Goal: Task Accomplishment & Management: Complete application form

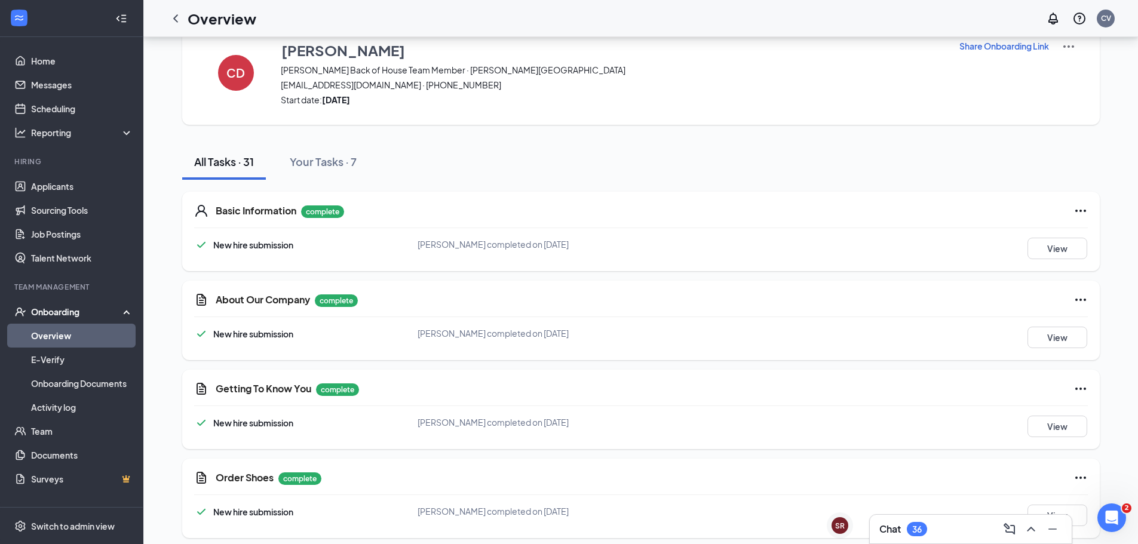
scroll to position [60, 0]
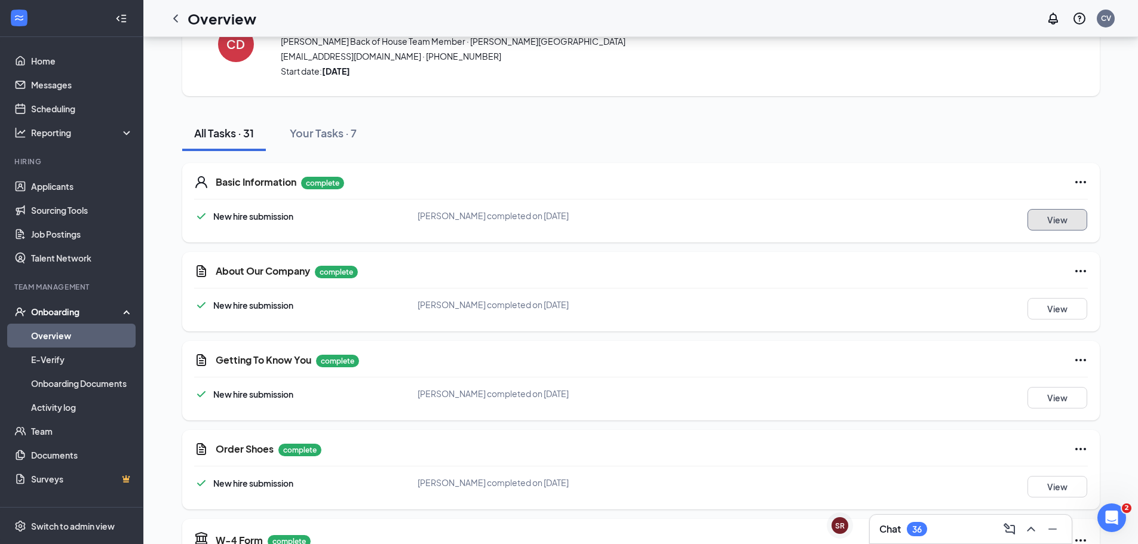
click at [1054, 227] on button "View" at bounding box center [1057, 220] width 60 height 22
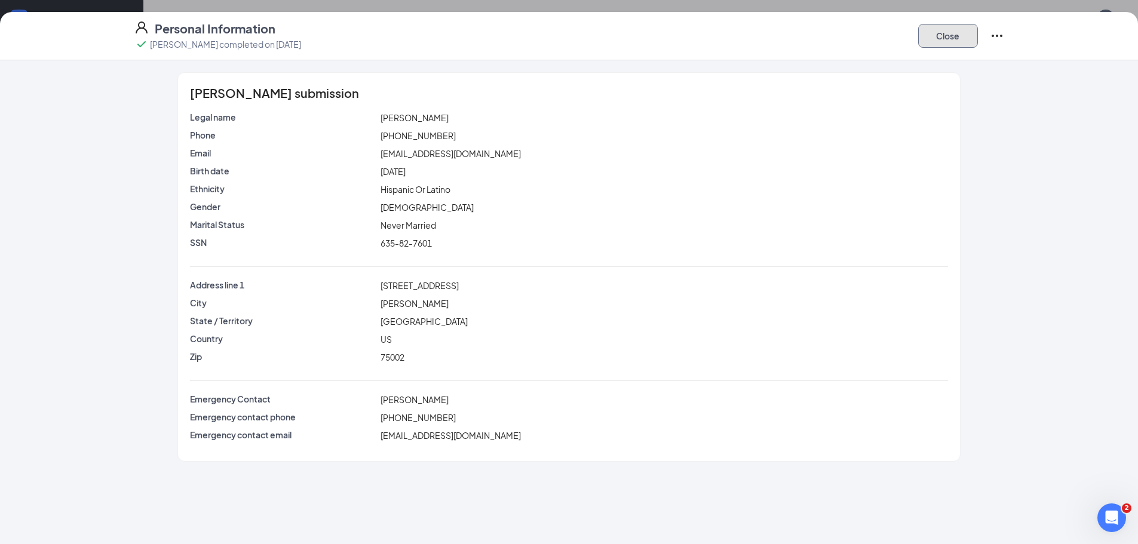
click at [950, 42] on button "Close" at bounding box center [948, 36] width 60 height 24
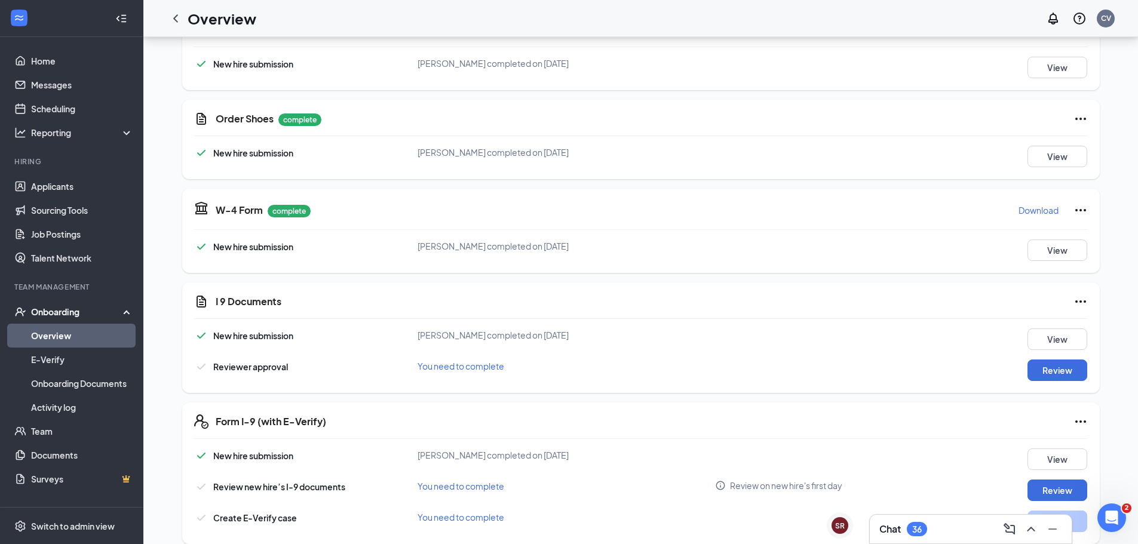
scroll to position [418, 0]
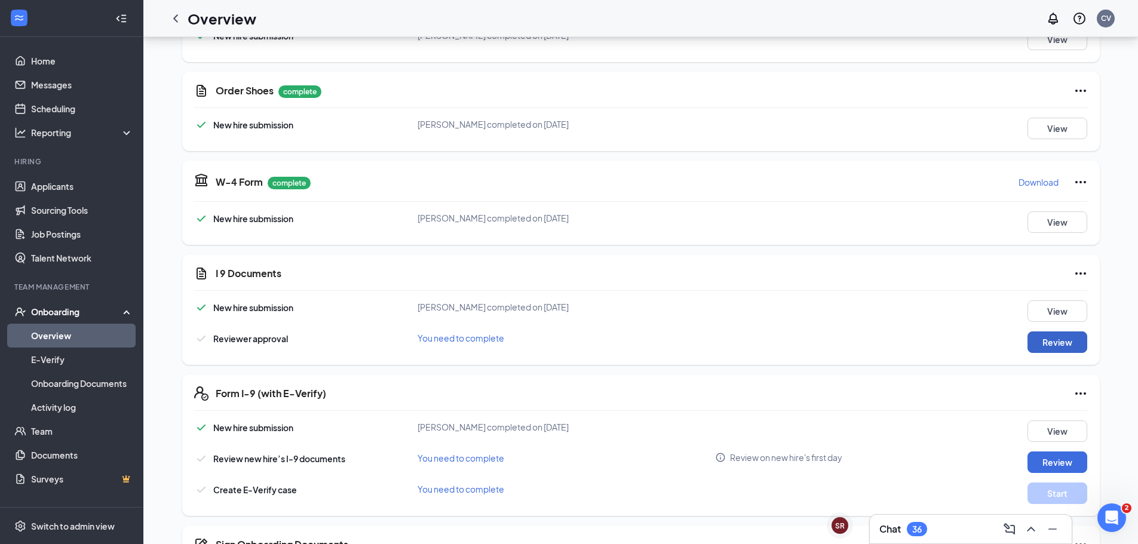
click at [1058, 341] on button "Review" at bounding box center [1057, 343] width 60 height 22
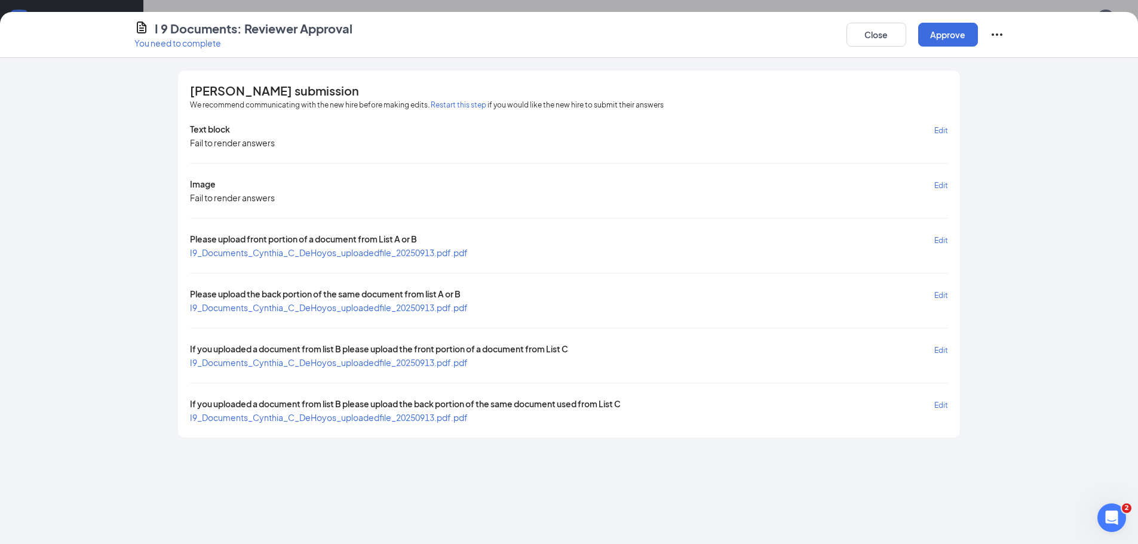
click at [417, 250] on span "I9_Documents_Cynthia_C_DeHoyos_uploadedfile_20250913.pdf.pdf" at bounding box center [329, 252] width 278 height 11
click at [377, 305] on span "I9_Documents_Cynthia_C_DeHoyos_uploadedfile_20250913.pdf.pdf" at bounding box center [329, 307] width 278 height 11
click at [295, 363] on span "I9_Documents_Cynthia_C_DeHoyos_uploadedfile_20250913.pdf.pdf" at bounding box center [329, 362] width 278 height 11
click at [371, 420] on span "I9_Documents_Cynthia_C_DeHoyos_uploadedfile_20250913.pdf.pdf" at bounding box center [329, 417] width 278 height 11
click at [944, 39] on button "Approve" at bounding box center [948, 35] width 60 height 24
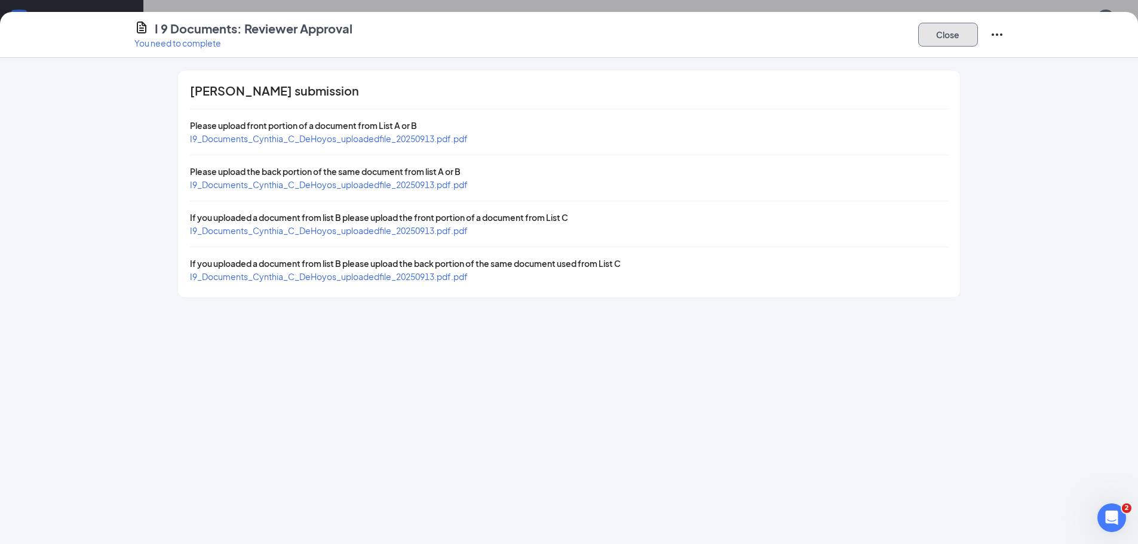
click at [946, 34] on button "Close" at bounding box center [948, 35] width 60 height 24
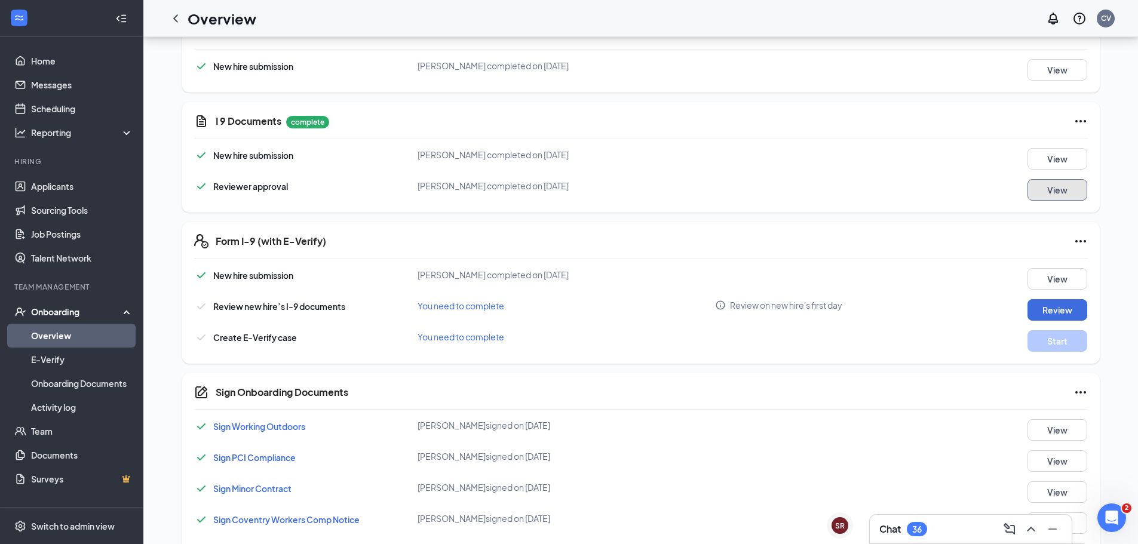
scroll to position [597, 0]
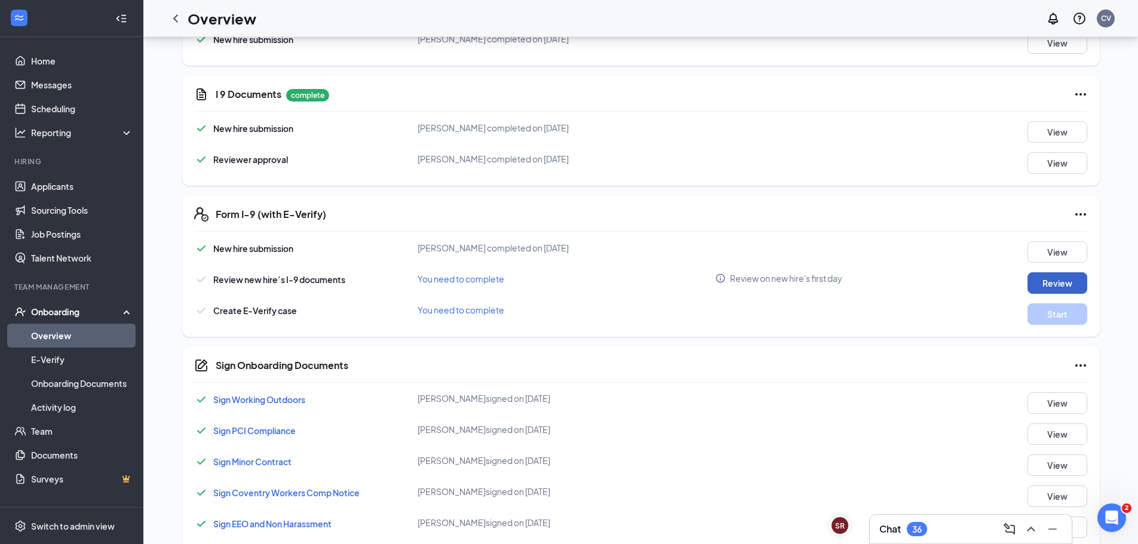
click at [1064, 284] on button "Review" at bounding box center [1057, 283] width 60 height 22
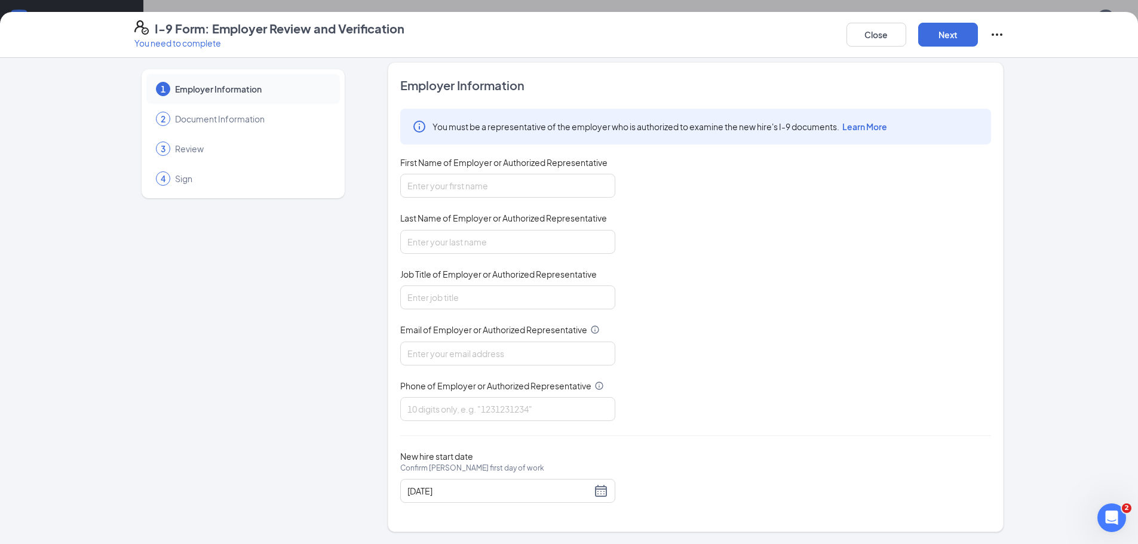
scroll to position [1075, 0]
click at [470, 188] on input "First Name of Employer or Authorized Representative" at bounding box center [507, 186] width 215 height 24
click at [410, 183] on input "ALexandra" at bounding box center [507, 186] width 215 height 24
type input "Alexandra"
click at [489, 234] on input "Last Name of Employer or Authorized Representative" at bounding box center [507, 242] width 215 height 24
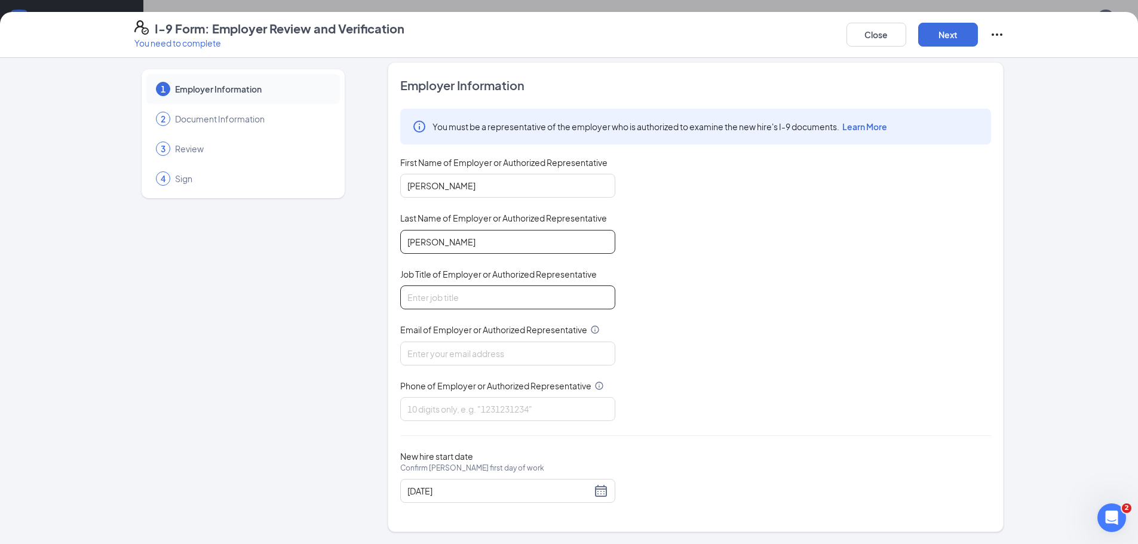
type input "Stokes"
click at [517, 291] on input "Job Title of Employer or Authorized Representative" at bounding box center [507, 298] width 215 height 24
type input "Assistant Store Director"
click at [539, 364] on input "Email of Employer or Authorized Representative" at bounding box center [507, 354] width 215 height 24
type input "02354@chick-fil-a.com"
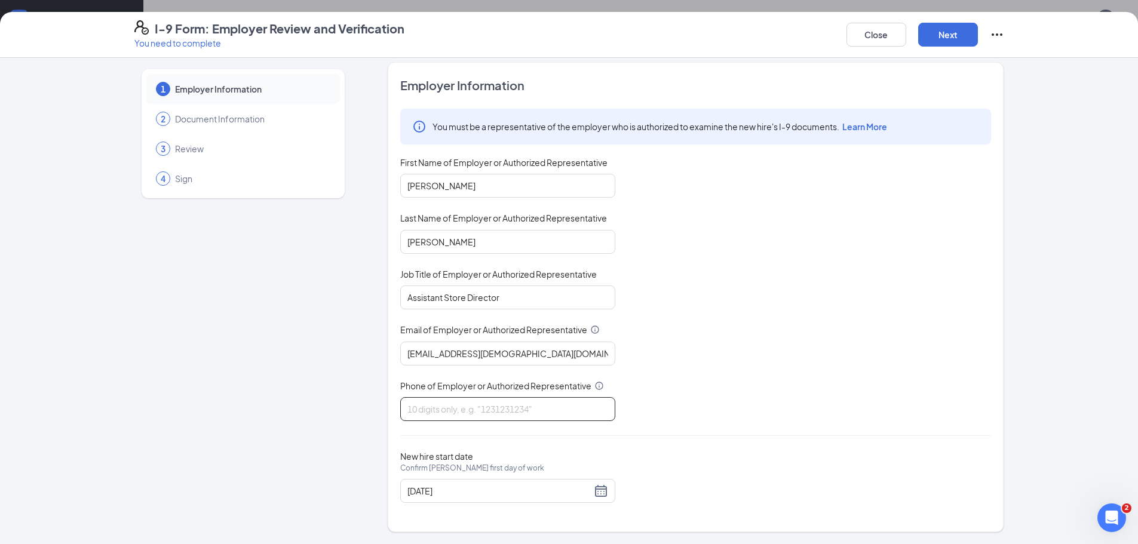
click at [546, 418] on input "Phone of Employer or Authorized Representative" at bounding box center [507, 409] width 215 height 24
type input "8"
type input "9726783001"
click at [708, 373] on div "You must be a representative of the employer who is authorized to examine the n…" at bounding box center [695, 265] width 591 height 312
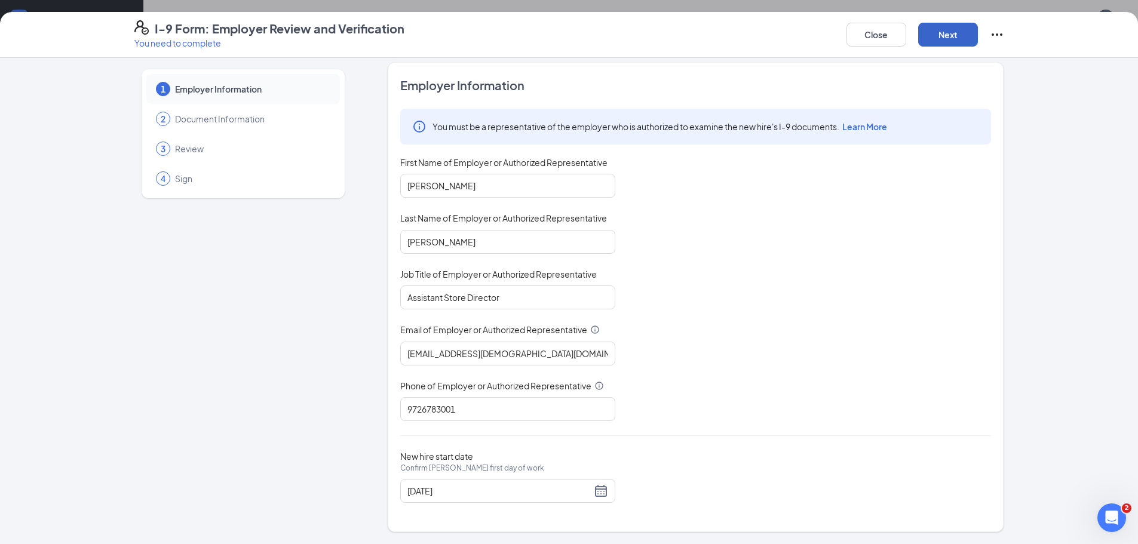
click at [942, 36] on button "Next" at bounding box center [948, 35] width 60 height 24
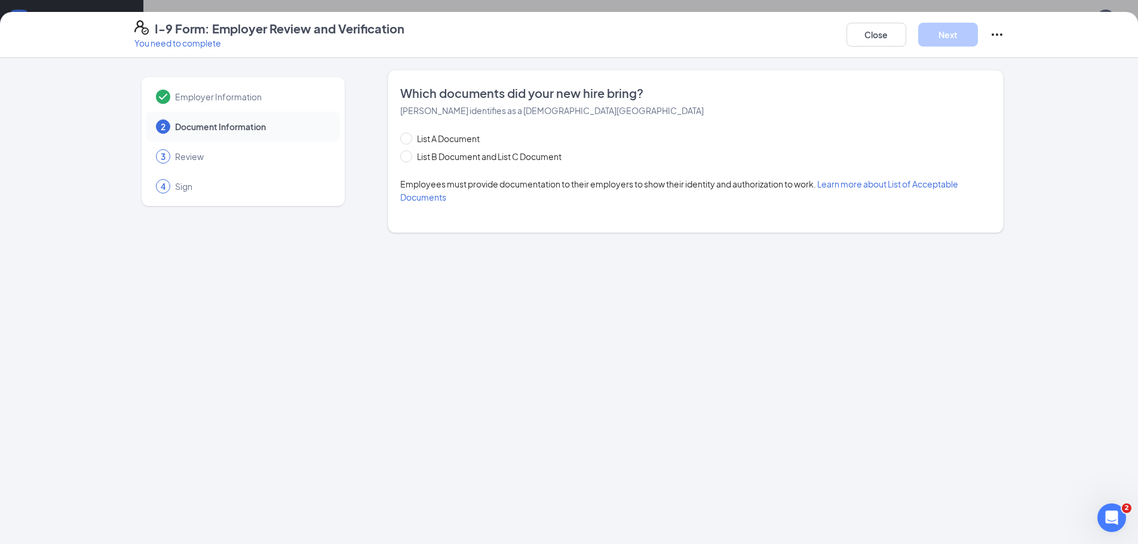
scroll to position [0, 0]
click at [417, 156] on span "List B Document and List C Document" at bounding box center [489, 156] width 154 height 13
click at [409, 156] on input "List B Document and List C Document" at bounding box center [404, 155] width 8 height 8
radio input "true"
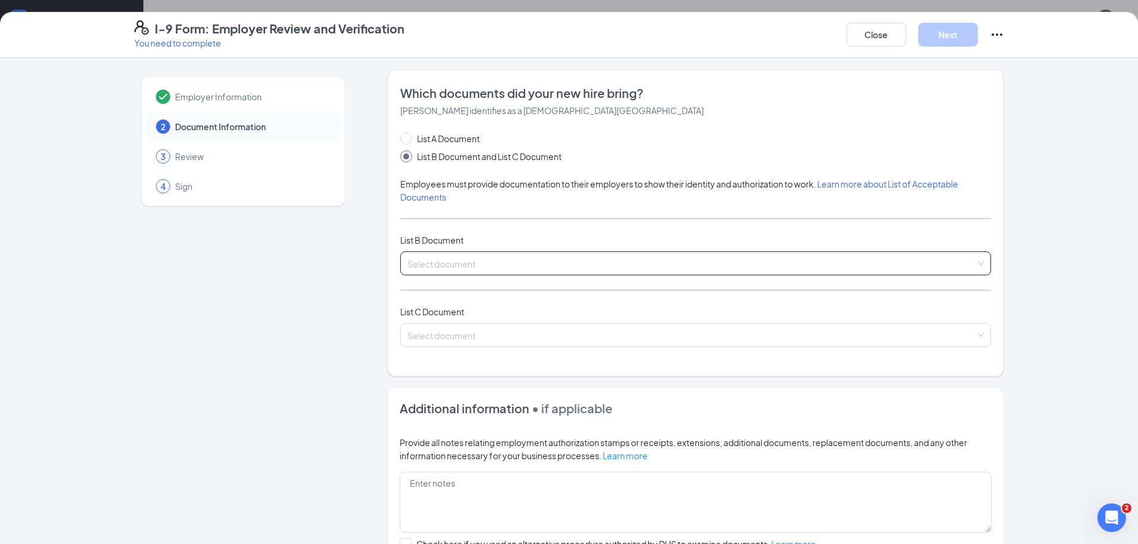
click at [484, 261] on input "search" at bounding box center [691, 261] width 568 height 18
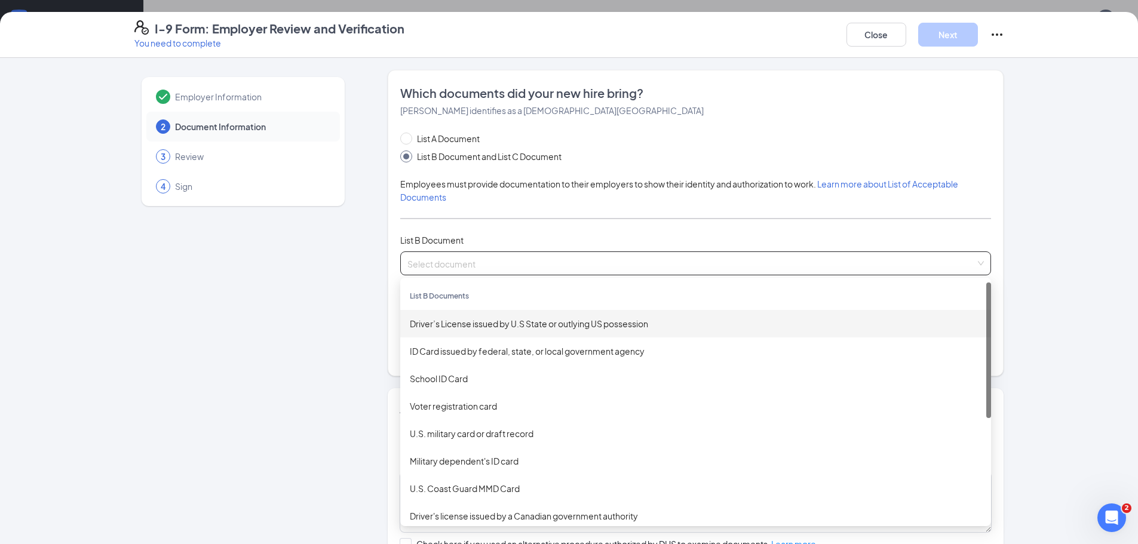
click at [541, 323] on div "Driver’s License issued by U.S State or outlying US possession" at bounding box center [696, 323] width 572 height 13
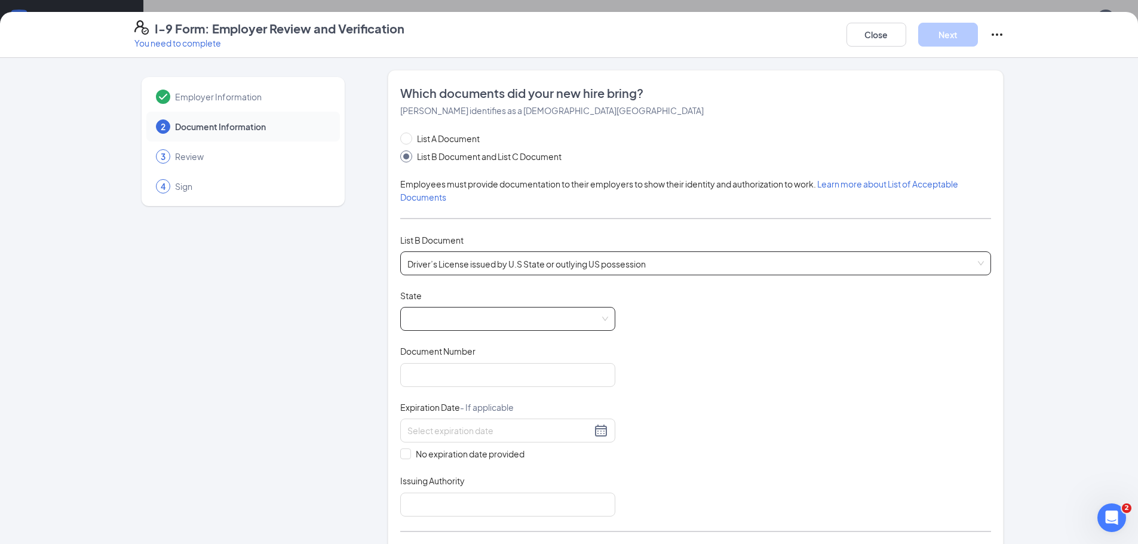
click at [508, 316] on span at bounding box center [507, 319] width 201 height 23
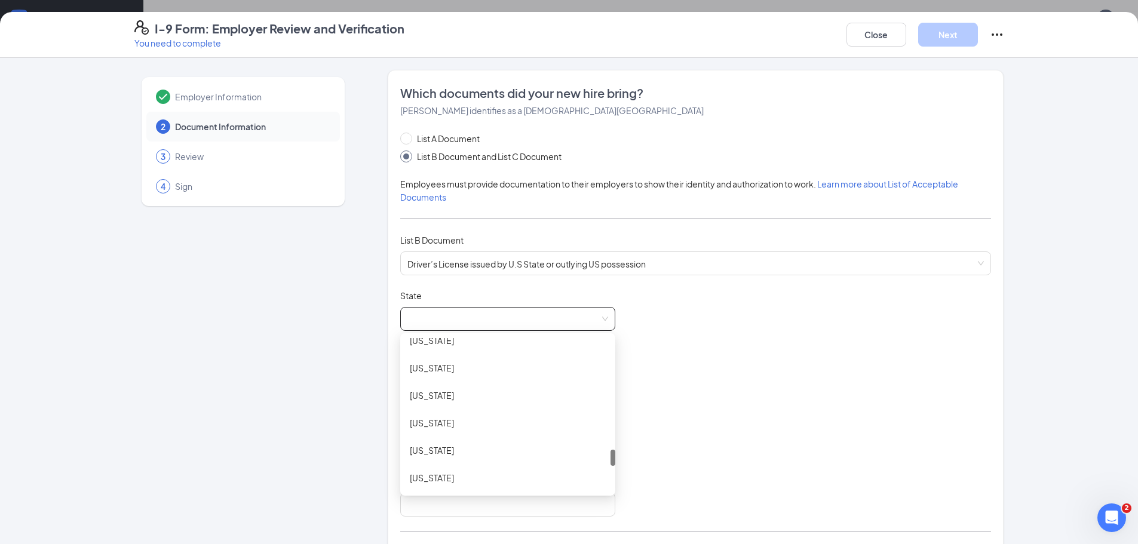
drag, startPoint x: 610, startPoint y: 348, endPoint x: 606, endPoint y: 461, distance: 112.4
click at [610, 461] on div at bounding box center [612, 458] width 5 height 16
click at [456, 410] on div "Texas" at bounding box center [508, 408] width 196 height 13
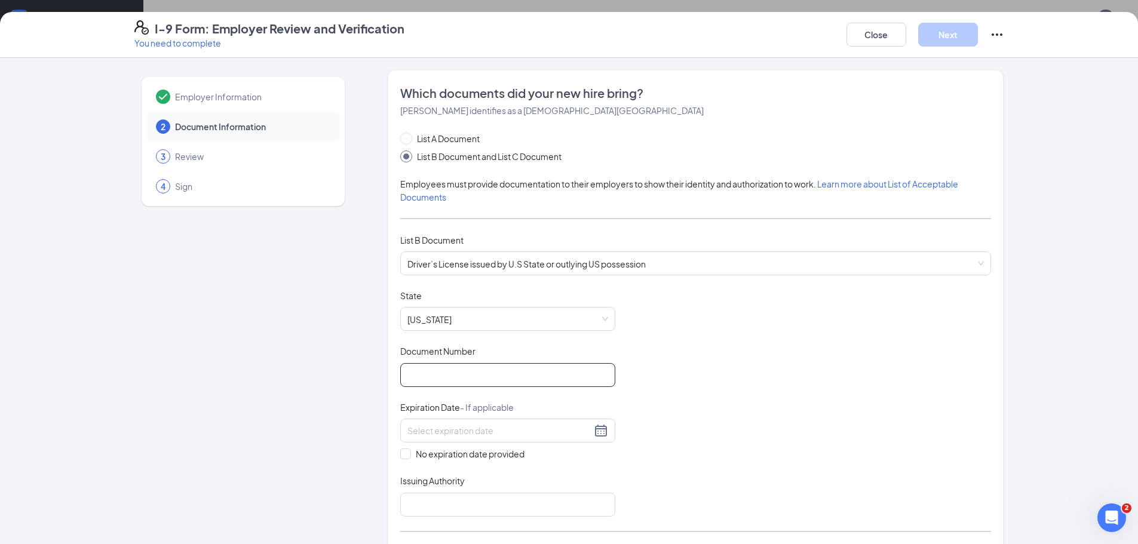
click at [428, 375] on input "Document Number" at bounding box center [507, 375] width 215 height 24
click at [456, 373] on input "Document Number" at bounding box center [507, 375] width 215 height 24
paste input "45356557"
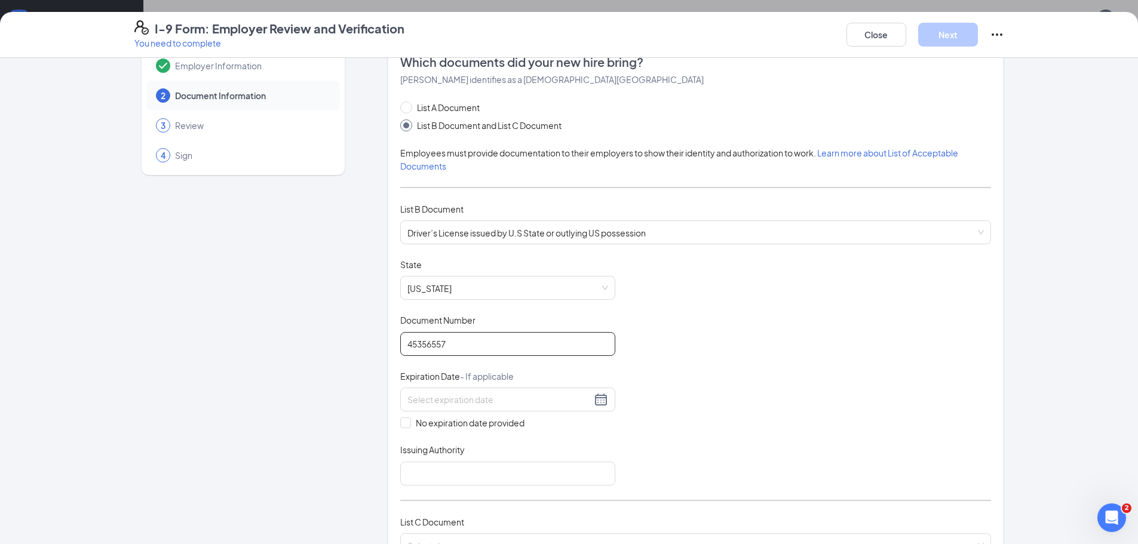
scroll to position [60, 0]
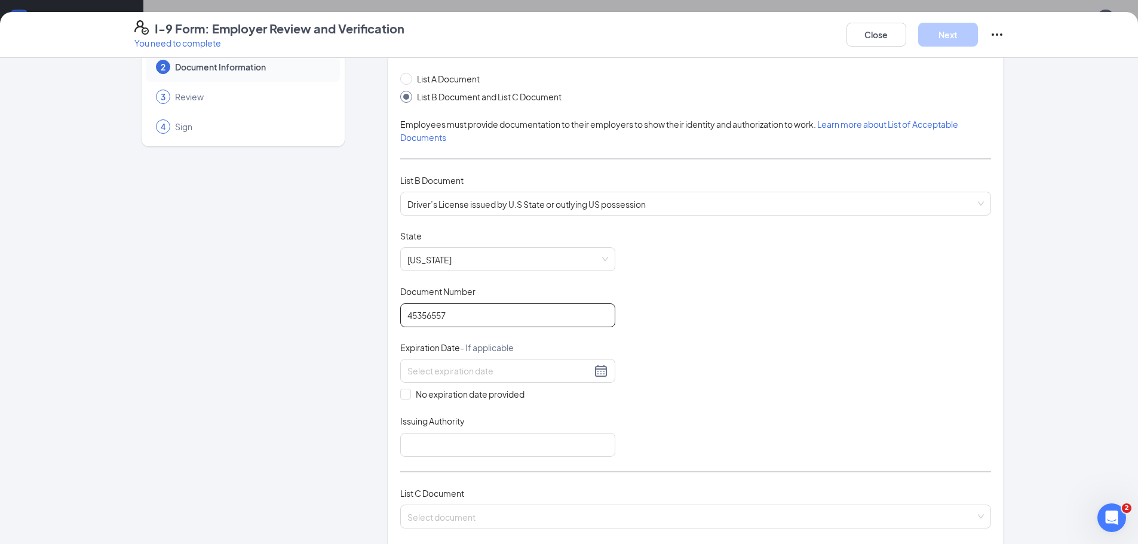
type input "45356557"
click at [696, 363] on div "Document Title Driver’s License issued by U.S State or outlying US possession S…" at bounding box center [695, 343] width 591 height 227
click at [591, 369] on div at bounding box center [507, 371] width 201 height 14
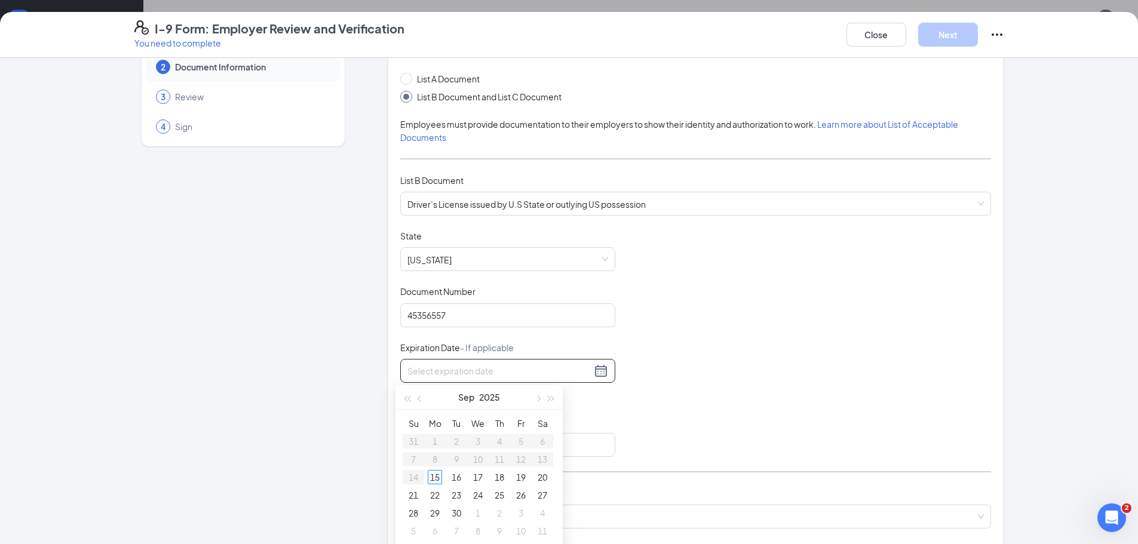
click at [452, 376] on input at bounding box center [499, 370] width 184 height 13
type input "07/08/2026"
click at [723, 277] on div "Document Title Driver’s License issued by U.S State or outlying US possession S…" at bounding box center [695, 343] width 591 height 227
click at [570, 372] on input at bounding box center [499, 370] width 184 height 13
click at [480, 459] on div "8" at bounding box center [478, 459] width 14 height 14
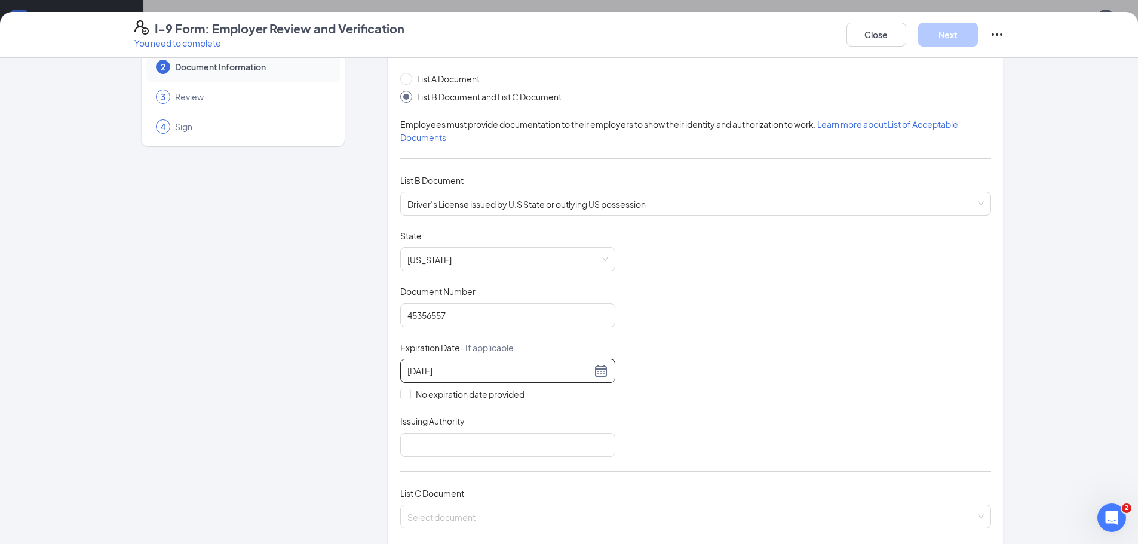
type input "07/08/2026"
click at [717, 364] on div "Document Title Driver’s License issued by U.S State or outlying US possession S…" at bounding box center [695, 343] width 591 height 227
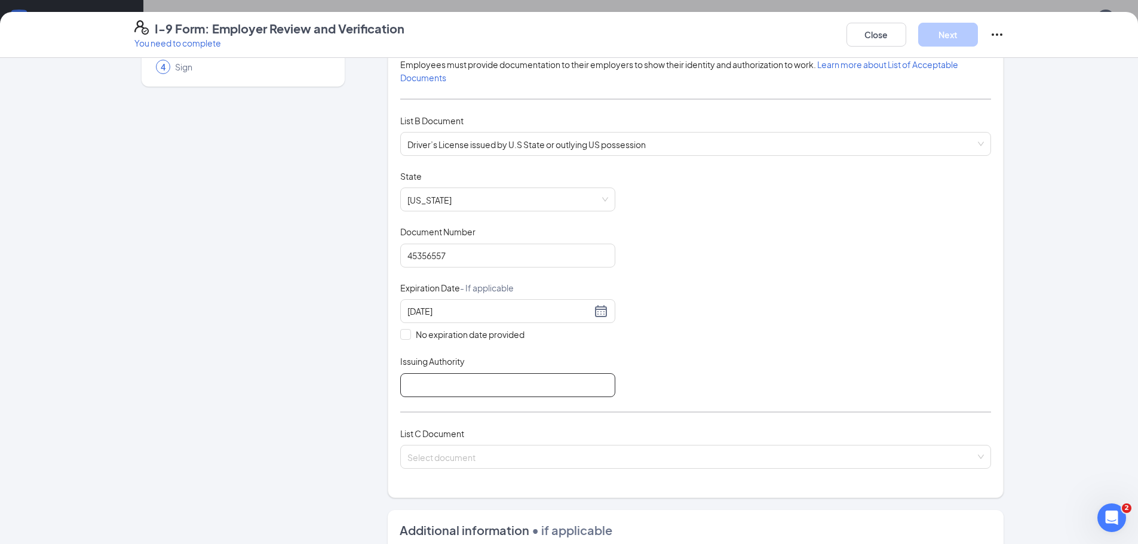
click at [508, 385] on input "Issuing Authority" at bounding box center [507, 385] width 215 height 24
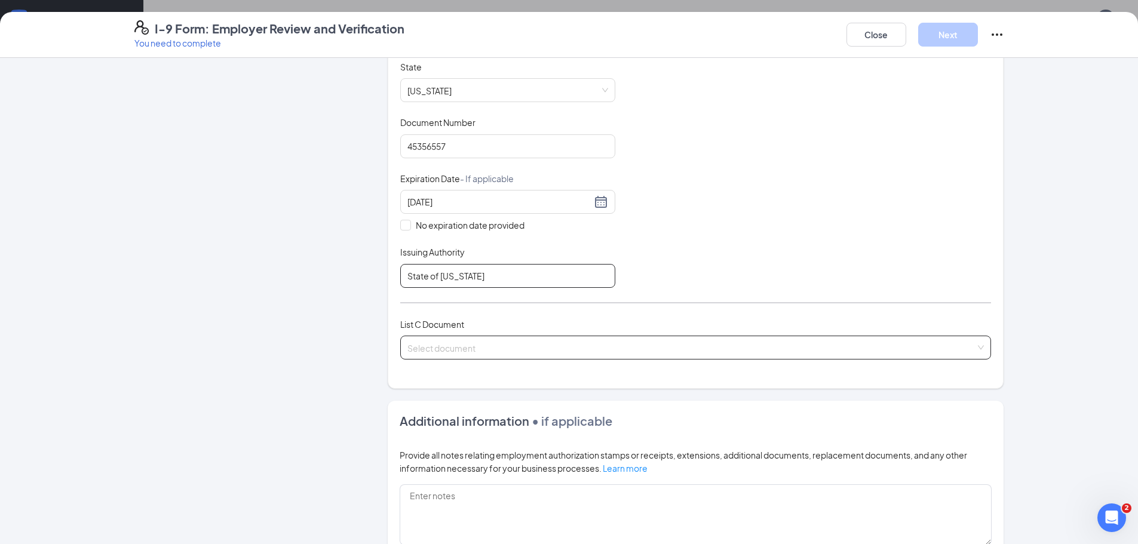
scroll to position [239, 0]
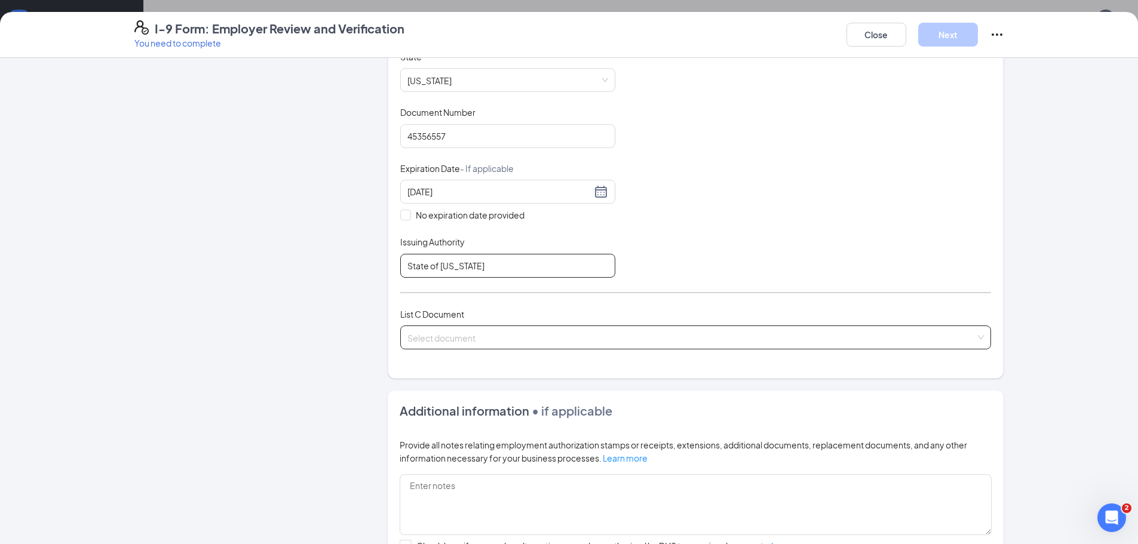
type input "State of Texas"
click at [461, 339] on input "search" at bounding box center [691, 335] width 568 height 18
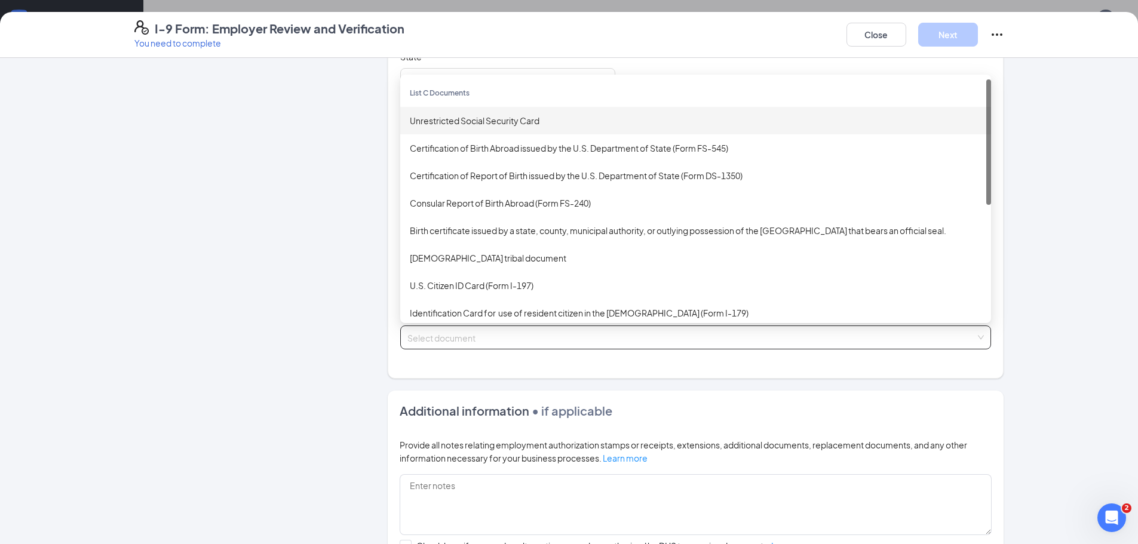
click at [523, 123] on div "Unrestricted Social Security Card" at bounding box center [696, 120] width 572 height 13
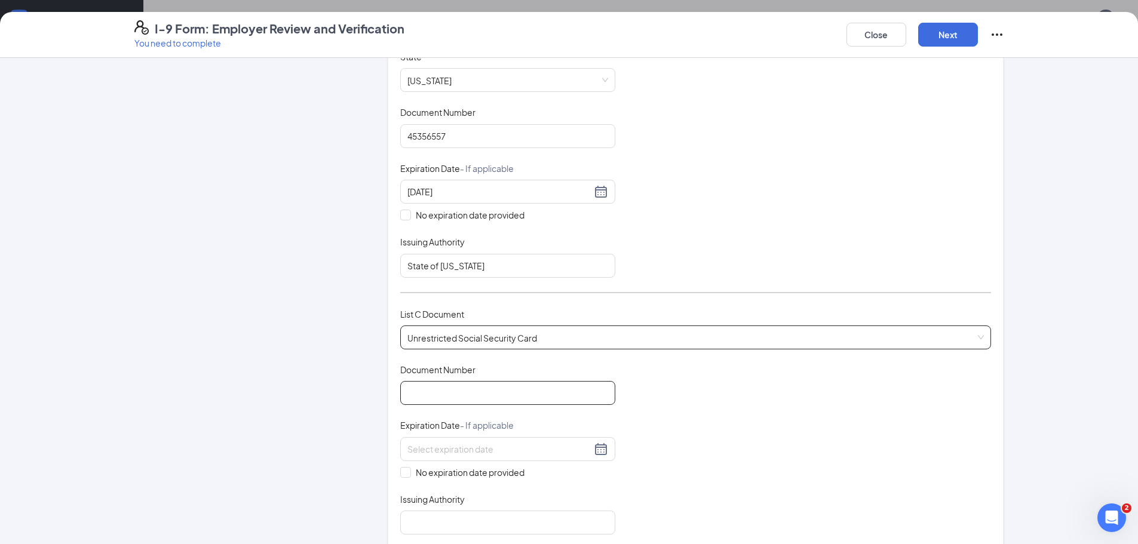
click at [520, 389] on input "Document Number" at bounding box center [507, 393] width 215 height 24
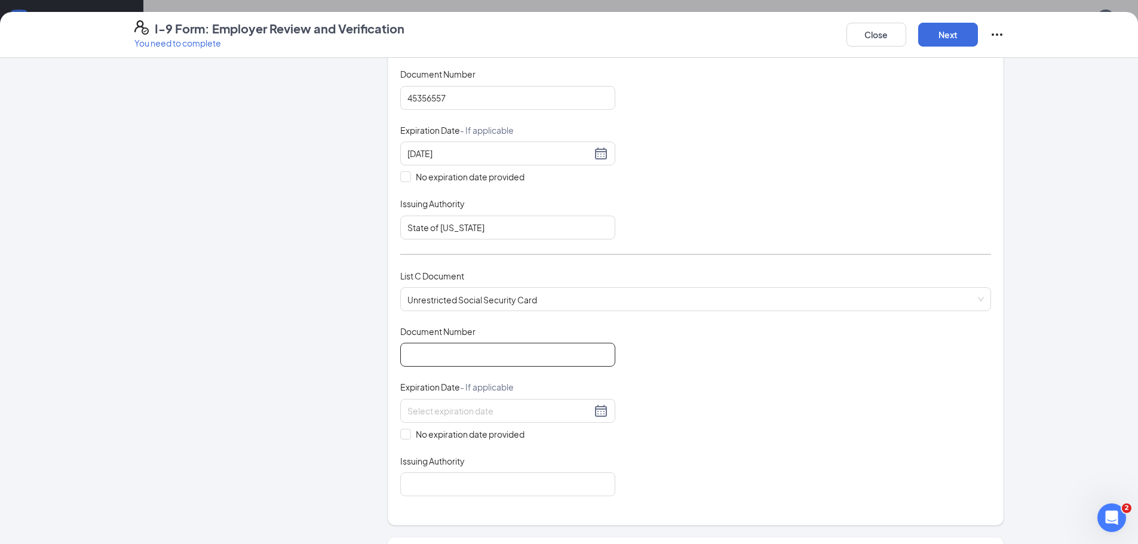
scroll to position [299, 0]
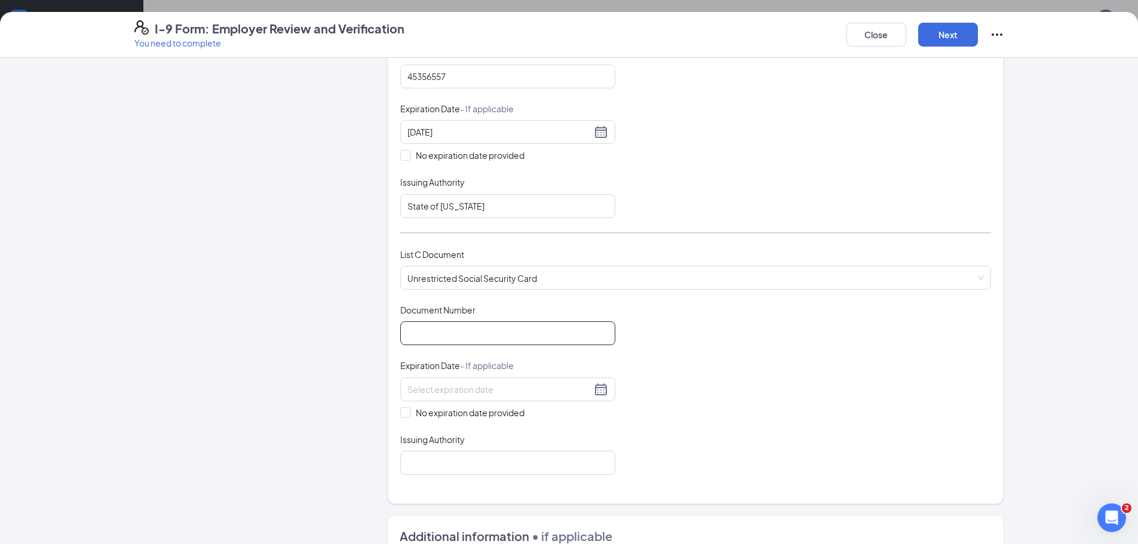
click at [430, 340] on input "Document Number" at bounding box center [507, 333] width 215 height 24
paste input "635-82-7601"
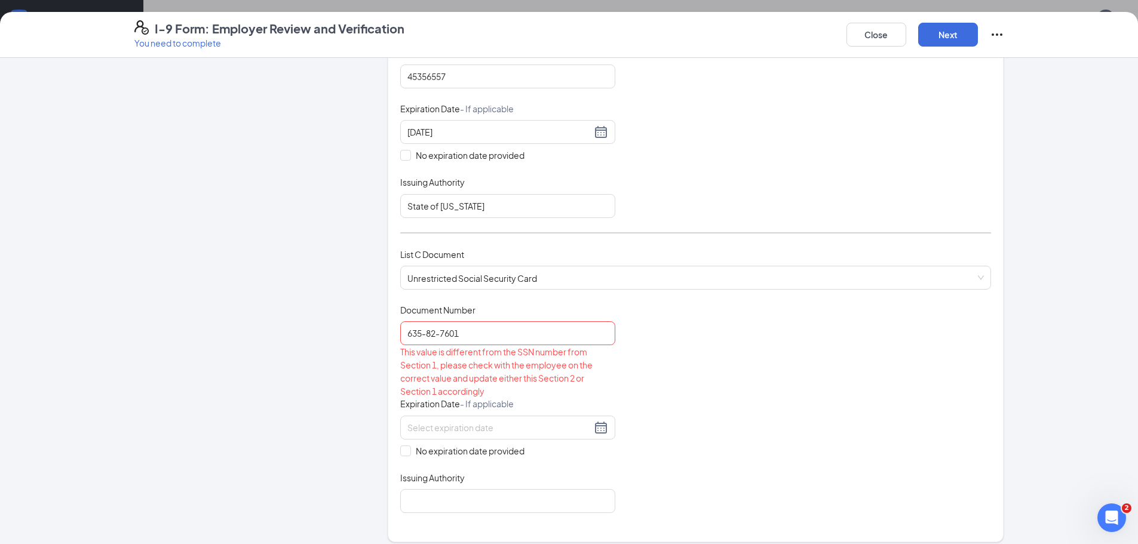
click at [661, 339] on div "Document Title Unrestricted Social Security Card Document Number 635-82-7601 Th…" at bounding box center [695, 408] width 591 height 209
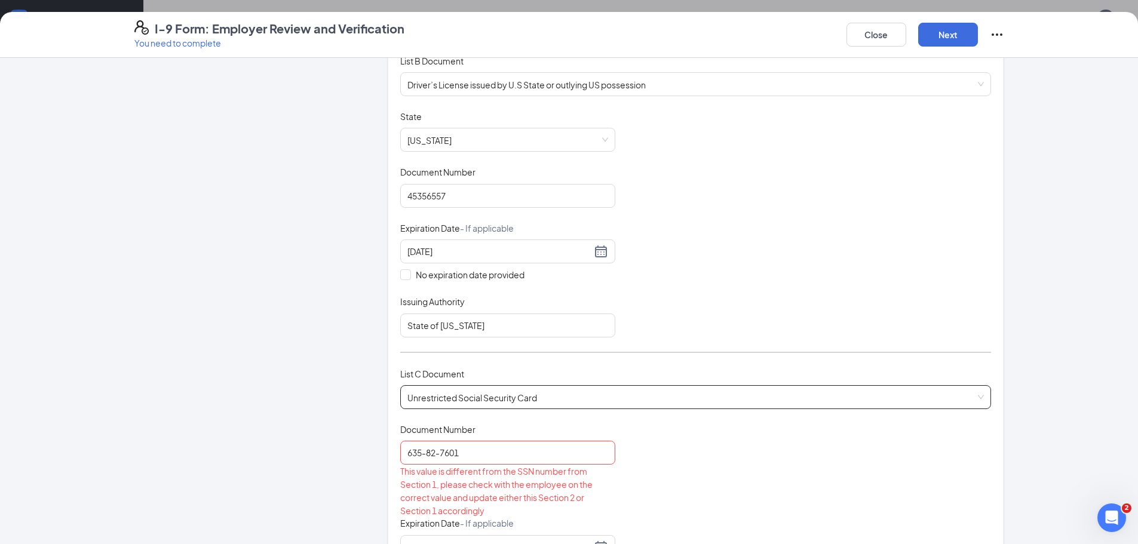
scroll to position [239, 0]
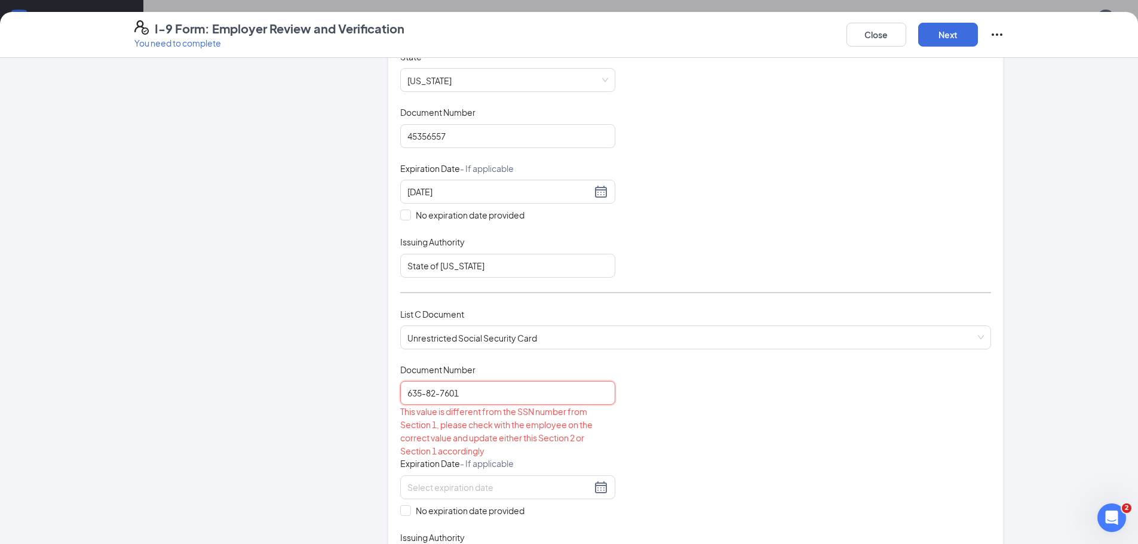
click at [429, 397] on input "635-82-7601" at bounding box center [507, 393] width 215 height 24
click at [401, 391] on input "635-82-7601" at bounding box center [507, 393] width 215 height 24
click at [487, 386] on input "635-82-7601" at bounding box center [507, 393] width 215 height 24
drag, startPoint x: 510, startPoint y: 383, endPoint x: 354, endPoint y: 400, distance: 156.8
click at [354, 400] on div "Employer Information 2 Document Information 3 Review 4 Sign Which documents did…" at bounding box center [569, 368] width 870 height 1075
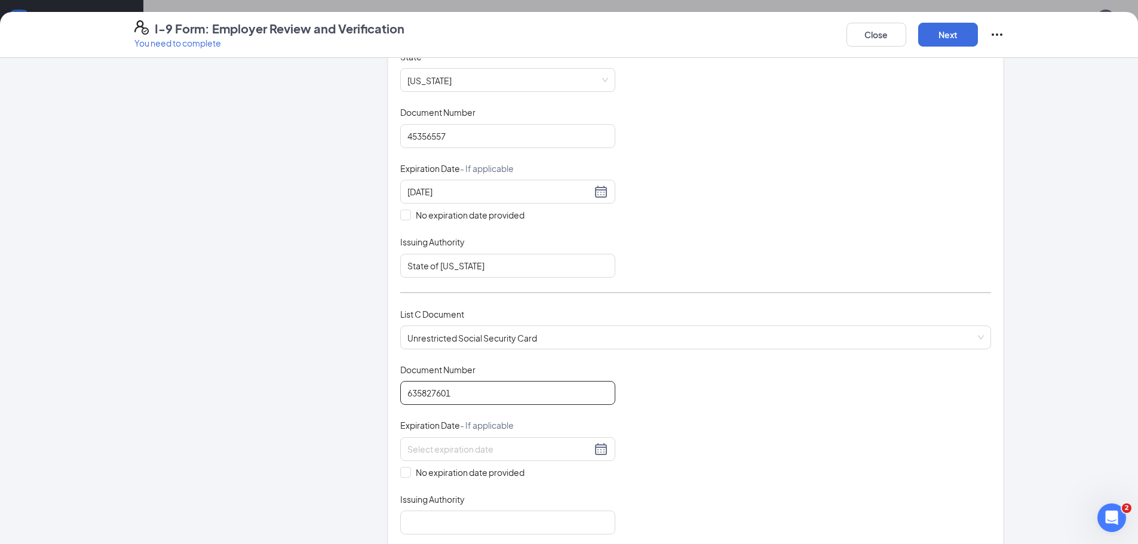
type input "635827601"
click at [704, 355] on div "List C Document Unrestricted Social Security Card Unrestricted Social Security …" at bounding box center [695, 336] width 591 height 56
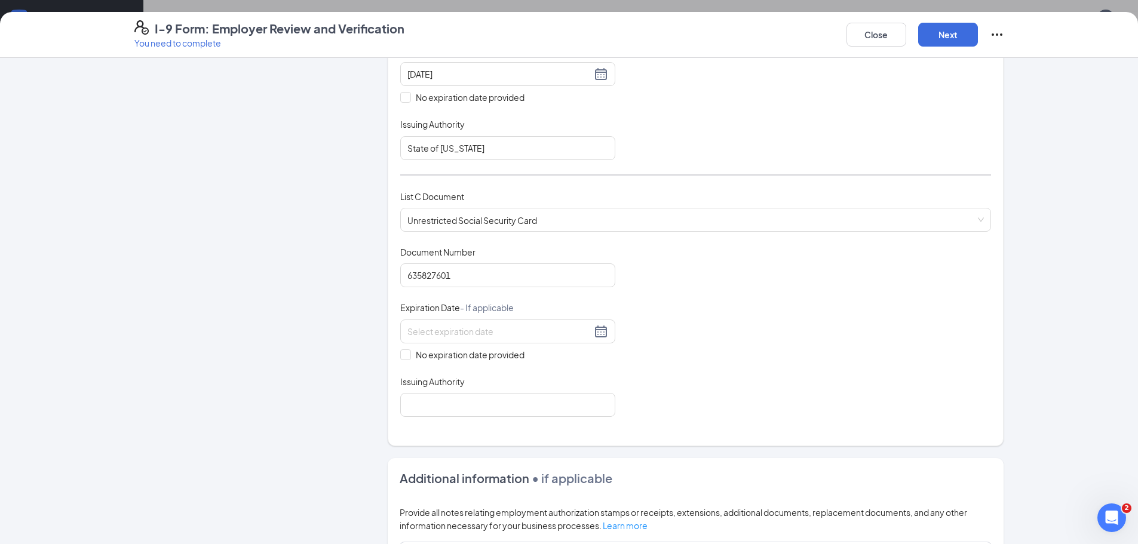
scroll to position [418, 0]
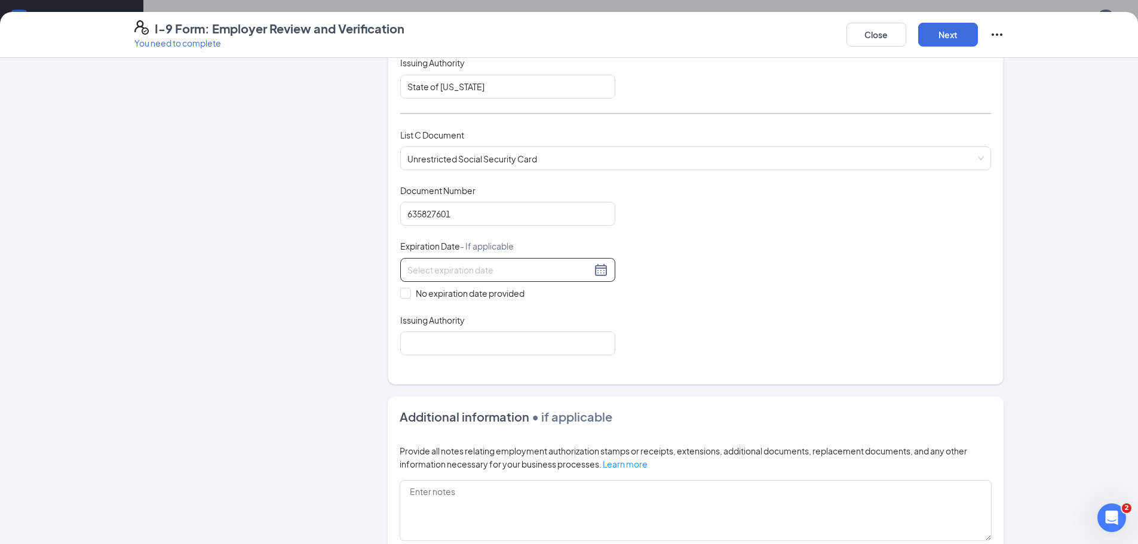
click at [602, 268] on div at bounding box center [507, 270] width 201 height 14
click at [702, 253] on div "Document Title Unrestricted Social Security Card Document Number 635827601 Expi…" at bounding box center [695, 270] width 591 height 171
click at [483, 296] on span "No expiration date provided" at bounding box center [470, 293] width 118 height 13
click at [409, 296] on input "No expiration date provided" at bounding box center [404, 292] width 8 height 8
checkbox input "true"
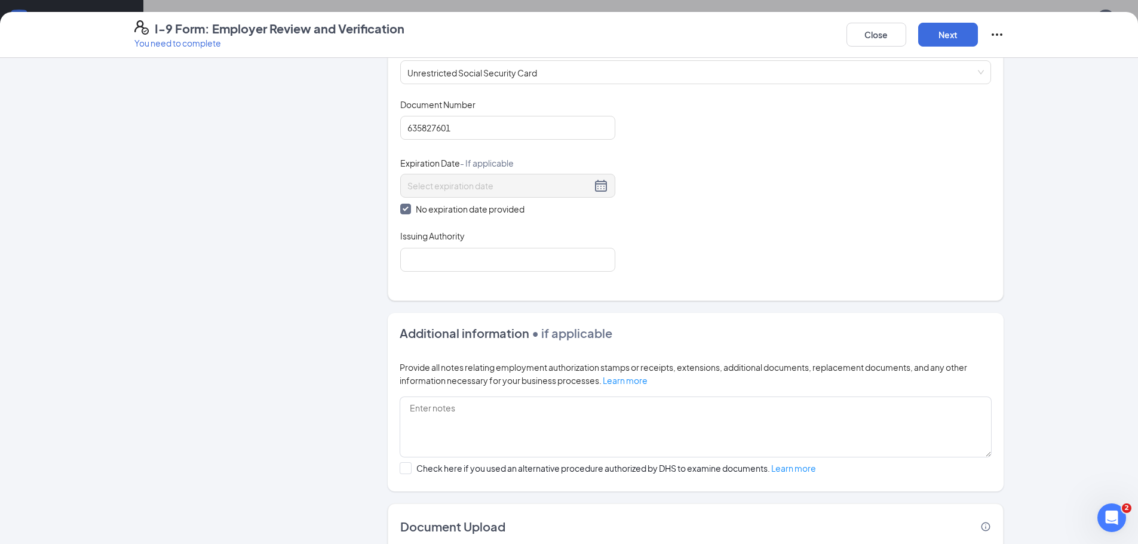
scroll to position [538, 0]
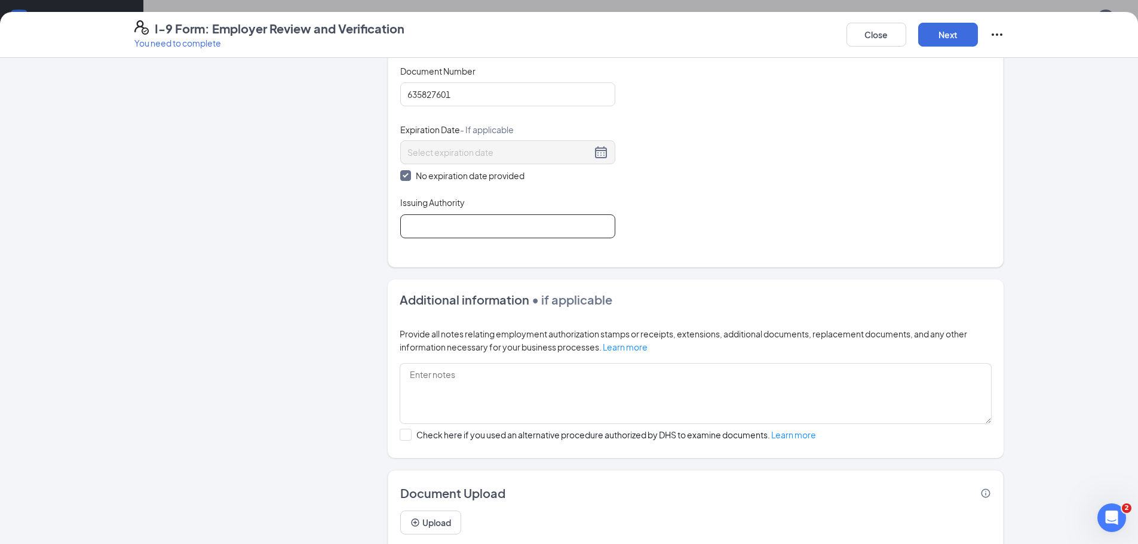
click at [498, 230] on input "Issuing Authority" at bounding box center [507, 226] width 215 height 24
type input "Social Security Administration"
click at [729, 201] on div "Document Title Unrestricted Social Security Card Document Number 635827601 Expi…" at bounding box center [695, 151] width 591 height 173
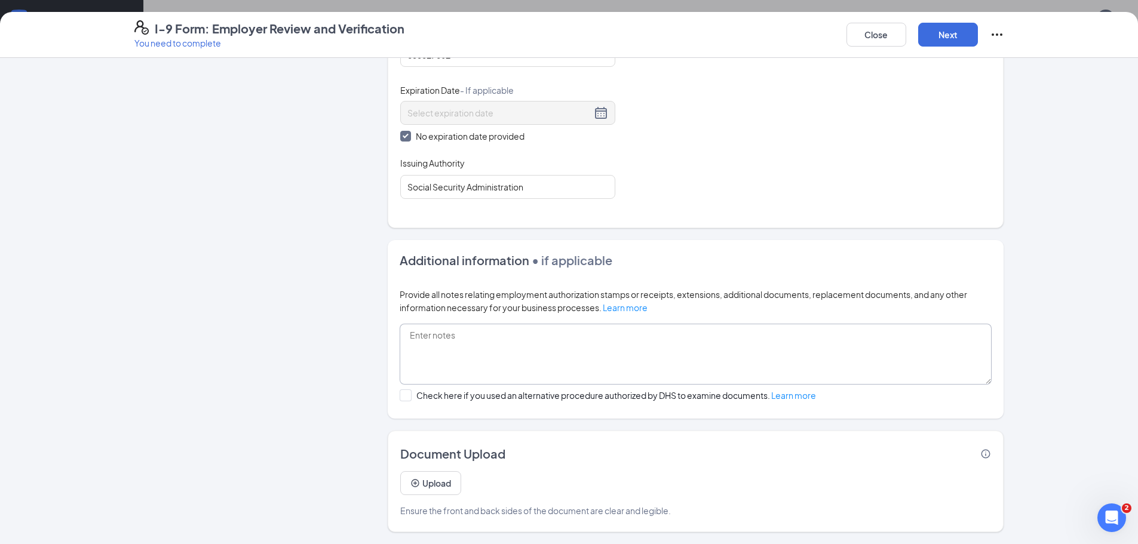
scroll to position [1135, 0]
click at [984, 457] on icon "Info" at bounding box center [985, 453] width 9 height 9
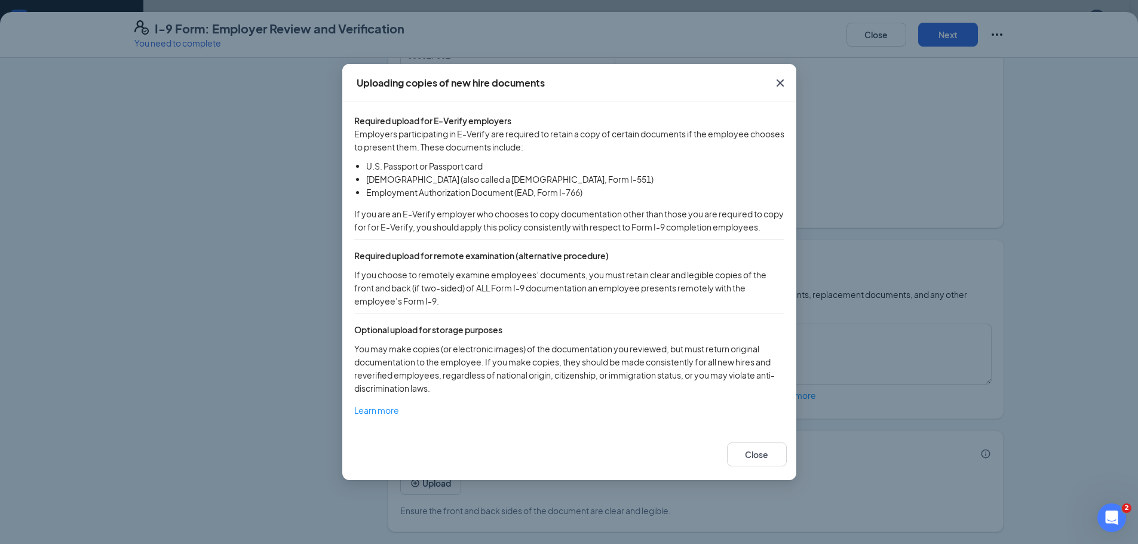
click at [786, 76] on icon "Cross" at bounding box center [780, 83] width 14 height 14
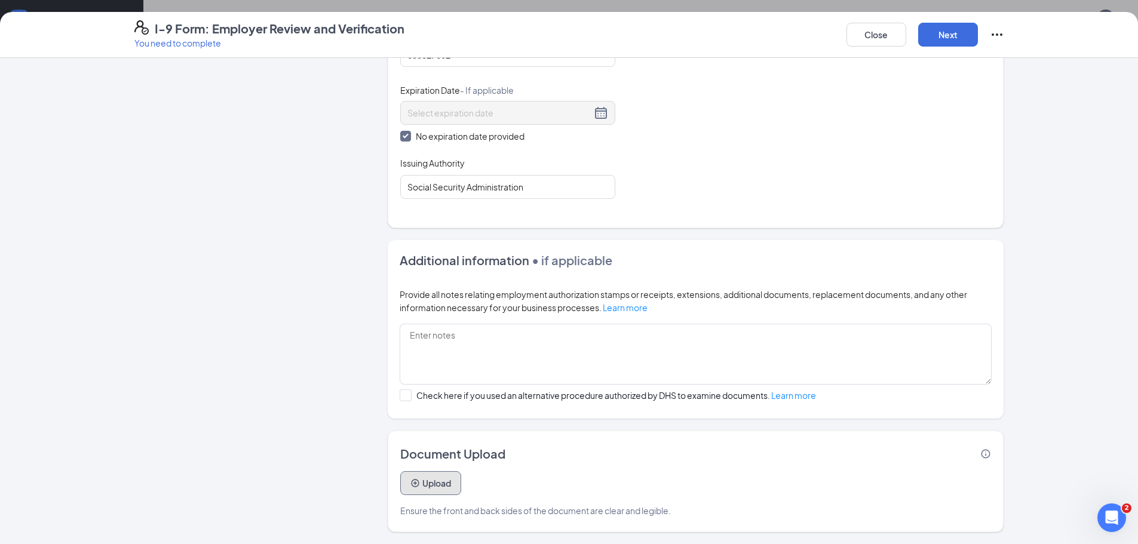
click at [435, 482] on button "Upload" at bounding box center [430, 483] width 61 height 24
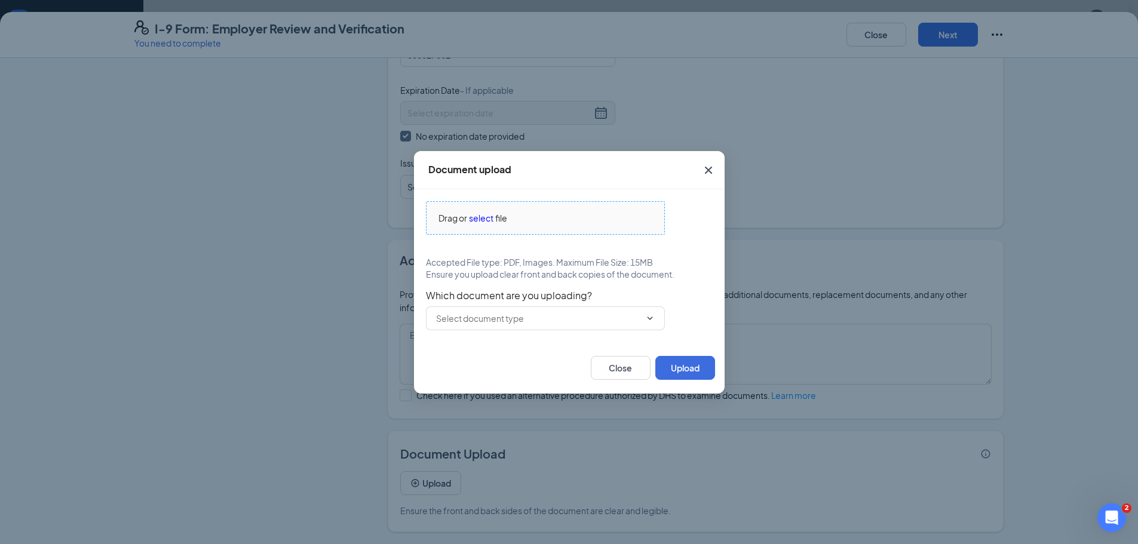
click at [489, 219] on span "select" at bounding box center [481, 217] width 24 height 13
click at [480, 217] on span "select" at bounding box center [481, 217] width 24 height 13
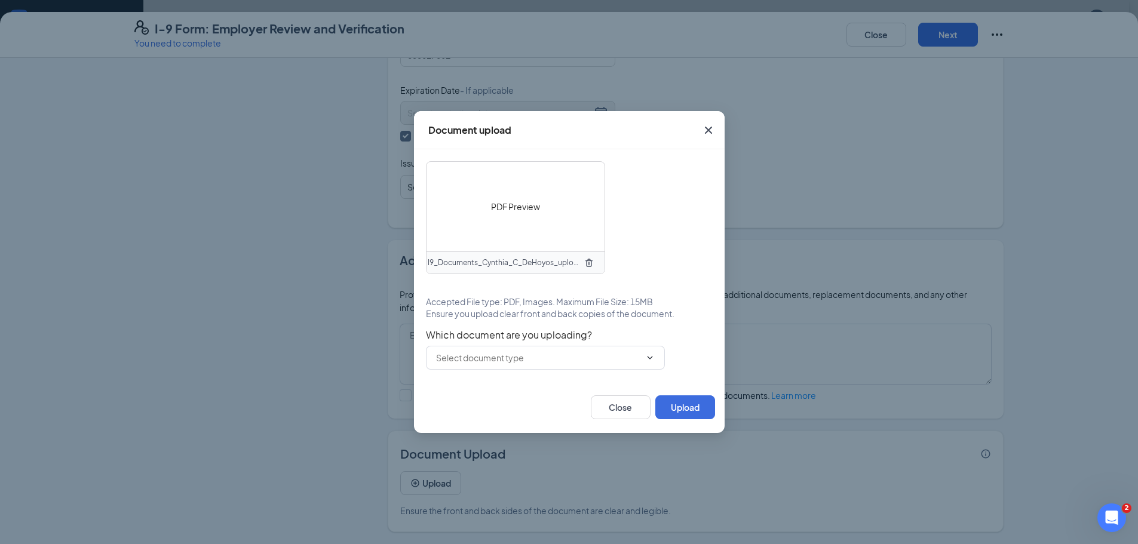
click at [511, 212] on span "PDF Preview" at bounding box center [515, 206] width 49 height 13
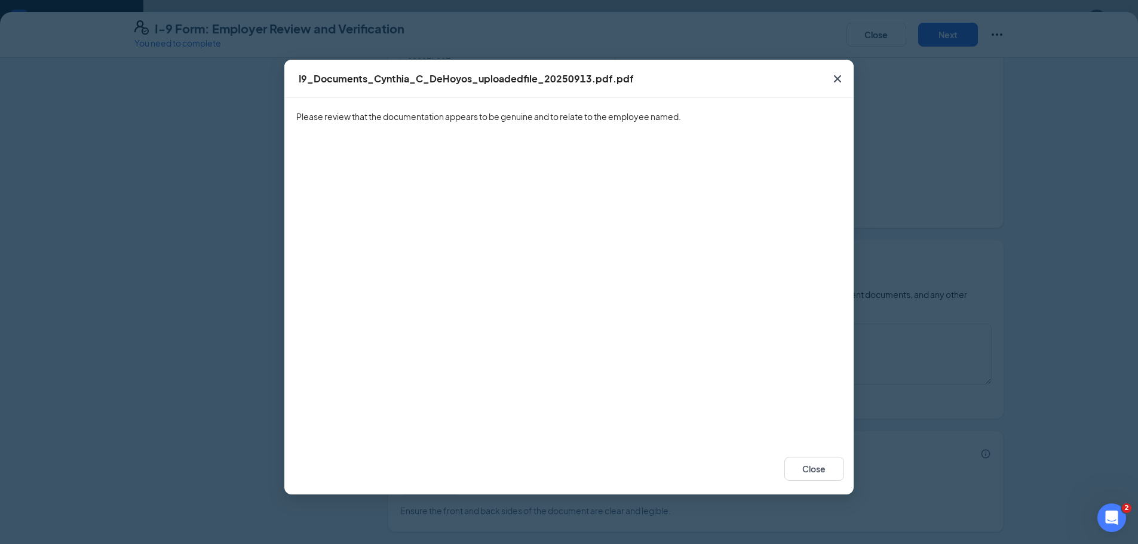
click at [841, 75] on icon "Cross" at bounding box center [837, 79] width 14 height 14
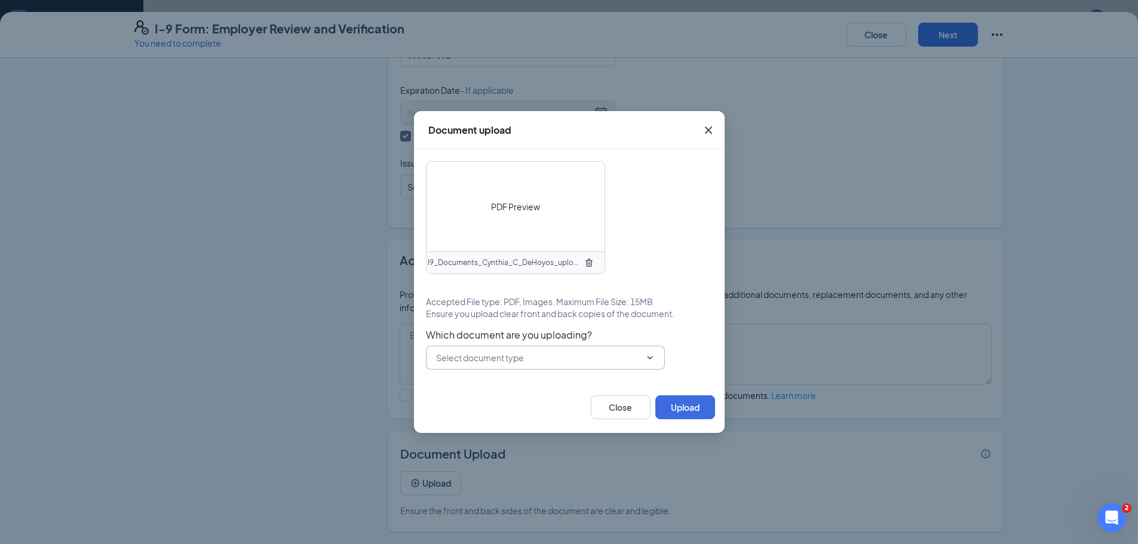
click at [529, 355] on input "text" at bounding box center [538, 357] width 204 height 13
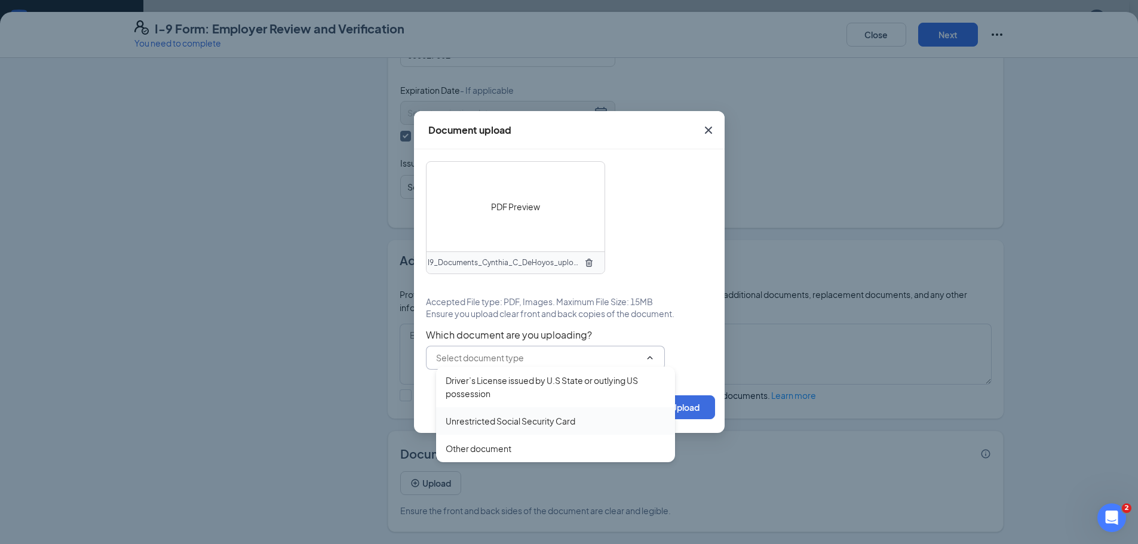
click at [532, 425] on div "Unrestricted Social Security Card" at bounding box center [511, 421] width 130 height 13
type input "Unrestricted Social Security Card"
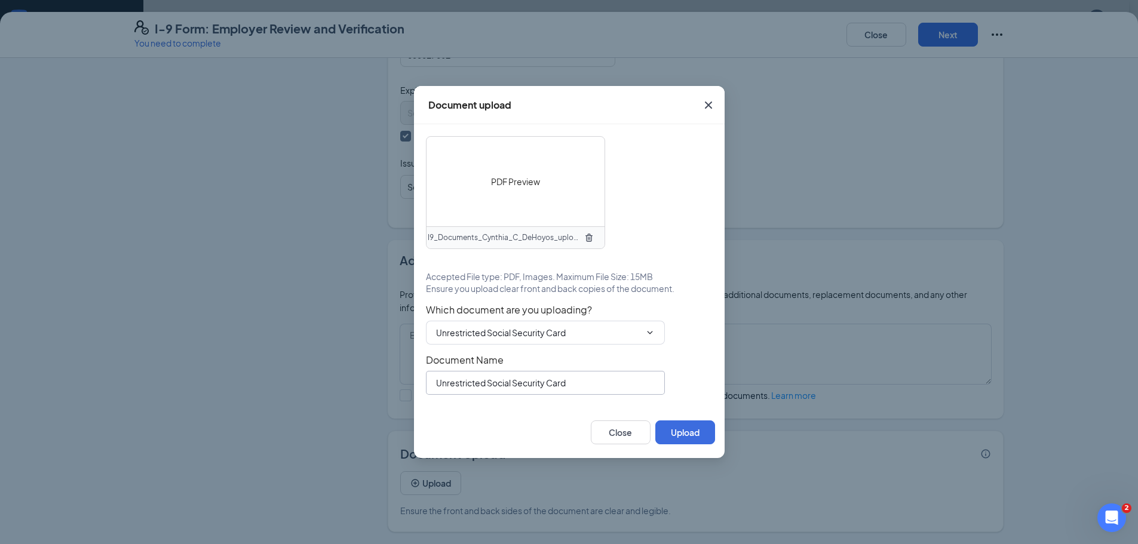
click at [581, 385] on input "Unrestricted Social Security Card" at bounding box center [545, 383] width 239 height 24
type input "Unrestricted Social Security Card Front"
click at [689, 440] on button "Upload" at bounding box center [685, 433] width 60 height 24
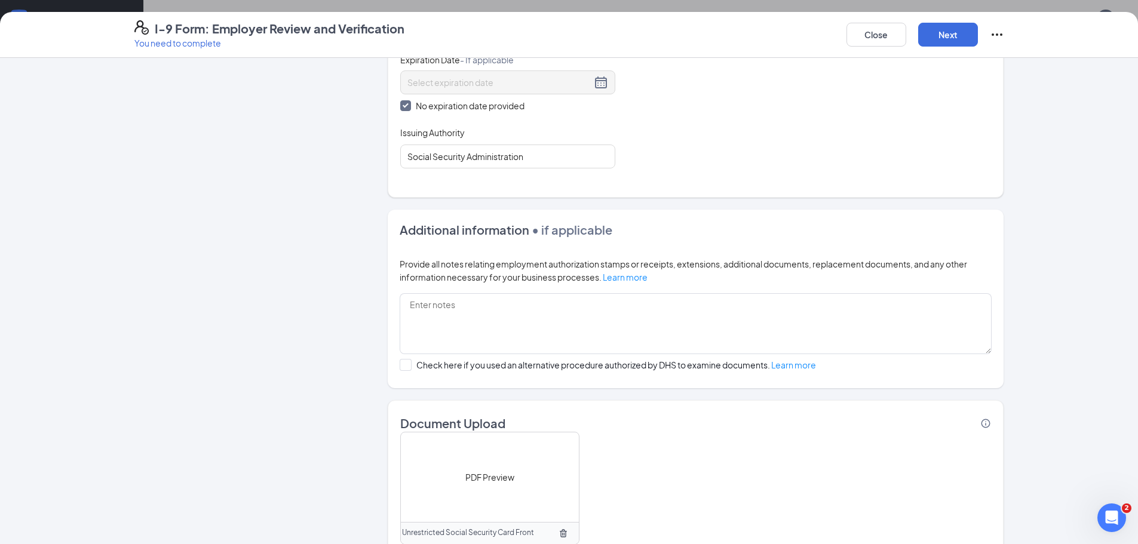
scroll to position [637, 0]
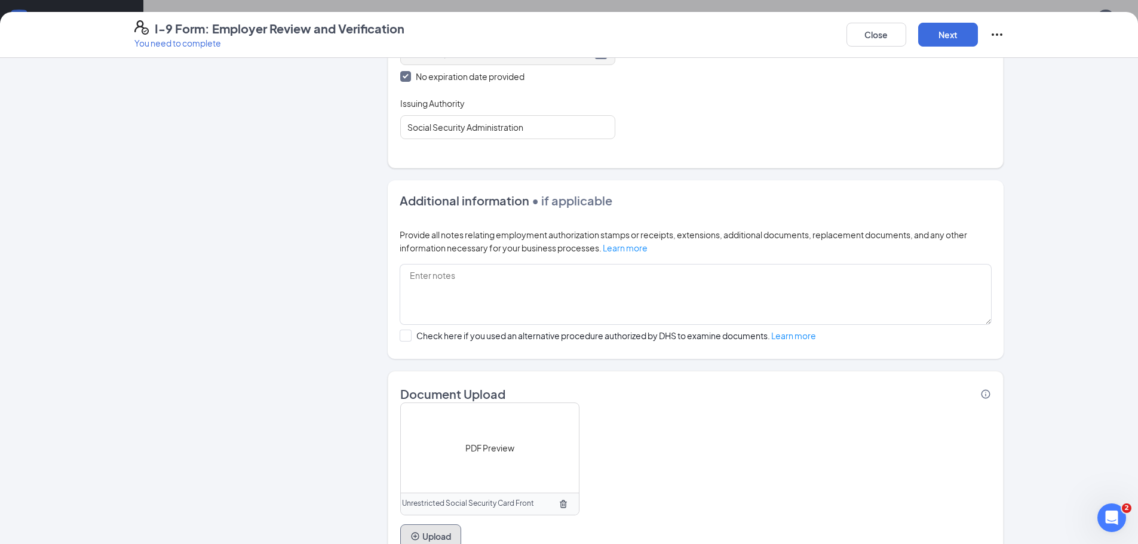
click at [446, 531] on button "Upload" at bounding box center [430, 536] width 61 height 24
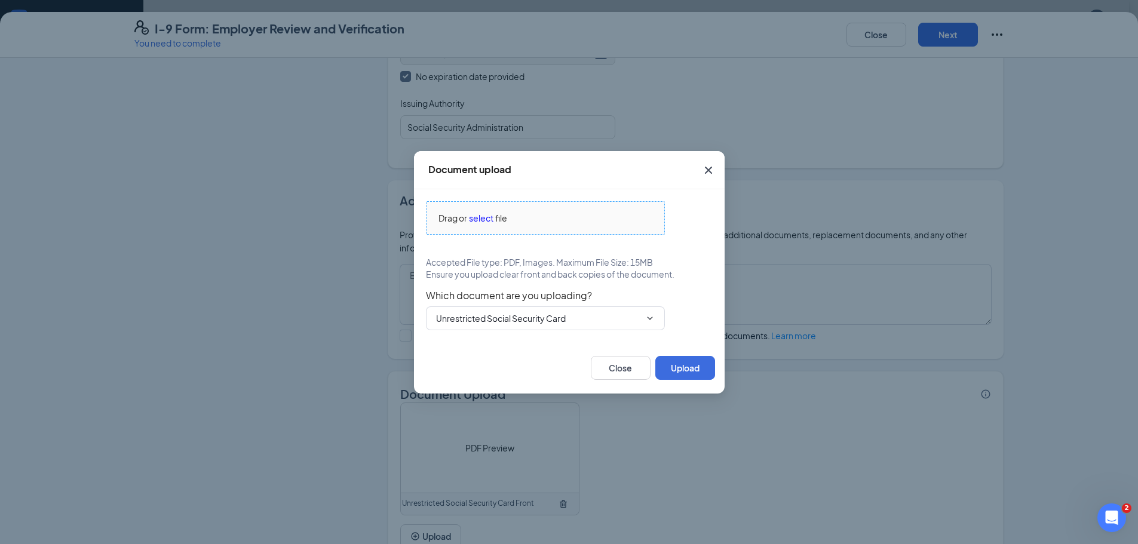
click at [477, 222] on span "select" at bounding box center [481, 217] width 24 height 13
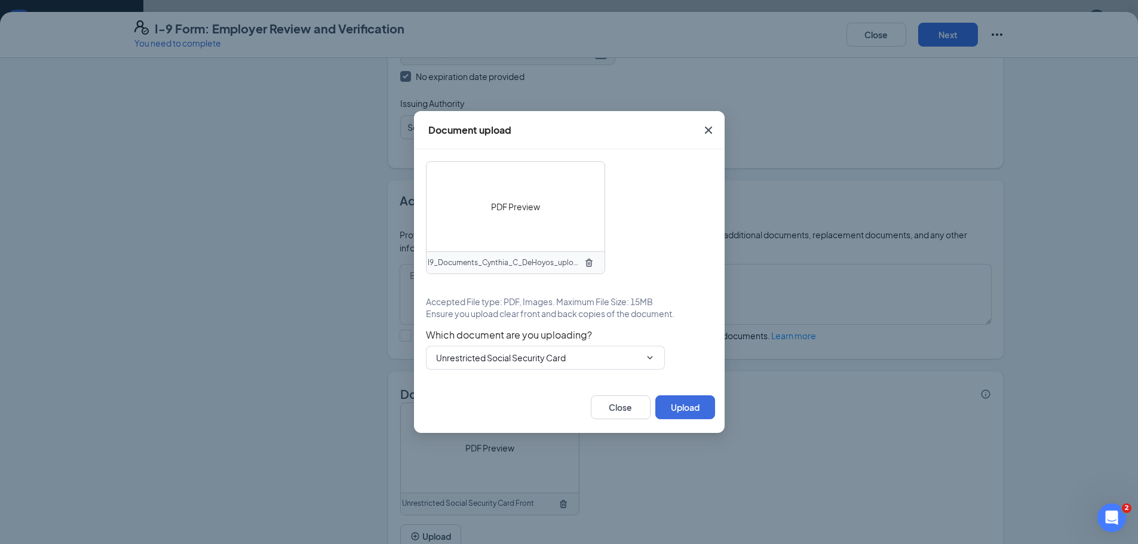
click at [511, 208] on span "PDF Preview" at bounding box center [515, 206] width 49 height 13
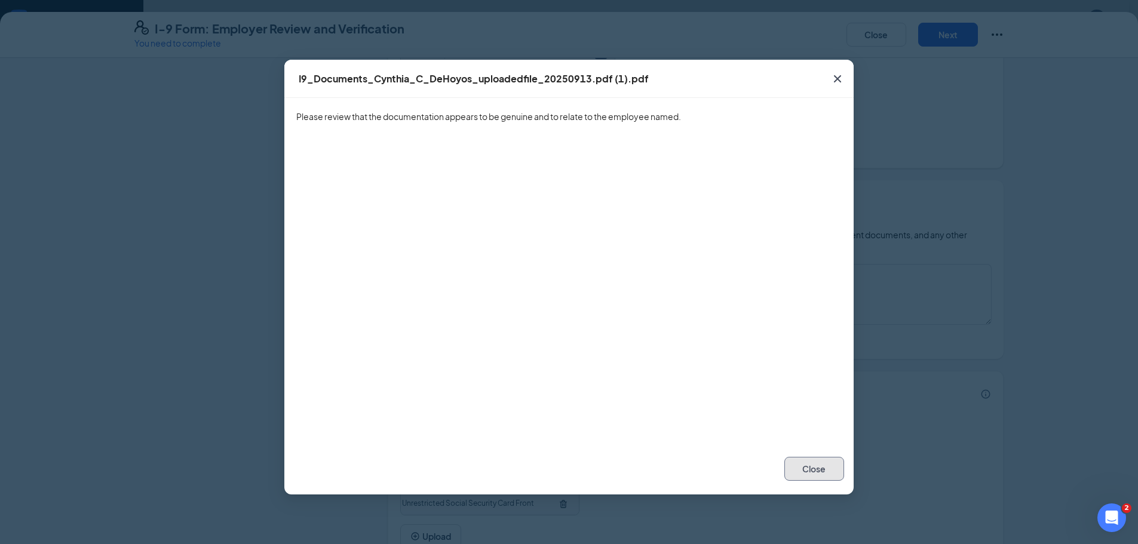
click at [817, 463] on button "Close" at bounding box center [814, 469] width 60 height 24
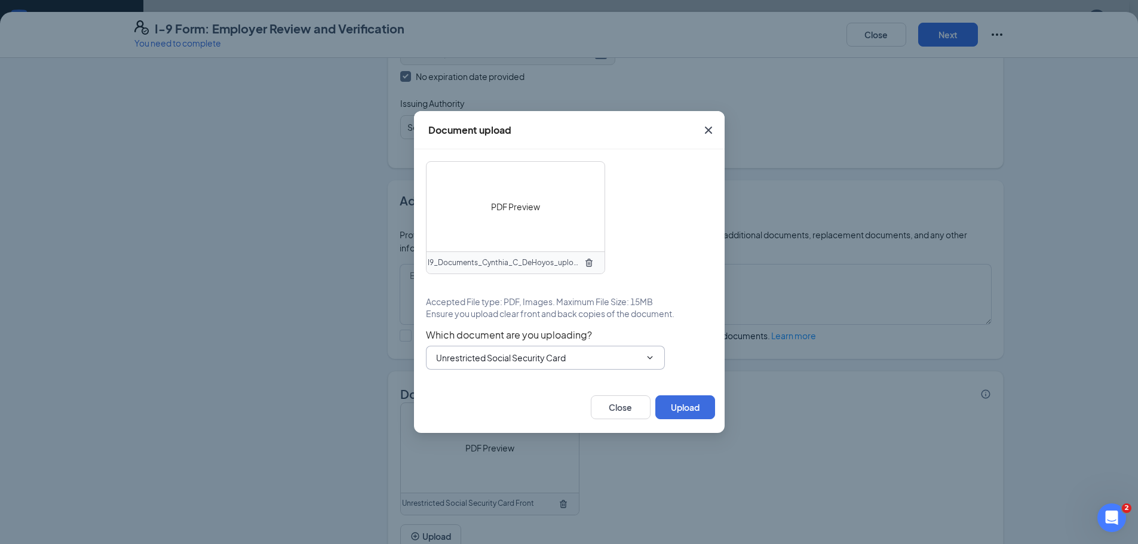
click at [600, 360] on input "Unrestricted Social Security Card" at bounding box center [538, 357] width 204 height 13
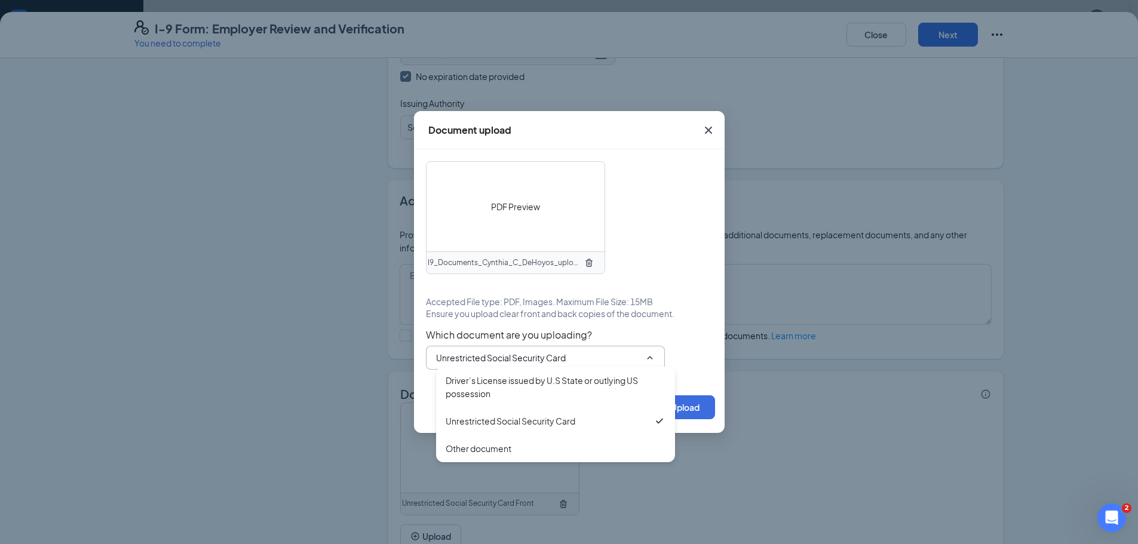
drag, startPoint x: 665, startPoint y: 317, endPoint x: 674, endPoint y: 329, distance: 14.5
click at [666, 317] on span "Ensure you upload clear front and back copies of the document." at bounding box center [550, 314] width 248 height 12
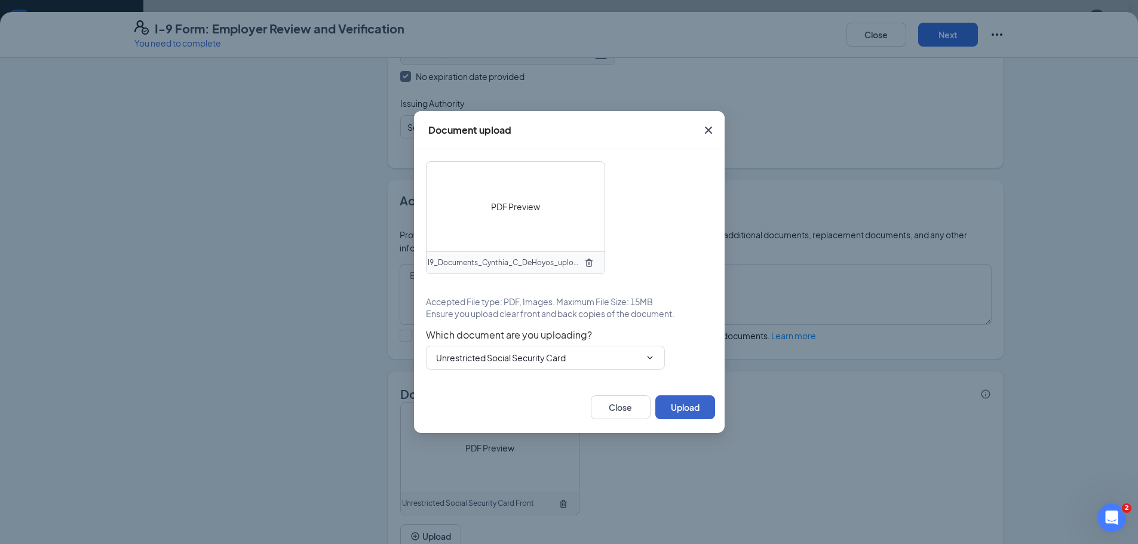
click at [690, 413] on button "Upload" at bounding box center [685, 407] width 60 height 24
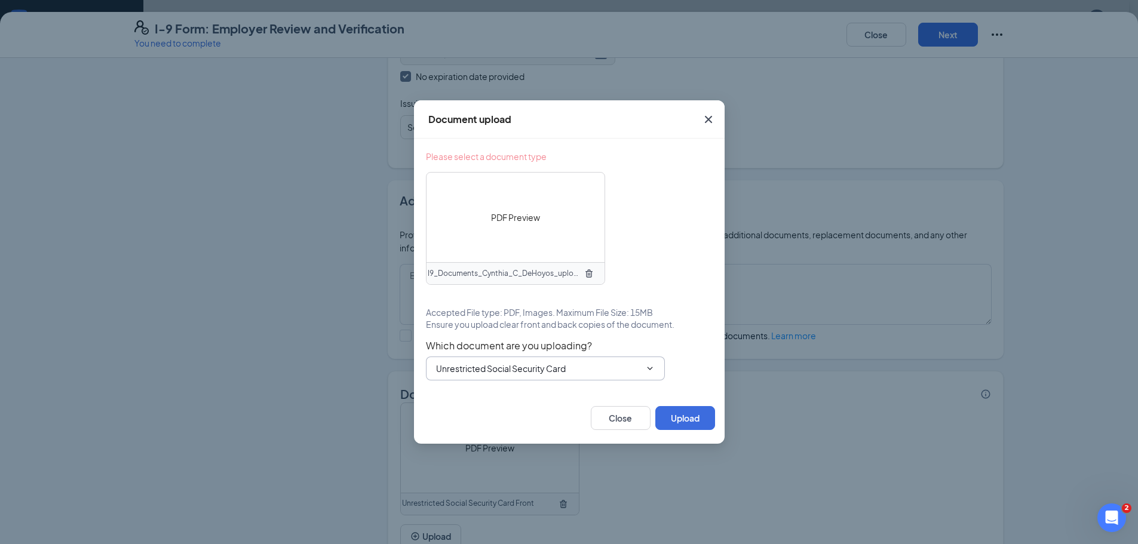
click at [584, 363] on input "Unrestricted Social Security Card" at bounding box center [538, 368] width 204 height 13
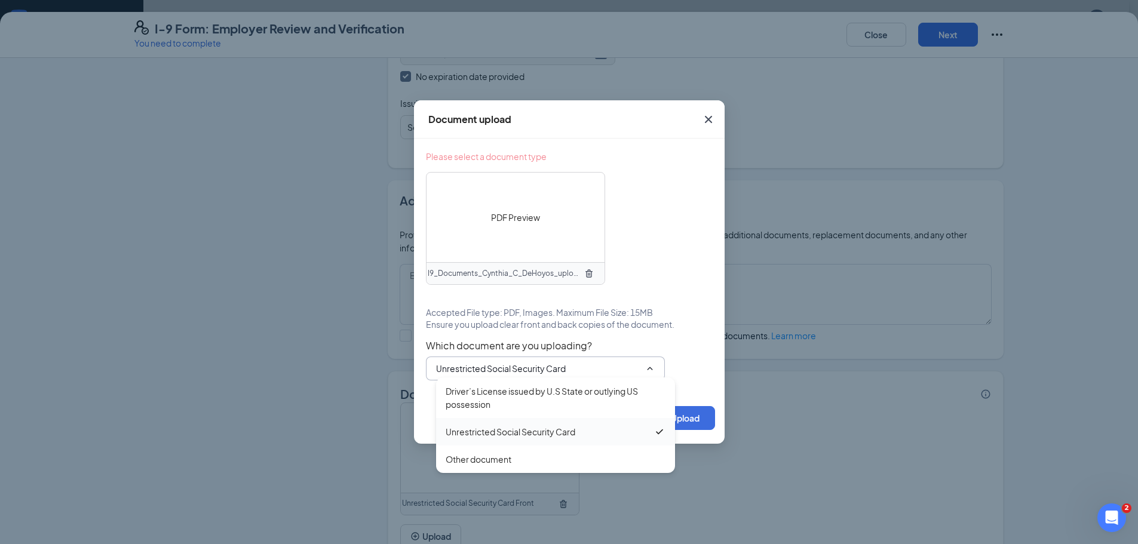
click at [541, 437] on div "Unrestricted Social Security Card" at bounding box center [511, 431] width 130 height 13
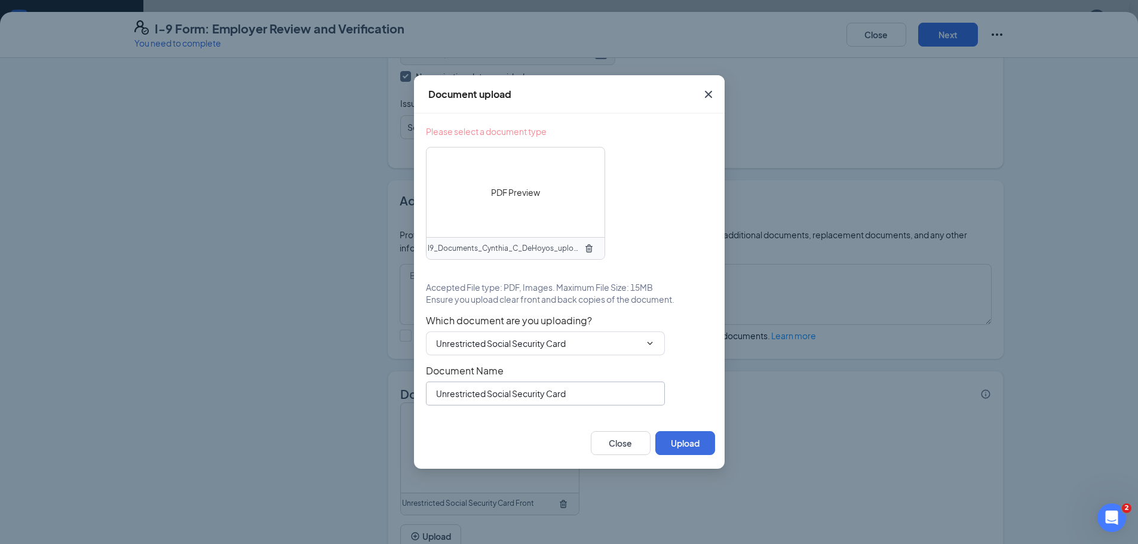
click at [622, 400] on input "Unrestricted Social Security Card" at bounding box center [545, 394] width 239 height 24
click at [619, 391] on input "Unrestricted Social Security Card" at bounding box center [545, 394] width 239 height 24
type input "Unrestricted Social Security Card Back"
click at [704, 441] on button "Upload" at bounding box center [685, 443] width 60 height 24
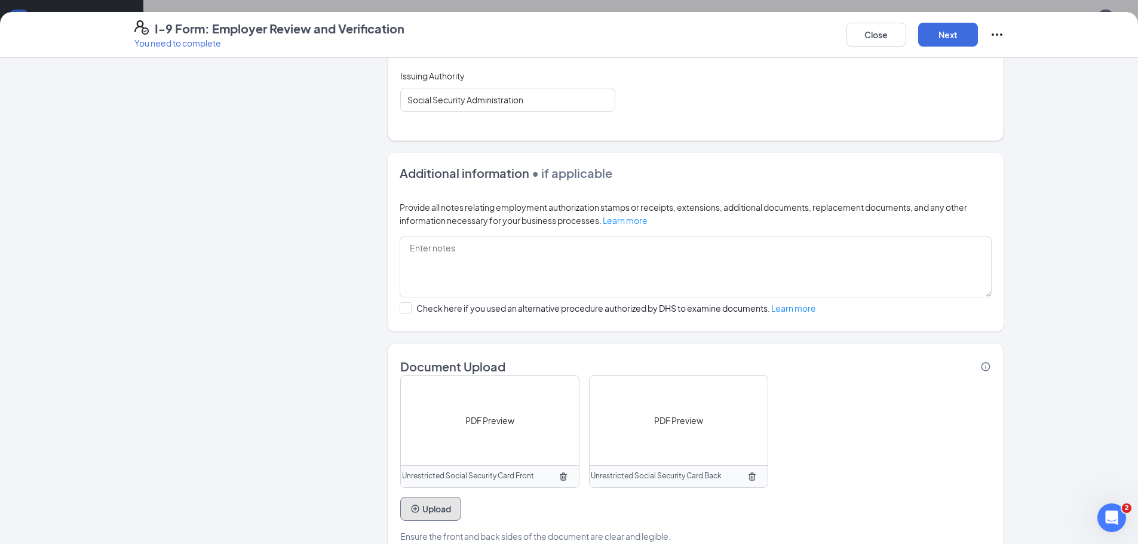
scroll to position [690, 0]
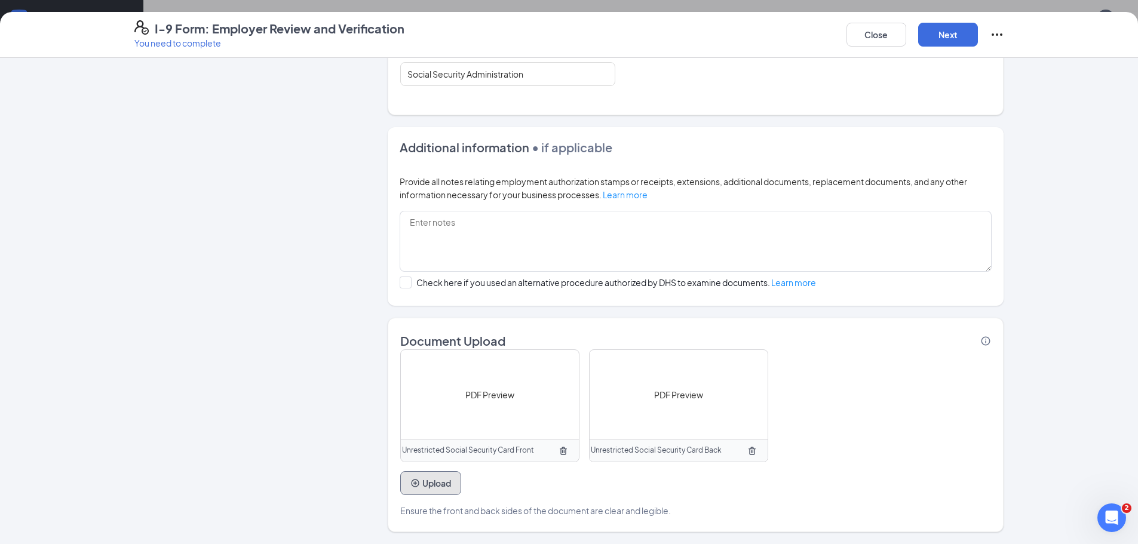
click at [410, 487] on icon "PlusCircle" at bounding box center [415, 483] width 10 height 10
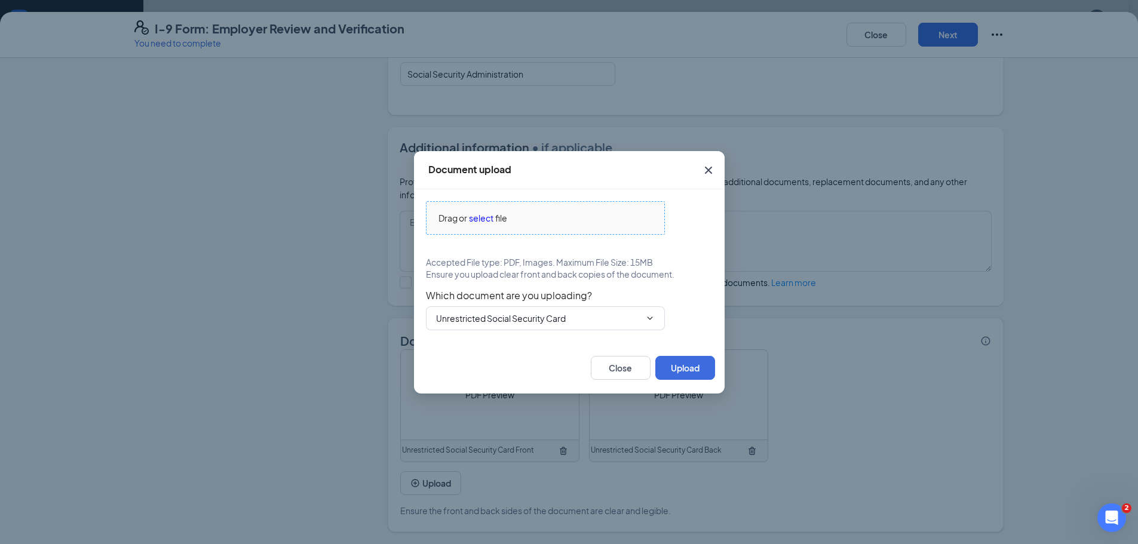
click at [474, 219] on span "select" at bounding box center [481, 217] width 24 height 13
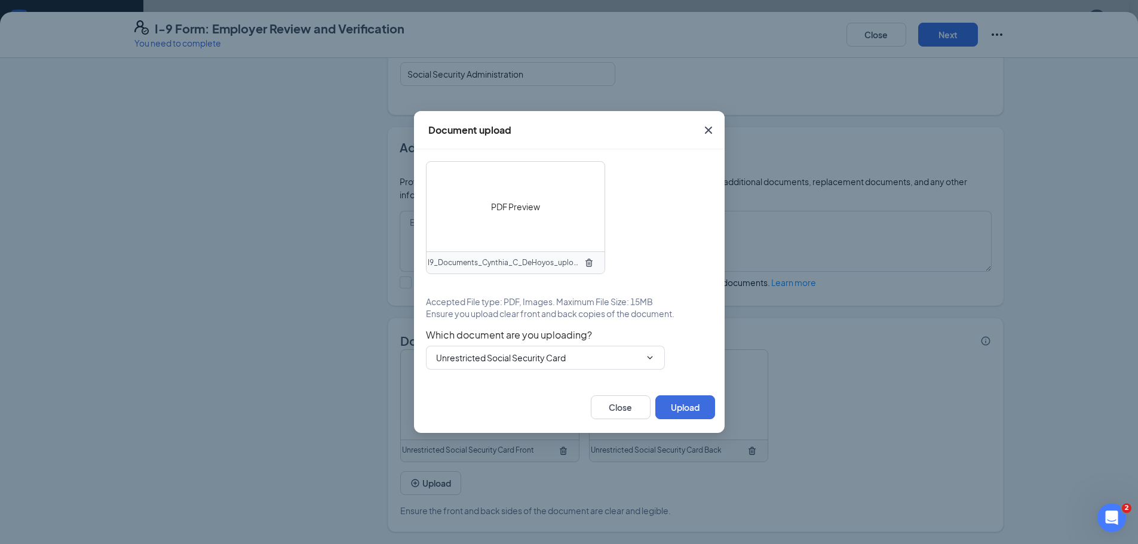
click at [508, 190] on div "PDF Preview" at bounding box center [515, 207] width 178 height 90
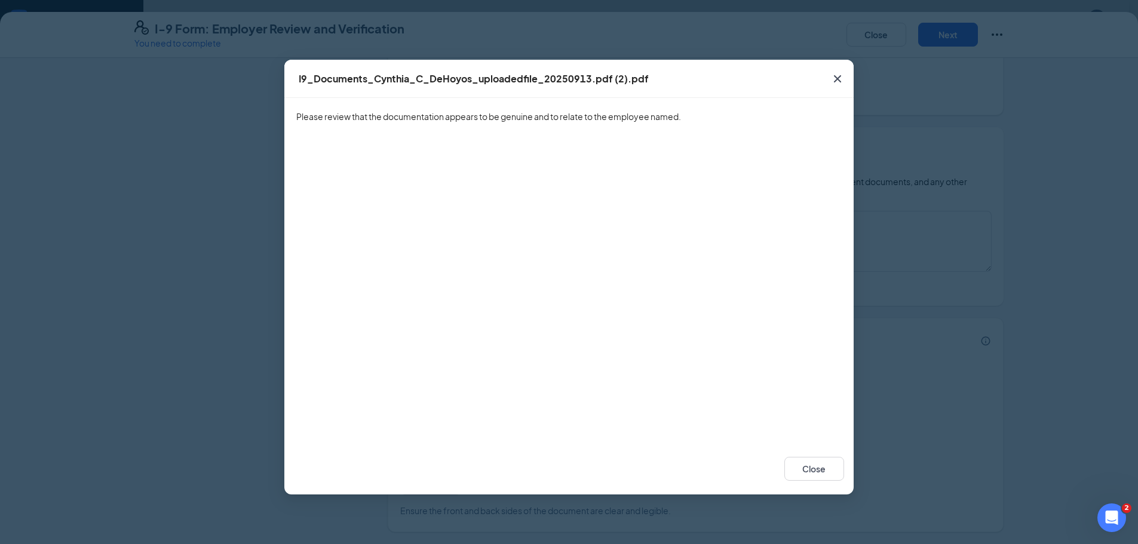
click at [833, 73] on icon "Cross" at bounding box center [837, 79] width 14 height 14
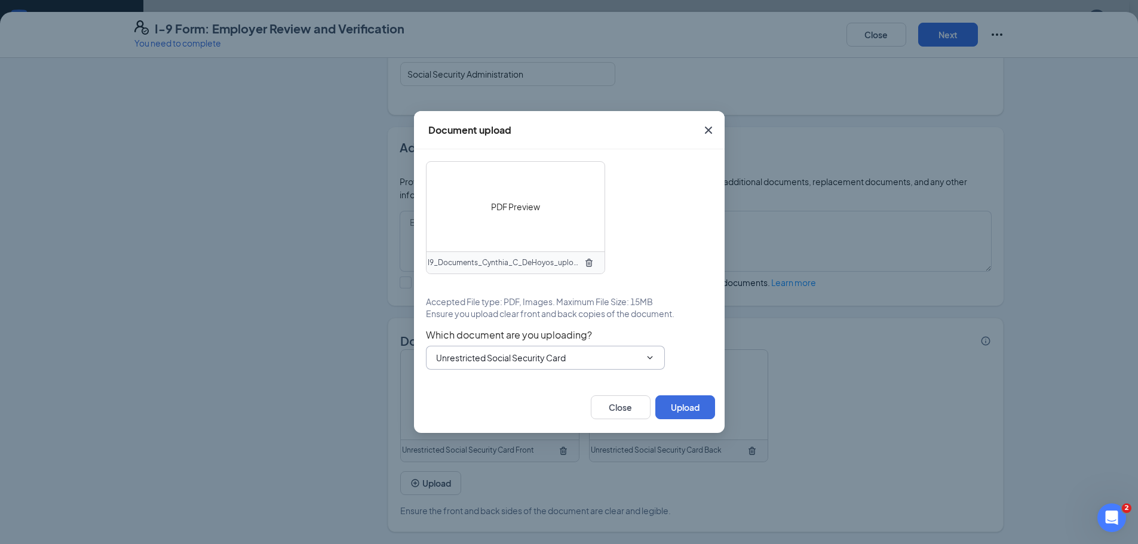
click at [533, 354] on input "Unrestricted Social Security Card" at bounding box center [538, 357] width 204 height 13
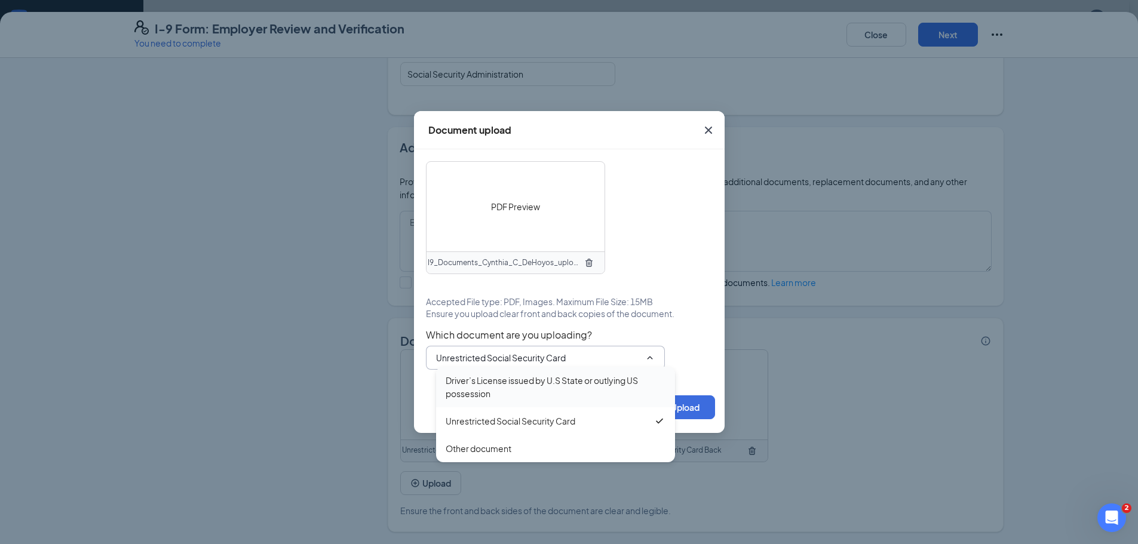
click at [526, 383] on div "Driver’s License issued by U.S State or outlying US possession" at bounding box center [556, 387] width 220 height 26
type input "Driver’s License issued by U.S State or outlying US possession"
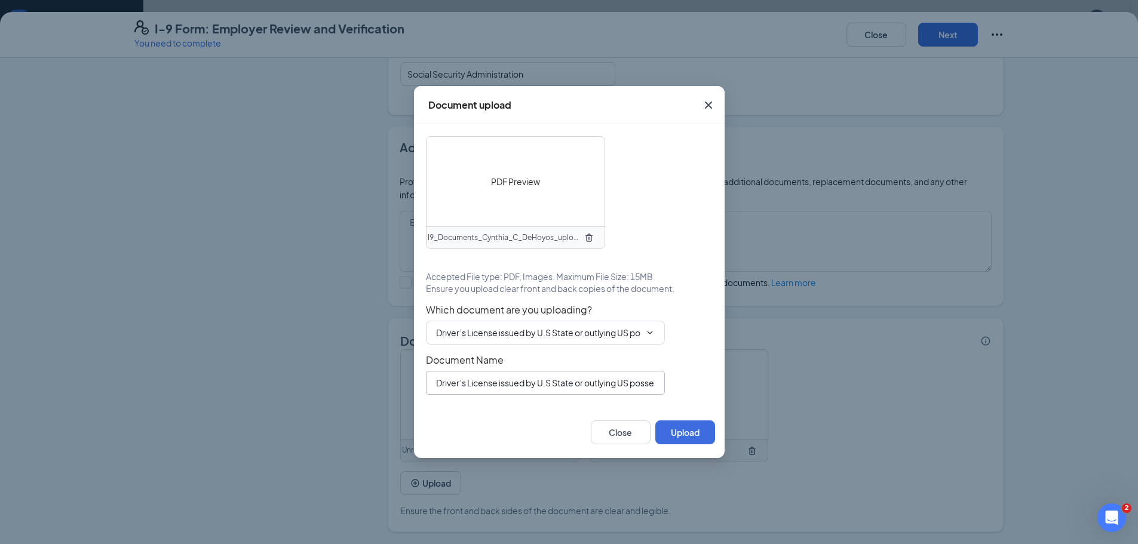
click at [518, 383] on input "Driver’s License issued by U.S State or outlying US possession" at bounding box center [545, 383] width 239 height 24
click at [682, 438] on button "Upload" at bounding box center [685, 433] width 60 height 24
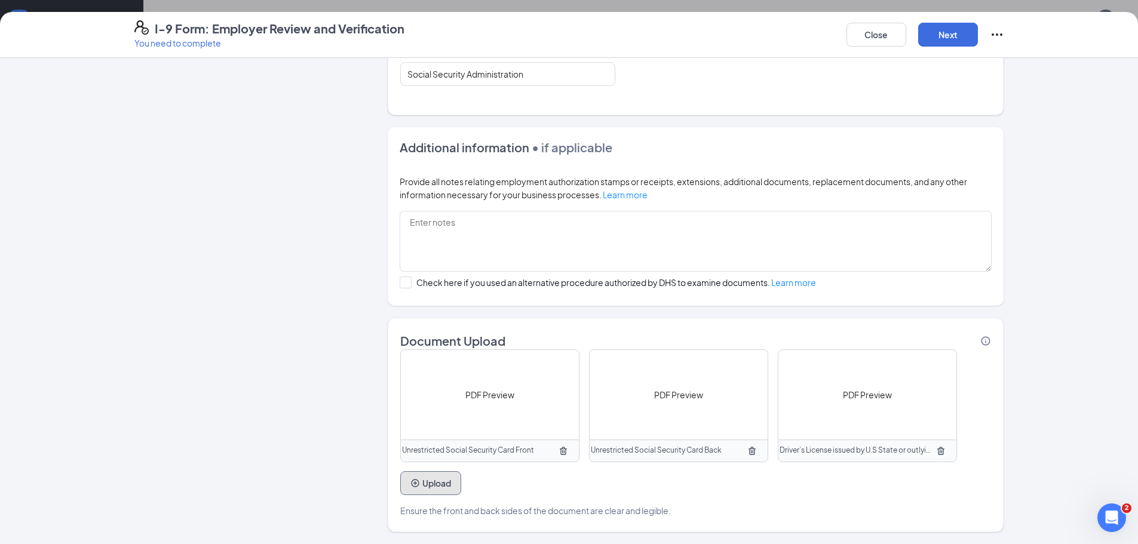
click at [439, 480] on button "Upload" at bounding box center [430, 483] width 61 height 24
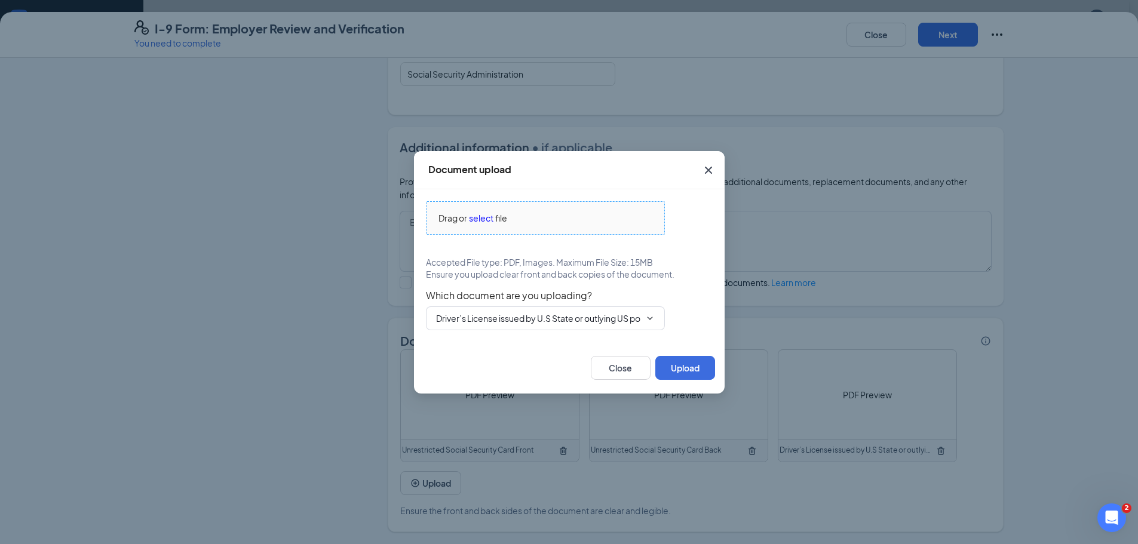
click at [489, 223] on span "select" at bounding box center [481, 217] width 24 height 13
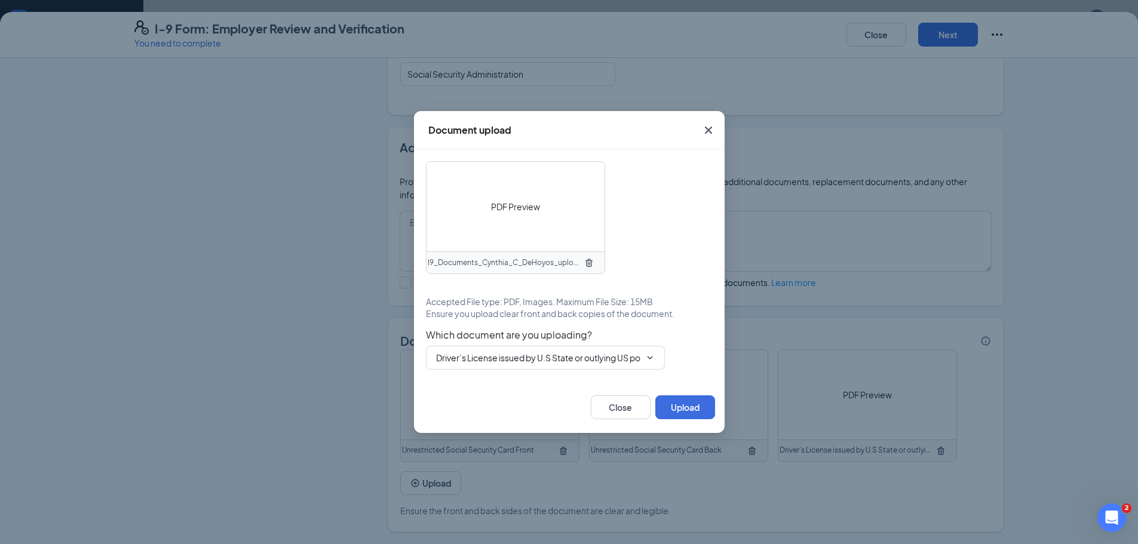
click at [514, 205] on span "PDF Preview" at bounding box center [515, 206] width 49 height 13
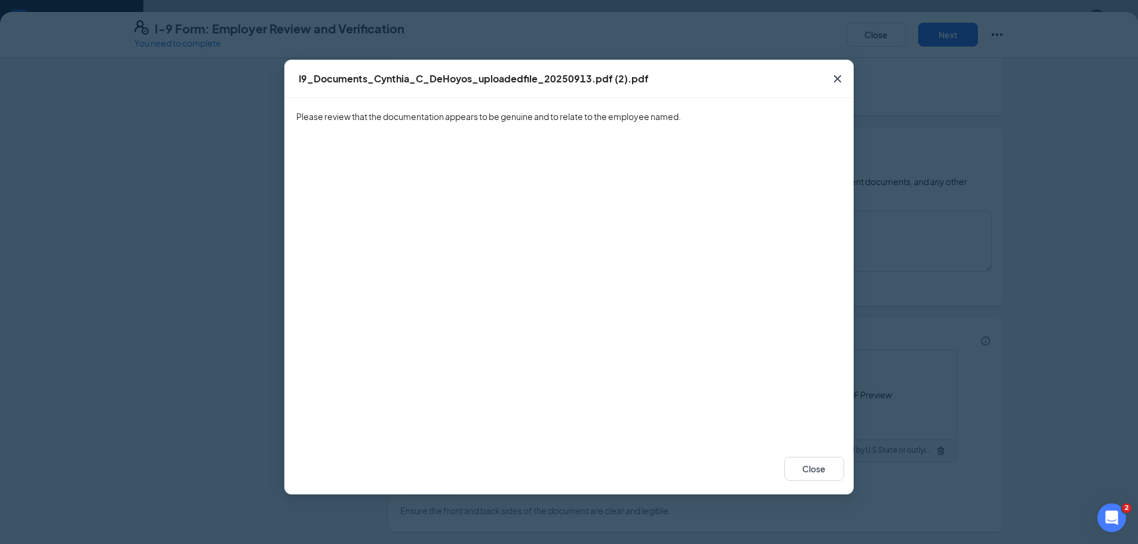
click at [842, 67] on span "Close" at bounding box center [837, 79] width 32 height 32
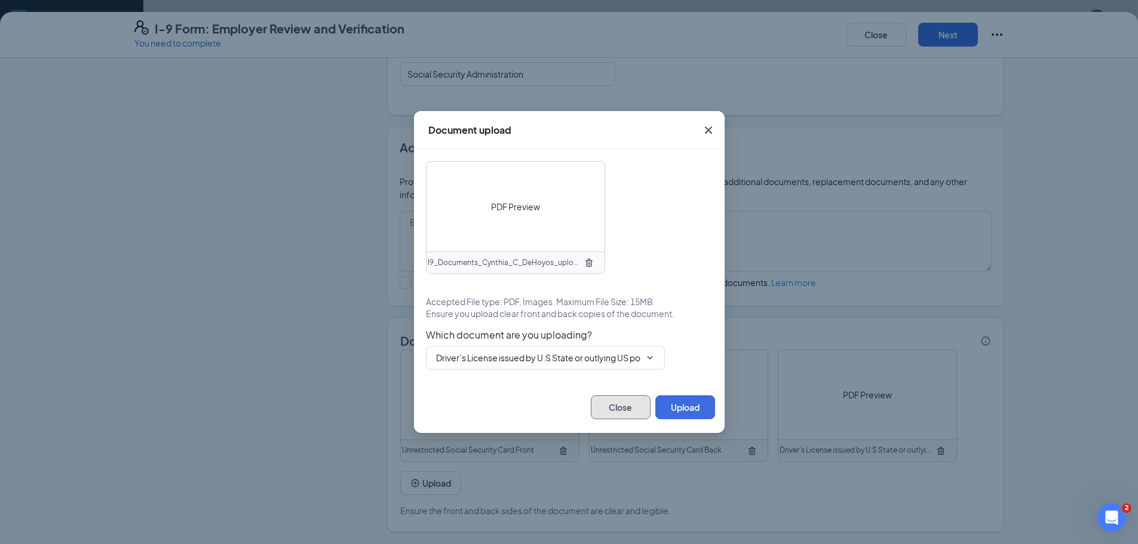
click at [622, 402] on button "Close" at bounding box center [621, 407] width 60 height 24
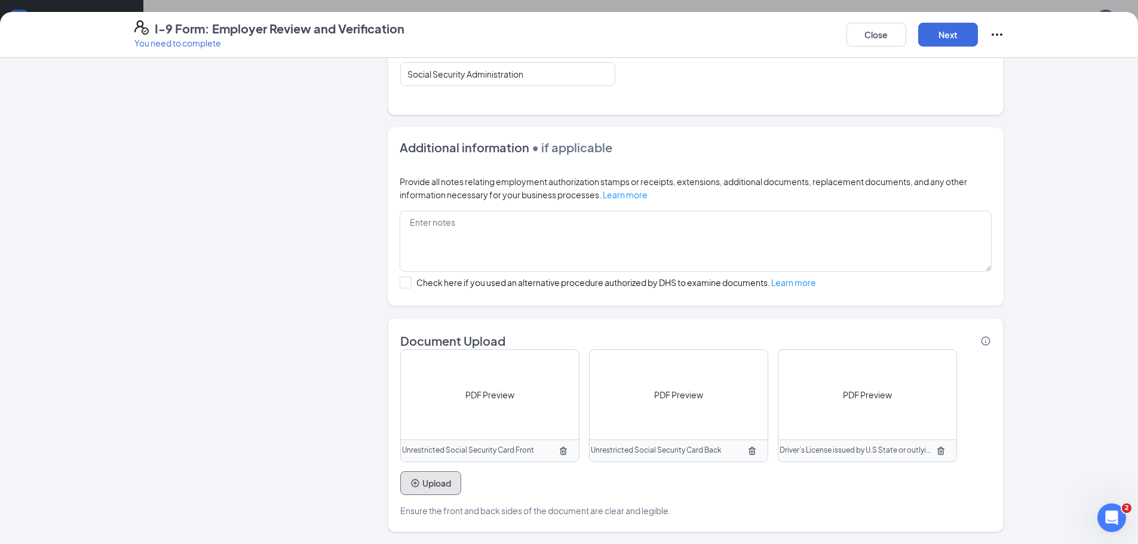
click at [423, 483] on button "Upload" at bounding box center [430, 483] width 61 height 24
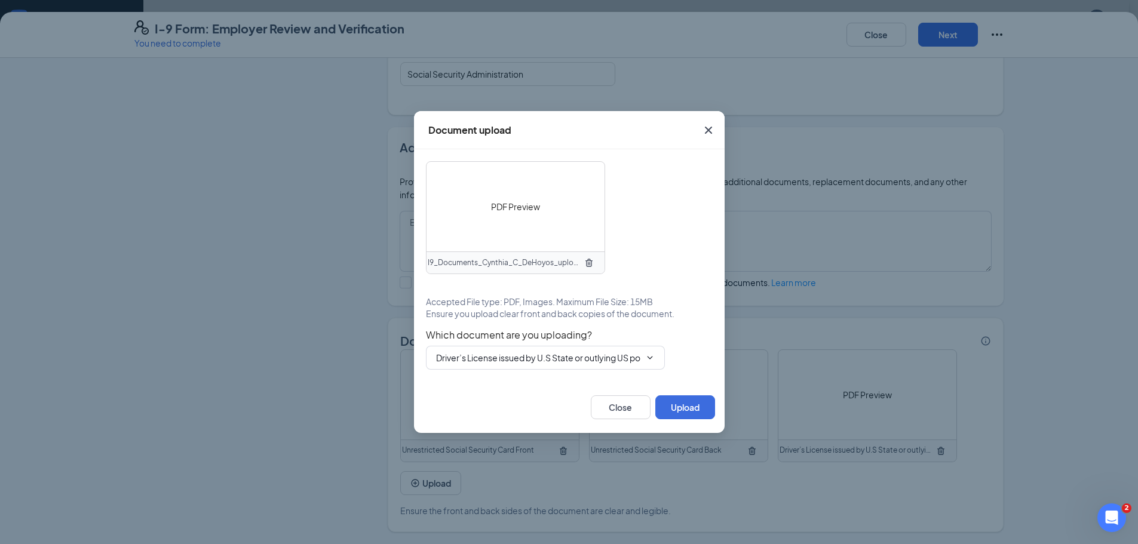
click at [591, 259] on icon "TrashOutline" at bounding box center [589, 263] width 10 height 10
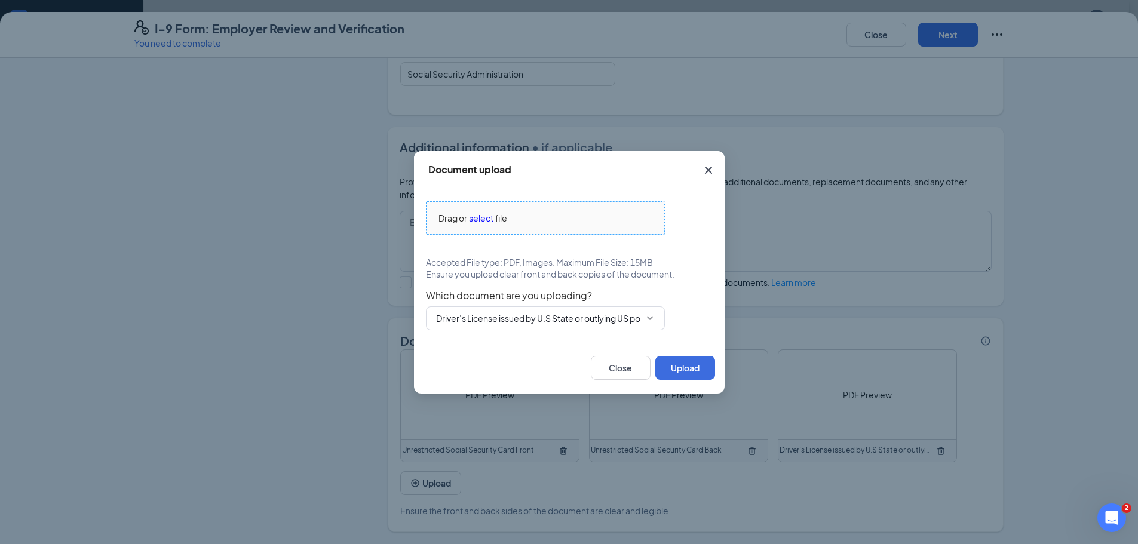
click at [484, 214] on span "select" at bounding box center [481, 217] width 24 height 13
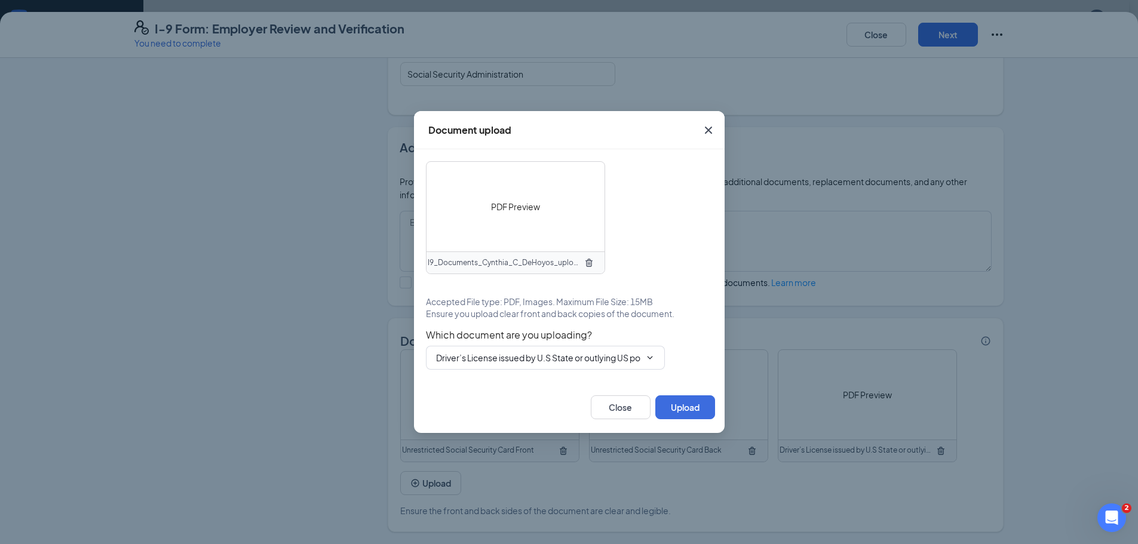
click at [492, 209] on span "PDF Preview" at bounding box center [515, 206] width 49 height 13
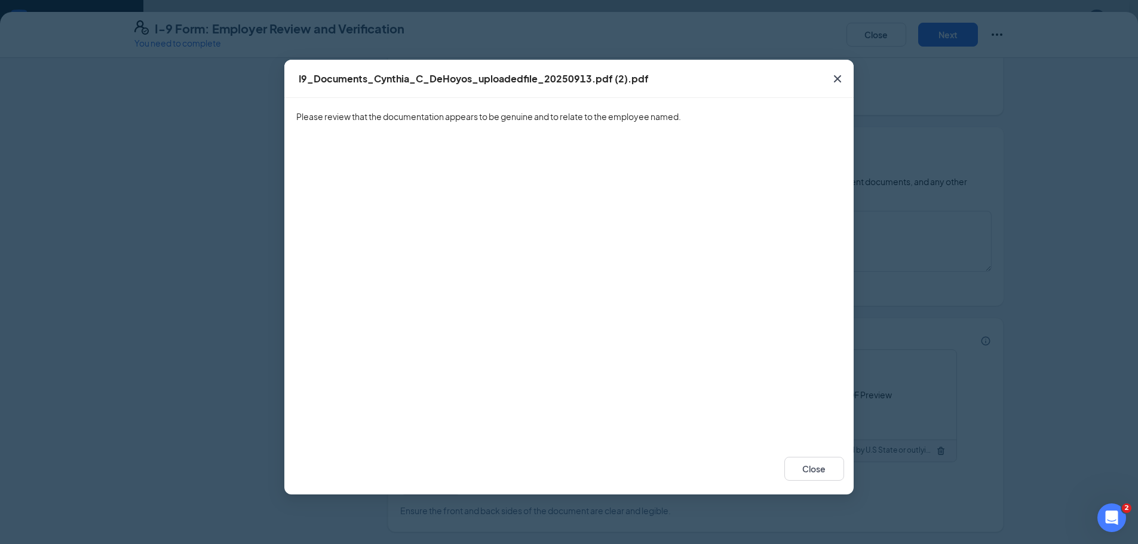
click at [836, 82] on icon "Cross" at bounding box center [837, 79] width 14 height 14
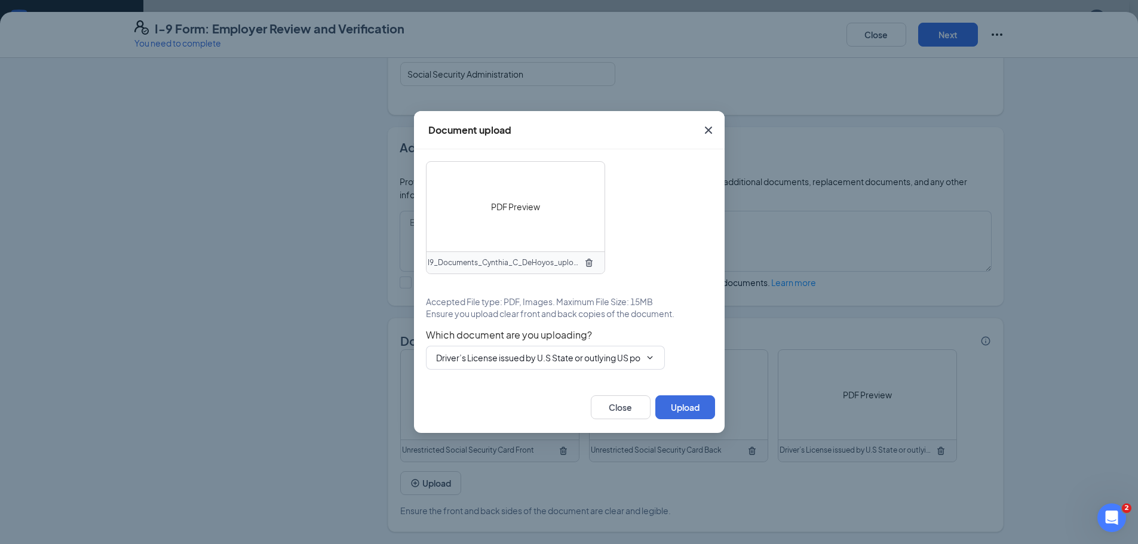
click at [594, 261] on button "button" at bounding box center [588, 262] width 19 height 19
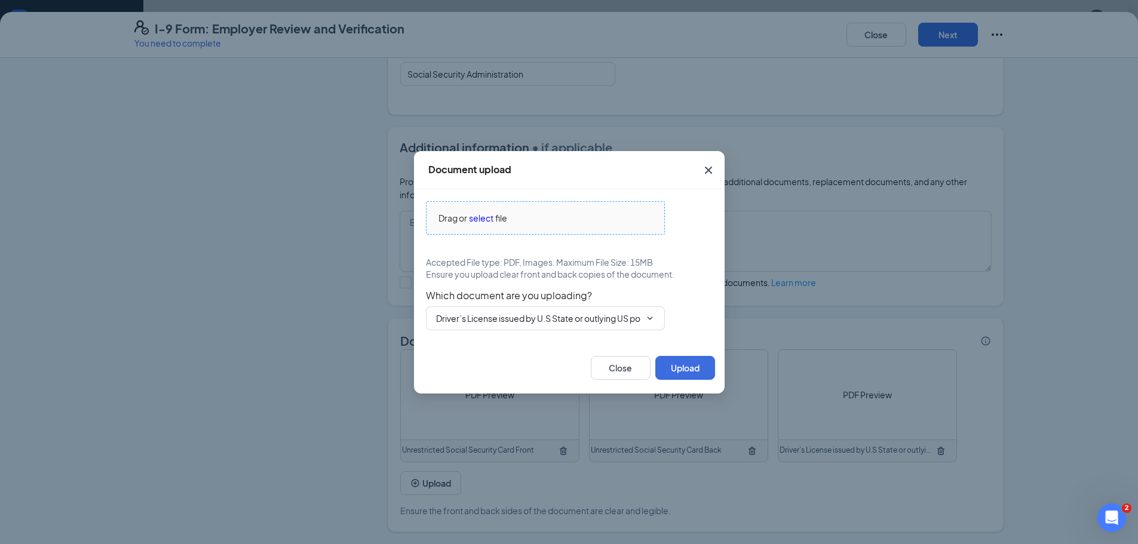
click at [474, 218] on span "select" at bounding box center [481, 217] width 24 height 13
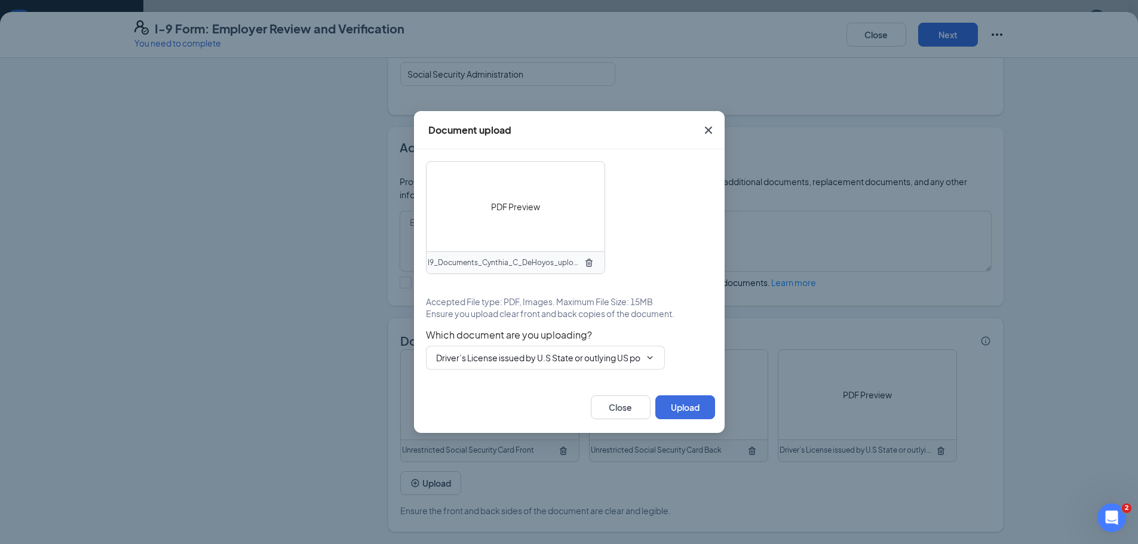
click at [509, 202] on span "PDF Preview" at bounding box center [515, 206] width 49 height 13
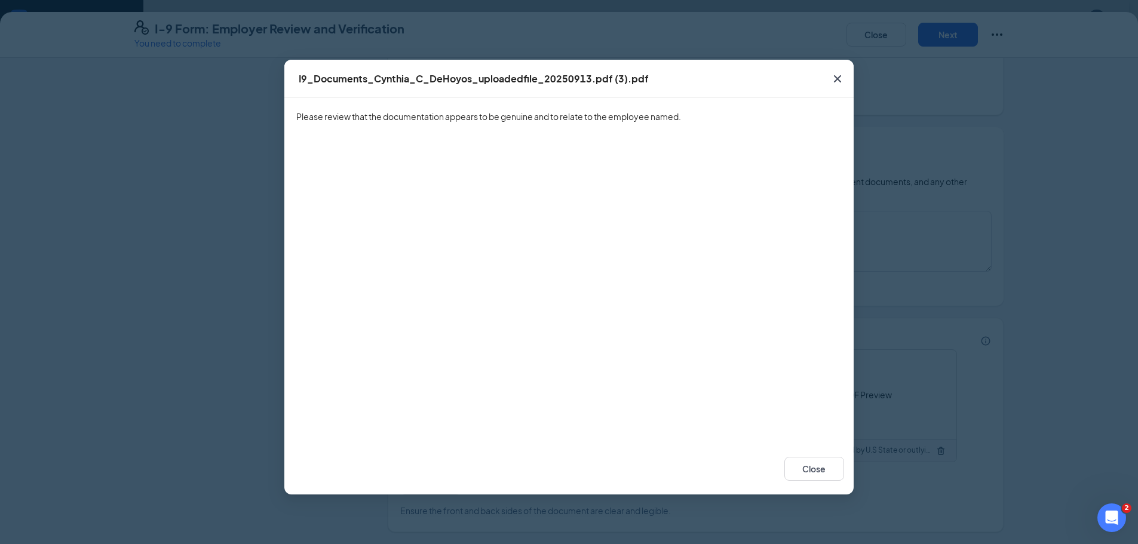
click at [836, 78] on icon "Cross" at bounding box center [837, 79] width 14 height 14
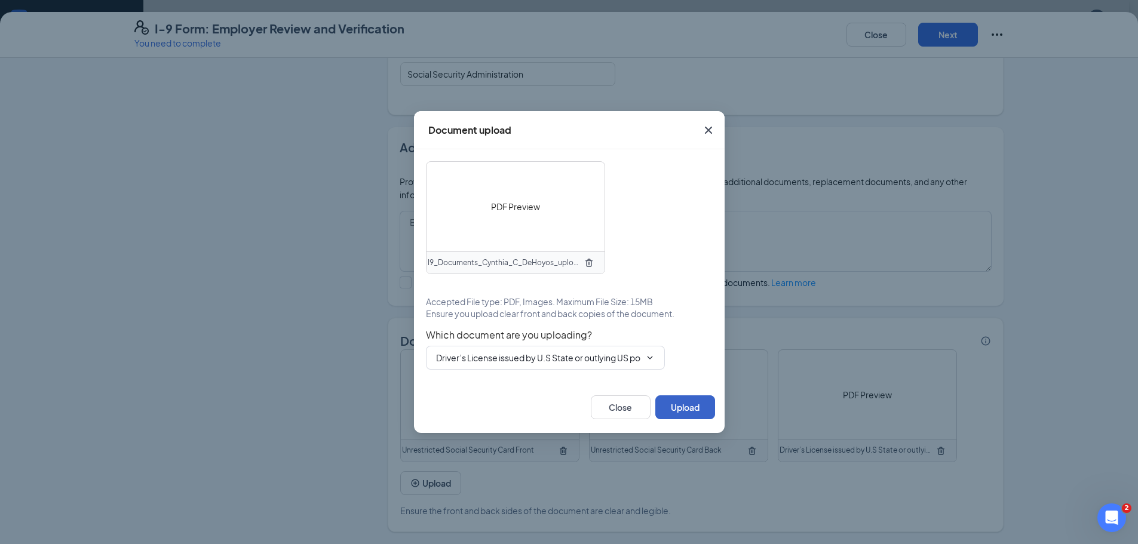
click at [683, 416] on button "Upload" at bounding box center [685, 407] width 60 height 24
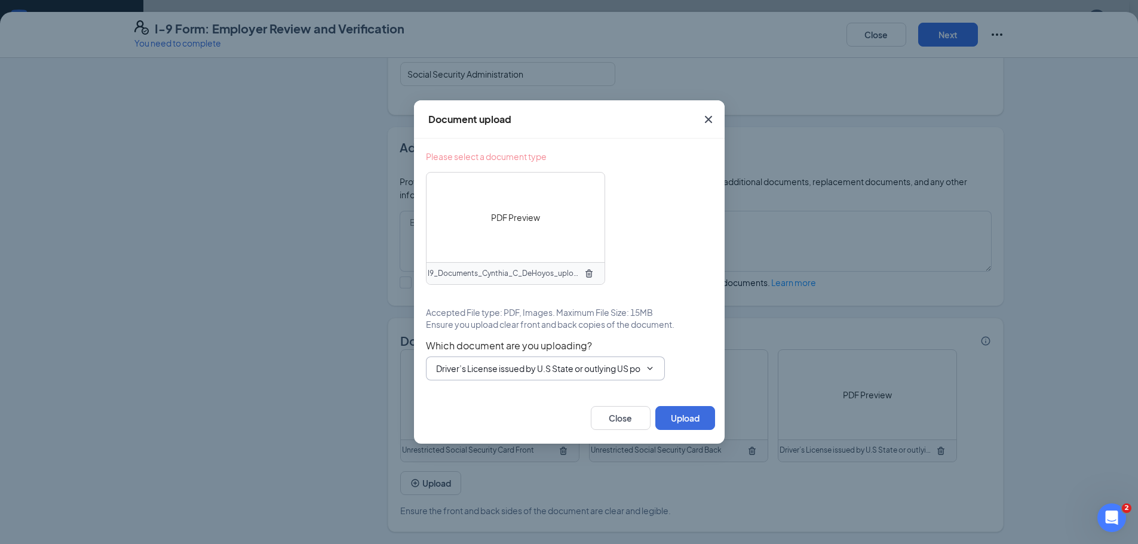
click at [554, 376] on span "Driver’s License issued by U.S State or outlying US possession Driver’s License…" at bounding box center [545, 369] width 239 height 24
click at [514, 369] on input "Driver’s License issued by U.S State or outlying US possession" at bounding box center [538, 368] width 204 height 13
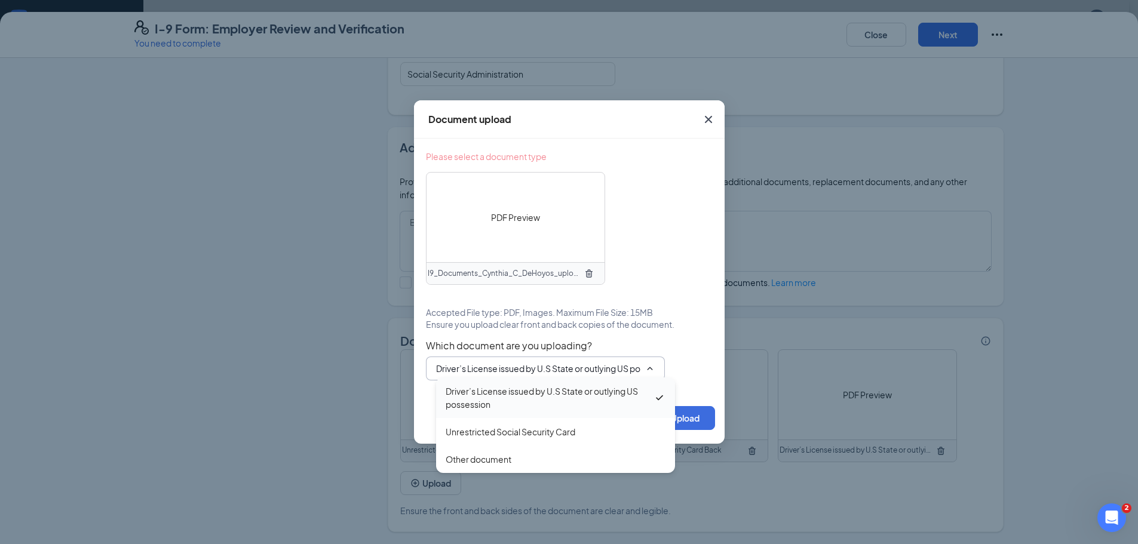
click at [510, 385] on div "Driver’s License issued by U.S State or outlying US possession" at bounding box center [550, 398] width 208 height 26
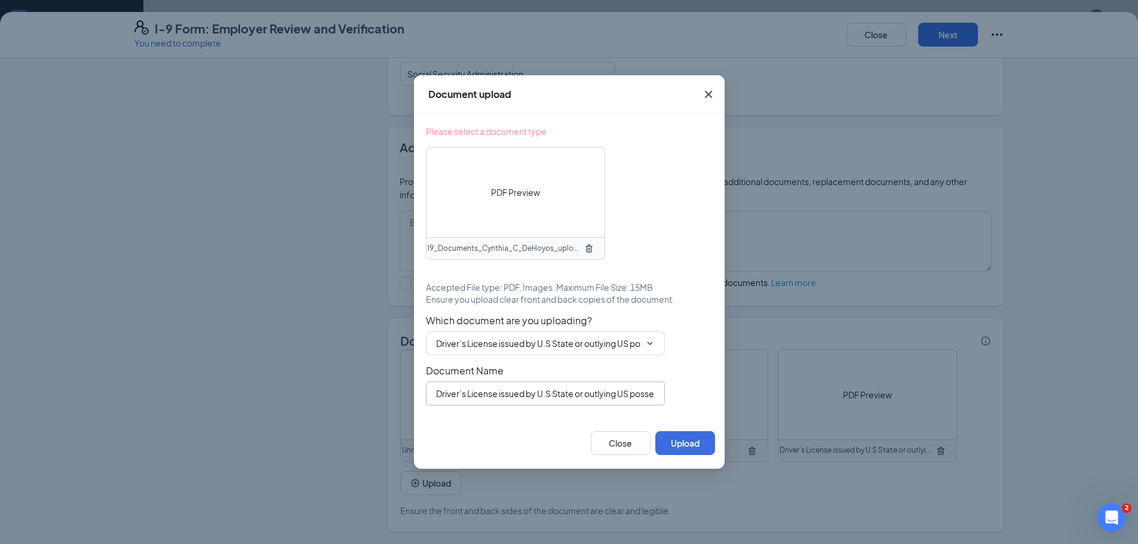
click at [613, 383] on input "Driver’s License issued by U.S State or outlying US possession" at bounding box center [545, 394] width 239 height 24
click at [691, 435] on button "Upload" at bounding box center [685, 443] width 60 height 24
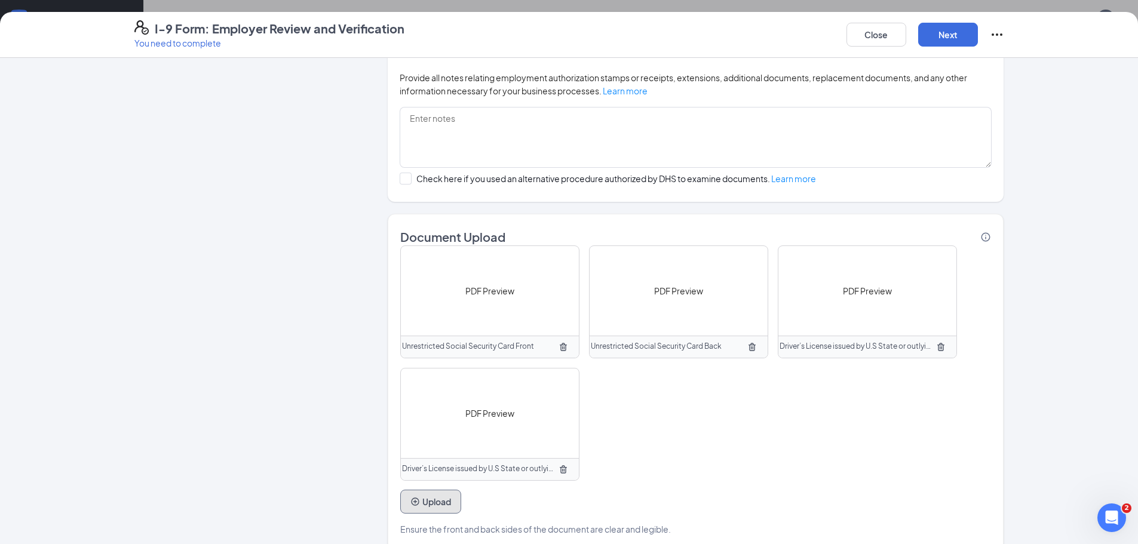
scroll to position [812, 0]
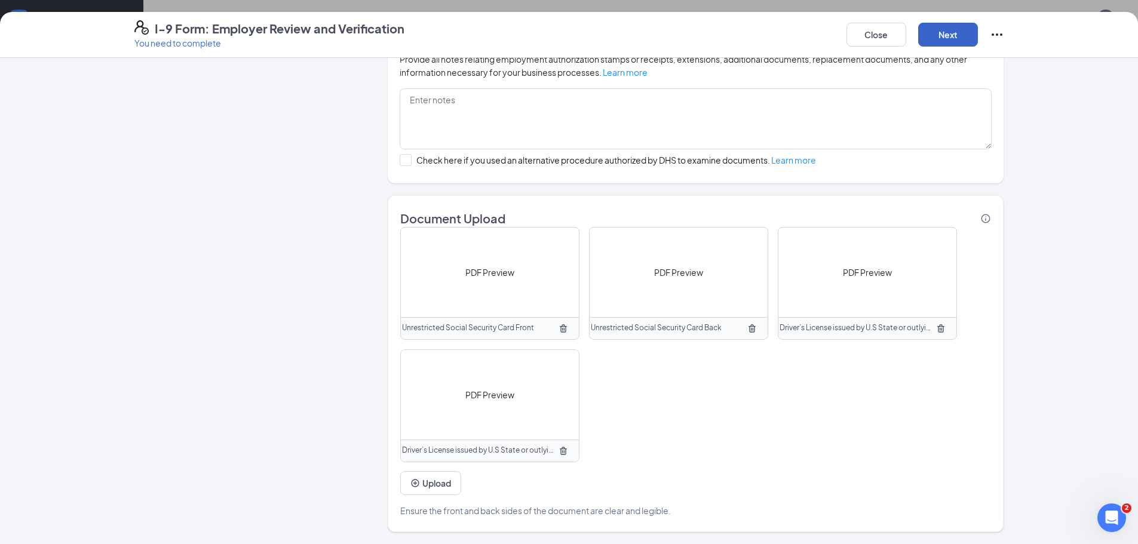
click at [964, 31] on button "Next" at bounding box center [948, 35] width 60 height 24
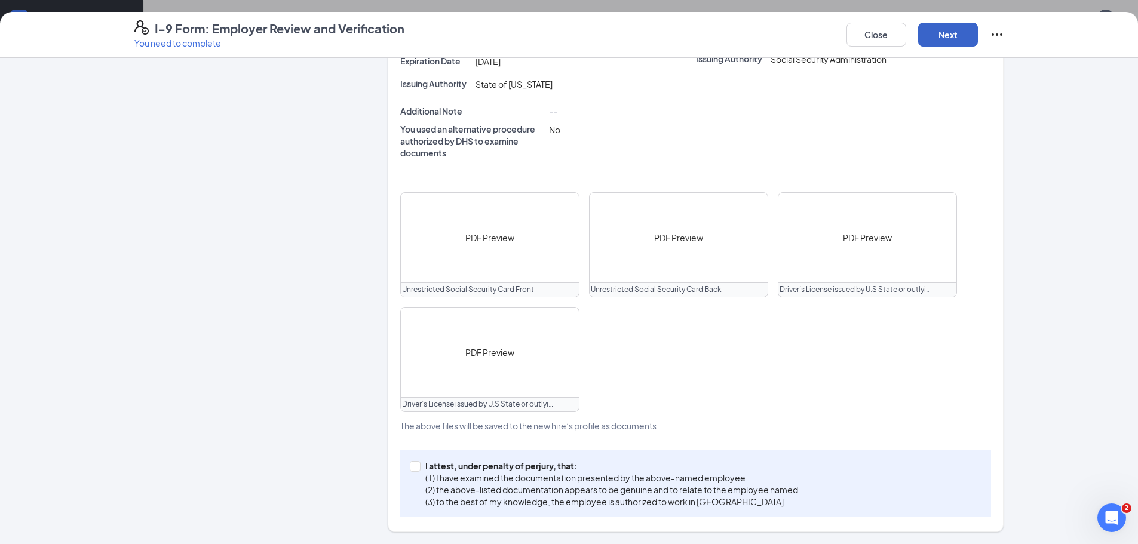
scroll to position [388, 0]
click at [447, 462] on p "I attest, under penalty of perjury, that:" at bounding box center [611, 466] width 373 height 12
click at [418, 462] on input "I attest, under penalty of perjury, that: (1) I have examined the documentation…" at bounding box center [414, 465] width 8 height 8
checkbox input "true"
click at [935, 40] on button "Next" at bounding box center [948, 35] width 60 height 24
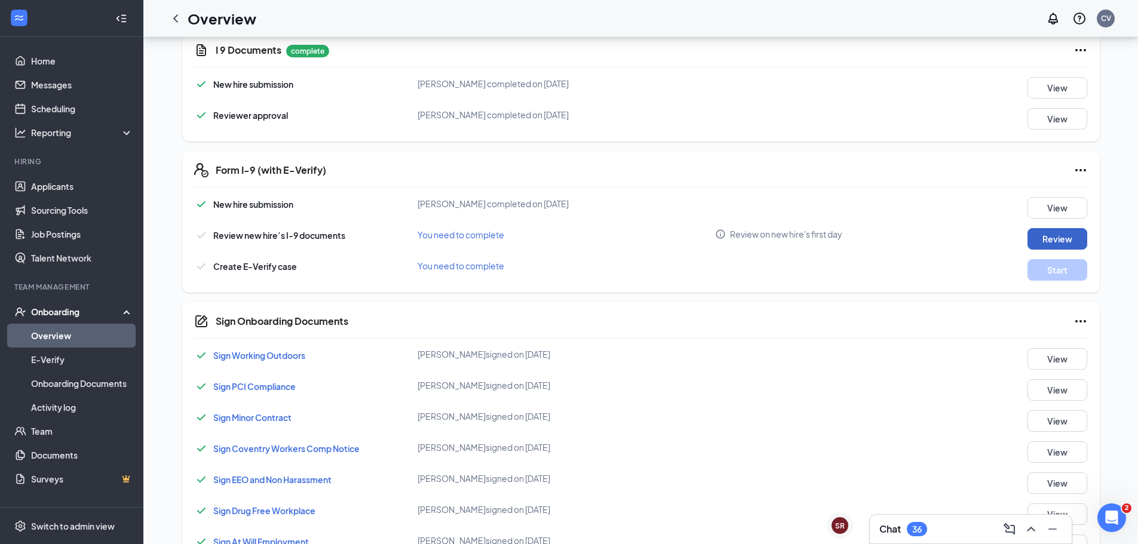
scroll to position [668, 0]
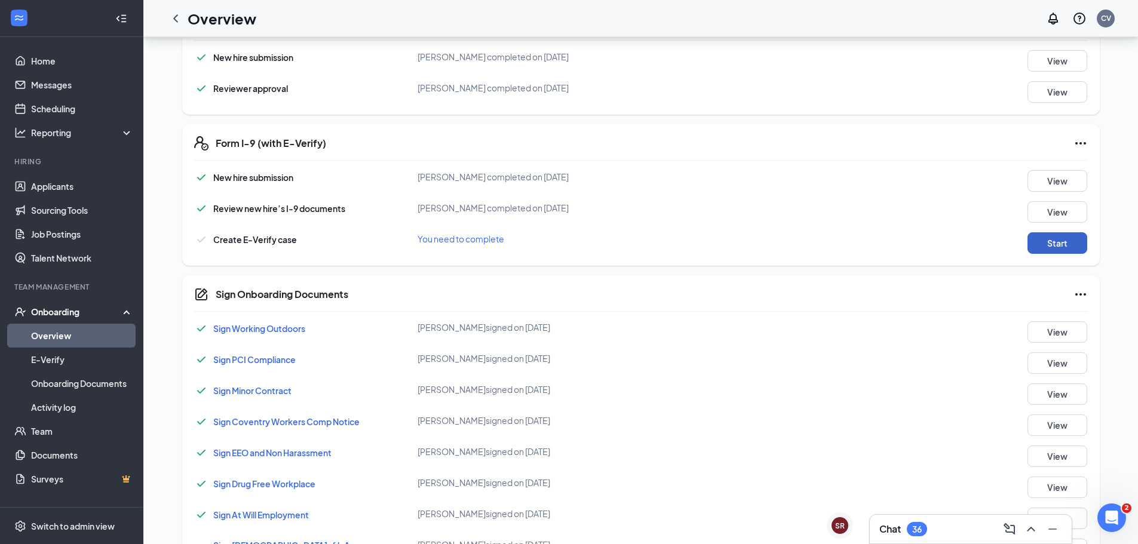
click at [1055, 240] on button "Start" at bounding box center [1057, 243] width 60 height 22
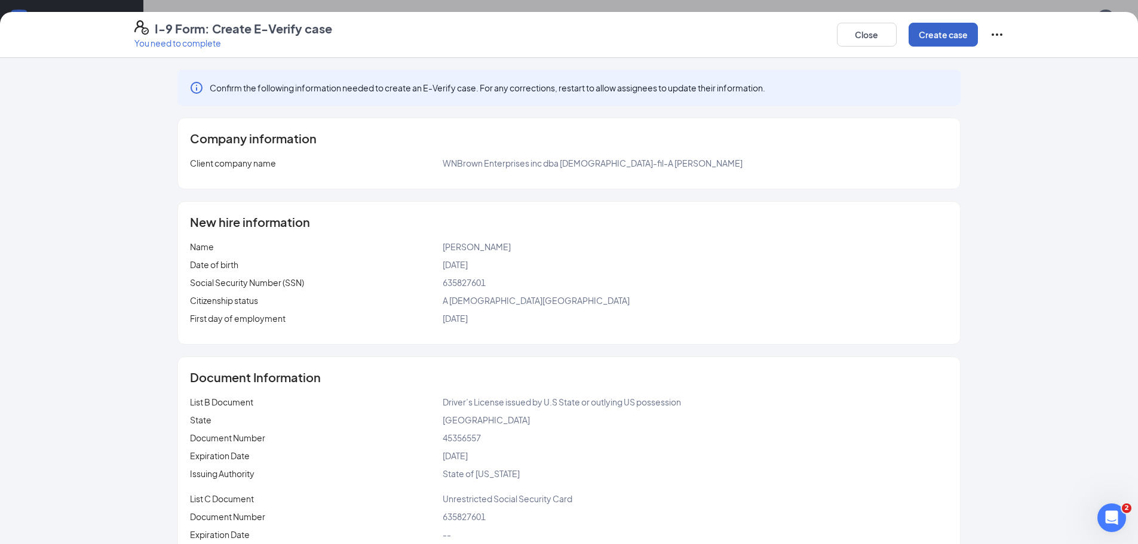
click at [931, 32] on button "Create case" at bounding box center [943, 35] width 69 height 24
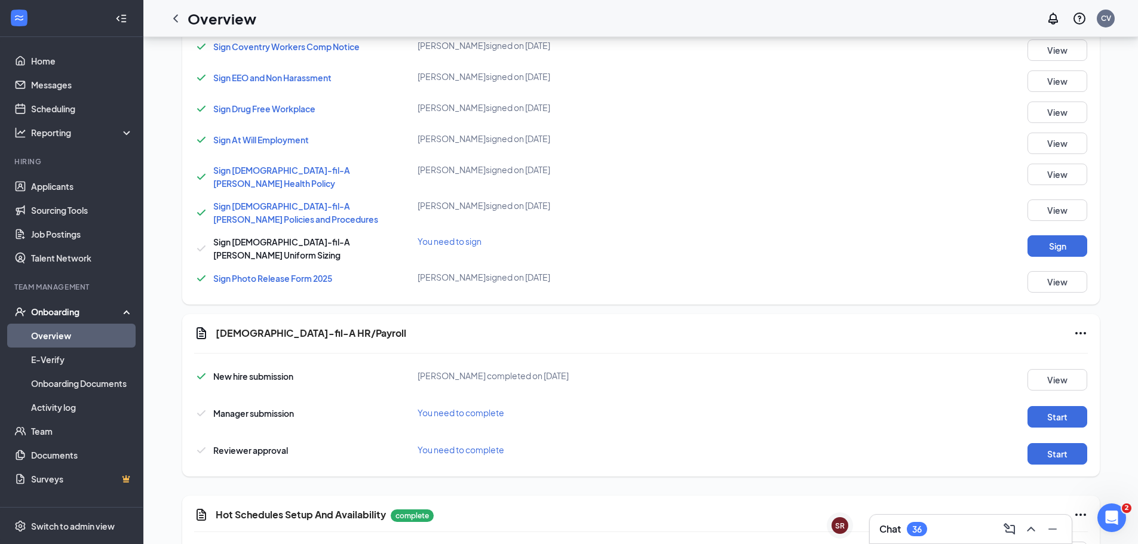
scroll to position [1146, 0]
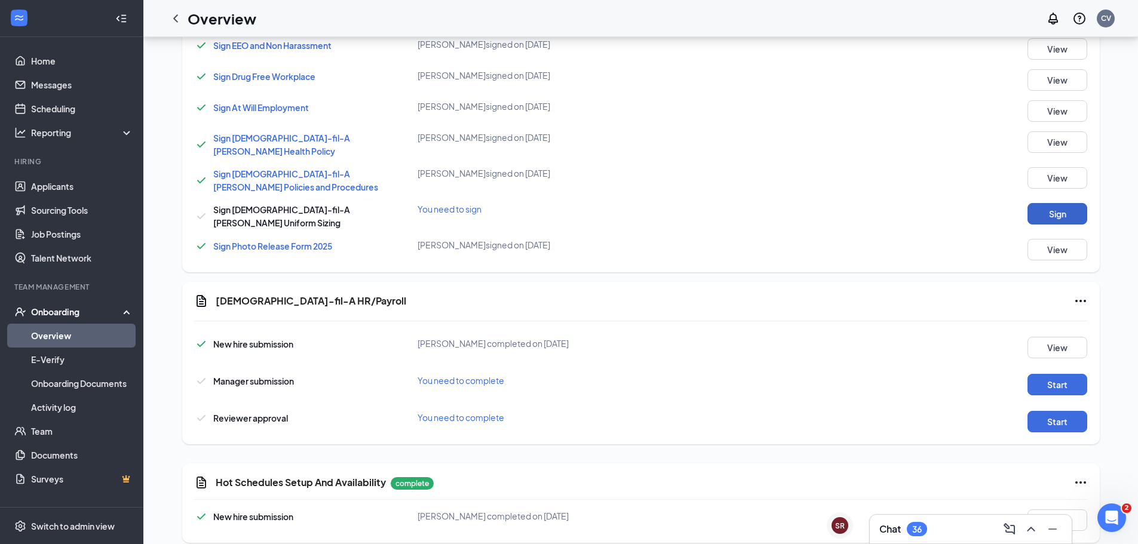
click at [1036, 210] on button "Sign" at bounding box center [1057, 214] width 60 height 22
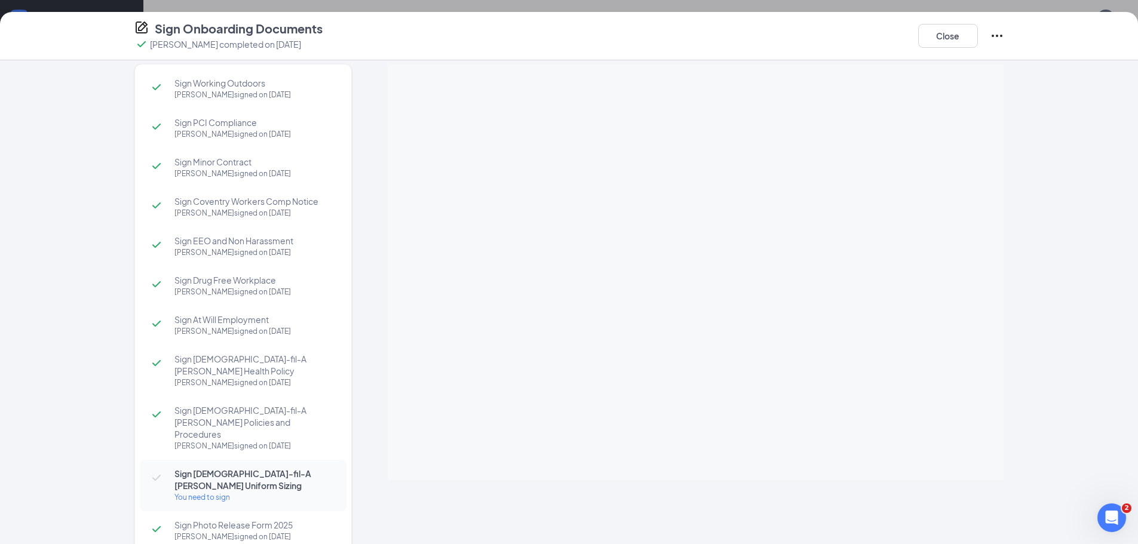
scroll to position [1206, 0]
click at [957, 38] on button "Close" at bounding box center [948, 36] width 60 height 24
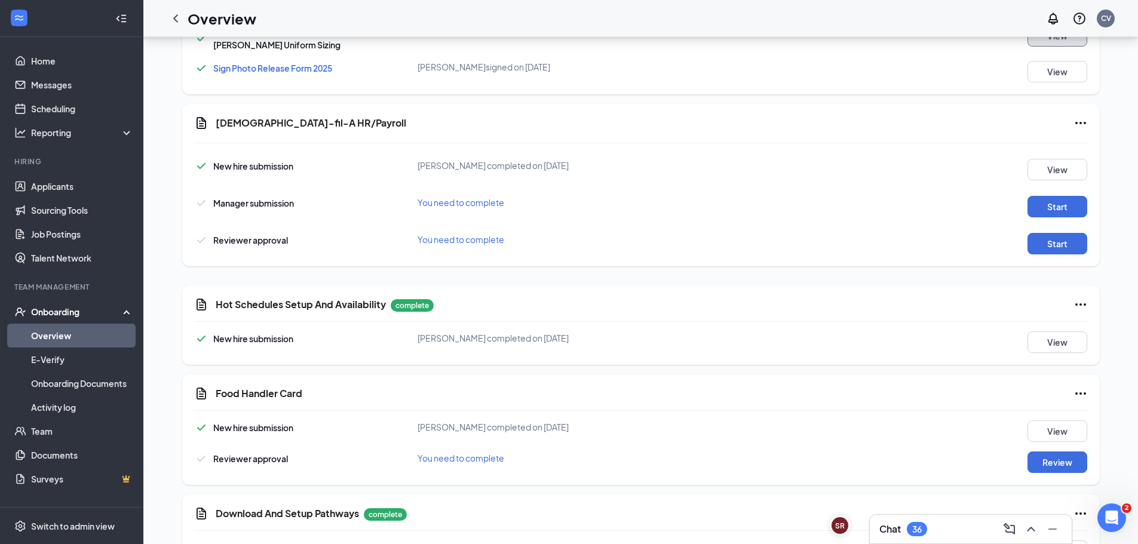
scroll to position [1335, 0]
click at [1044, 195] on button "Start" at bounding box center [1057, 206] width 60 height 22
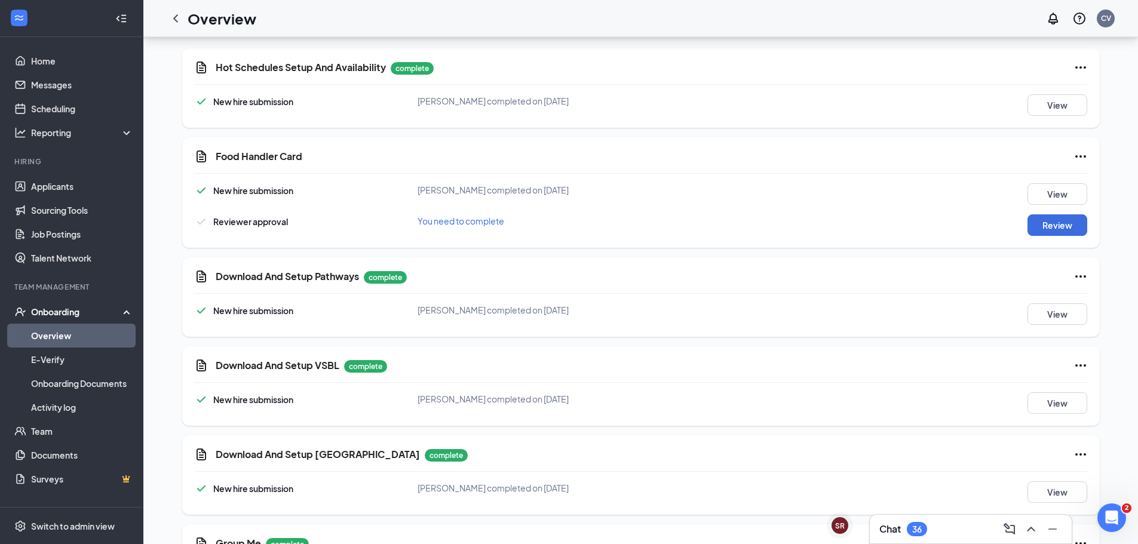
scroll to position [1254, 0]
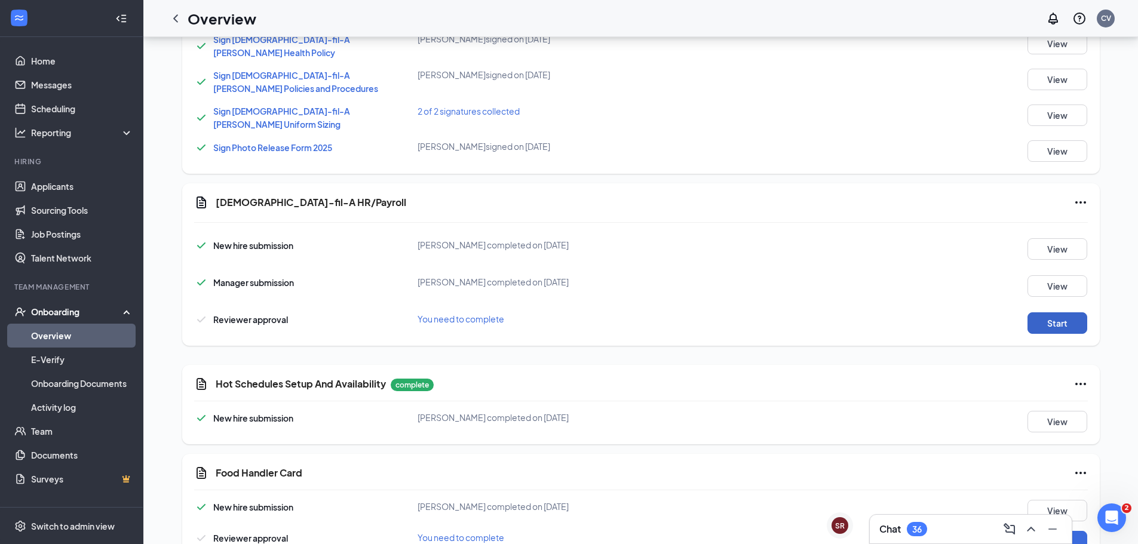
click at [1064, 312] on button "Start" at bounding box center [1057, 323] width 60 height 22
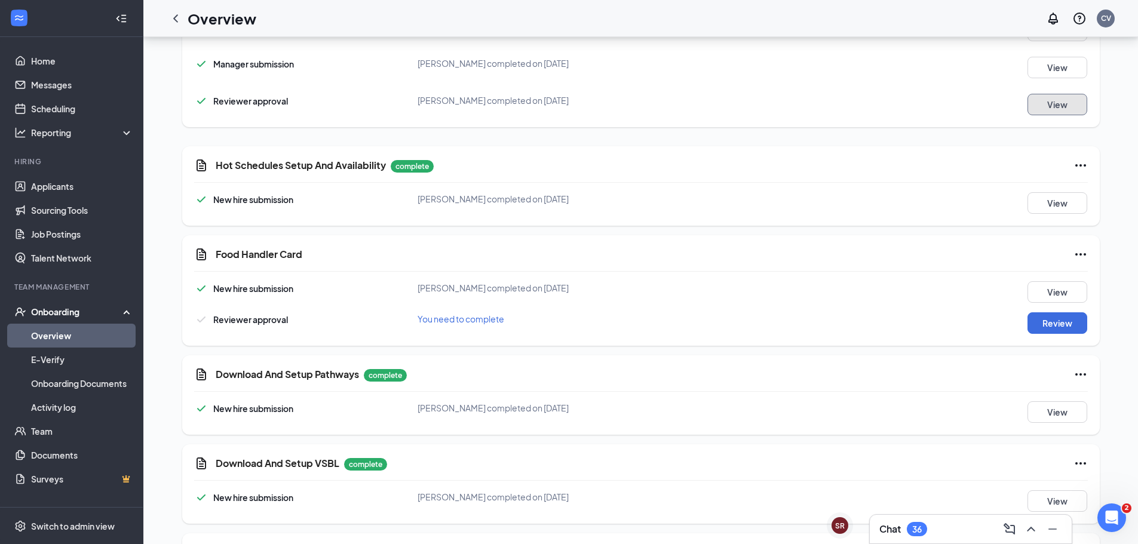
scroll to position [1493, 0]
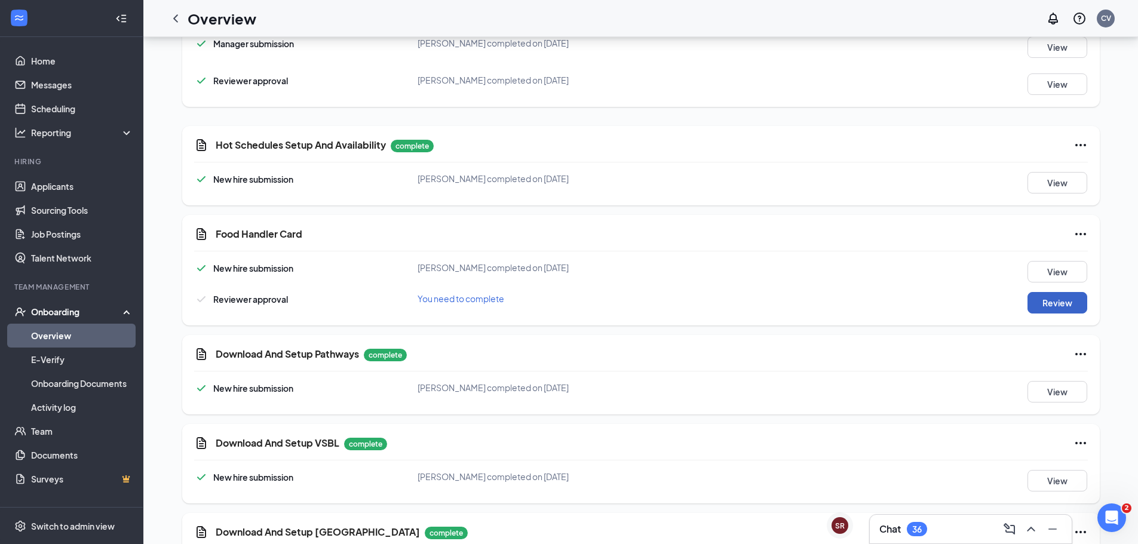
click at [1042, 292] on button "Review" at bounding box center [1057, 303] width 60 height 22
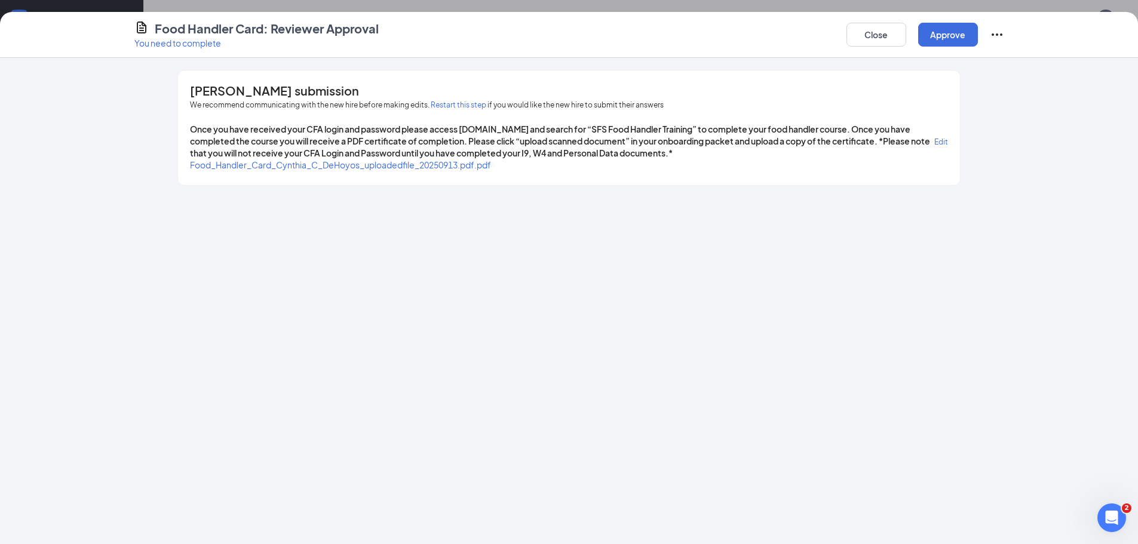
click at [449, 164] on span "Food_Handler_Card_Cynthia_C_DeHoyos_uploadedfile_20250913.pdf.pdf" at bounding box center [340, 164] width 301 height 11
click at [934, 42] on button "Approve" at bounding box center [948, 35] width 60 height 24
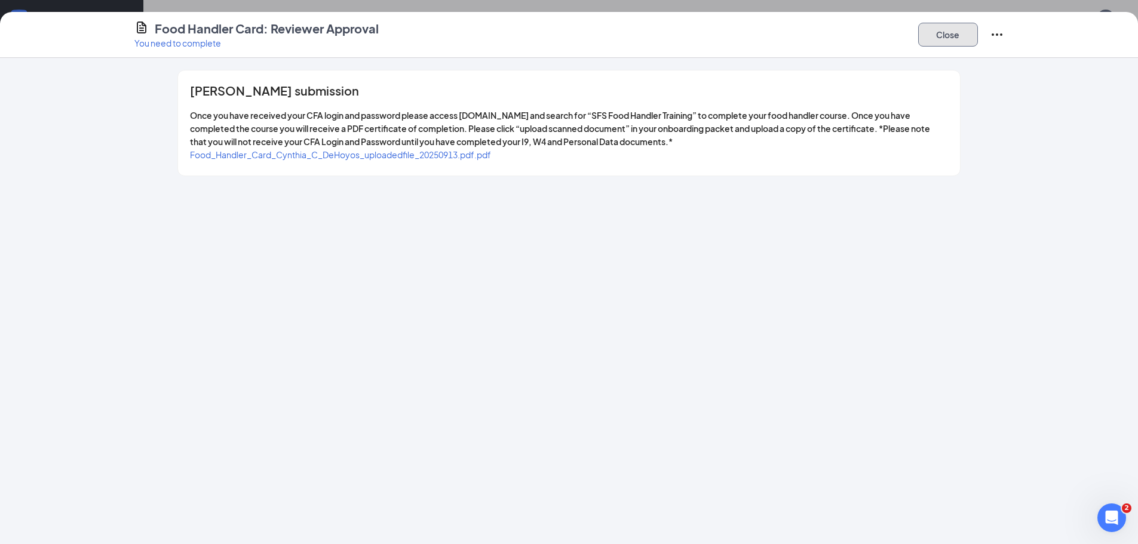
click at [937, 36] on button "Close" at bounding box center [948, 35] width 60 height 24
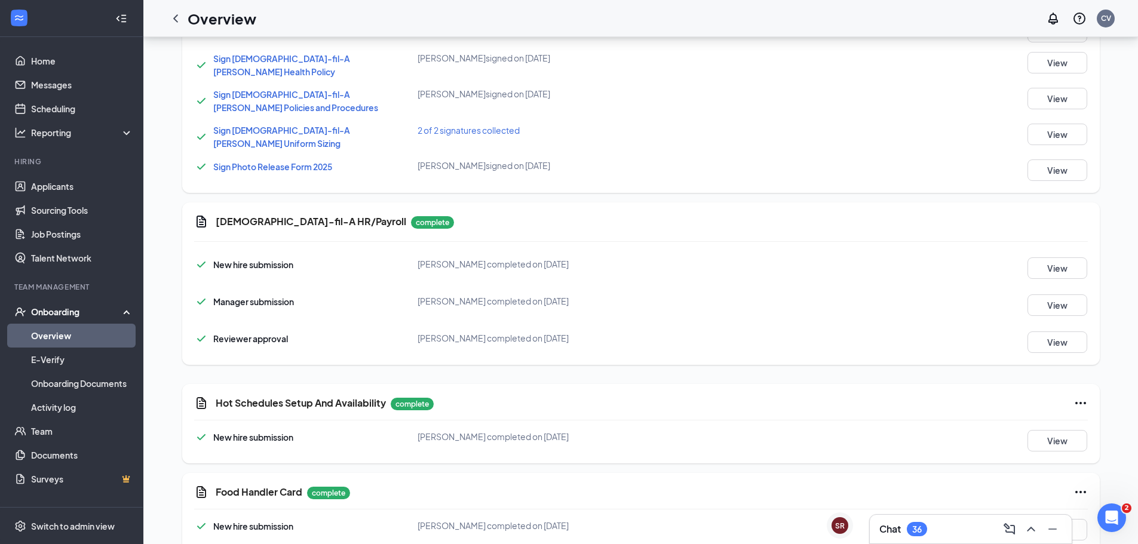
scroll to position [1272, 0]
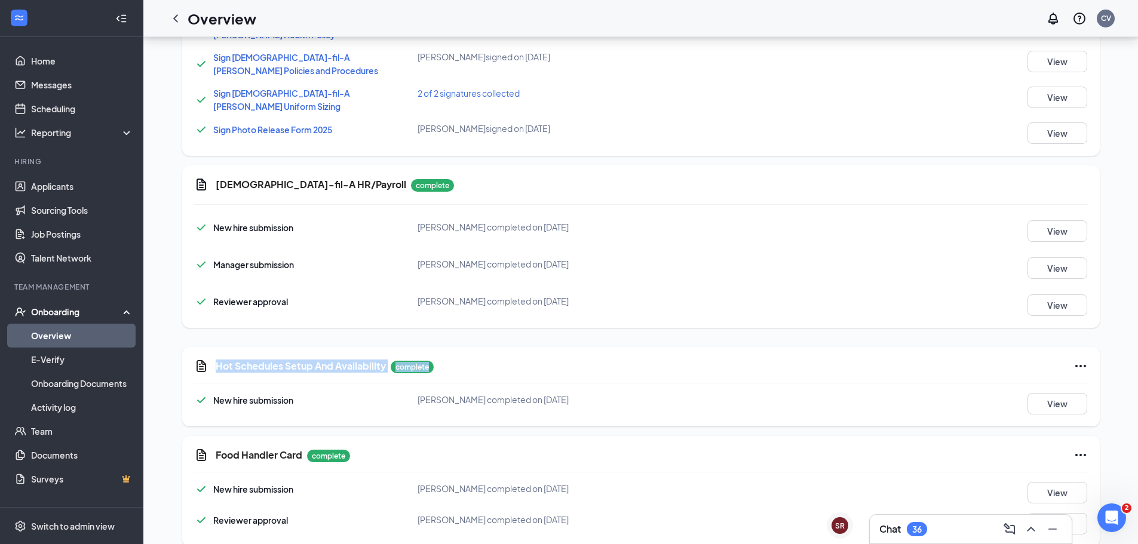
drag, startPoint x: 1137, startPoint y: 315, endPoint x: 1144, endPoint y: 332, distance: 18.2
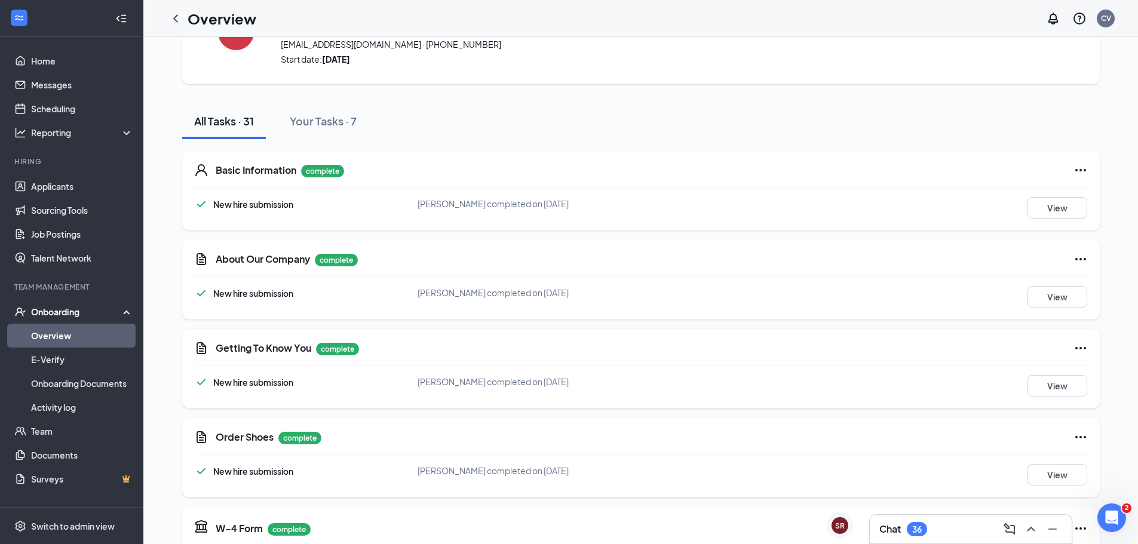
scroll to position [0, 0]
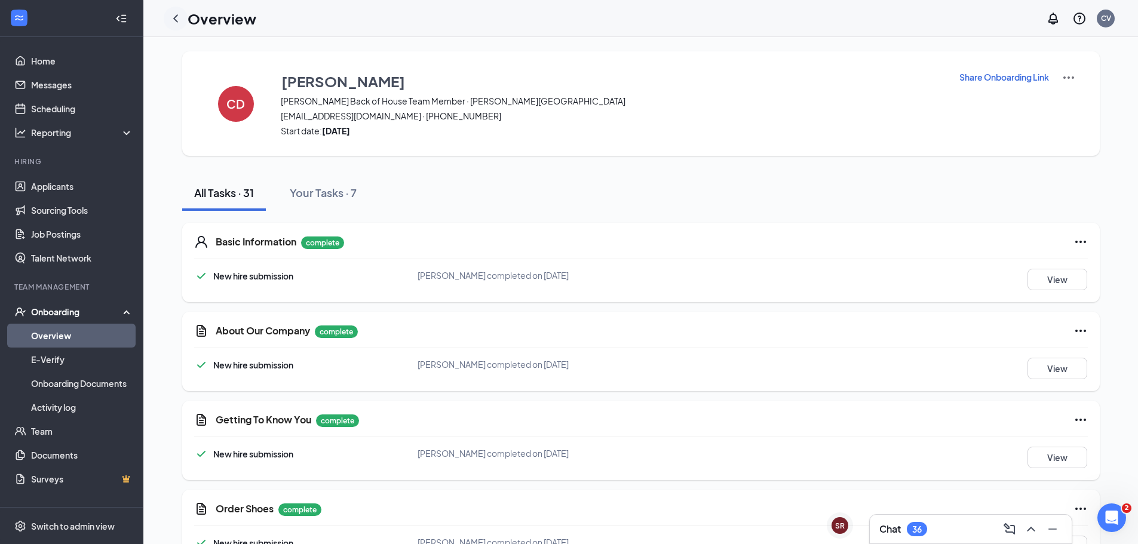
click at [174, 22] on icon "ChevronLeft" at bounding box center [175, 18] width 14 height 14
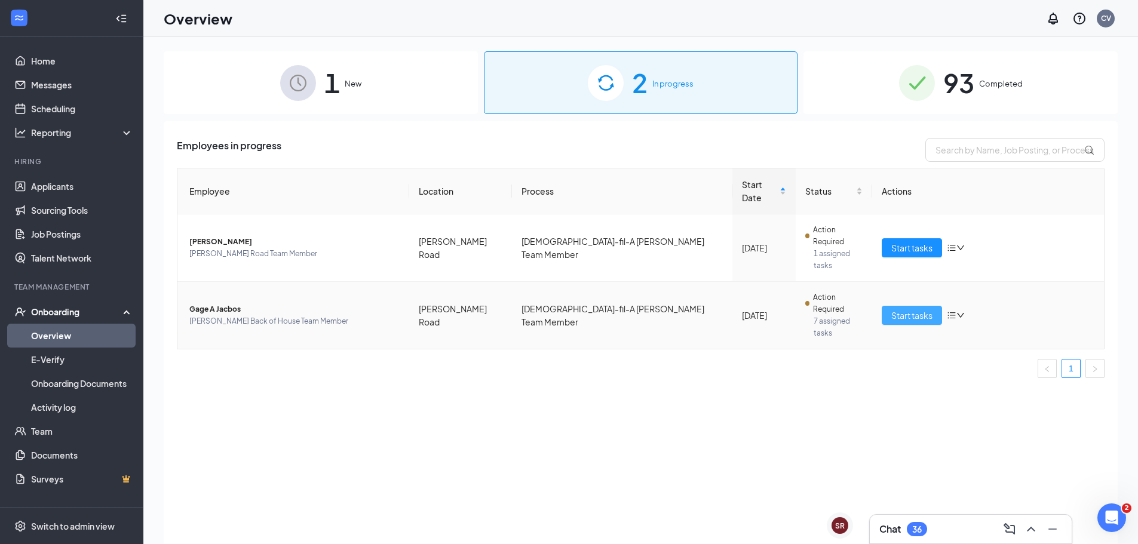
click at [896, 309] on span "Start tasks" at bounding box center [911, 315] width 41 height 13
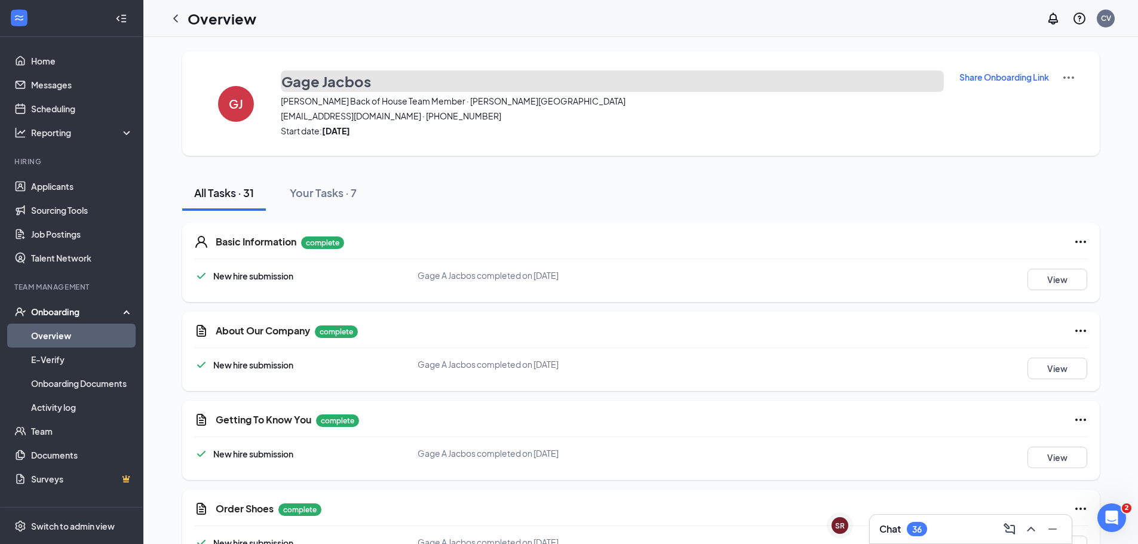
click at [322, 74] on h3 "Gage Jacbos" at bounding box center [326, 81] width 90 height 20
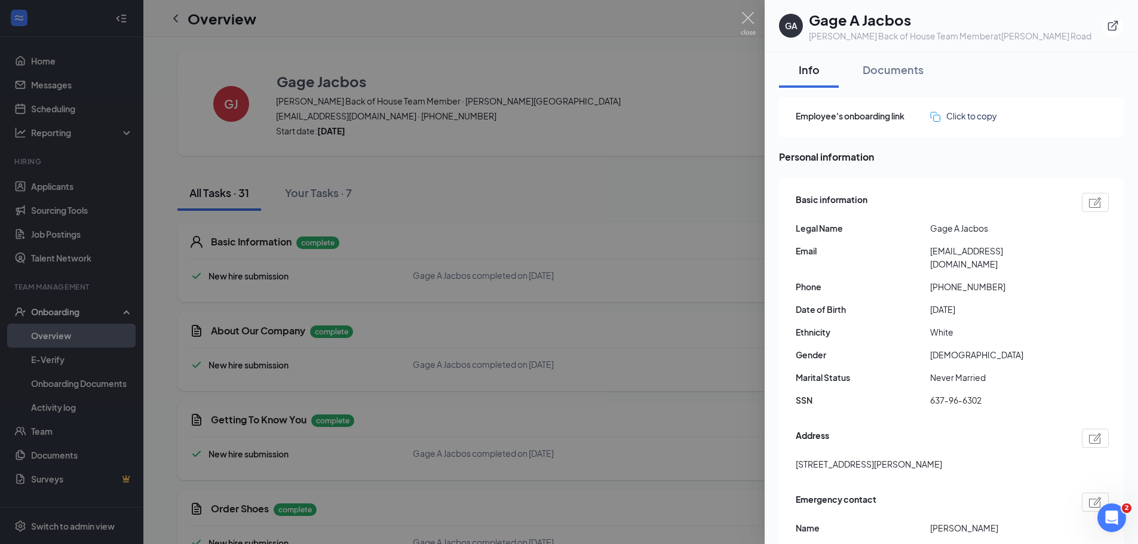
click at [971, 223] on span "Gage A Jacbos" at bounding box center [997, 228] width 134 height 13
click at [1082, 202] on div at bounding box center [1095, 202] width 27 height 19
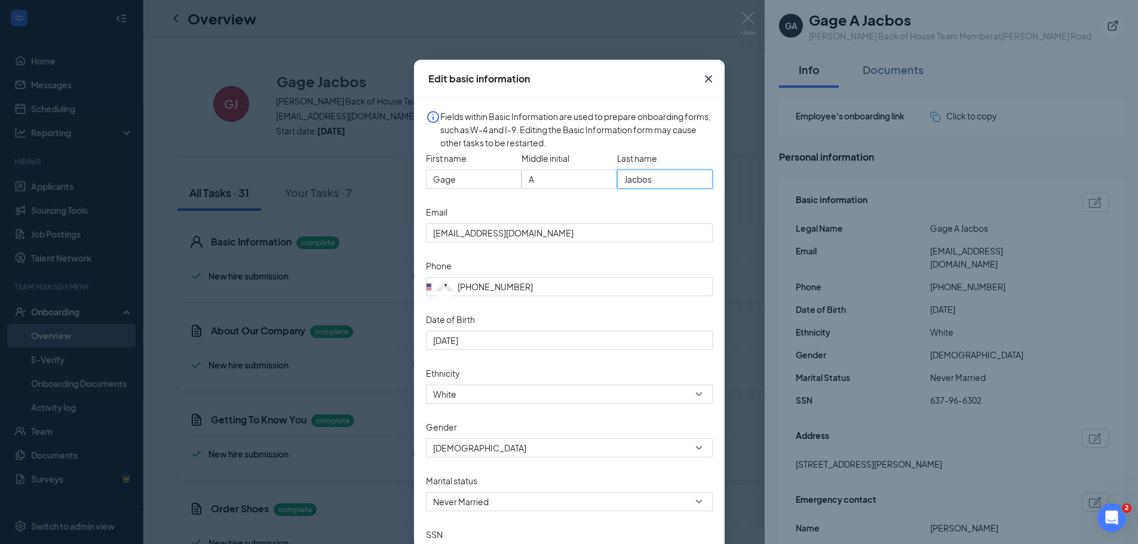
click at [661, 189] on input "Jacbos" at bounding box center [665, 179] width 96 height 19
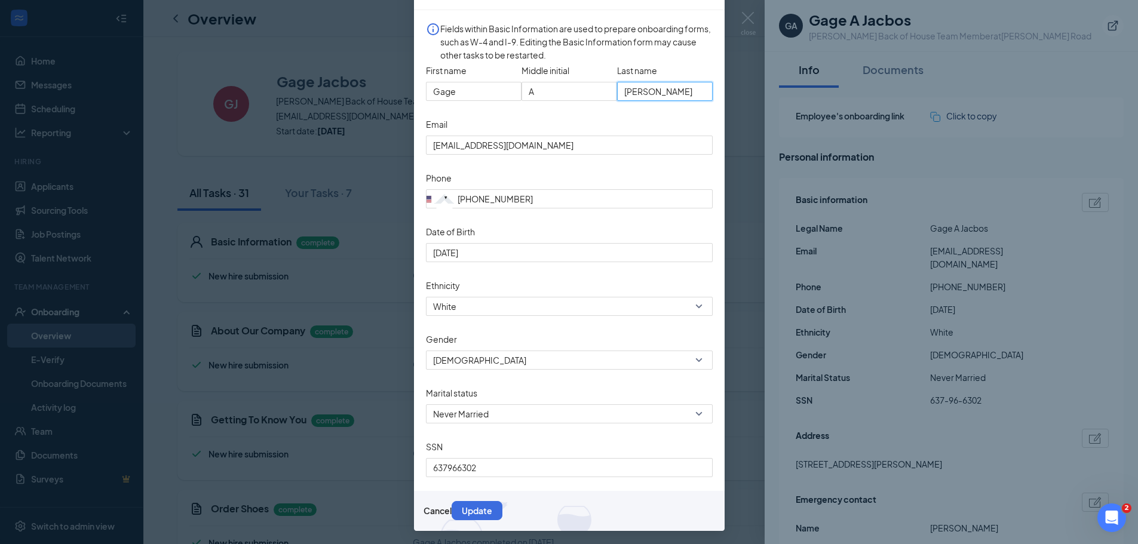
scroll to position [119, 0]
type input "Jacobs"
click at [502, 520] on button "Update" at bounding box center [477, 510] width 51 height 19
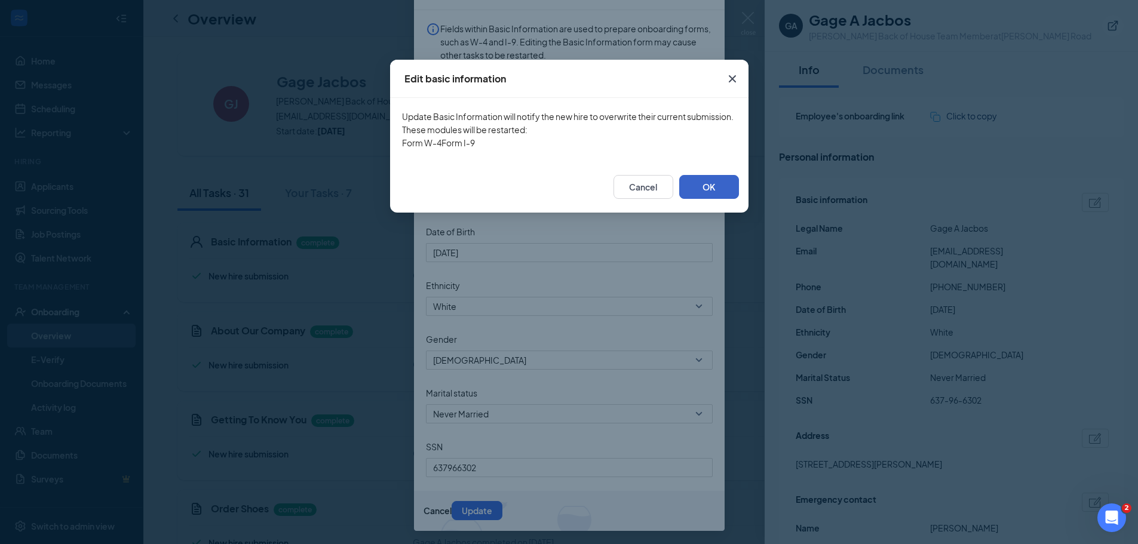
click at [720, 199] on button "OK" at bounding box center [709, 187] width 60 height 24
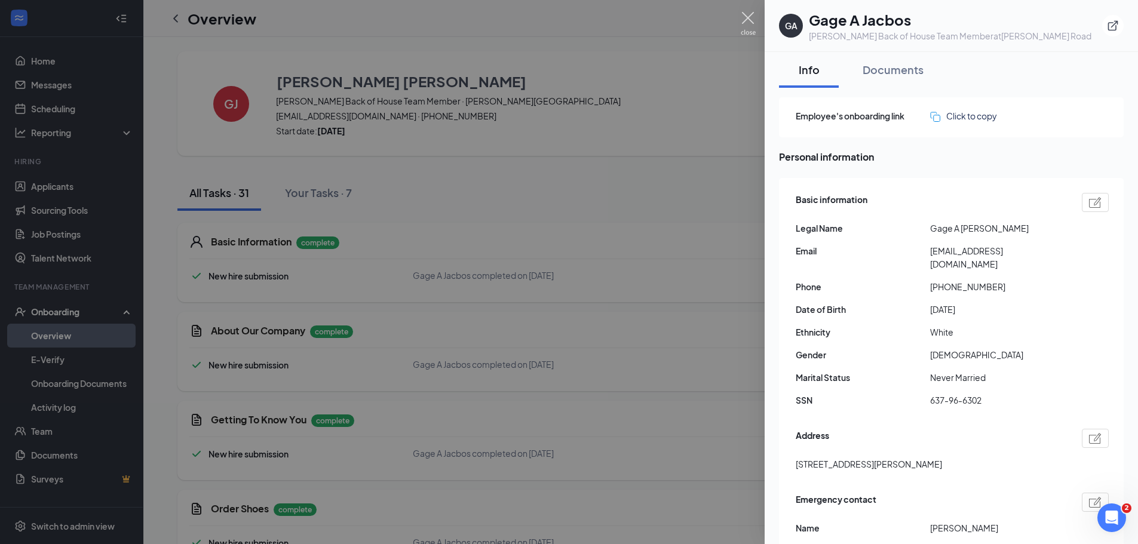
click at [749, 23] on img at bounding box center [748, 23] width 15 height 23
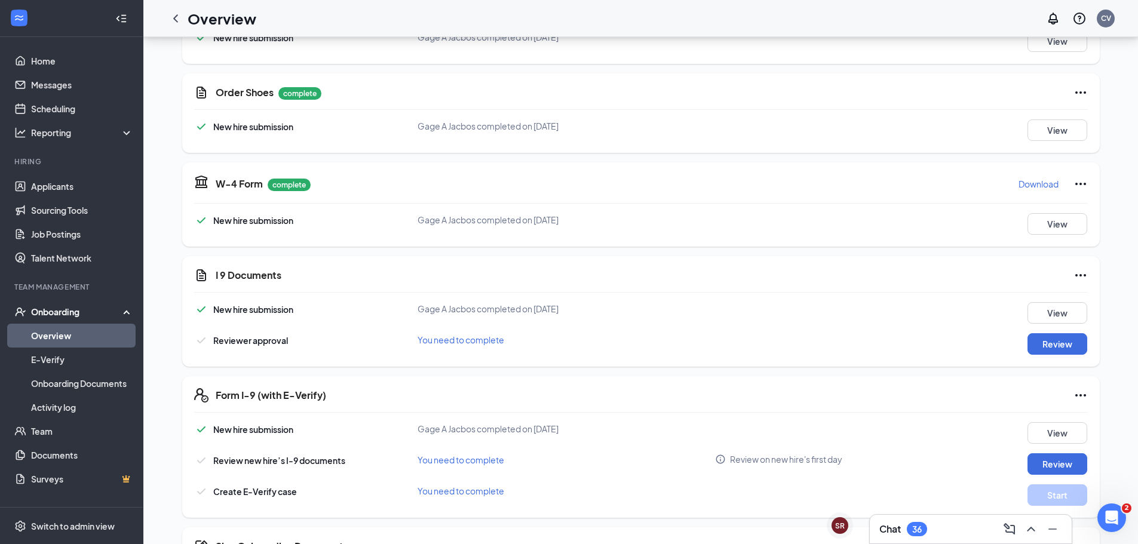
scroll to position [418, 0]
click at [1051, 334] on button "Review" at bounding box center [1057, 343] width 60 height 22
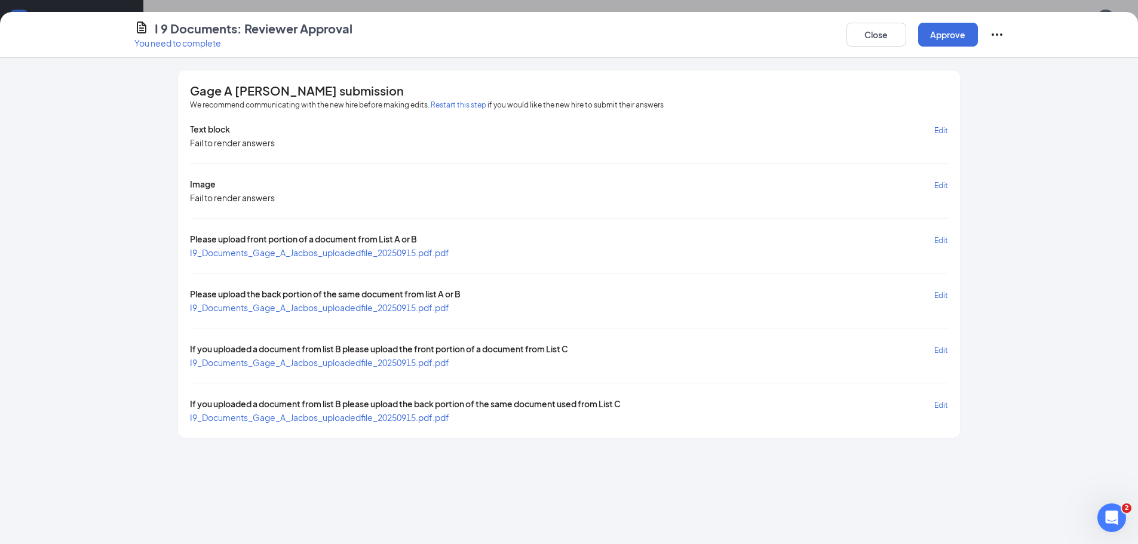
click at [385, 253] on span "I9_Documents_Gage_A_Jacbos_uploadedfile_20250915.pdf.pdf" at bounding box center [319, 252] width 259 height 11
click at [385, 315] on div "Text block Edit Fail to render answers Image Edit Fail to render answers Please…" at bounding box center [568, 273] width 757 height 300
click at [386, 306] on span "I9_Documents_Gage_A_Jacbos_uploadedfile_20250915.pdf.pdf" at bounding box center [319, 307] width 259 height 11
click at [348, 370] on div "Text block Edit Fail to render answers Image Edit Fail to render answers Please…" at bounding box center [568, 273] width 757 height 300
click at [342, 352] on span "If you uploaded a document from list B please upload the front portion of a doc…" at bounding box center [379, 350] width 378 height 14
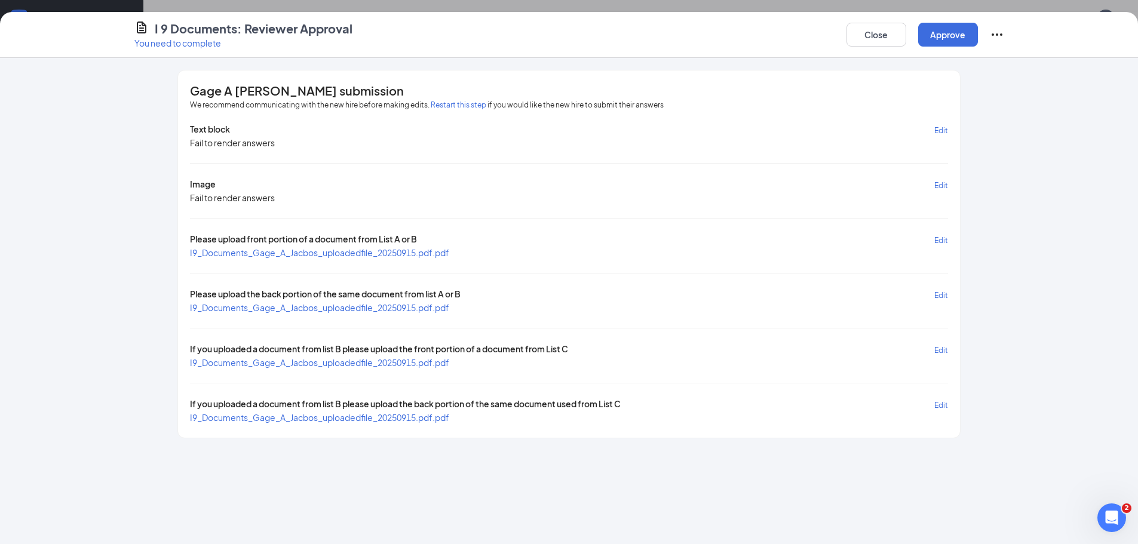
click at [342, 357] on span "I9_Documents_Gage_A_Jacbos_uploadedfile_20250915.pdf.pdf" at bounding box center [319, 362] width 259 height 11
click at [333, 418] on span "I9_Documents_Gage_A_Jacbos_uploadedfile_20250915.pdf.pdf" at bounding box center [319, 417] width 259 height 11
click at [958, 34] on button "Approve" at bounding box center [948, 35] width 60 height 24
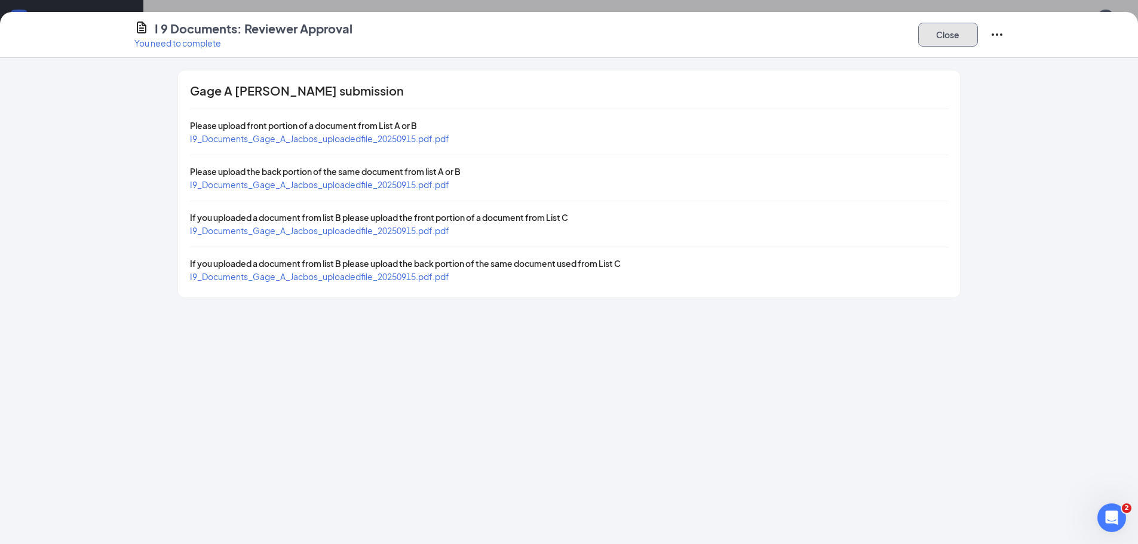
click at [951, 30] on button "Close" at bounding box center [948, 35] width 60 height 24
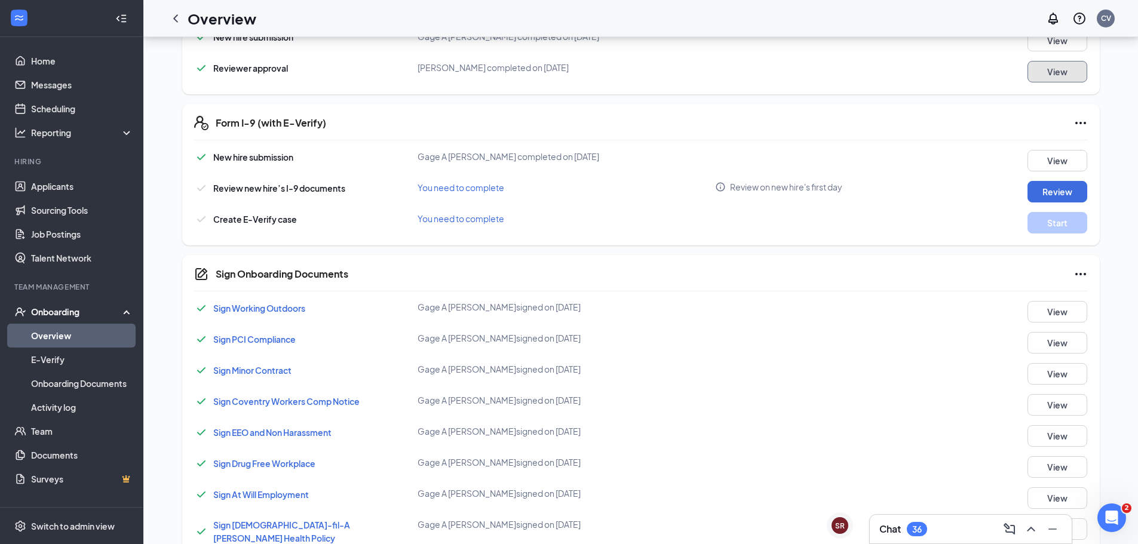
scroll to position [717, 0]
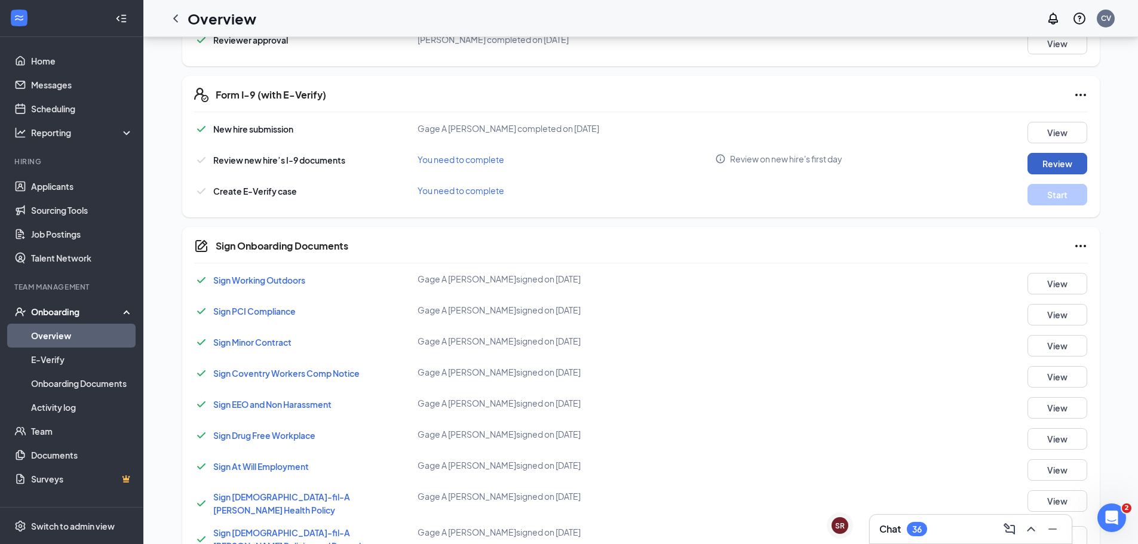
click at [1049, 156] on button "Review" at bounding box center [1057, 164] width 60 height 22
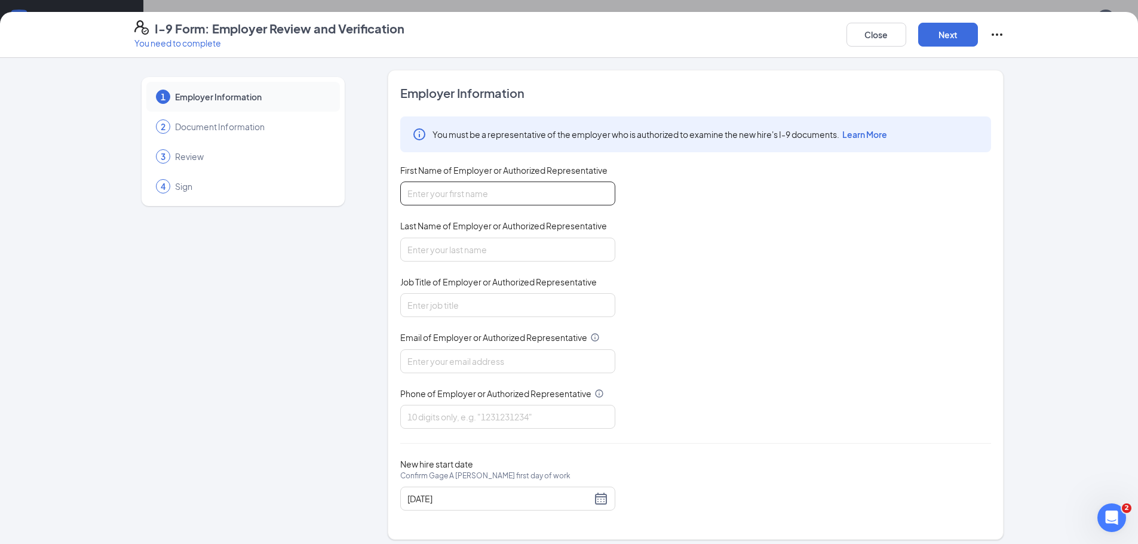
click at [509, 196] on input "First Name of Employer or Authorized Representative" at bounding box center [507, 194] width 215 height 24
type input "Alexandra"
click at [498, 239] on input "Last Name of Employer or Authorized Representative" at bounding box center [507, 250] width 215 height 24
type input "Stokes"
click at [564, 293] on div "Job Title of Employer or Authorized Representative" at bounding box center [507, 284] width 215 height 17
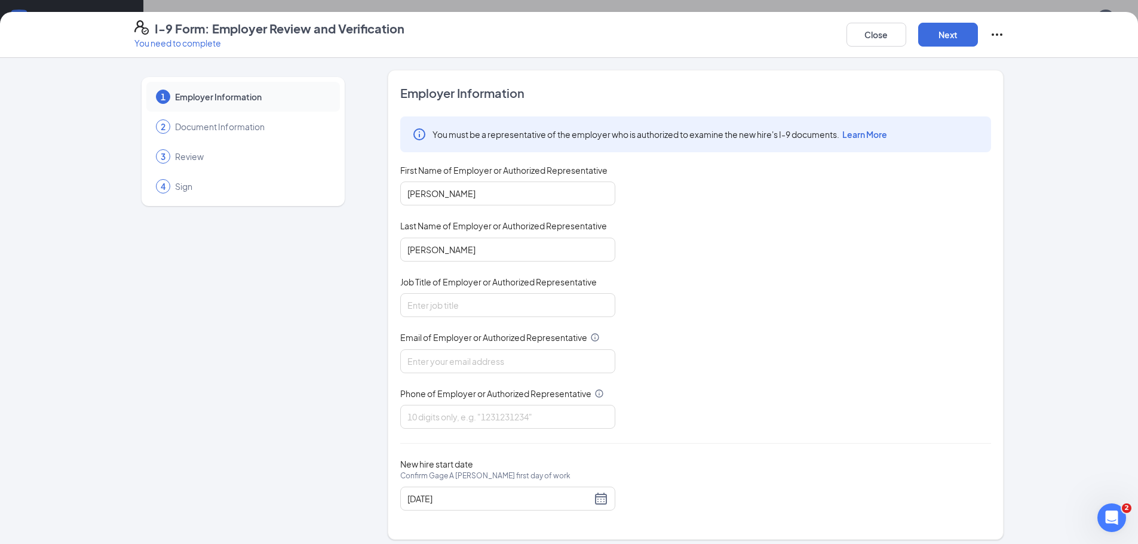
click at [565, 293] on div "Job Title of Employer or Authorized Representative" at bounding box center [507, 284] width 215 height 17
click at [567, 299] on input "Job Title of Employer or Authorized Representative" at bounding box center [507, 305] width 215 height 24
type input "Assistant Store Director"
click at [564, 355] on input "Email of Employer or Authorized Representative" at bounding box center [507, 361] width 215 height 24
type input "02354@chick-fil-a.com"
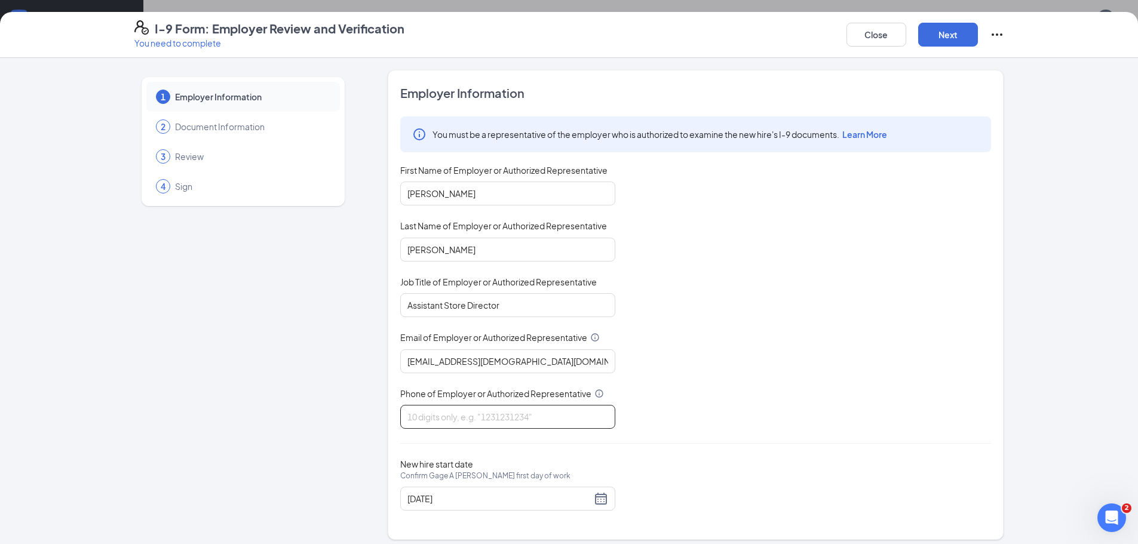
click at [556, 411] on input "Phone of Employer or Authorized Representative" at bounding box center [507, 417] width 215 height 24
type input "9726783001"
click at [705, 343] on div "You must be a representative of the employer who is authorized to examine the n…" at bounding box center [695, 272] width 591 height 312
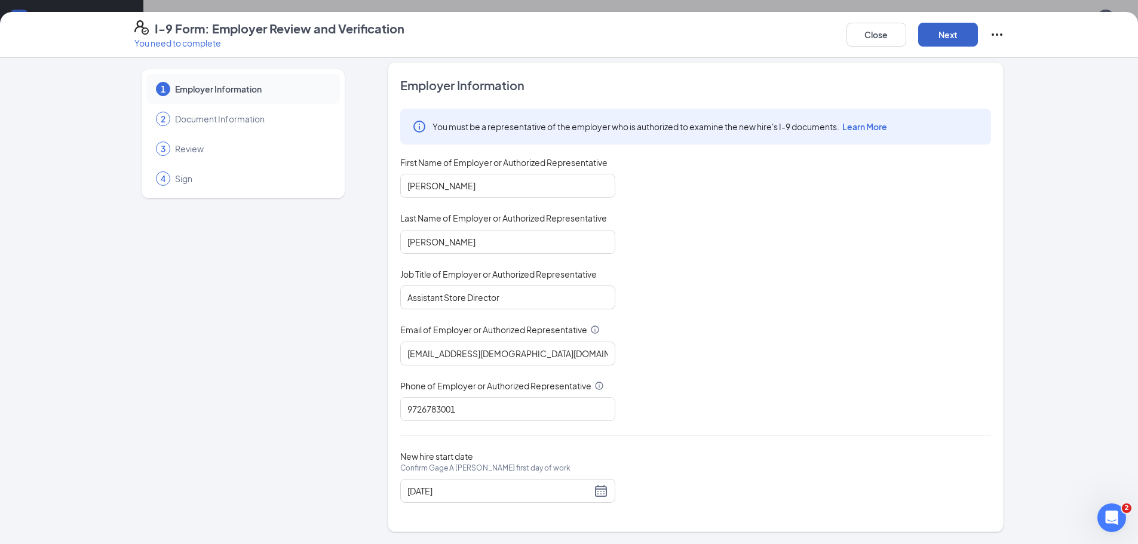
click at [942, 41] on button "Next" at bounding box center [948, 35] width 60 height 24
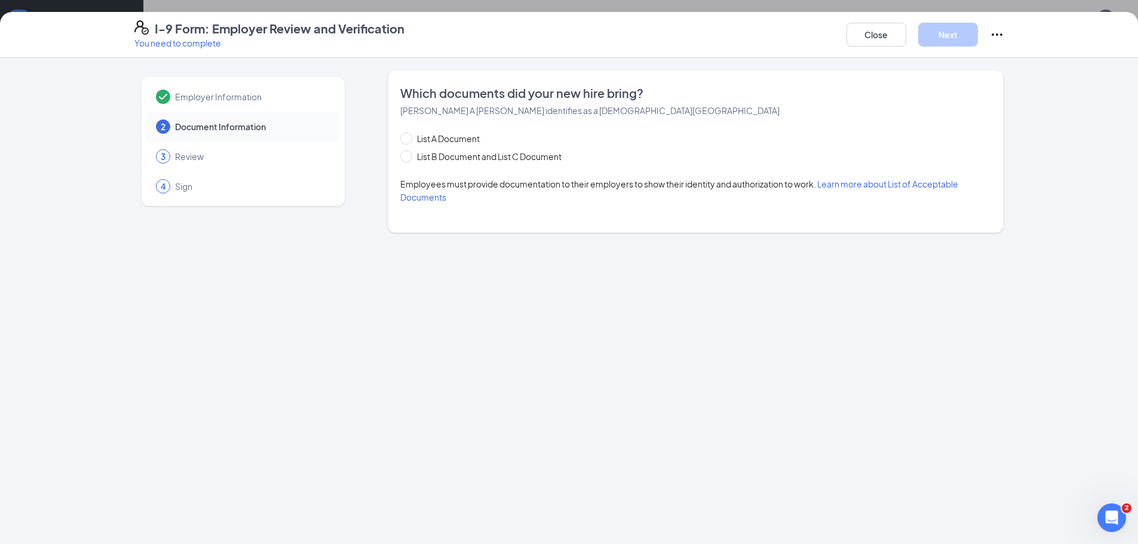
scroll to position [0, 0]
click at [413, 155] on span "List B Document and List C Document" at bounding box center [489, 156] width 154 height 13
click at [409, 155] on input "List B Document and List C Document" at bounding box center [404, 155] width 8 height 8
radio input "true"
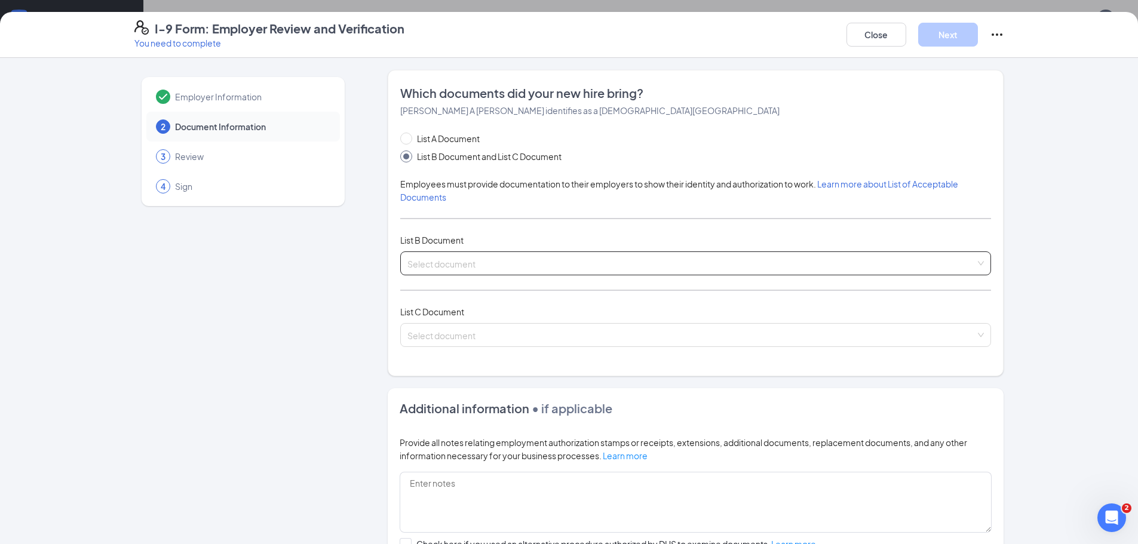
click at [564, 259] on input "search" at bounding box center [691, 261] width 568 height 18
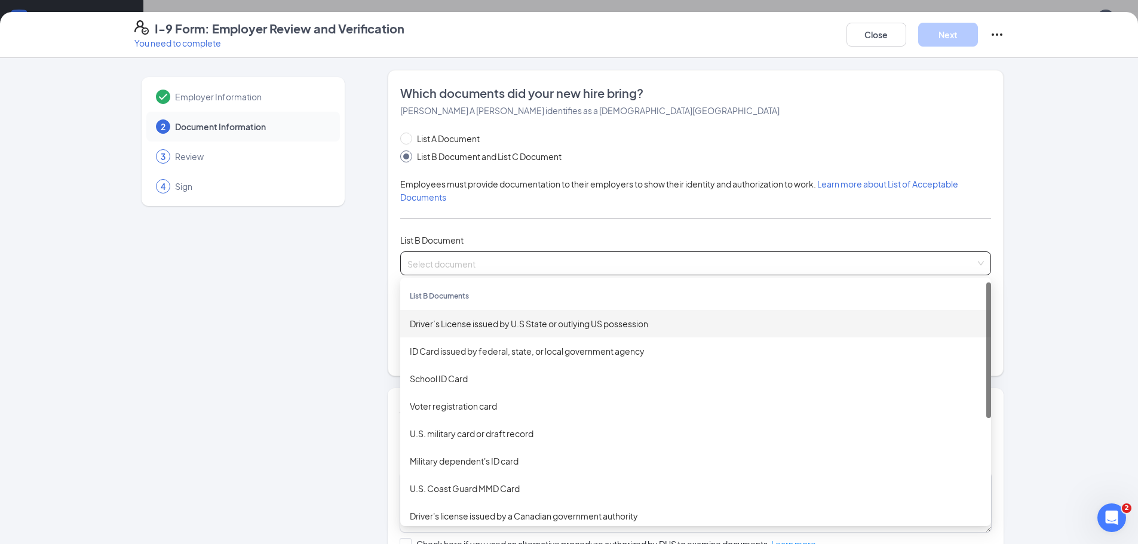
click at [534, 316] on div "Driver’s License issued by U.S State or outlying US possession" at bounding box center [695, 323] width 591 height 27
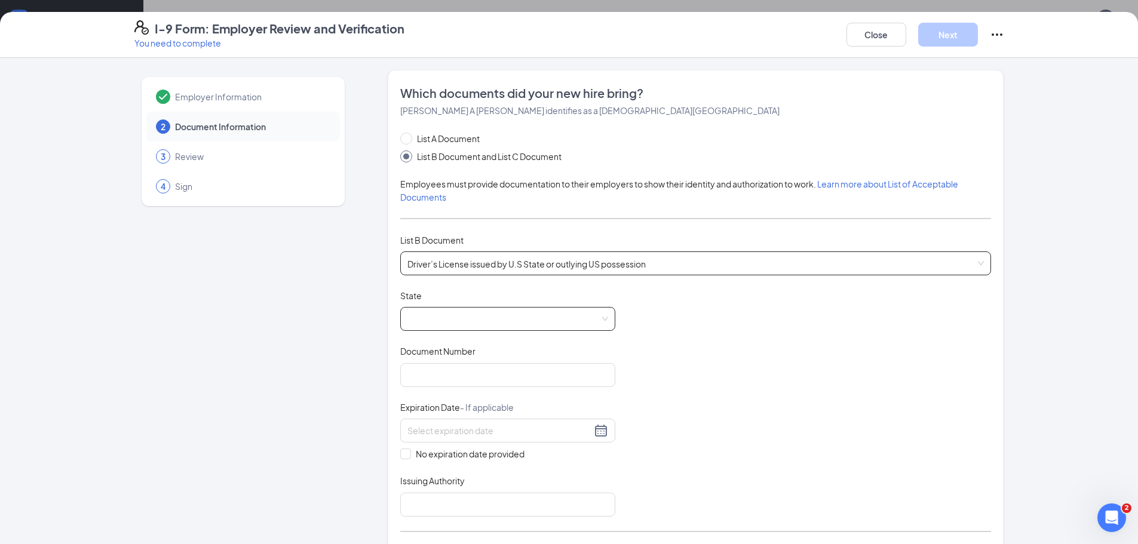
click at [488, 313] on span at bounding box center [507, 319] width 201 height 23
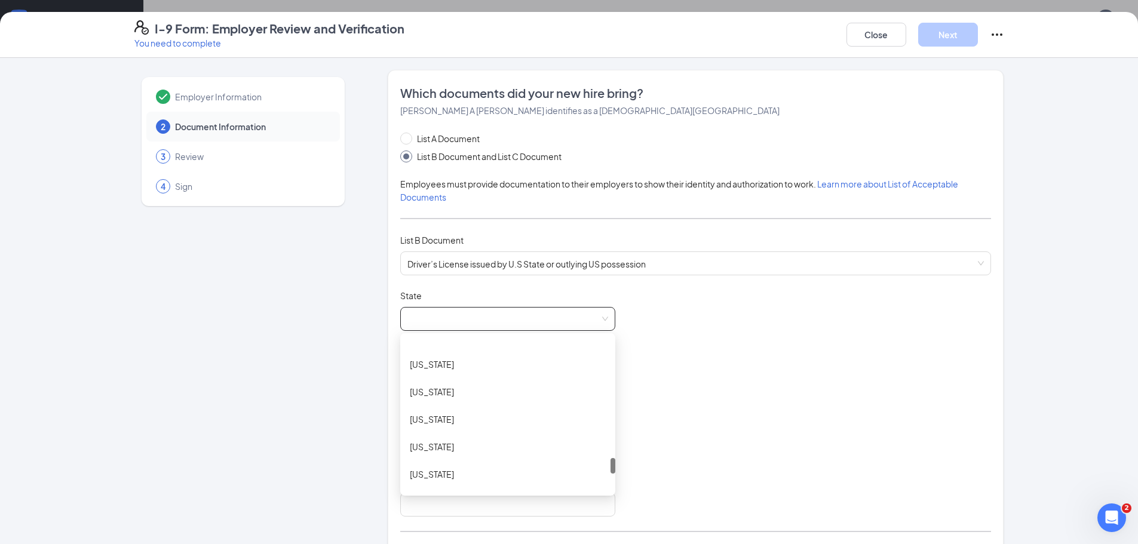
scroll to position [1166, 0]
drag, startPoint x: 608, startPoint y: 347, endPoint x: 599, endPoint y: 468, distance: 121.0
click at [599, 468] on div "Puerto Rico Rhode Island South Carolina South Dakota Tennessee Texas Utah Virgi…" at bounding box center [507, 414] width 215 height 153
click at [520, 471] on div "Texas" at bounding box center [508, 477] width 196 height 13
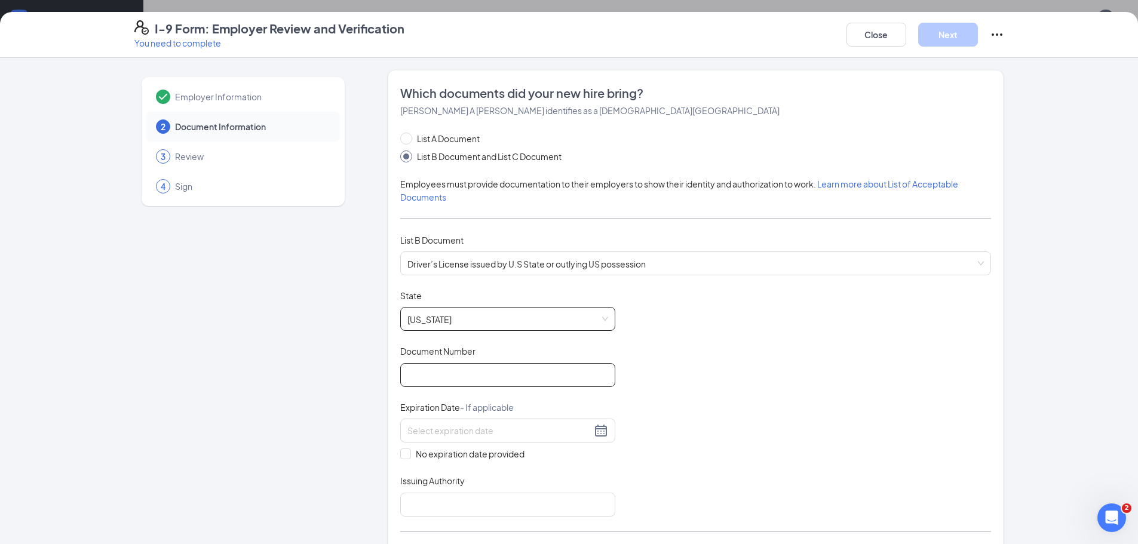
click at [501, 385] on input "Document Number" at bounding box center [507, 375] width 215 height 24
paste input "46509044"
type input "46509044"
click at [727, 350] on div "Document Title Driver’s License issued by U.S State or outlying US possession S…" at bounding box center [695, 403] width 591 height 227
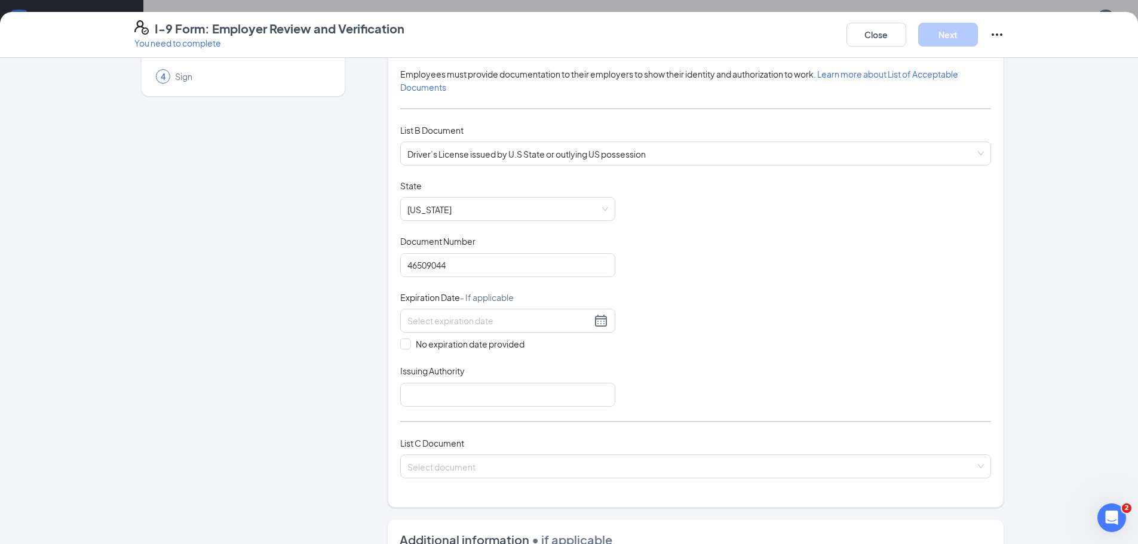
scroll to position [119, 0]
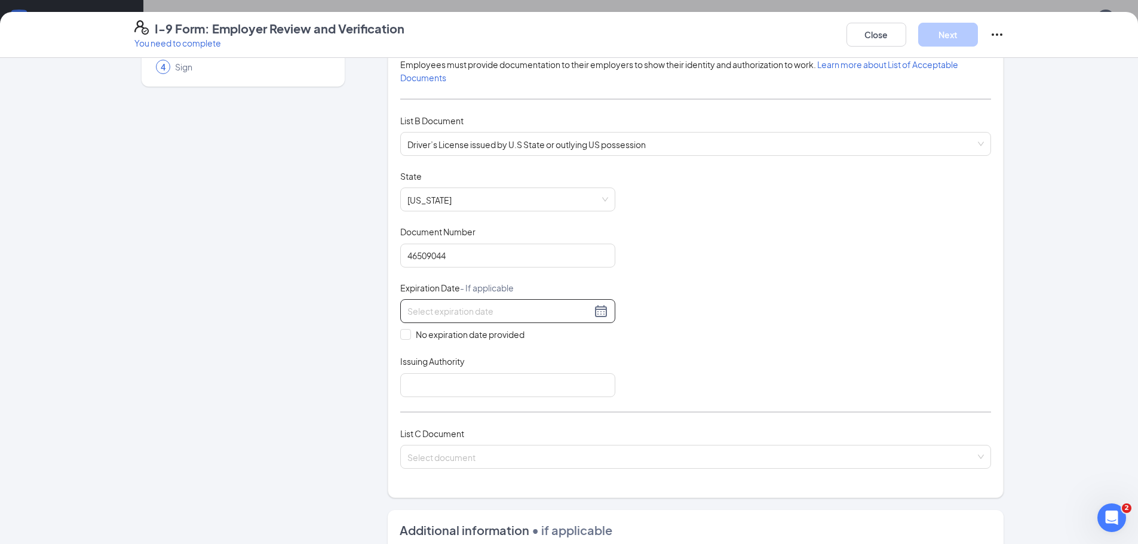
click at [429, 308] on input at bounding box center [499, 311] width 184 height 13
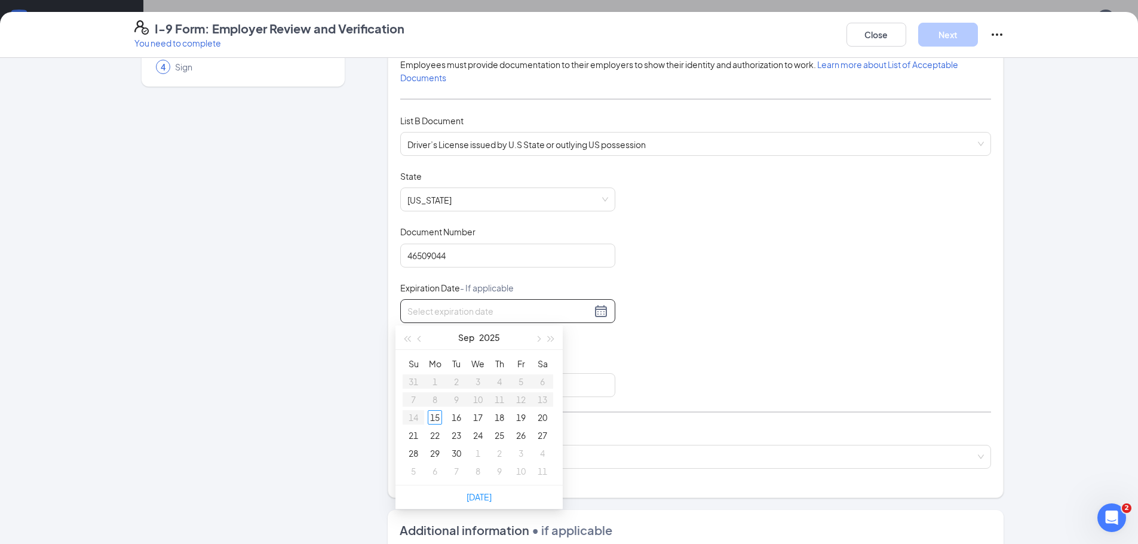
paste input "05/23/2031"
click at [518, 433] on div "23" at bounding box center [521, 435] width 14 height 14
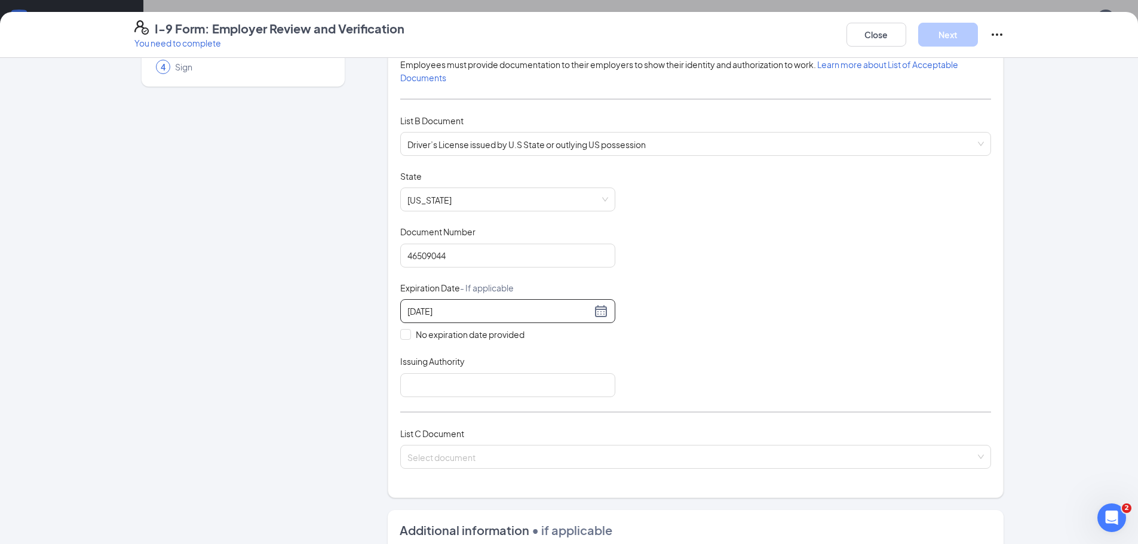
type input "05/23/2031"
click at [664, 318] on div "Document Title Driver’s License issued by U.S State or outlying US possession S…" at bounding box center [695, 283] width 591 height 227
click at [554, 398] on div "List A Document List B Document and List C Document Employees must provide docu…" at bounding box center [695, 248] width 591 height 471
click at [553, 392] on input "Issuing Authority" at bounding box center [507, 385] width 215 height 24
type input "State of Texas"
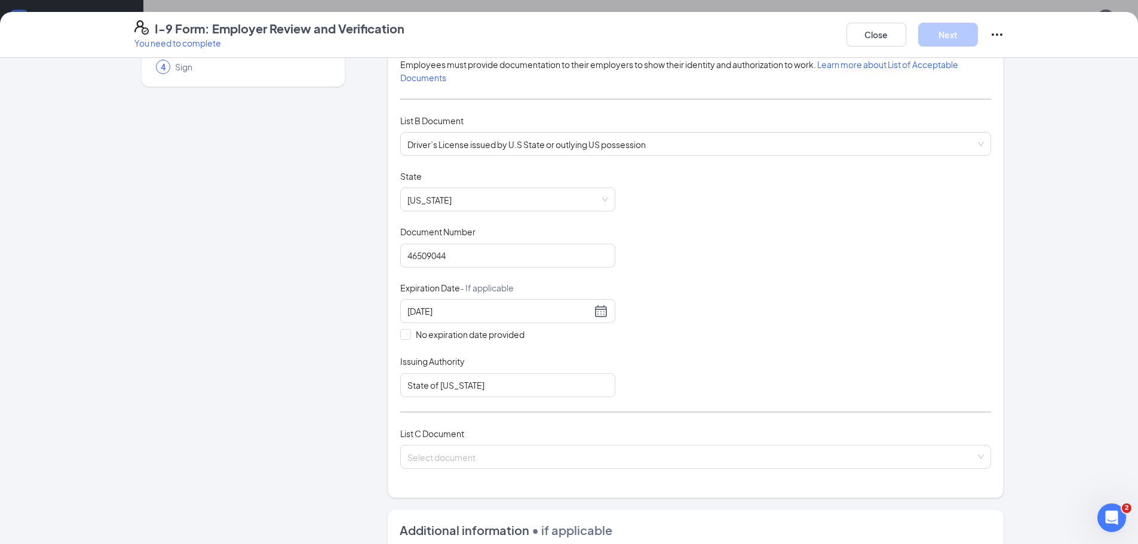
click at [728, 312] on div "Document Title Driver’s License issued by U.S State or outlying US possession S…" at bounding box center [695, 283] width 591 height 227
click at [602, 471] on div "List C Document Select document" at bounding box center [695, 455] width 591 height 56
click at [600, 467] on span at bounding box center [691, 457] width 568 height 23
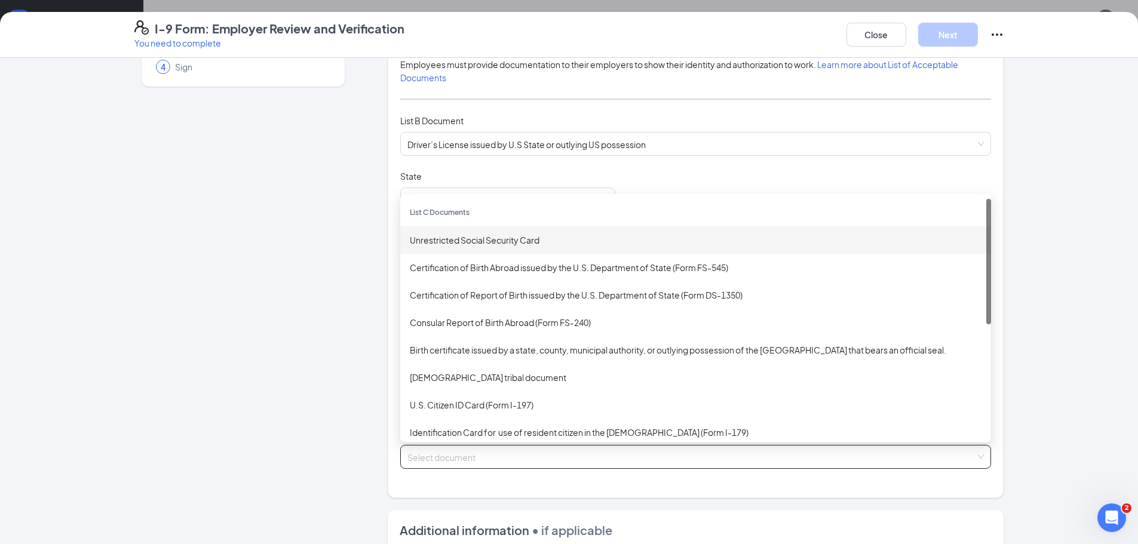
click at [520, 229] on div "Unrestricted Social Security Card" at bounding box center [695, 239] width 591 height 27
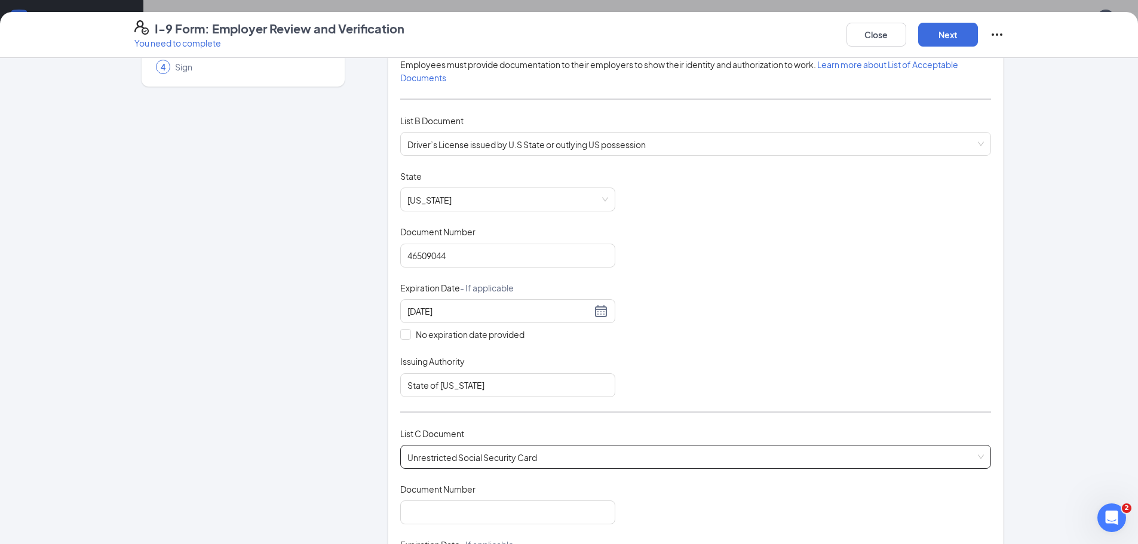
click at [213, 376] on div "Employer Information 2 Document Information 3 Review 4 Sign" at bounding box center [242, 468] width 217 height 1037
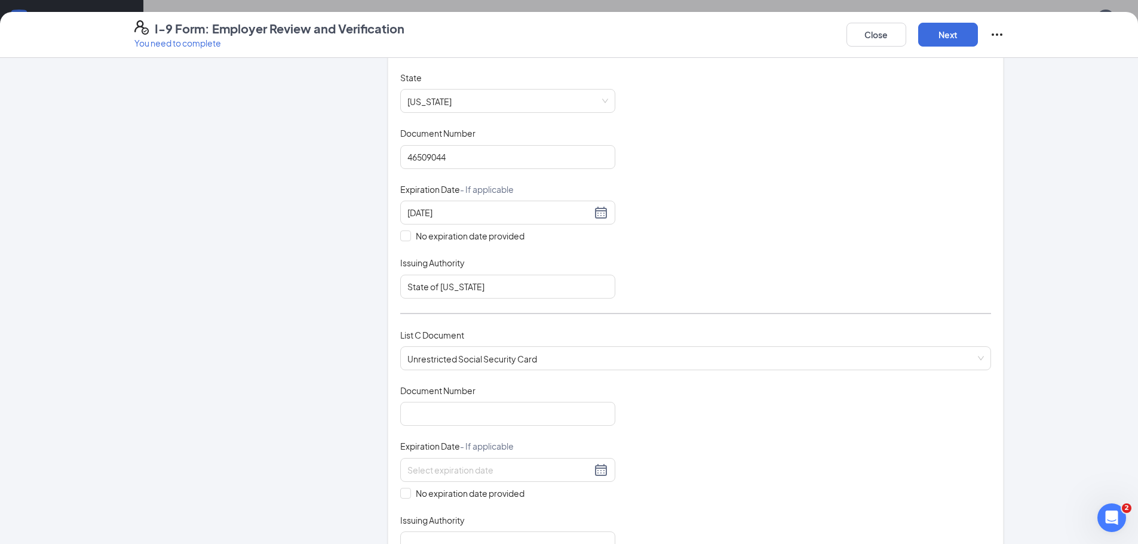
scroll to position [239, 0]
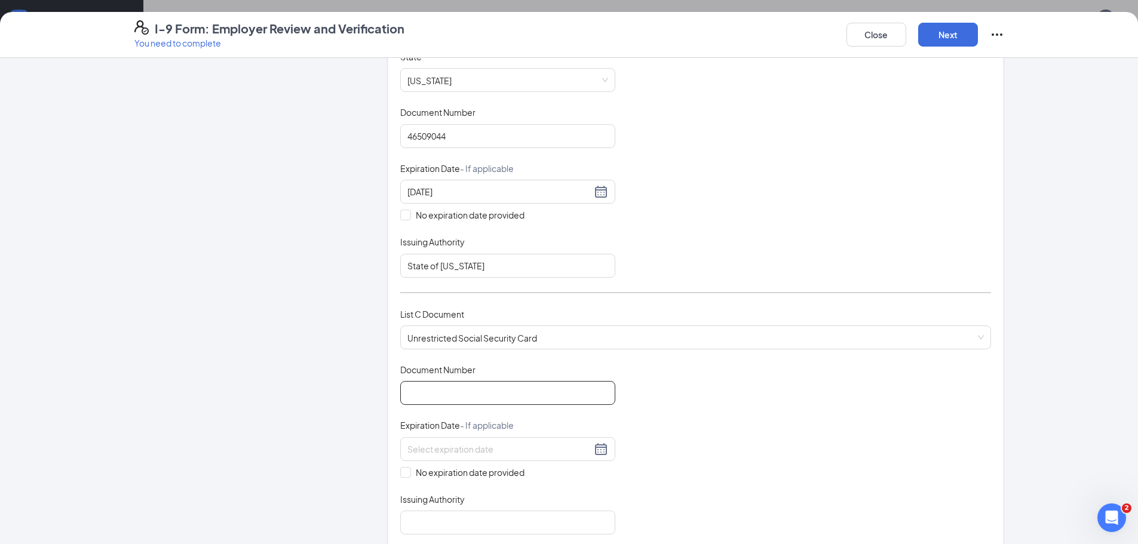
click at [530, 394] on input "Document Number" at bounding box center [507, 393] width 215 height 24
type input "637966302"
click at [672, 386] on div "Document Title Unrestricted Social Security Card Document Number 637966302 Expi…" at bounding box center [695, 449] width 591 height 171
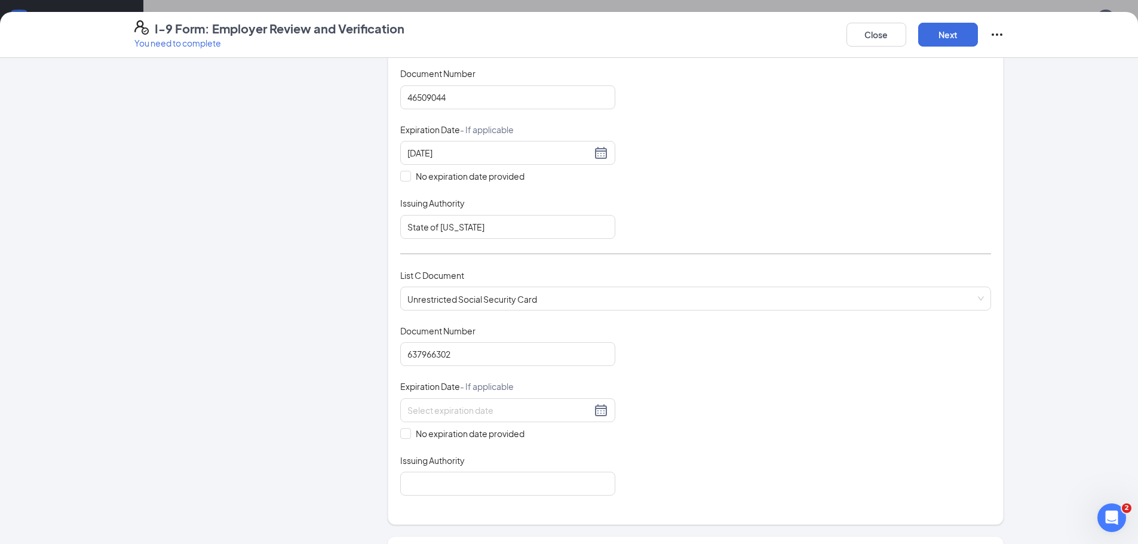
scroll to position [299, 0]
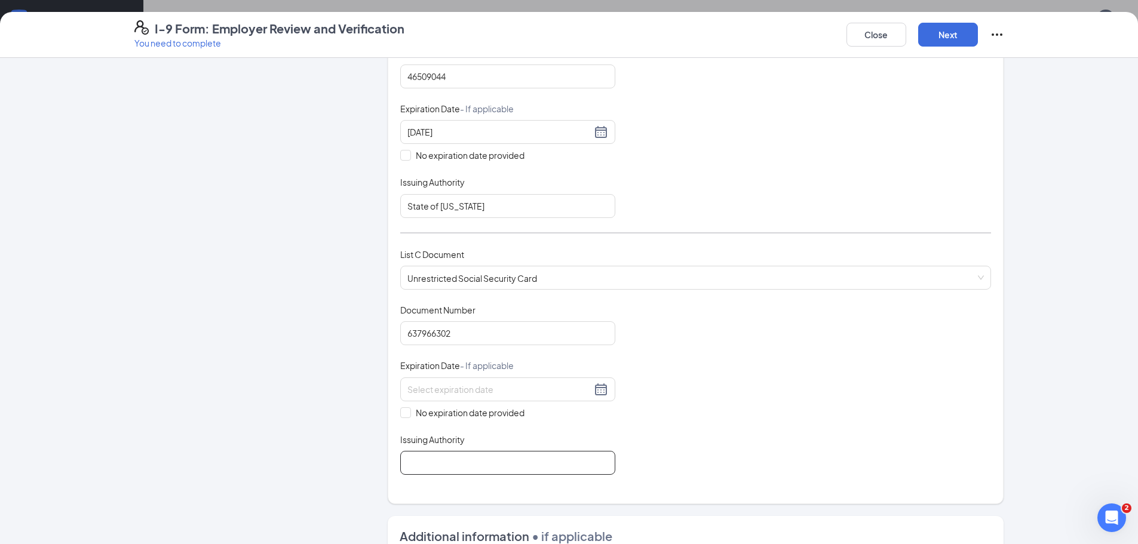
click at [483, 456] on input "Issuing Authority" at bounding box center [507, 463] width 215 height 24
type input "Social Security Administration"
click at [710, 319] on div "Document Title Unrestricted Social Security Card Document Number 637966302 Expi…" at bounding box center [695, 389] width 591 height 171
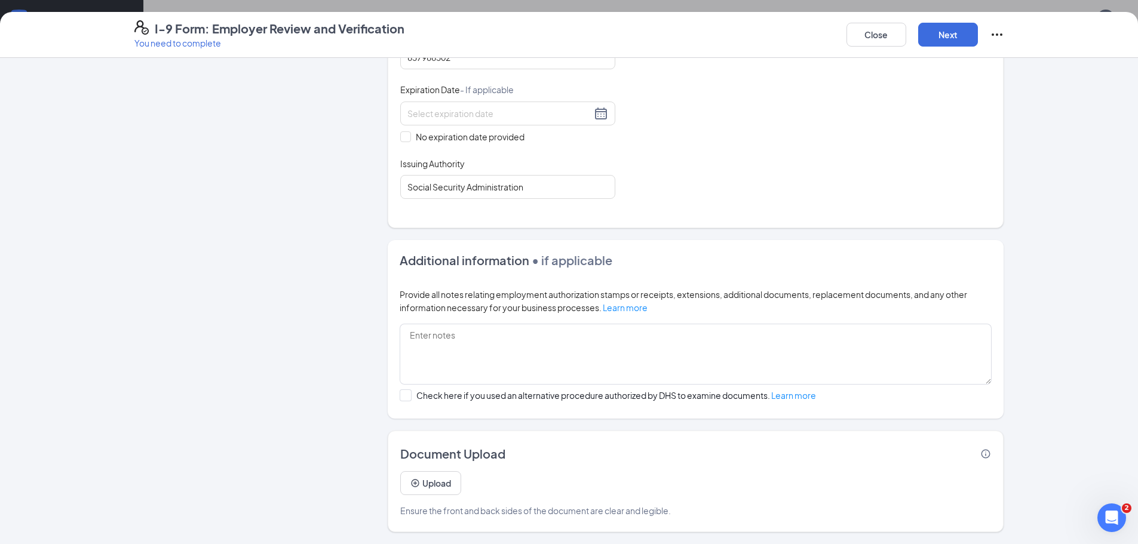
scroll to position [717, 0]
click at [419, 480] on button "Upload" at bounding box center [430, 483] width 61 height 24
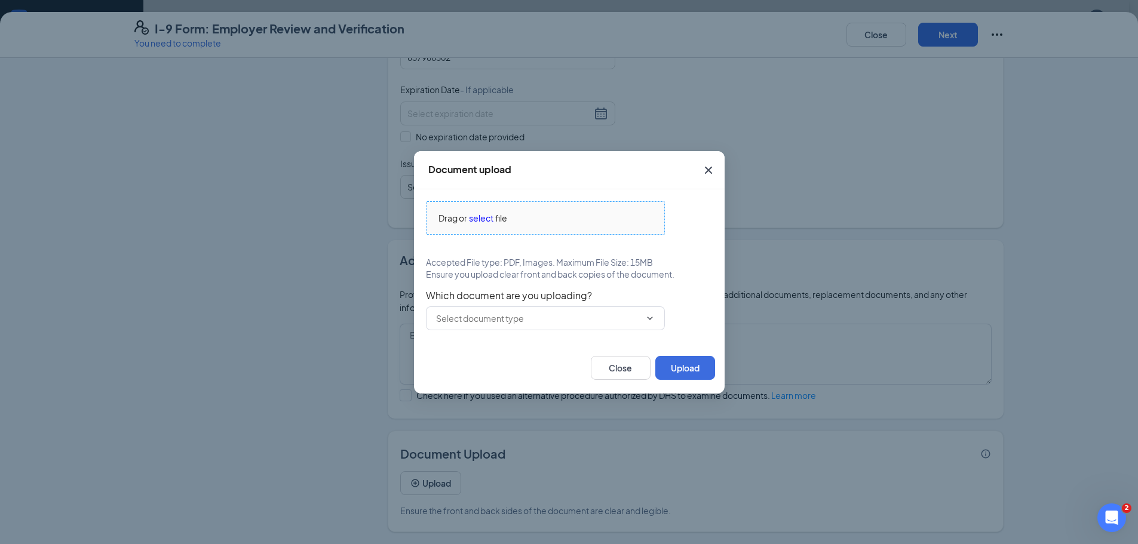
click at [493, 222] on span "select" at bounding box center [481, 217] width 24 height 13
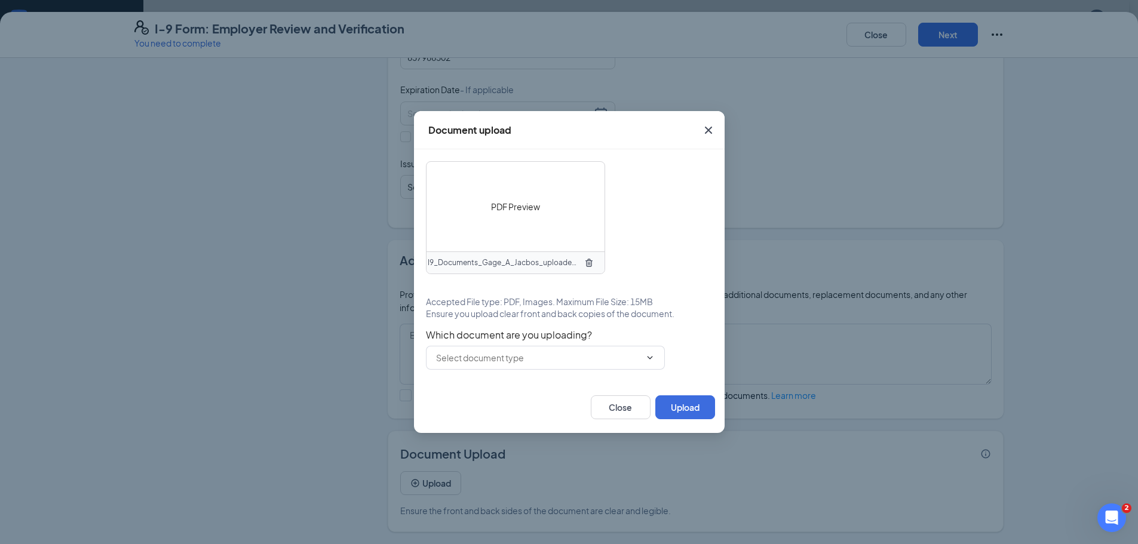
click at [484, 214] on div "PDF Preview" at bounding box center [515, 207] width 178 height 90
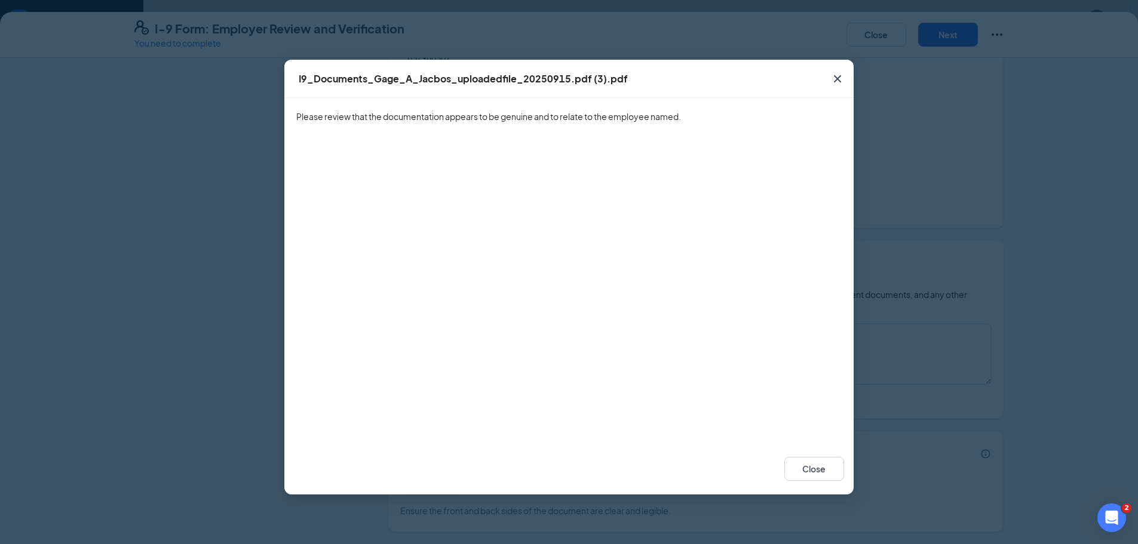
click at [837, 82] on icon "Cross" at bounding box center [837, 79] width 14 height 14
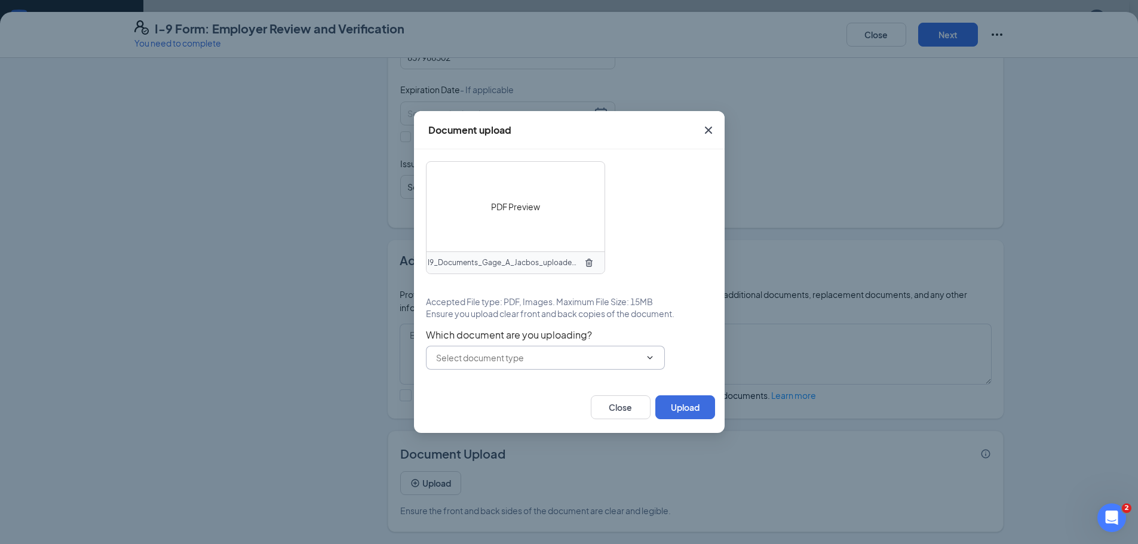
click at [542, 357] on input "text" at bounding box center [538, 357] width 204 height 13
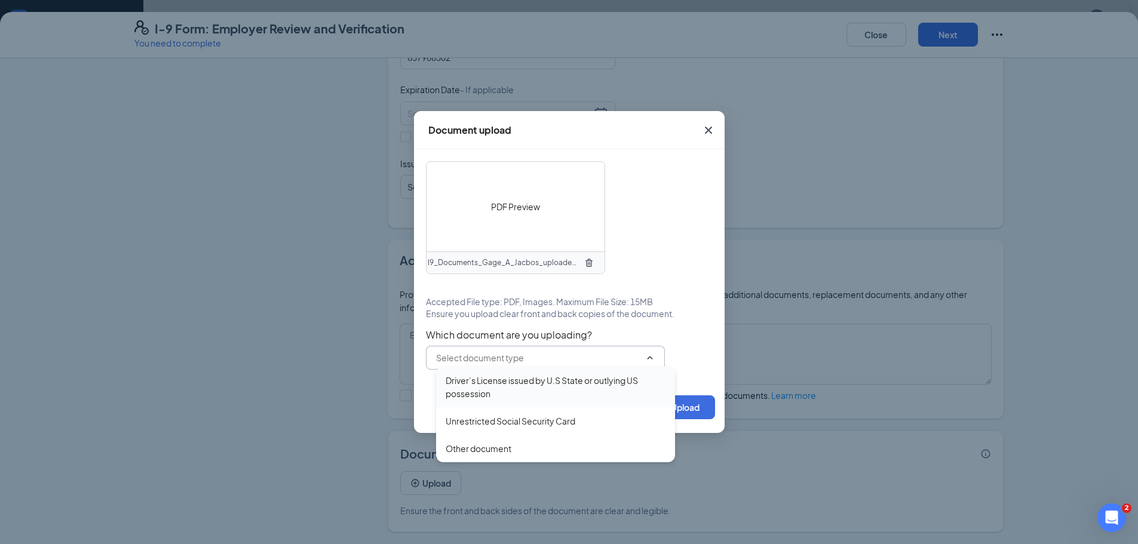
click at [510, 388] on div "Driver’s License issued by U.S State or outlying US possession" at bounding box center [556, 387] width 220 height 26
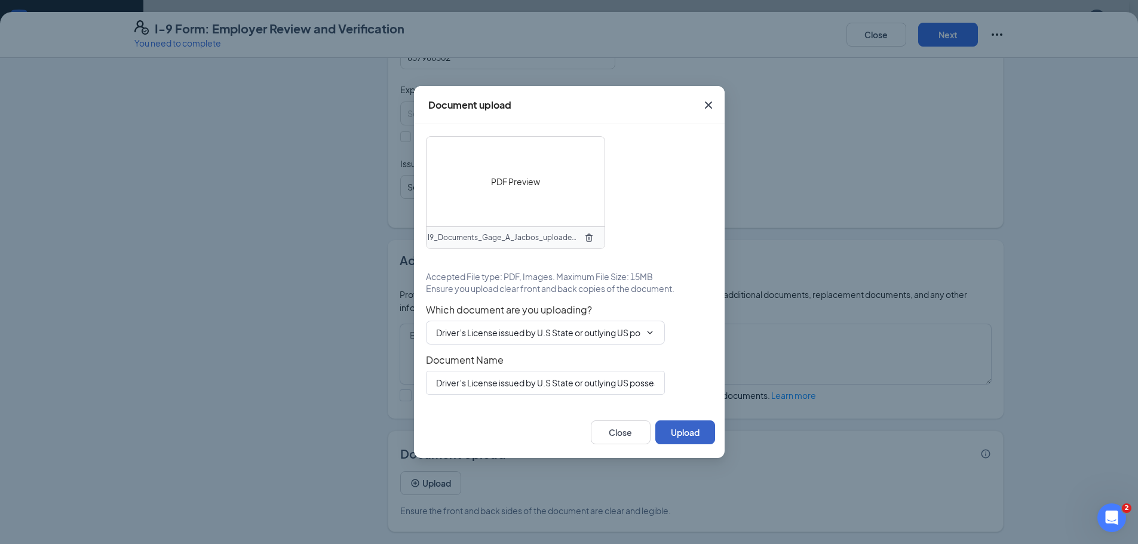
click at [698, 431] on button "Upload" at bounding box center [685, 433] width 60 height 24
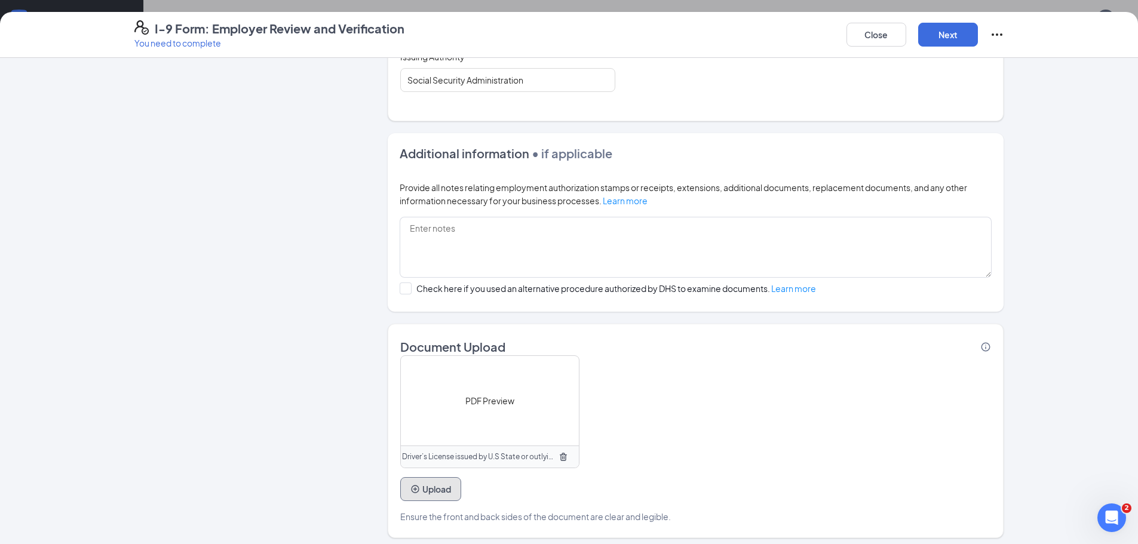
scroll to position [688, 0]
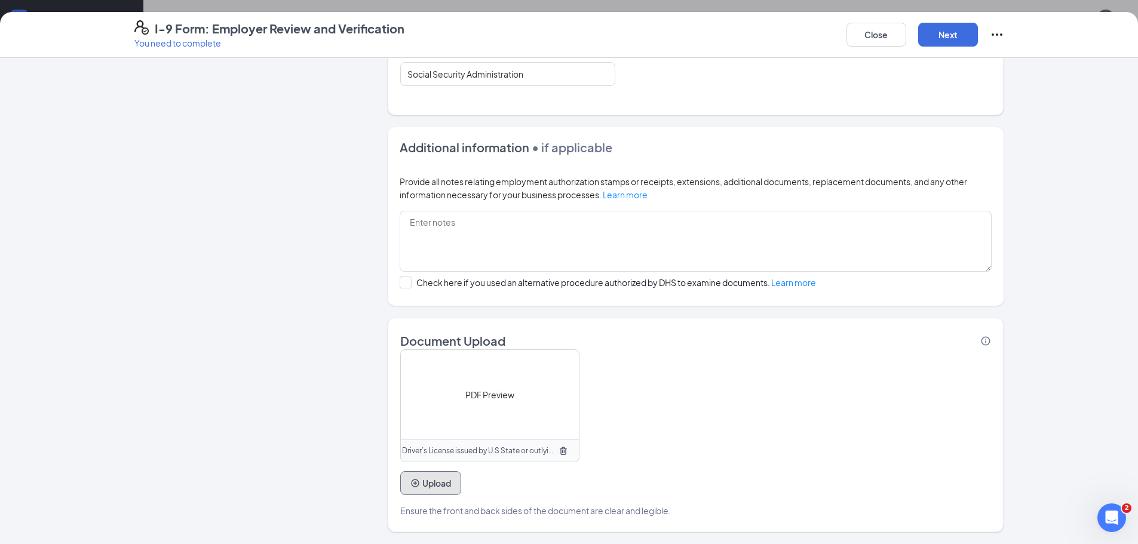
click at [437, 488] on button "Upload" at bounding box center [430, 483] width 61 height 24
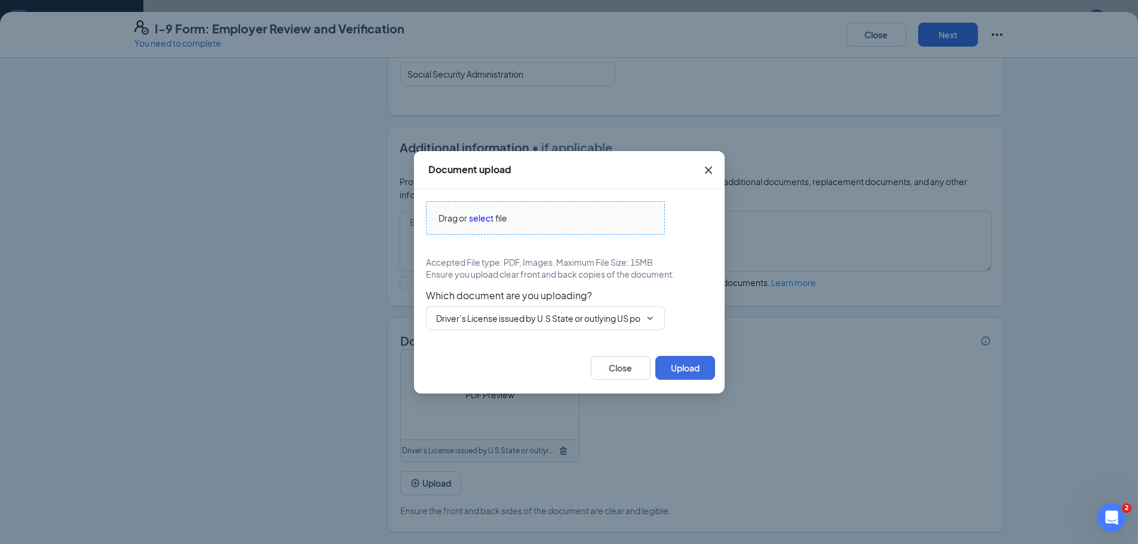
click at [497, 228] on span "Drag or select file" at bounding box center [545, 218] width 238 height 32
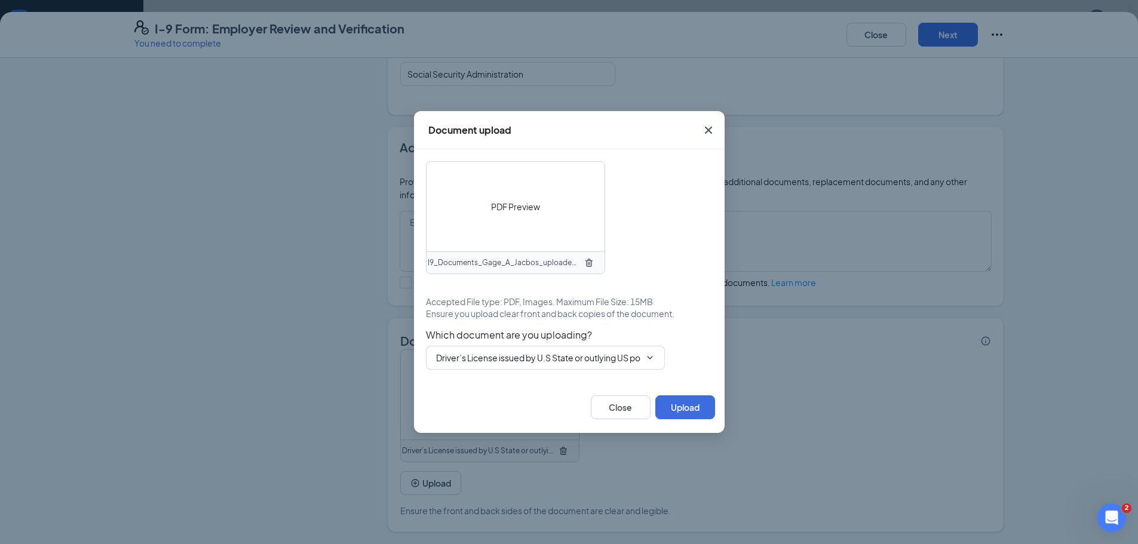
click at [518, 226] on div "PDF Preview" at bounding box center [515, 207] width 178 height 90
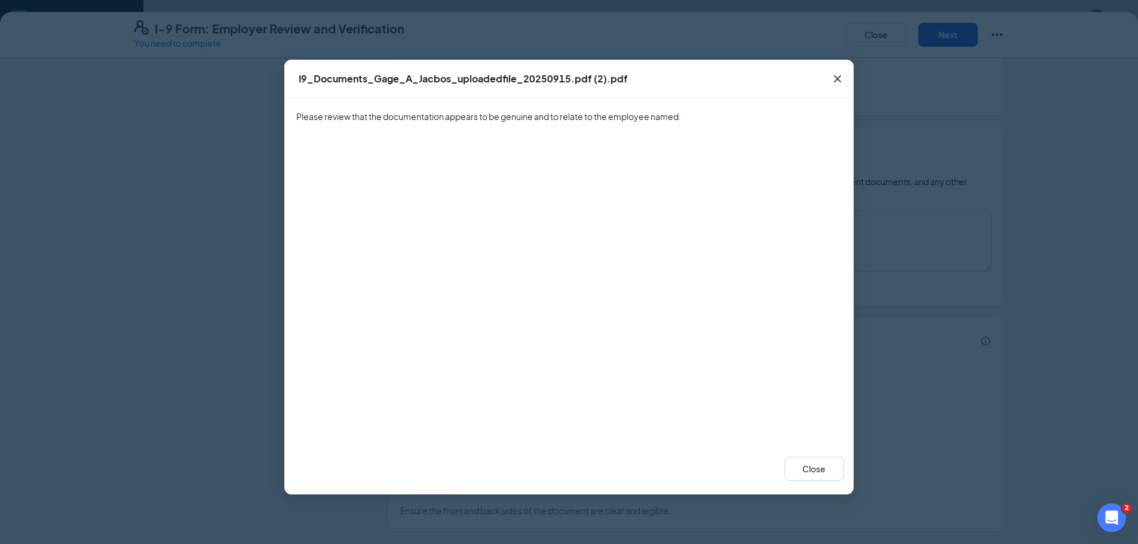
click at [848, 70] on span "Close" at bounding box center [837, 79] width 32 height 32
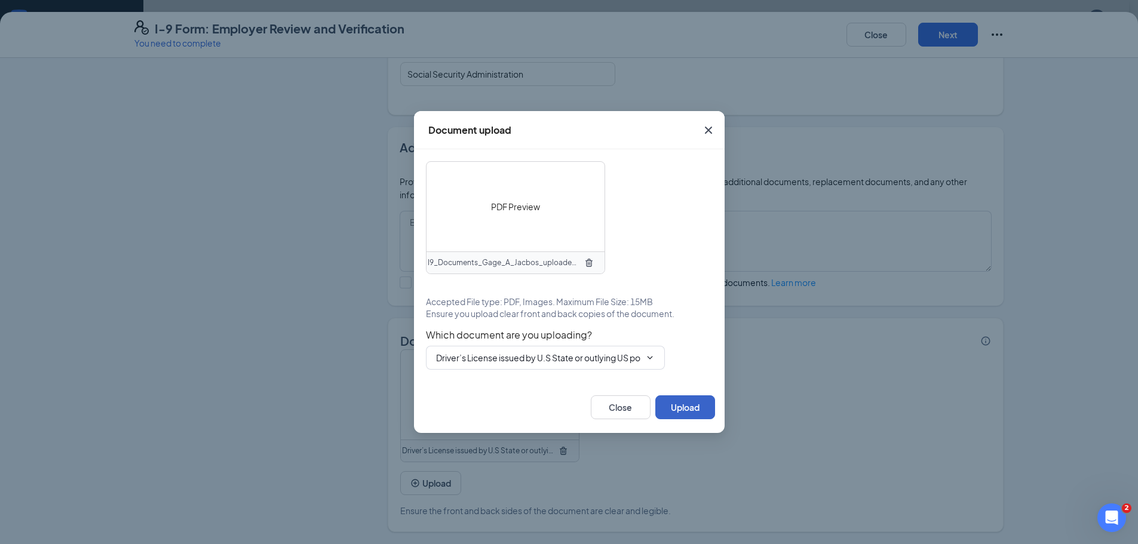
click at [682, 412] on button "Upload" at bounding box center [685, 407] width 60 height 24
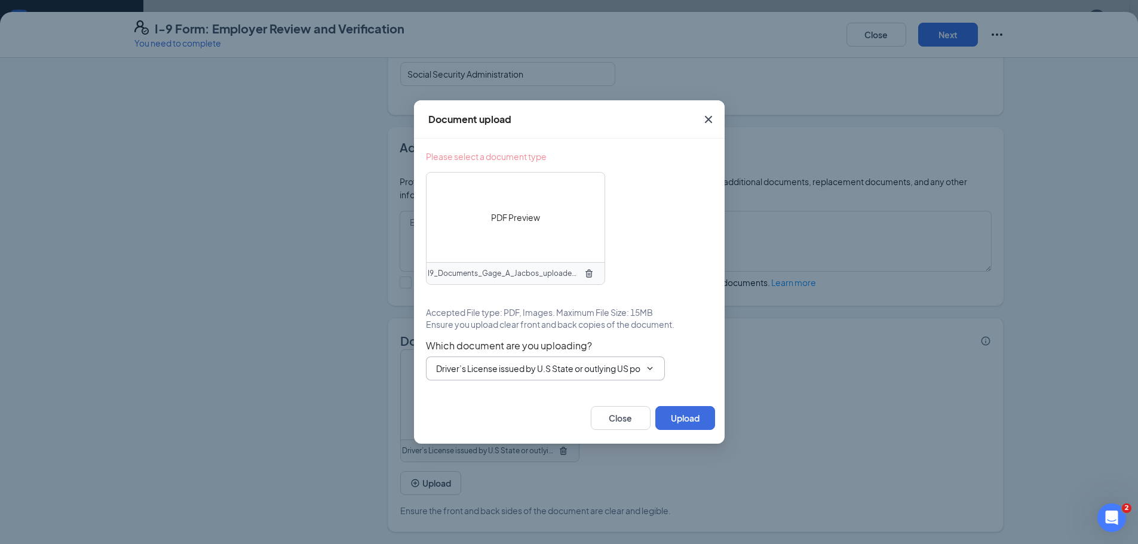
click at [630, 378] on span "Driver’s License issued by U.S State or outlying US possession Driver’s License…" at bounding box center [545, 369] width 239 height 24
click at [628, 374] on input "Driver’s License issued by U.S State or outlying US possession" at bounding box center [538, 368] width 204 height 13
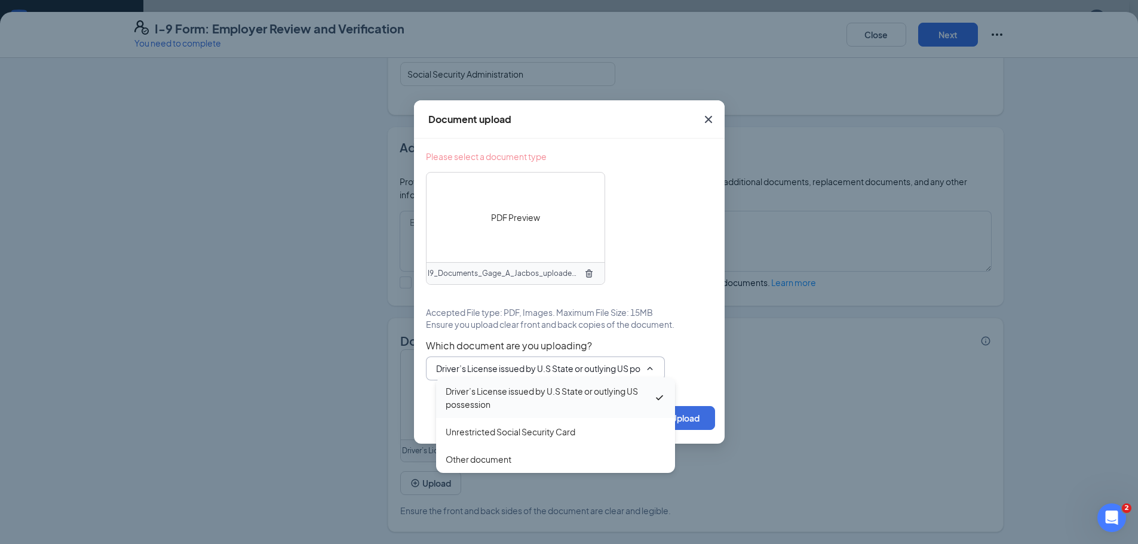
click at [615, 385] on div "Driver’s License issued by U.S State or outlying US possession" at bounding box center [550, 398] width 208 height 26
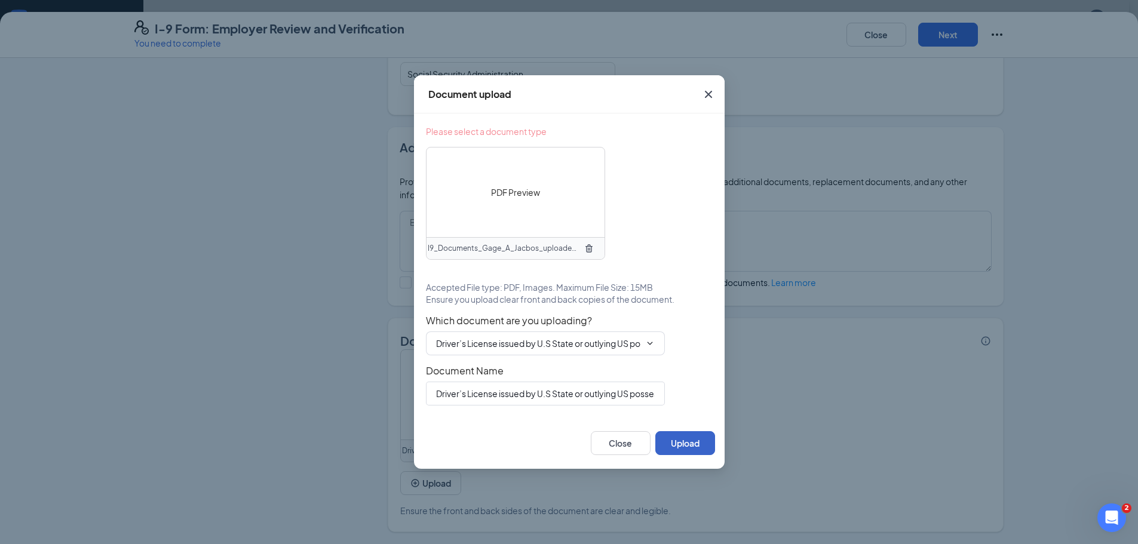
click at [682, 438] on button "Upload" at bounding box center [685, 443] width 60 height 24
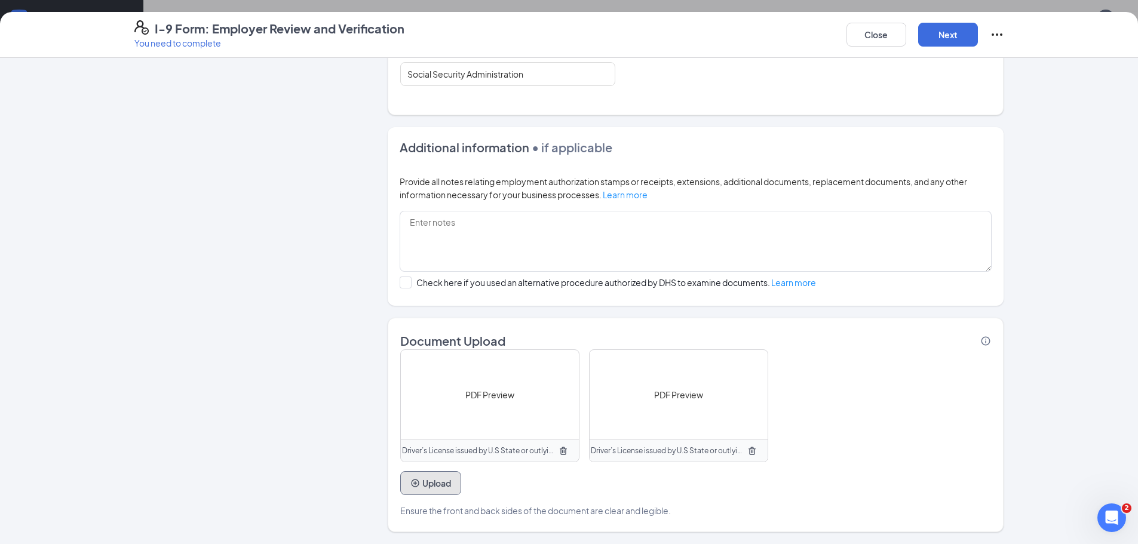
click at [417, 480] on button "Upload" at bounding box center [430, 483] width 61 height 24
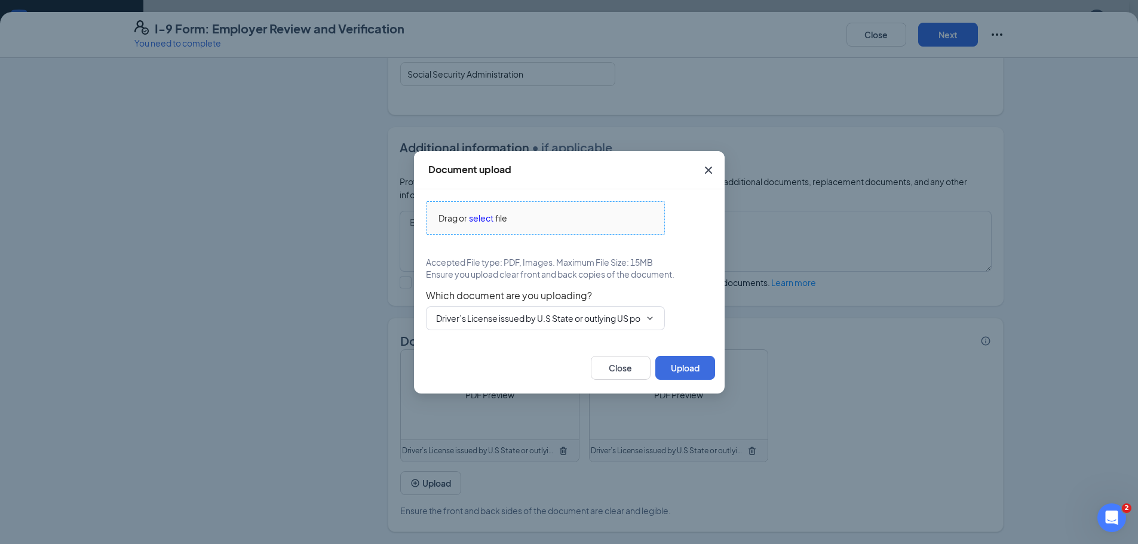
click at [489, 213] on span "select" at bounding box center [481, 217] width 24 height 13
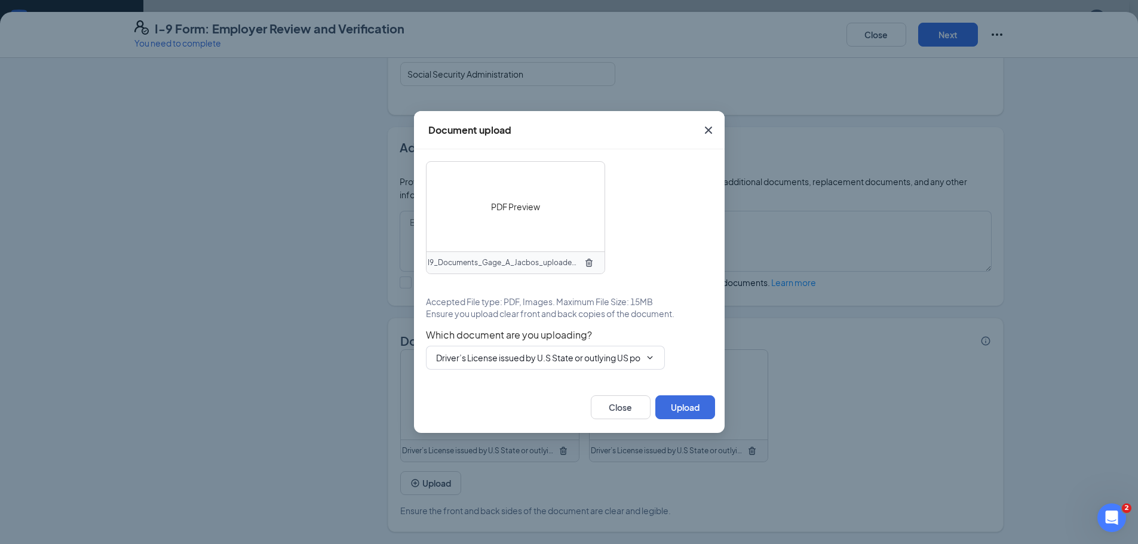
click at [497, 212] on span "PDF Preview" at bounding box center [515, 206] width 49 height 13
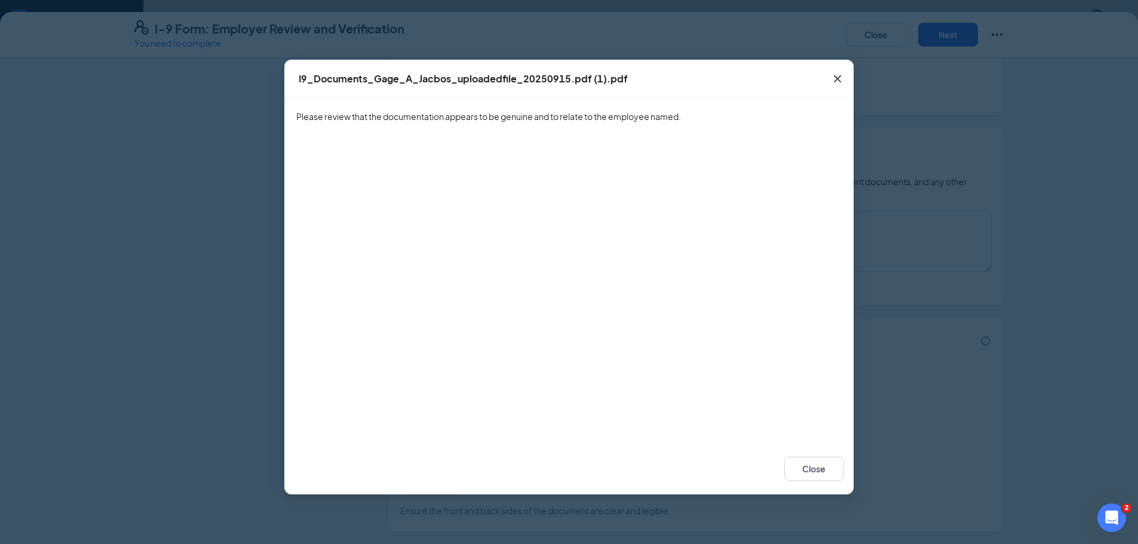
click at [837, 76] on icon "Cross" at bounding box center [837, 79] width 14 height 14
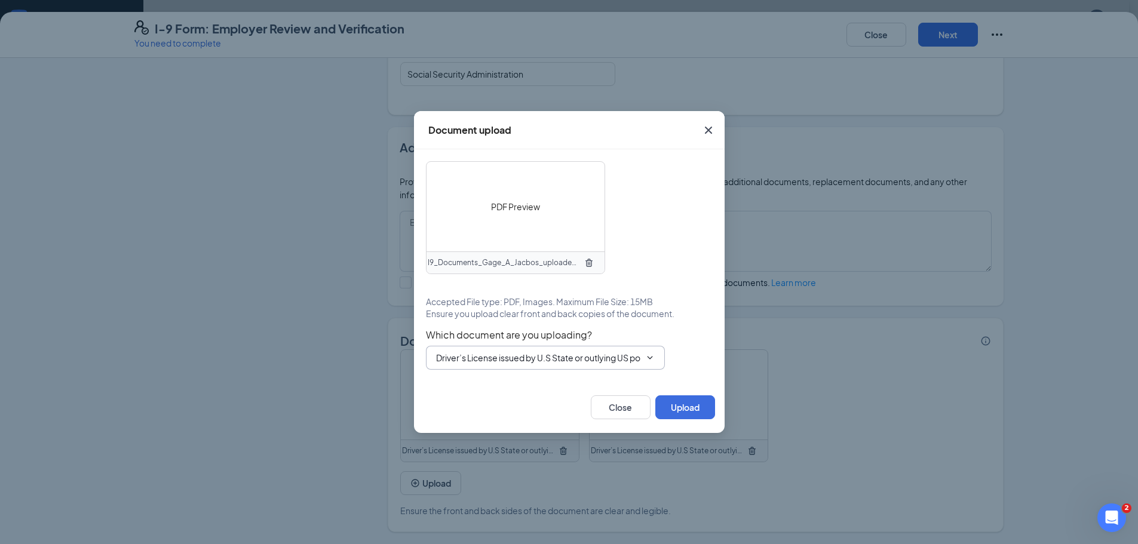
click at [621, 358] on input "Driver’s License issued by U.S State or outlying US possession" at bounding box center [538, 357] width 204 height 13
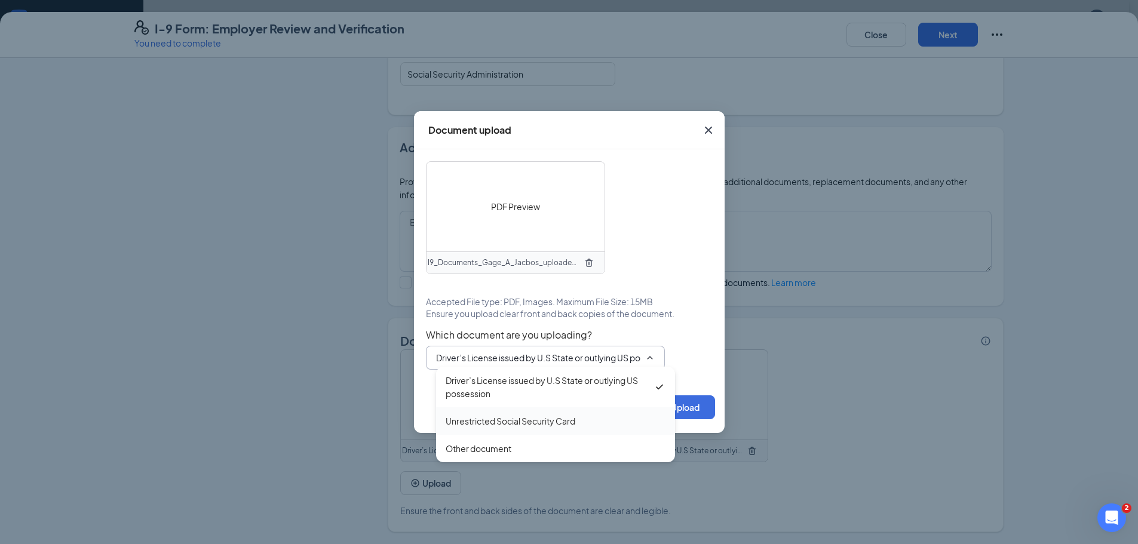
click at [606, 416] on div "Unrestricted Social Security Card" at bounding box center [556, 421] width 220 height 13
type input "Unrestricted Social Security Card"
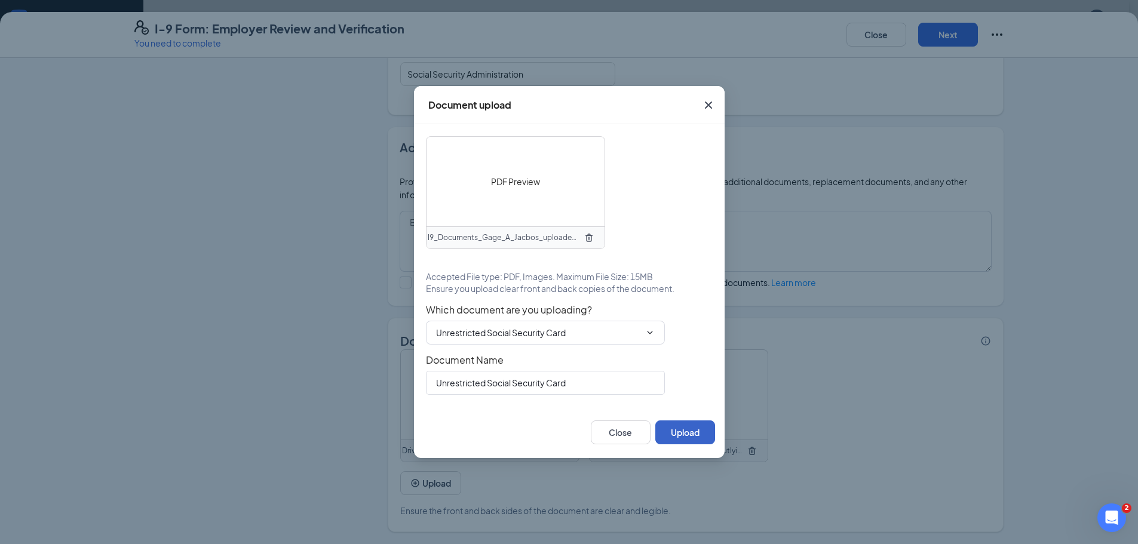
click at [691, 435] on button "Upload" at bounding box center [685, 433] width 60 height 24
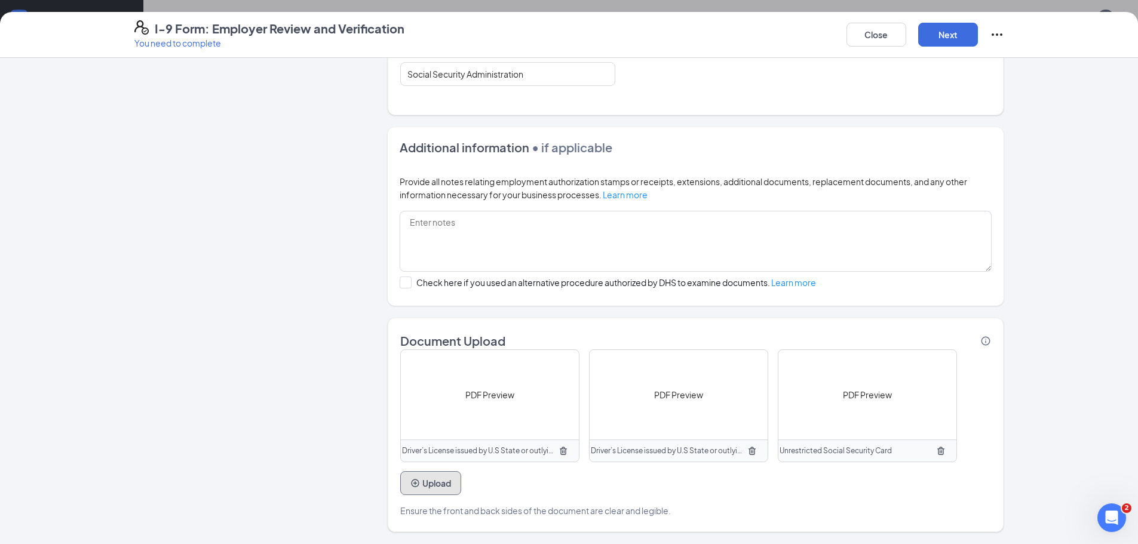
click at [415, 484] on icon "PlusCircle" at bounding box center [415, 483] width 10 height 10
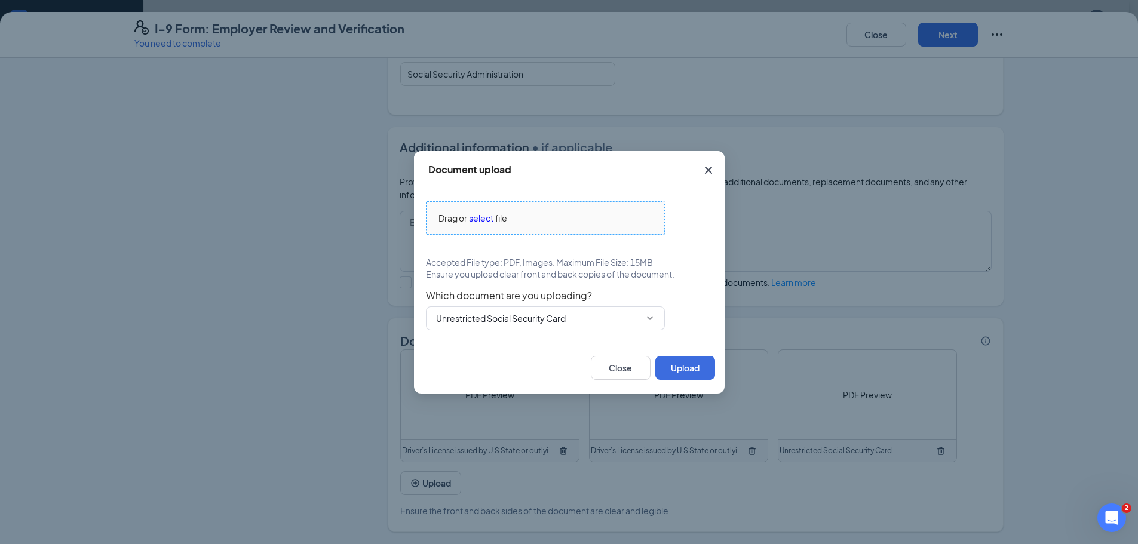
click at [484, 220] on span "select" at bounding box center [481, 217] width 24 height 13
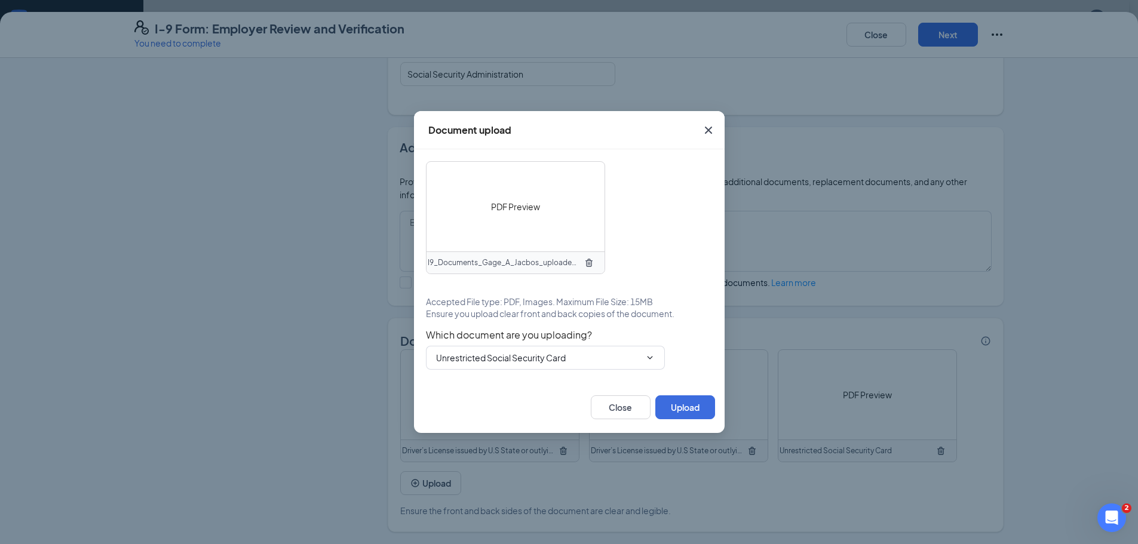
click at [512, 218] on div "PDF Preview" at bounding box center [515, 207] width 178 height 90
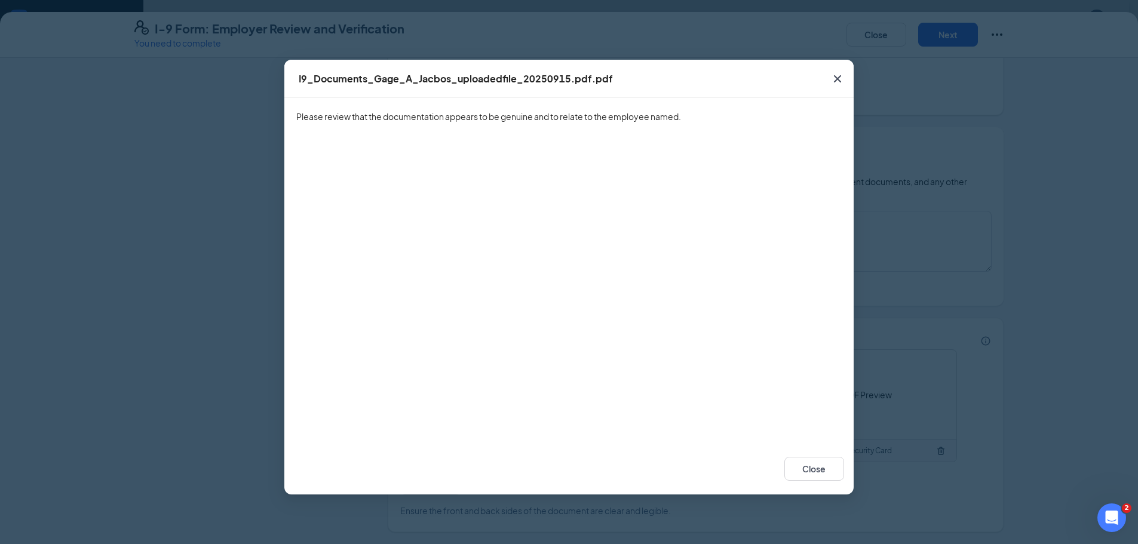
click at [839, 77] on icon "Cross" at bounding box center [837, 78] width 7 height 7
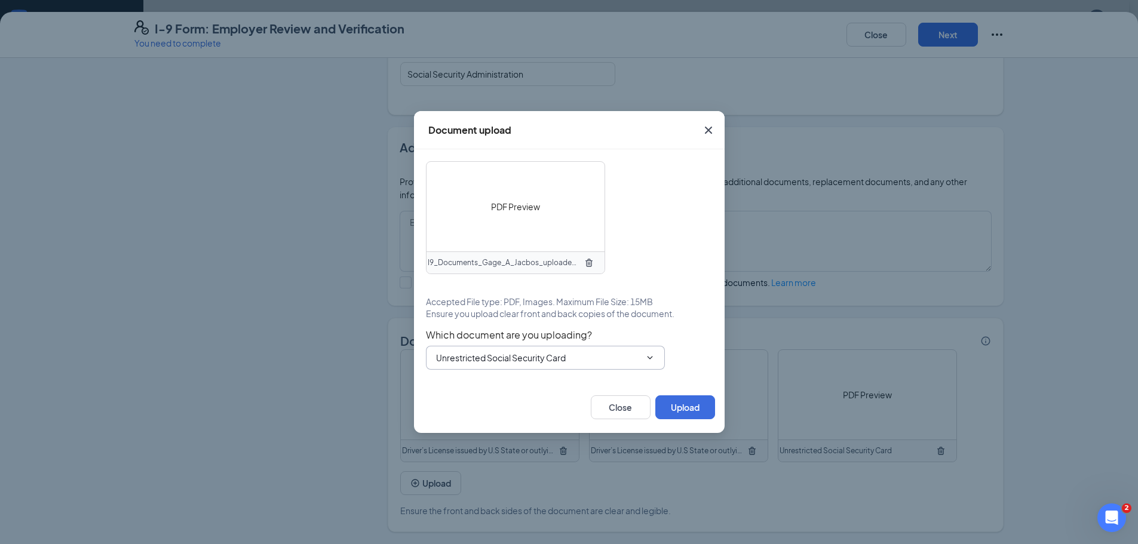
click at [506, 357] on input "Unrestricted Social Security Card" at bounding box center [538, 357] width 204 height 13
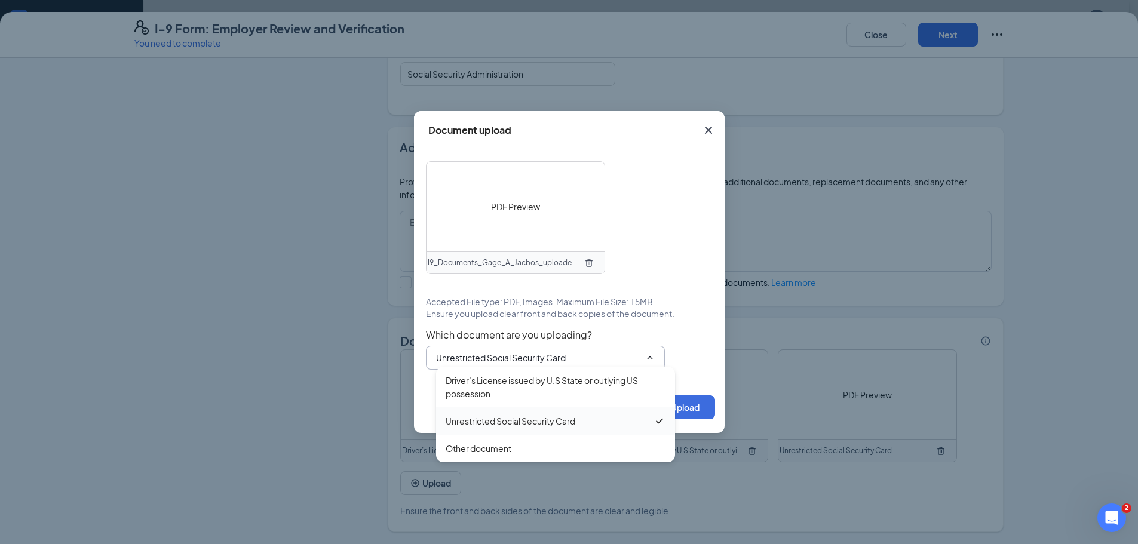
click at [487, 417] on div "Unrestricted Social Security Card" at bounding box center [511, 421] width 130 height 13
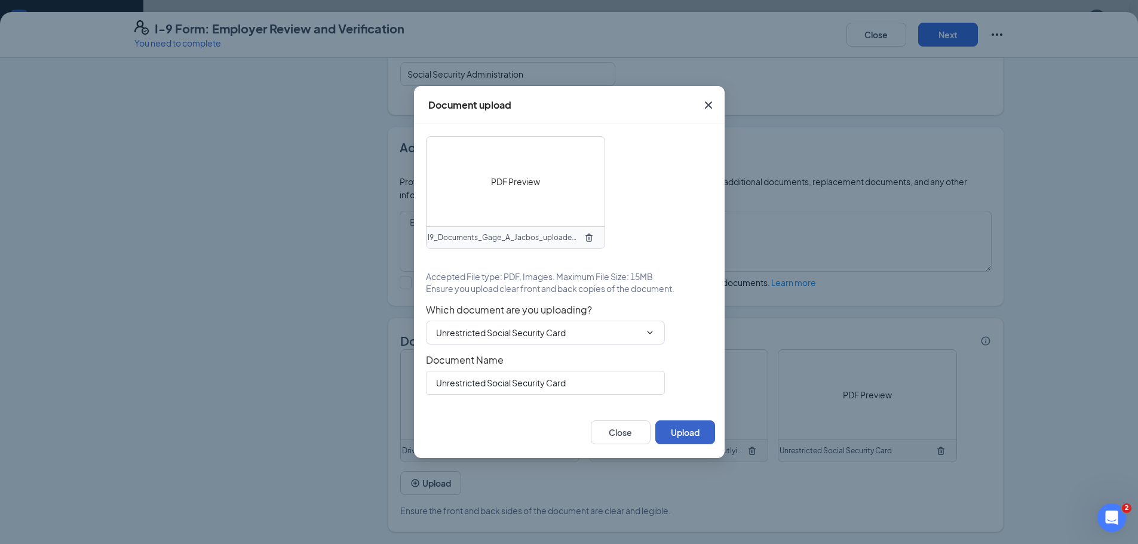
click at [699, 427] on button "Upload" at bounding box center [685, 433] width 60 height 24
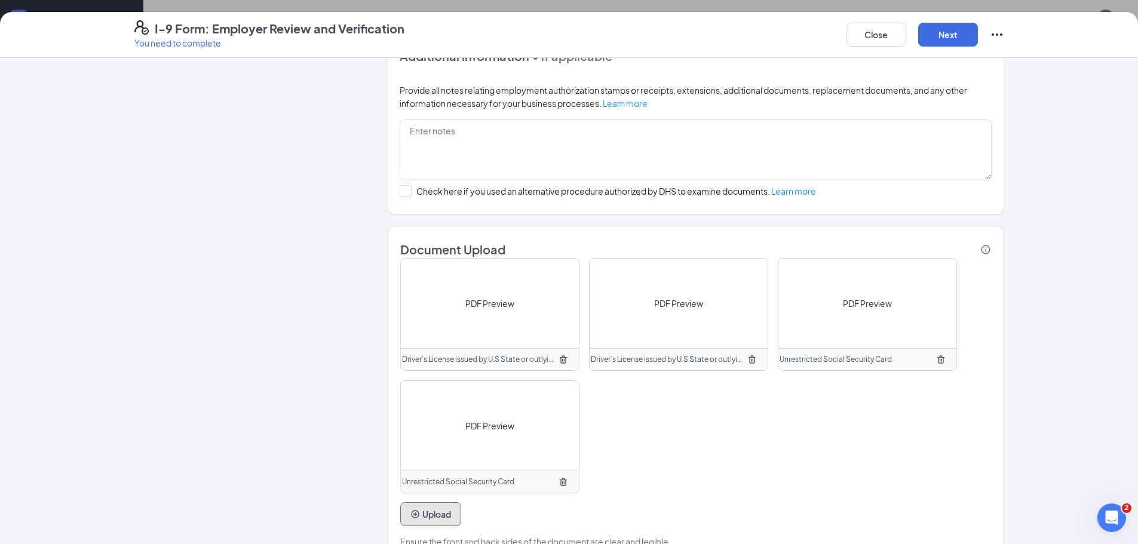
scroll to position [750, 0]
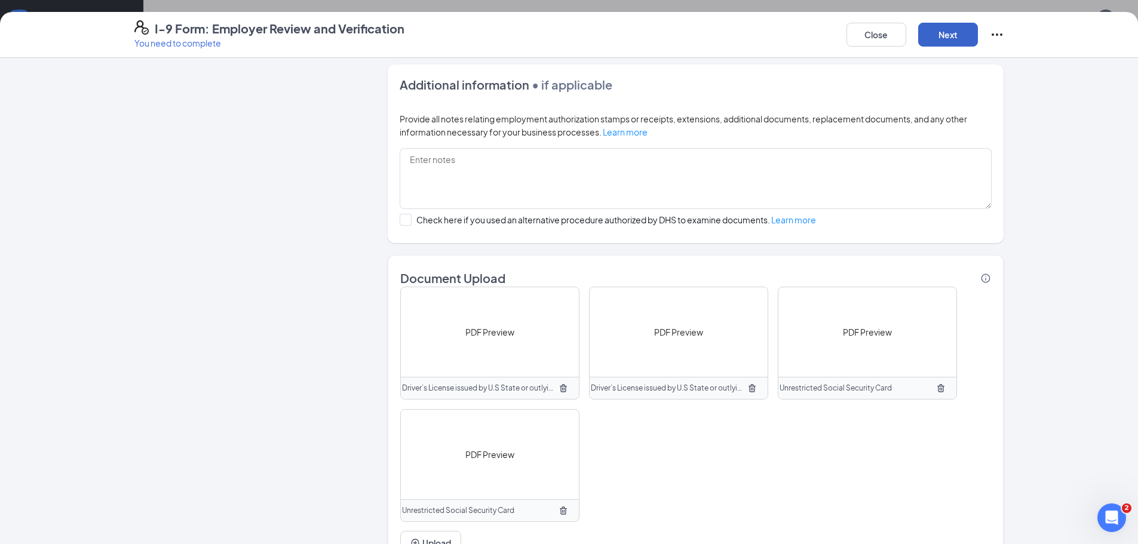
click at [931, 37] on button "Next" at bounding box center [948, 35] width 60 height 24
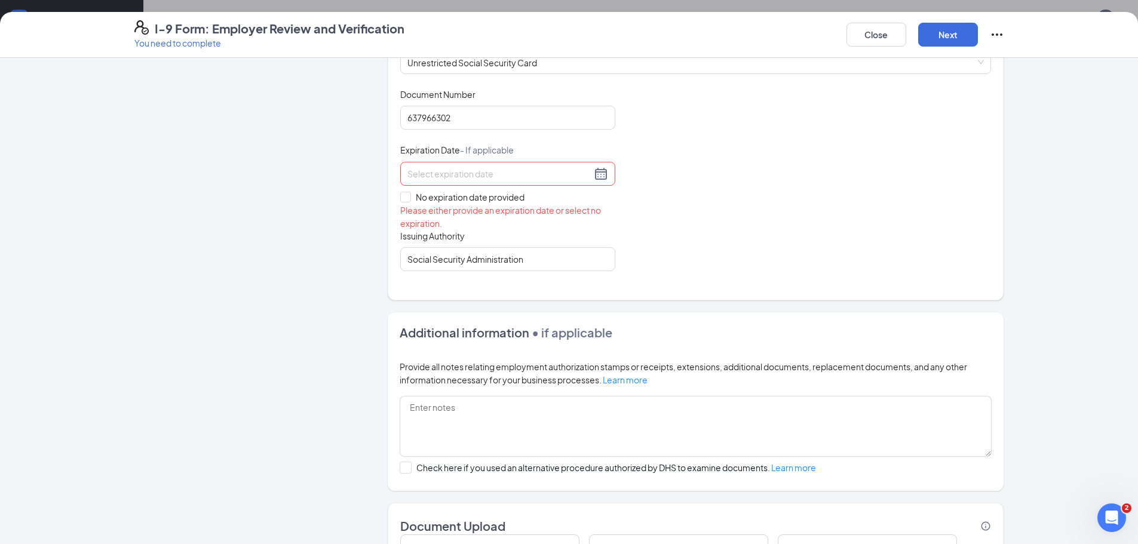
scroll to position [403, 0]
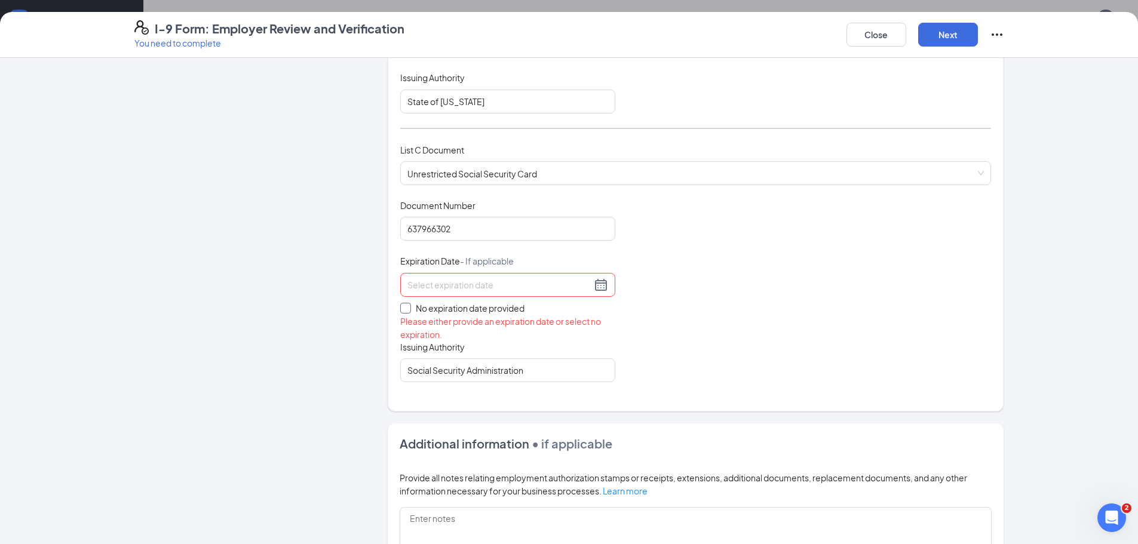
click at [438, 309] on span "No expiration date provided" at bounding box center [470, 308] width 118 height 13
click at [409, 309] on input "No expiration date provided" at bounding box center [404, 307] width 8 height 8
checkbox input "true"
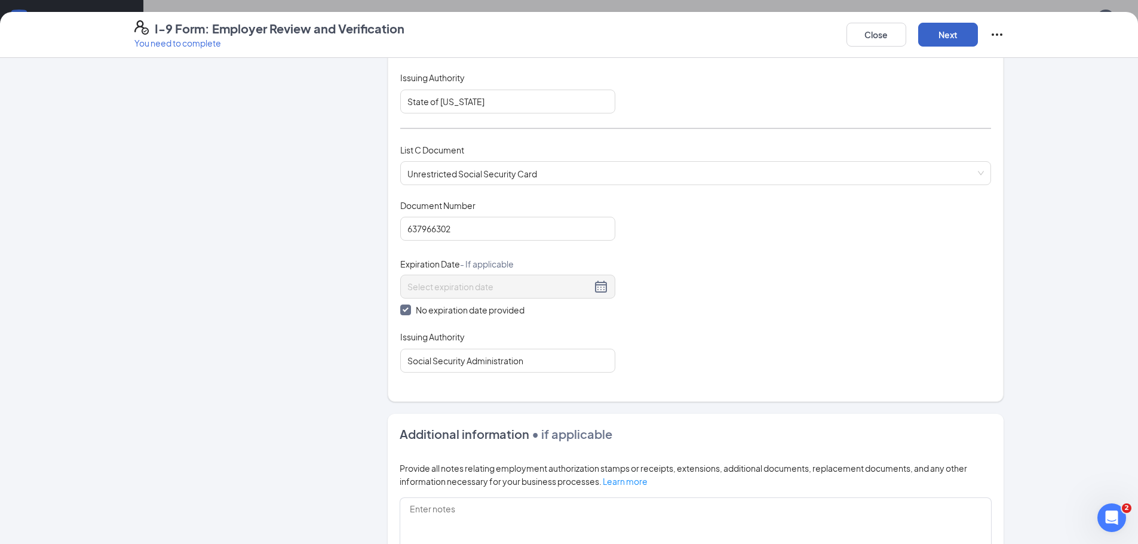
click at [955, 30] on button "Next" at bounding box center [948, 35] width 60 height 24
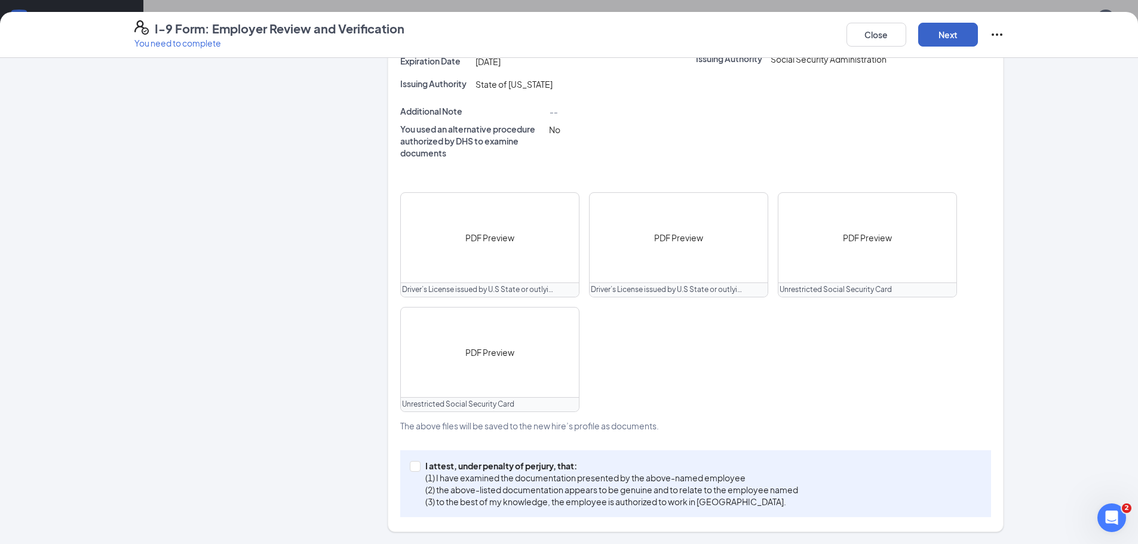
scroll to position [388, 0]
click at [418, 456] on div "I attest, under penalty of perjury, that: (1) I have examined the documentation…" at bounding box center [695, 483] width 591 height 67
click at [415, 465] on span at bounding box center [415, 466] width 11 height 11
click at [415, 465] on input "I attest, under penalty of perjury, that: (1) I have examined the documentation…" at bounding box center [414, 465] width 8 height 8
checkbox input "true"
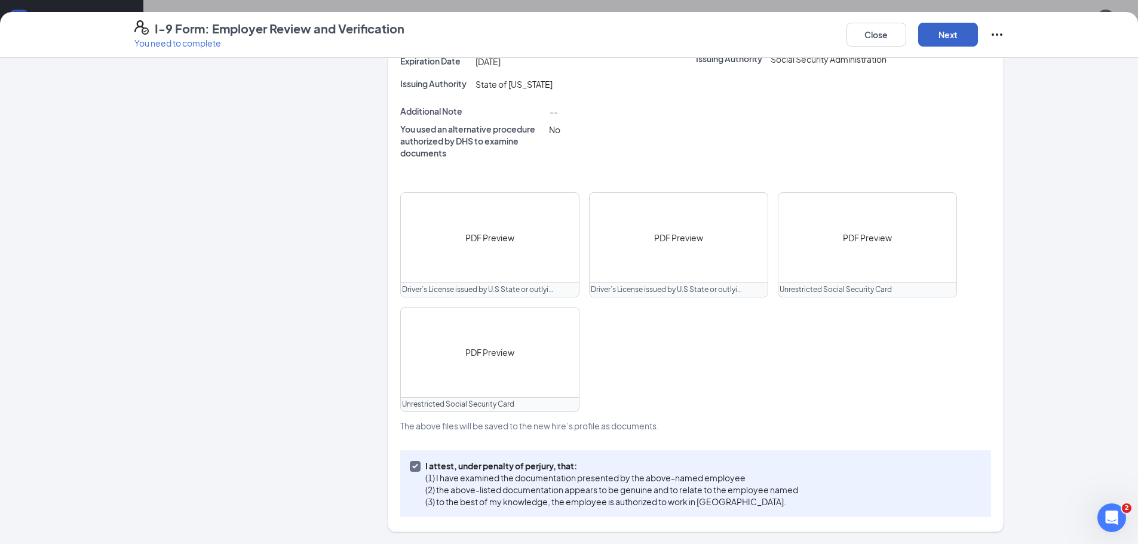
click at [943, 33] on button "Next" at bounding box center [948, 35] width 60 height 24
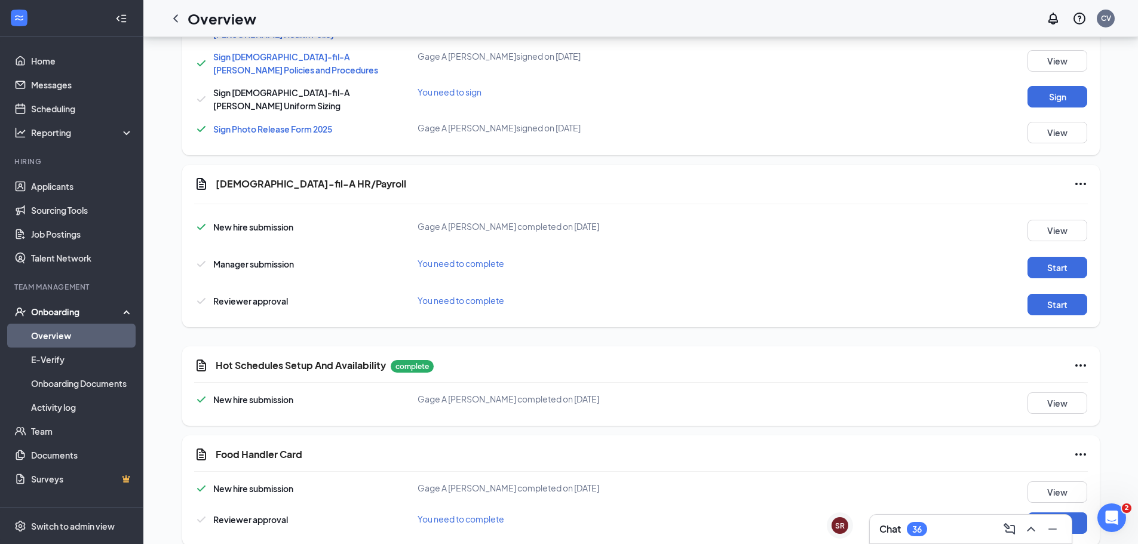
scroll to position [609, 0]
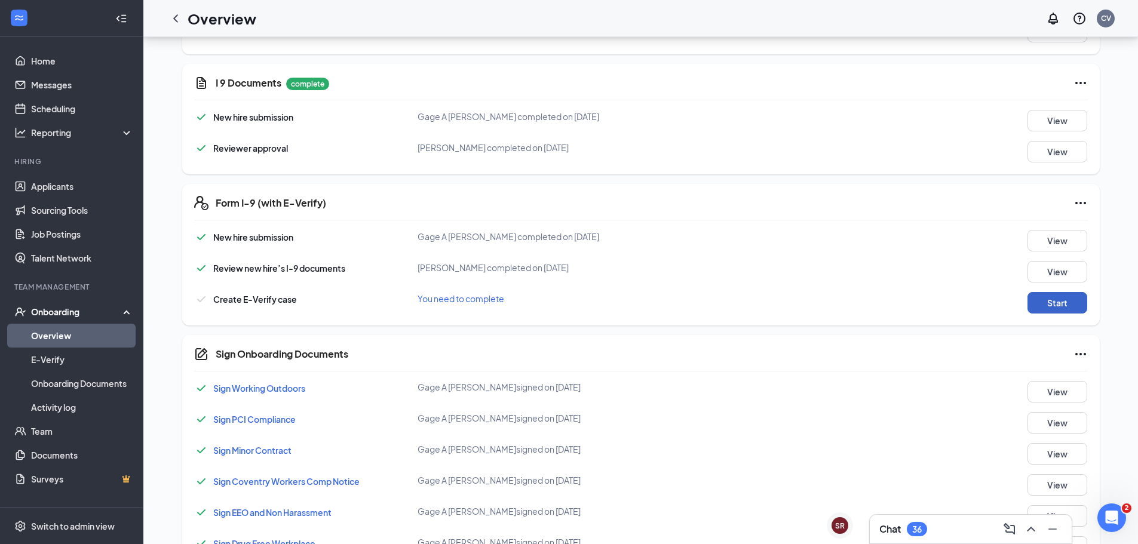
click at [1048, 303] on button "Start" at bounding box center [1057, 303] width 60 height 22
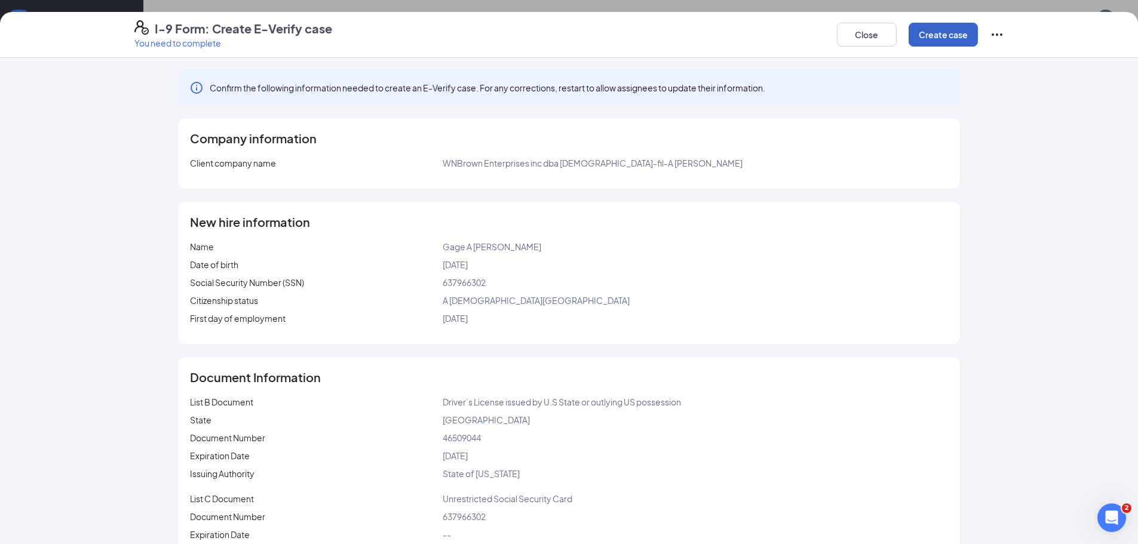
click at [941, 39] on button "Create case" at bounding box center [943, 35] width 69 height 24
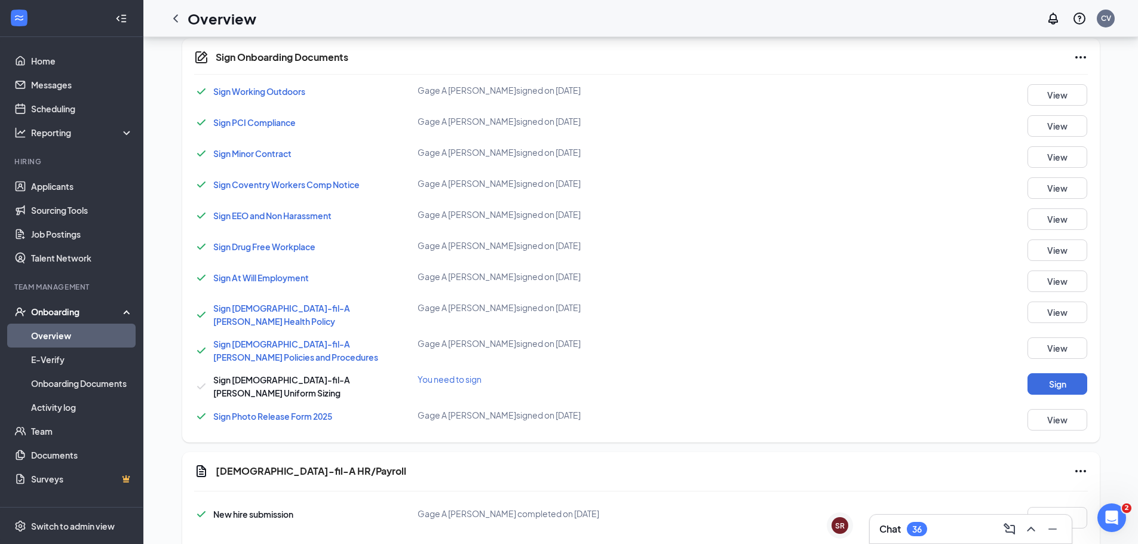
scroll to position [1027, 0]
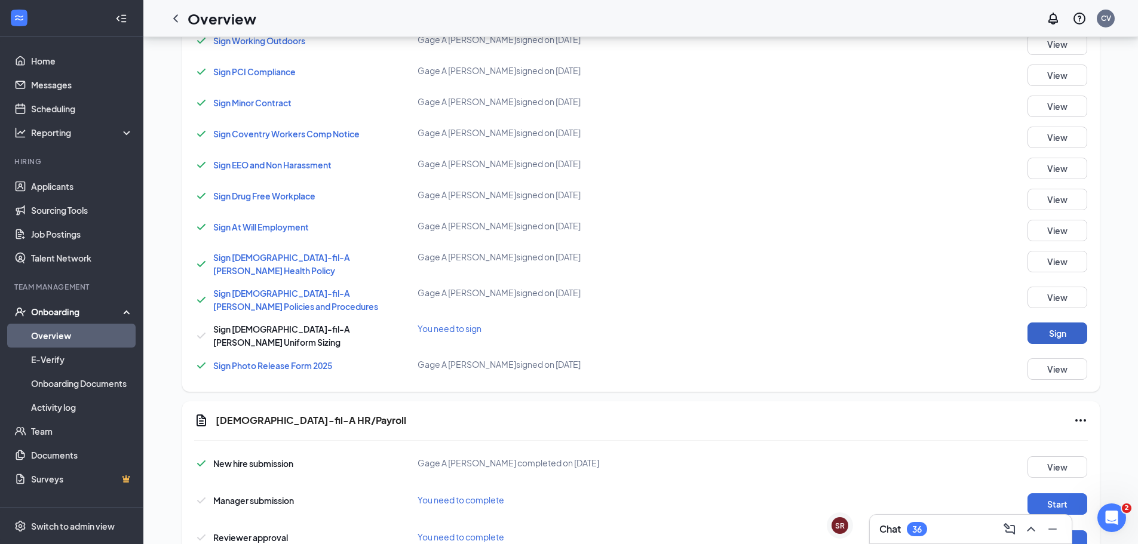
click at [1032, 324] on button "Sign" at bounding box center [1057, 334] width 60 height 22
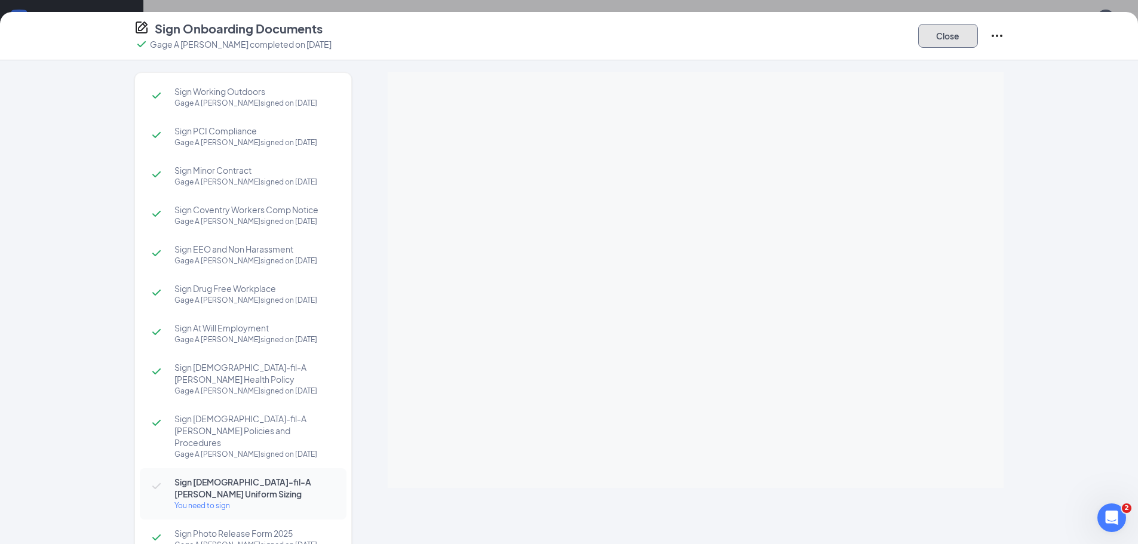
click at [967, 35] on button "Close" at bounding box center [948, 36] width 60 height 24
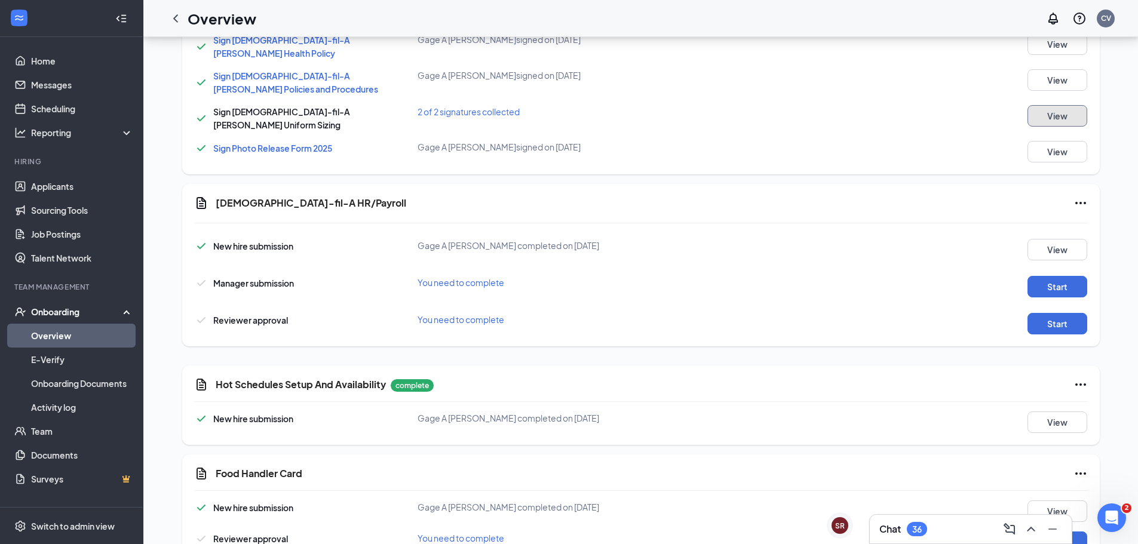
scroll to position [1270, 0]
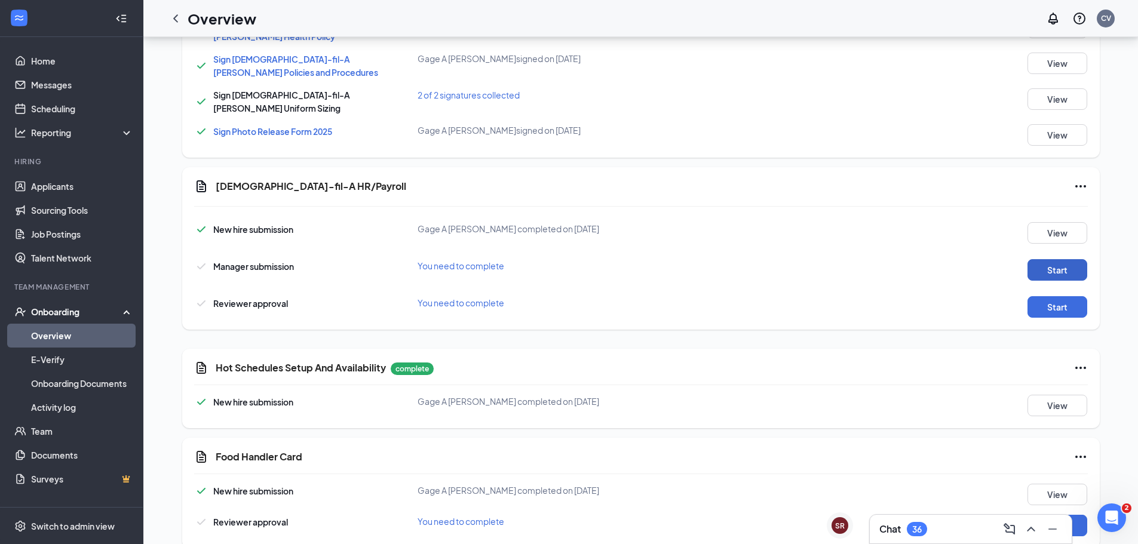
click at [1071, 260] on button "Start" at bounding box center [1057, 270] width 60 height 22
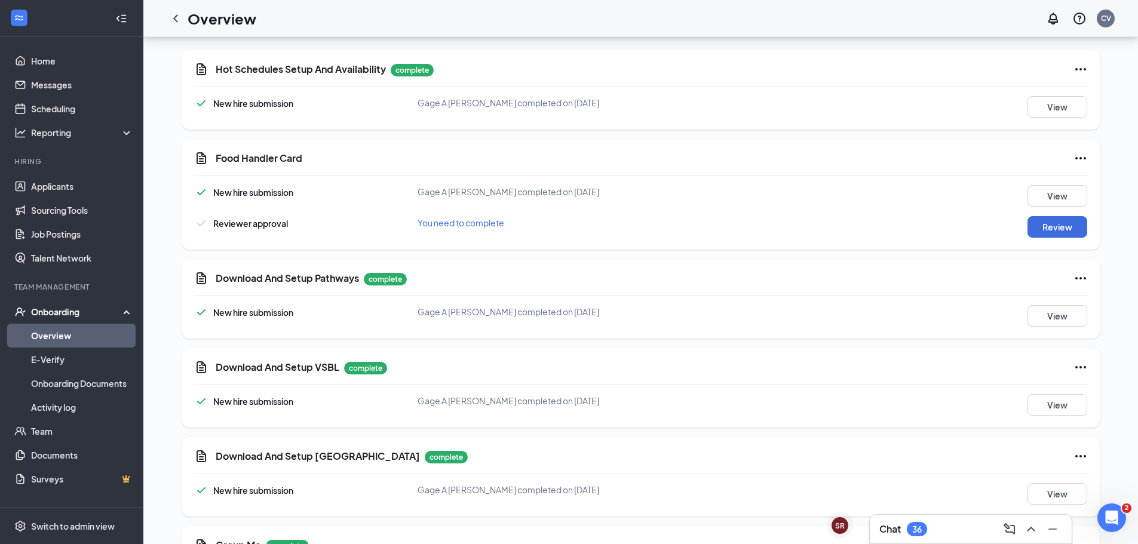
scroll to position [1254, 0]
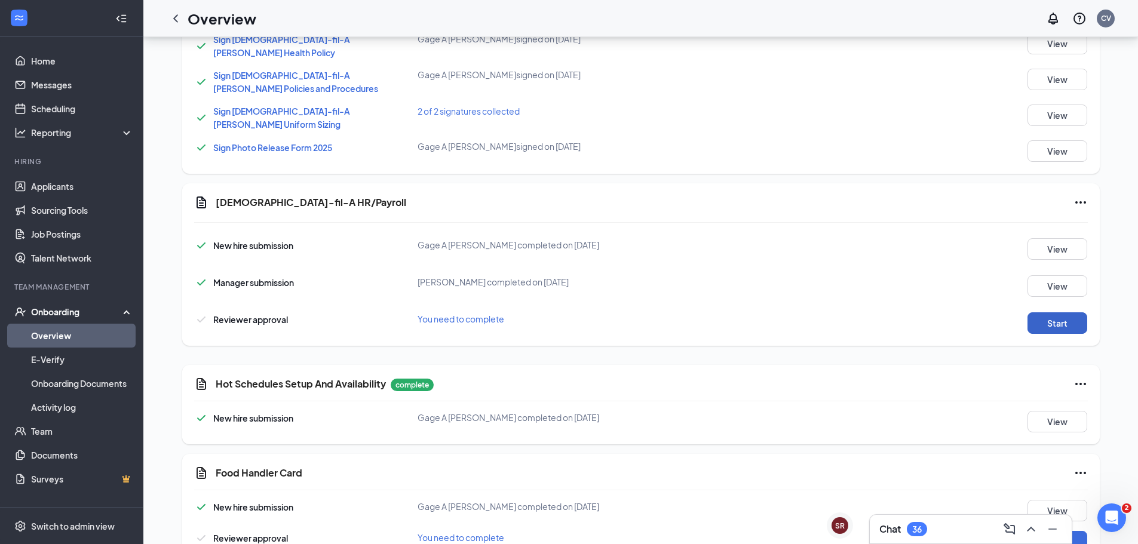
click at [1067, 312] on button "Start" at bounding box center [1057, 323] width 60 height 22
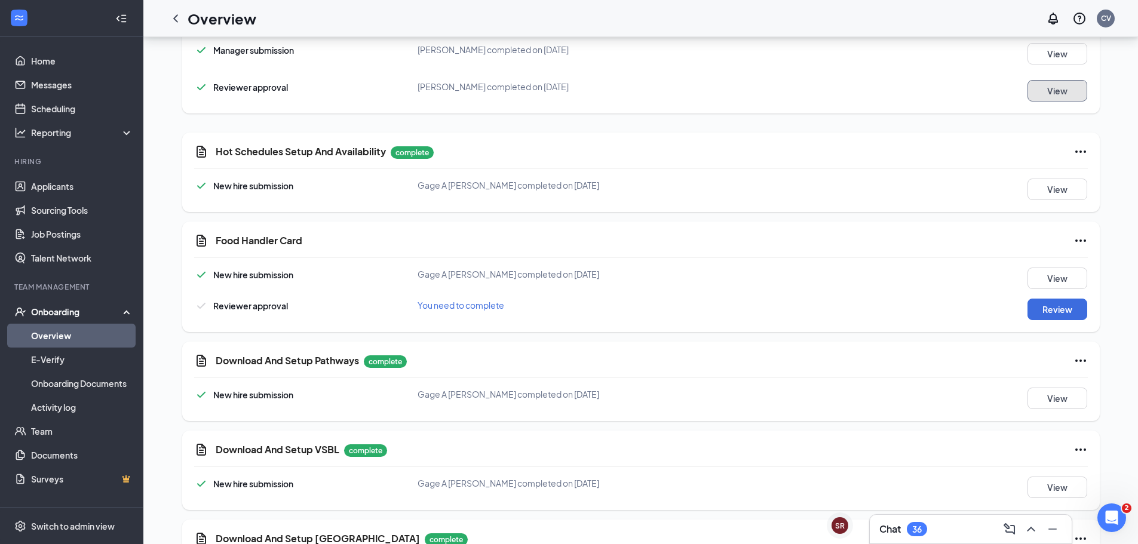
scroll to position [1493, 0]
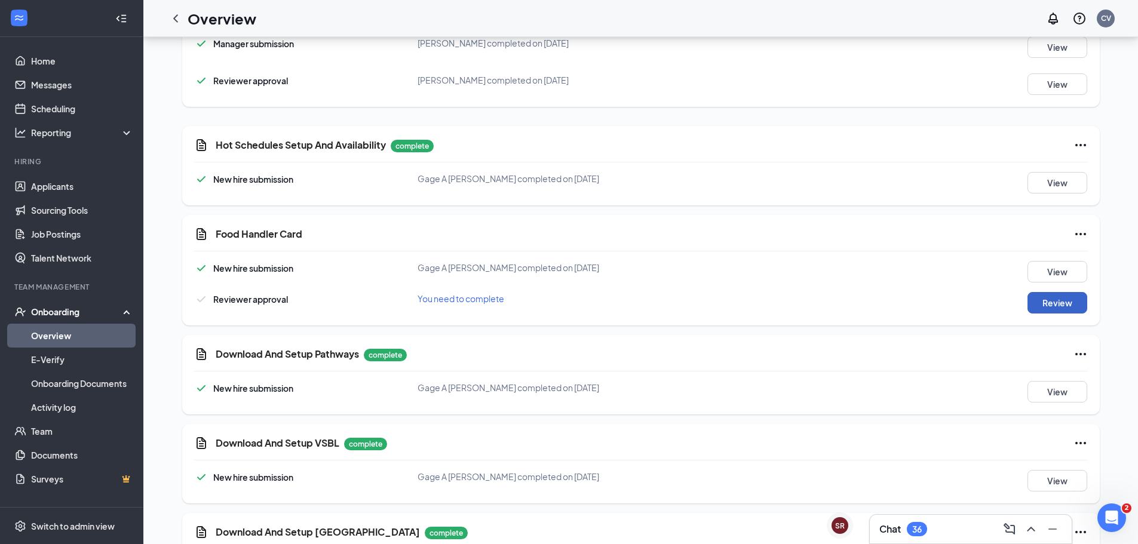
click at [1037, 292] on button "Review" at bounding box center [1057, 303] width 60 height 22
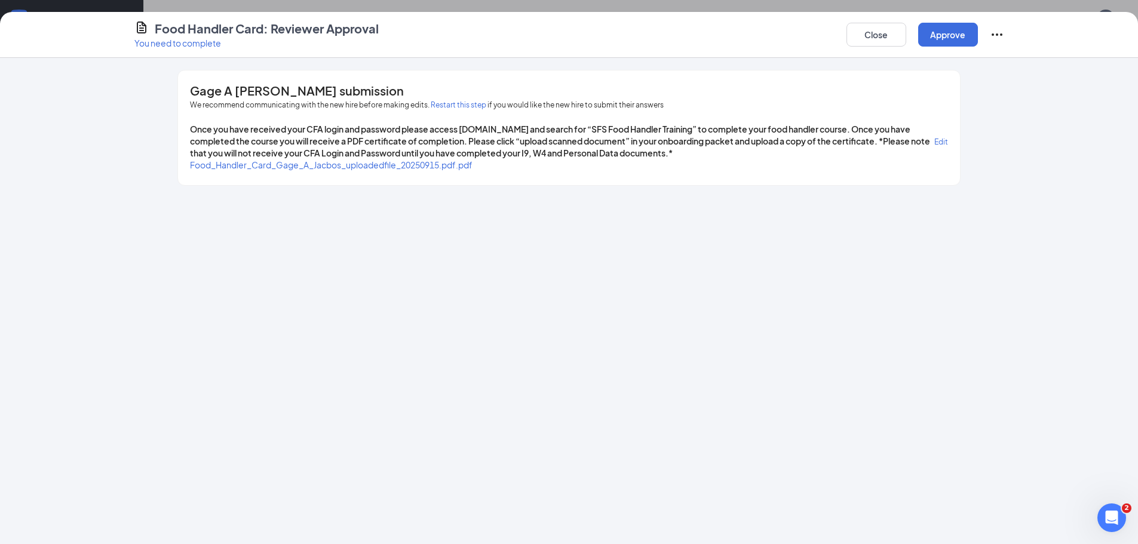
click at [468, 160] on span "Food_Handler_Card_Gage_A_Jacbos_uploadedfile_20250915.pdf.pdf" at bounding box center [331, 164] width 283 height 11
click at [956, 35] on button "Approve" at bounding box center [948, 35] width 60 height 24
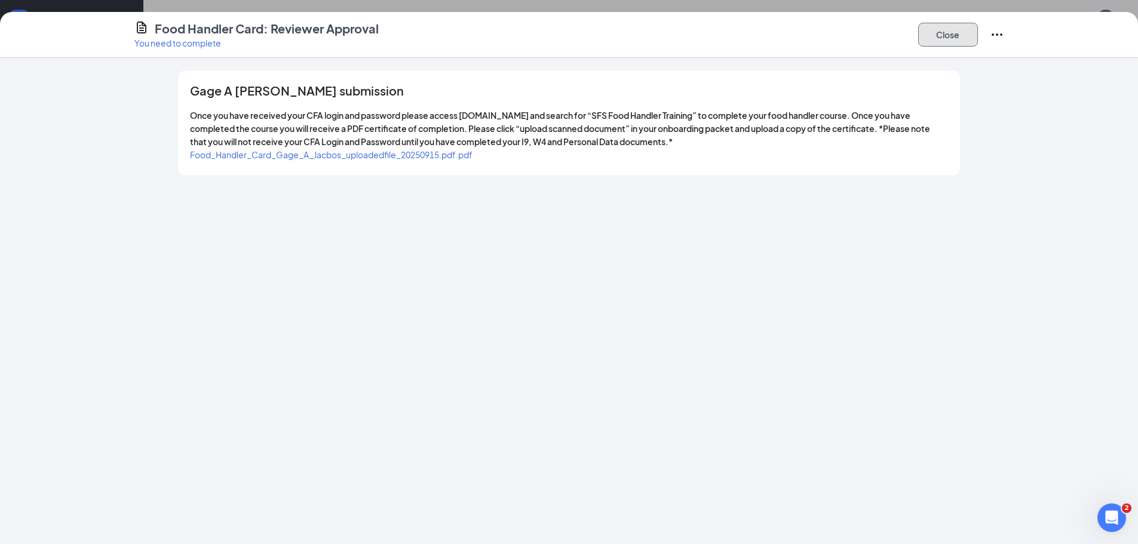
click at [946, 29] on button "Close" at bounding box center [948, 35] width 60 height 24
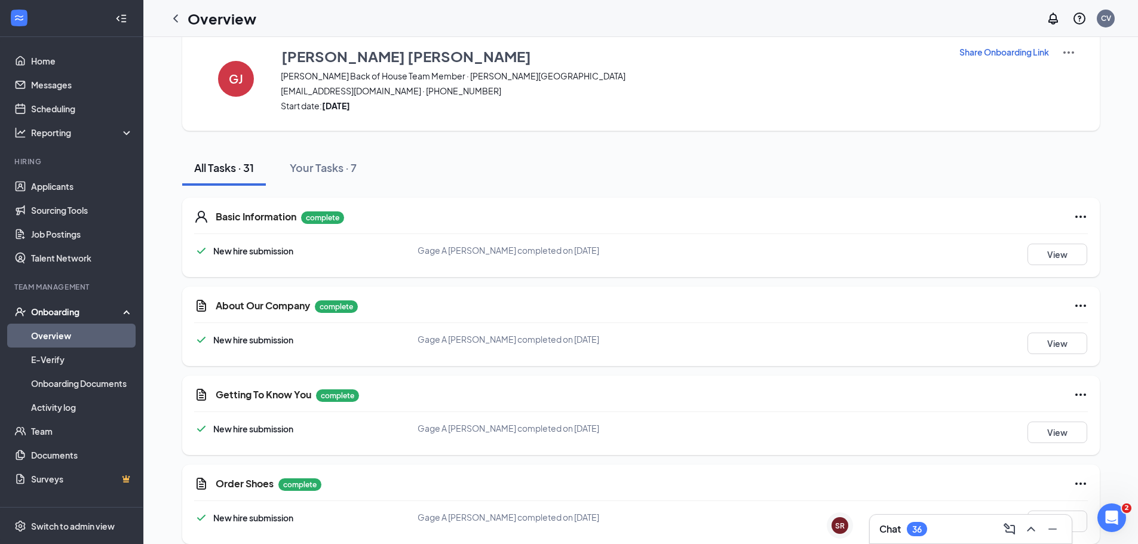
scroll to position [0, 0]
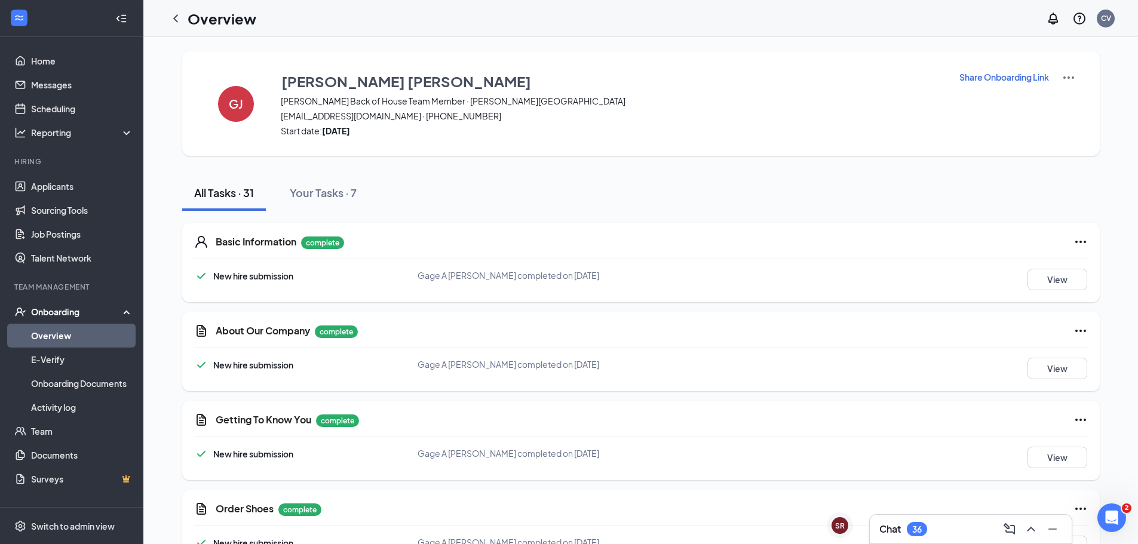
click at [221, 19] on h1 "Overview" at bounding box center [222, 18] width 69 height 20
click at [183, 19] on div at bounding box center [176, 19] width 24 height 24
click at [175, 19] on icon "ChevronLeft" at bounding box center [175, 18] width 5 height 8
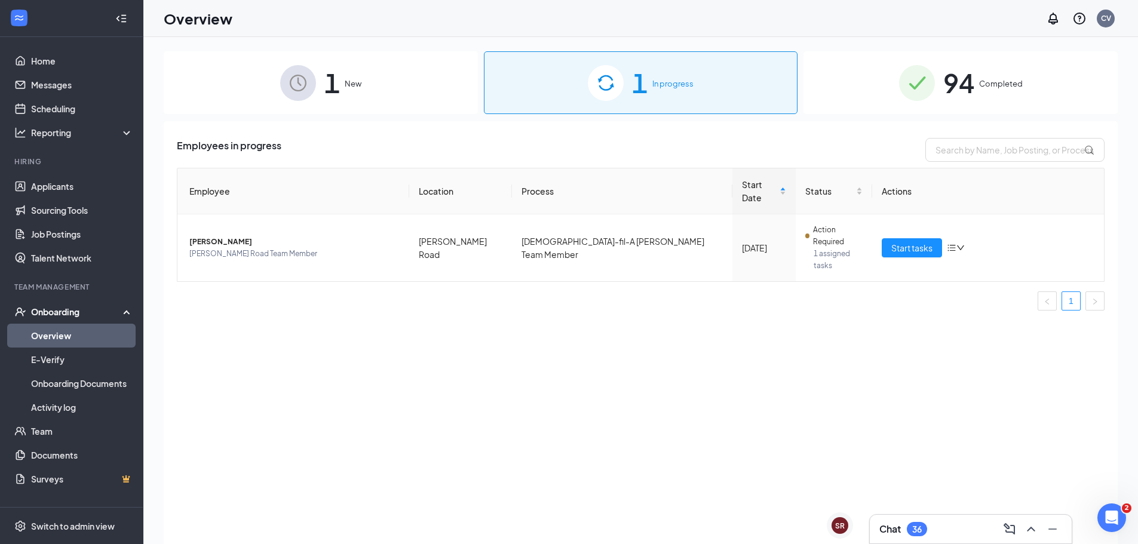
click at [649, 91] on div "1 In progress" at bounding box center [641, 82] width 314 height 63
click at [387, 81] on div "1 New" at bounding box center [321, 82] width 314 height 63
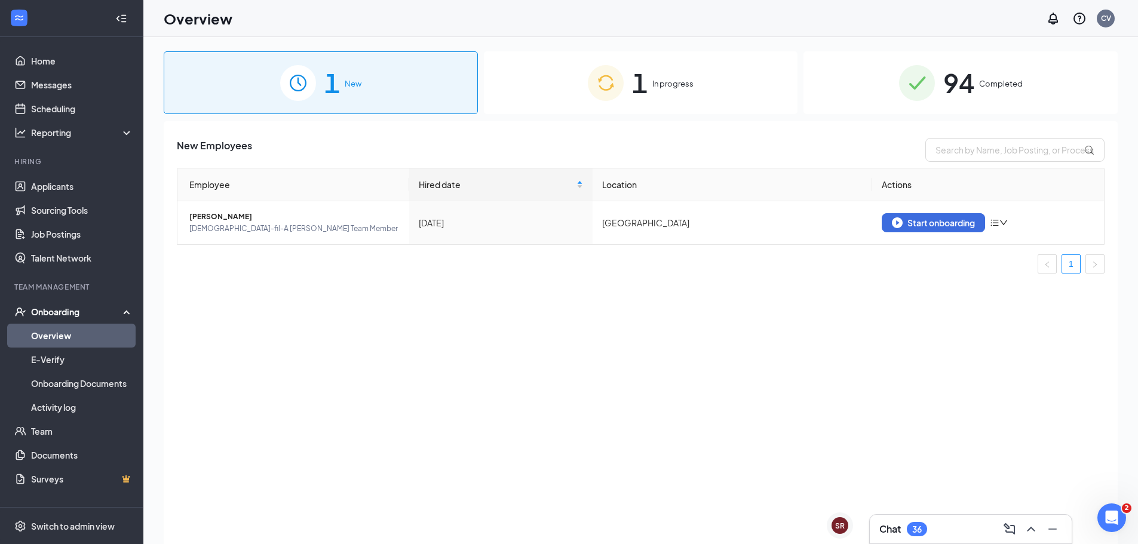
click at [600, 83] on img at bounding box center [606, 83] width 36 height 36
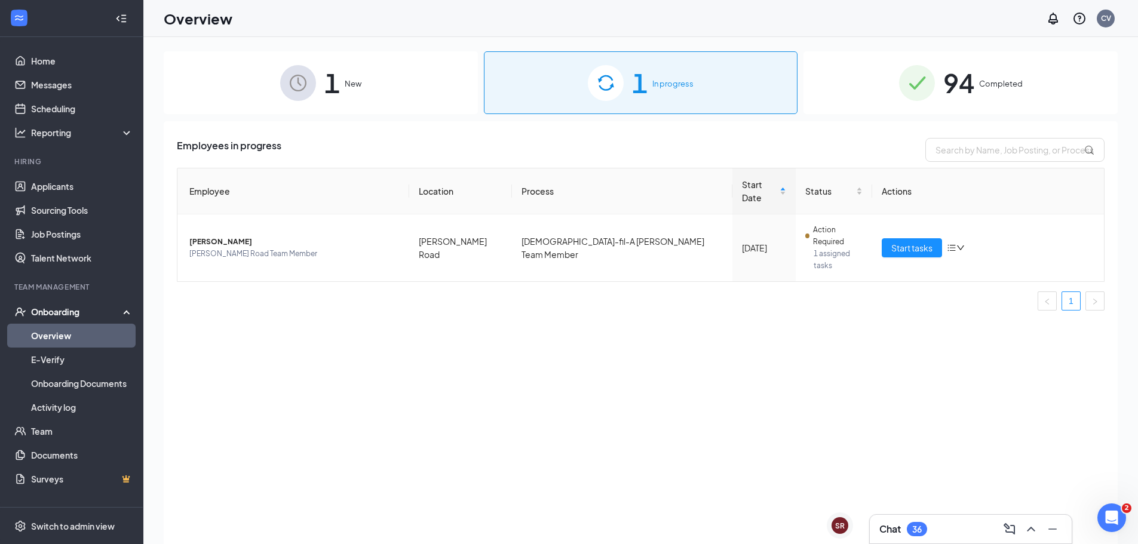
click at [925, 87] on img at bounding box center [917, 83] width 36 height 36
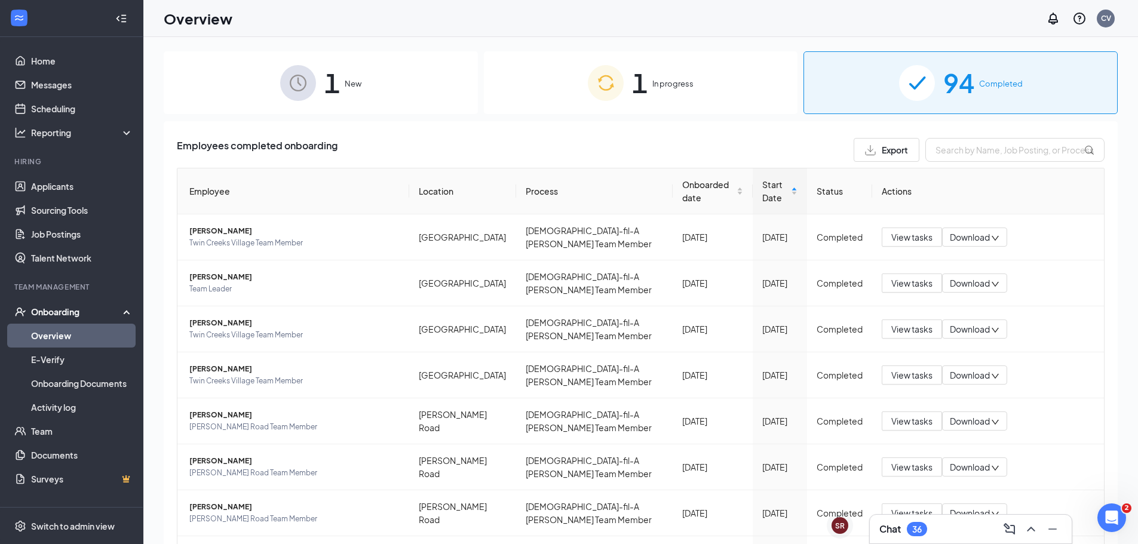
click at [567, 87] on div "1 In progress" at bounding box center [641, 82] width 314 height 63
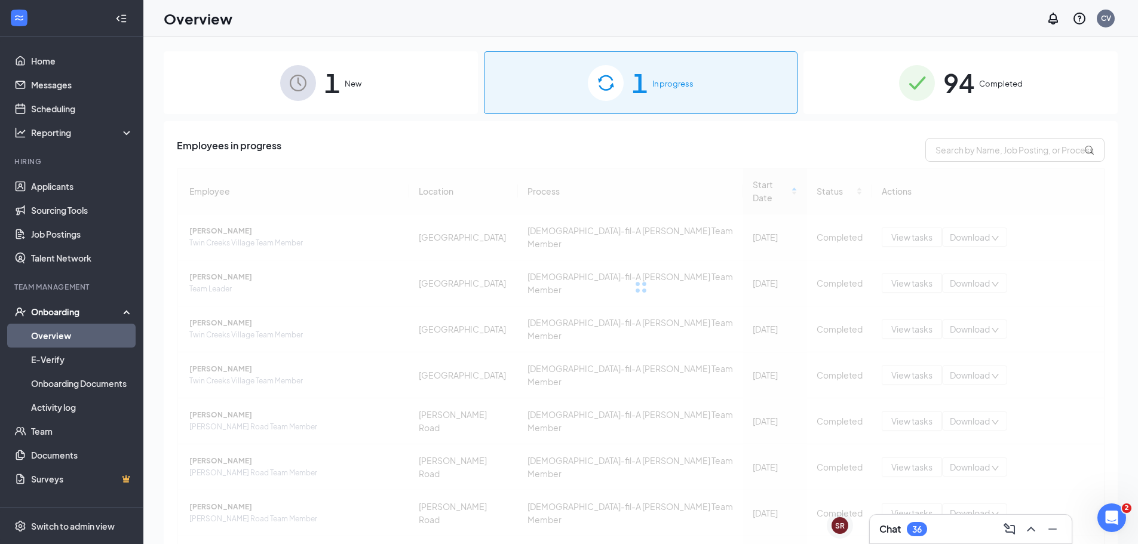
click at [834, 85] on div "94 Completed" at bounding box center [960, 82] width 314 height 63
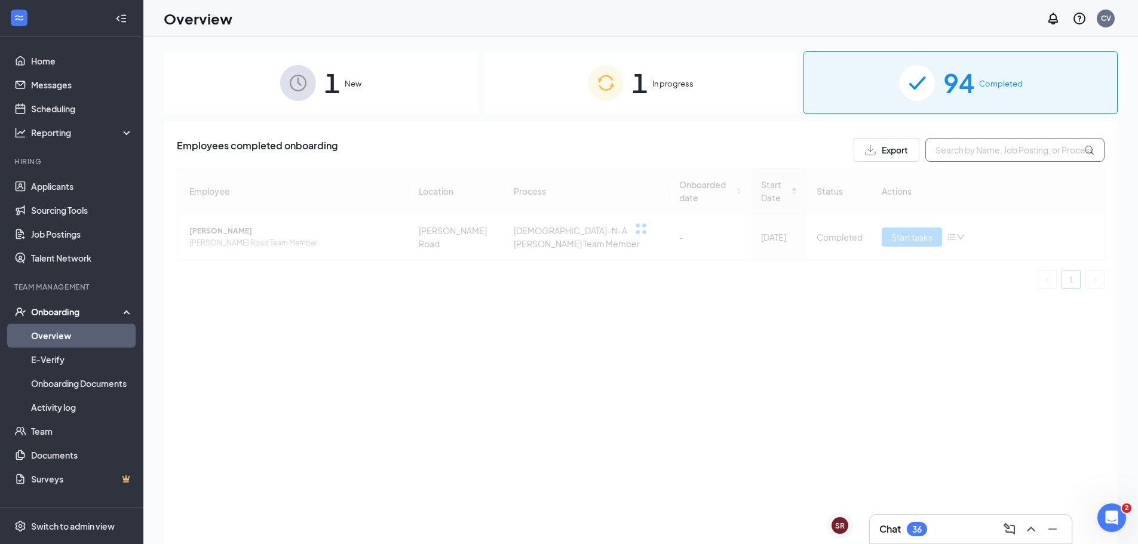
click at [971, 141] on input "text" at bounding box center [1014, 150] width 179 height 24
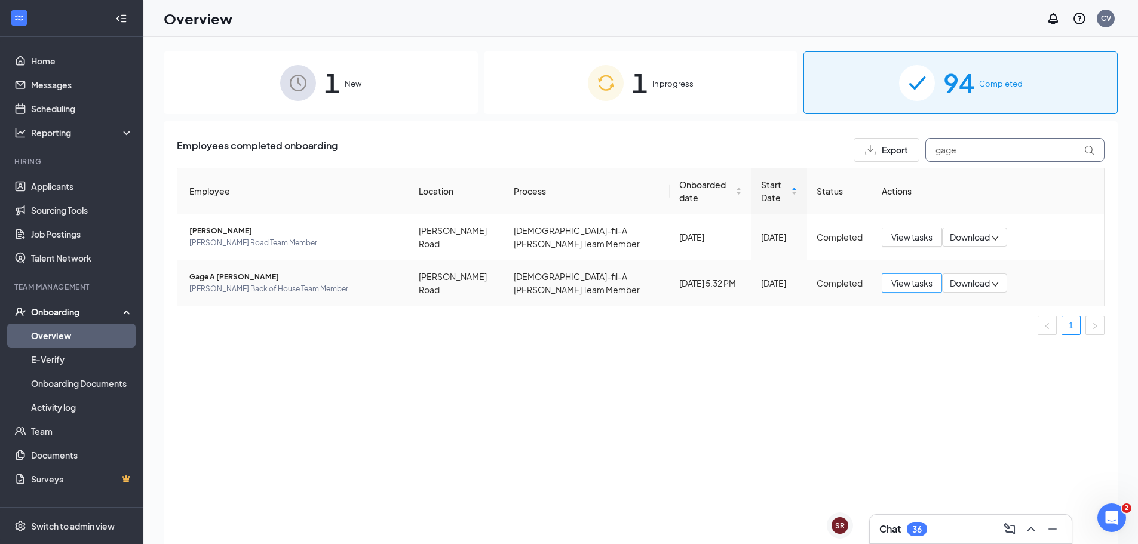
type input "gage"
click at [911, 277] on span "View tasks" at bounding box center [911, 283] width 41 height 13
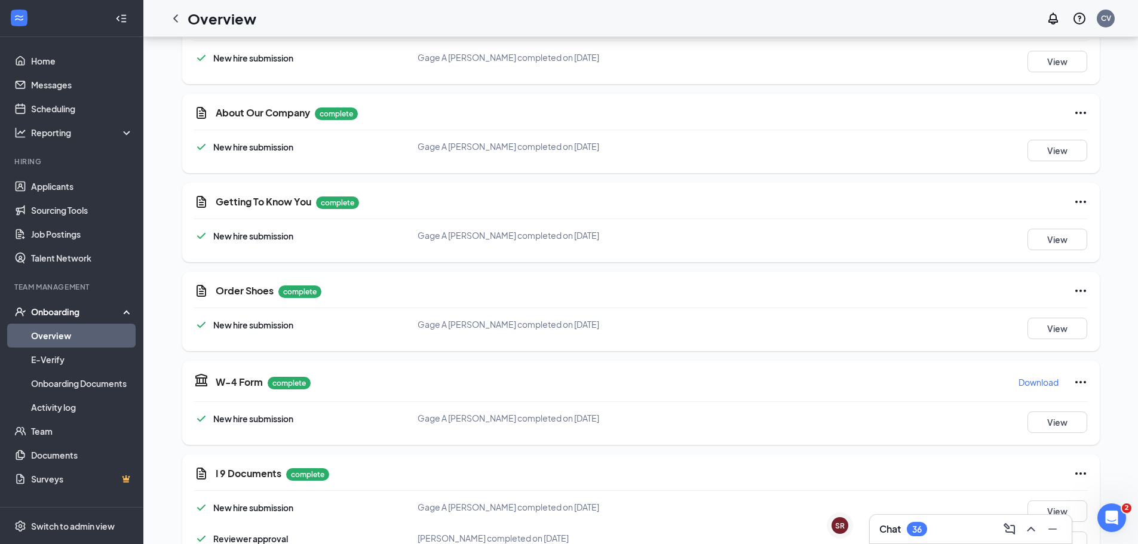
scroll to position [239, 0]
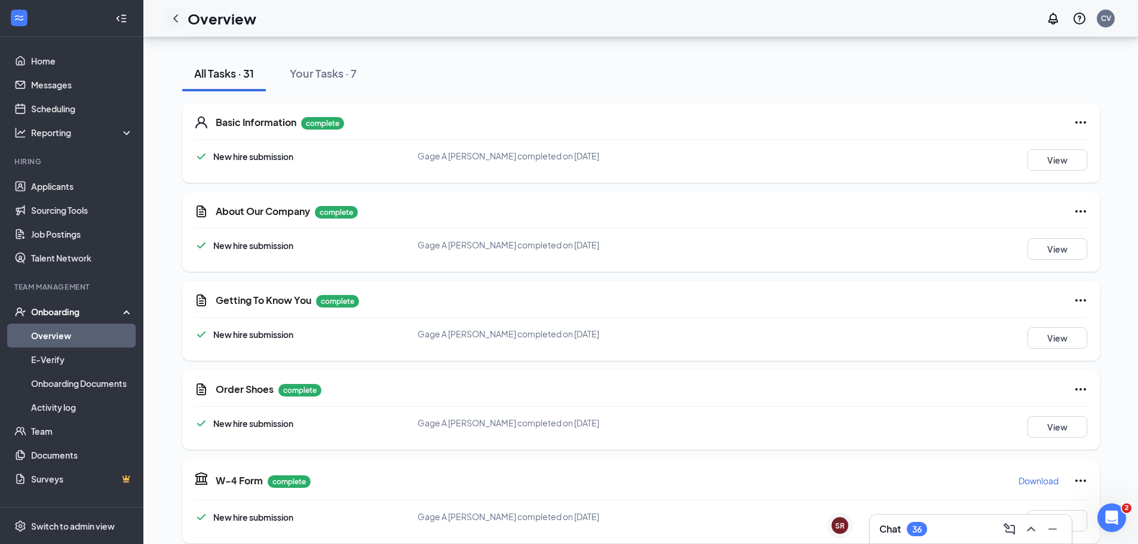
click at [170, 21] on icon "ChevronLeft" at bounding box center [175, 18] width 14 height 14
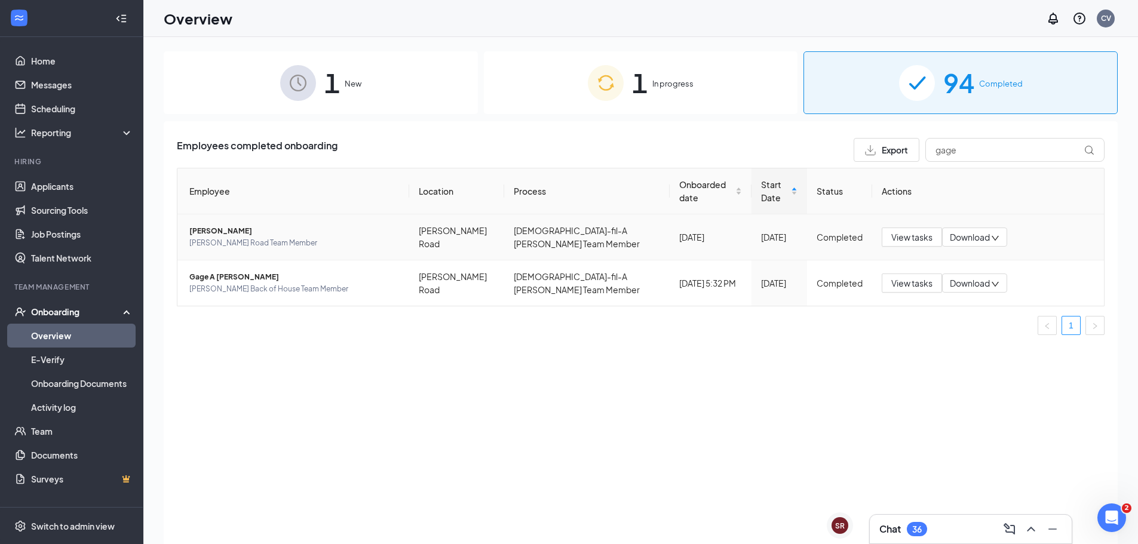
click at [239, 225] on span "Joshua G LaFon" at bounding box center [294, 231] width 210 height 12
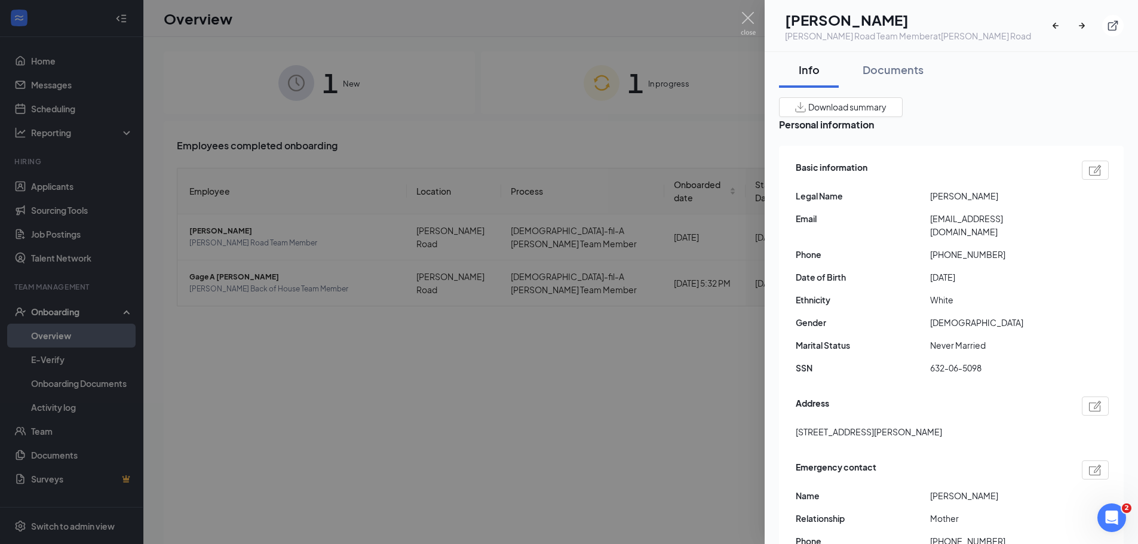
click at [687, 320] on div at bounding box center [569, 272] width 1138 height 544
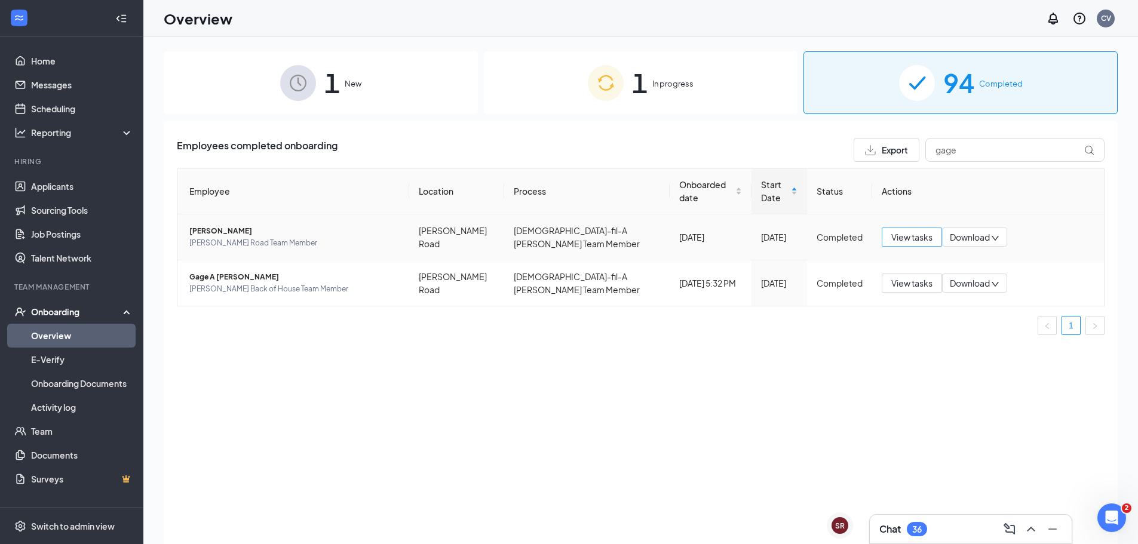
click at [891, 228] on button "View tasks" at bounding box center [912, 237] width 60 height 19
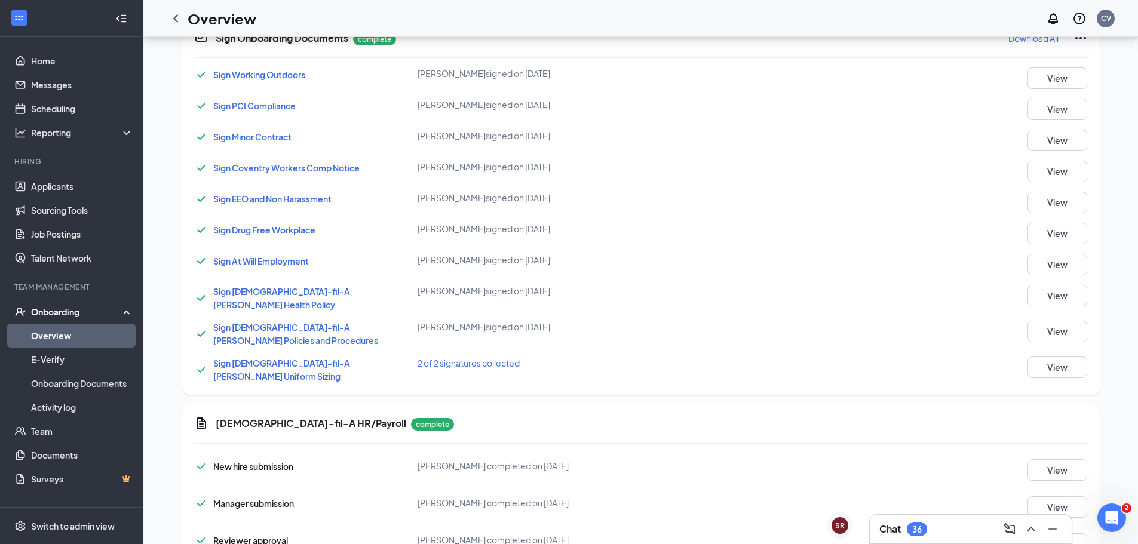
scroll to position [963, 0]
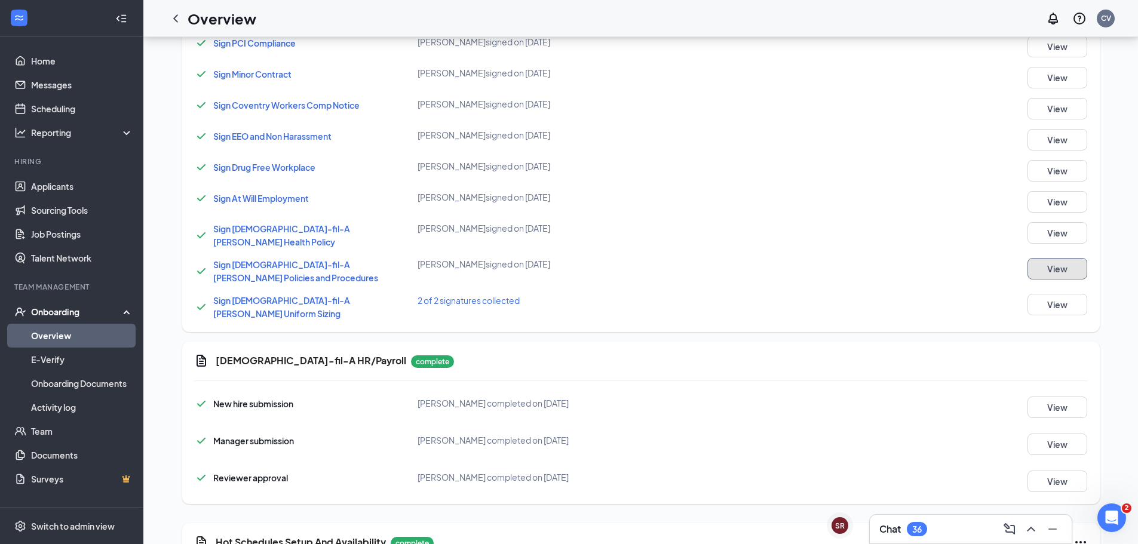
drag, startPoint x: 1061, startPoint y: 266, endPoint x: 1036, endPoint y: 310, distance: 50.8
click at [1036, 310] on div "Sign Onboarding Documents complete Download All Sign Working Outdoors Joshua G …" at bounding box center [640, 143] width 917 height 378
click at [1048, 294] on button "View" at bounding box center [1057, 305] width 60 height 22
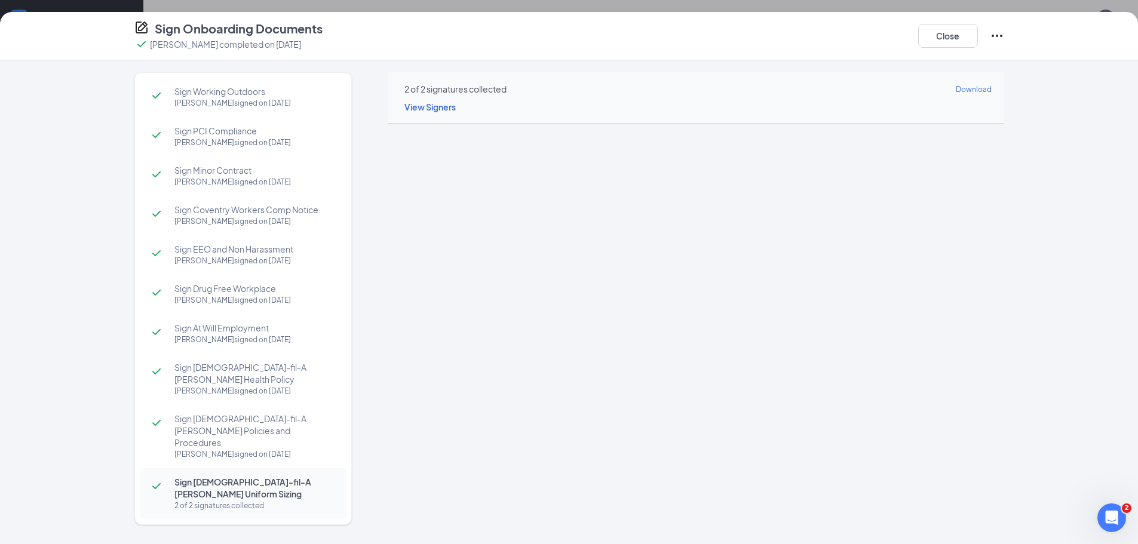
scroll to position [904, 0]
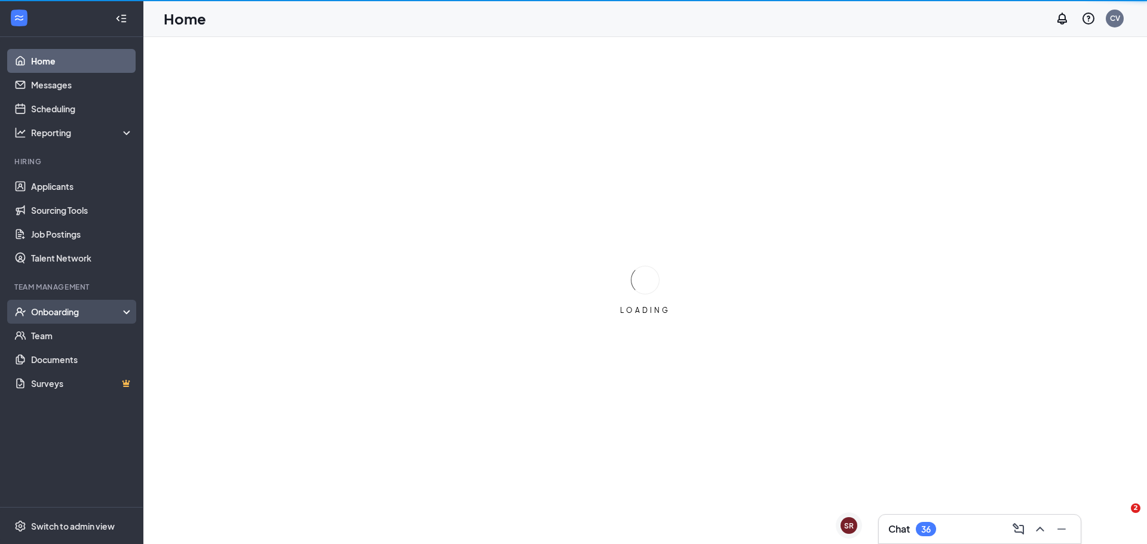
click at [52, 322] on div "Onboarding" at bounding box center [71, 312] width 143 height 24
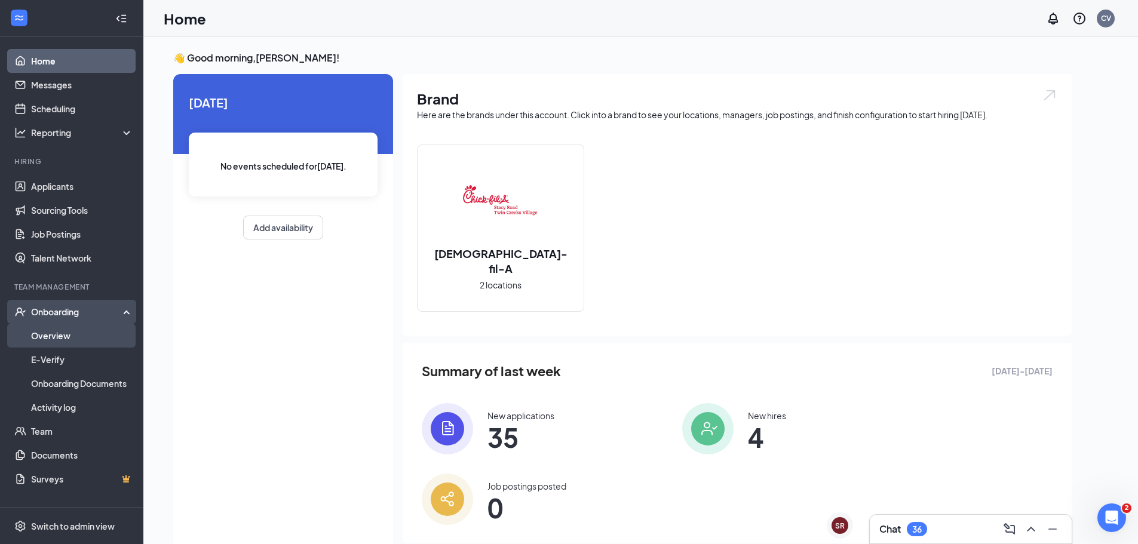
click at [48, 334] on link "Overview" at bounding box center [82, 336] width 102 height 24
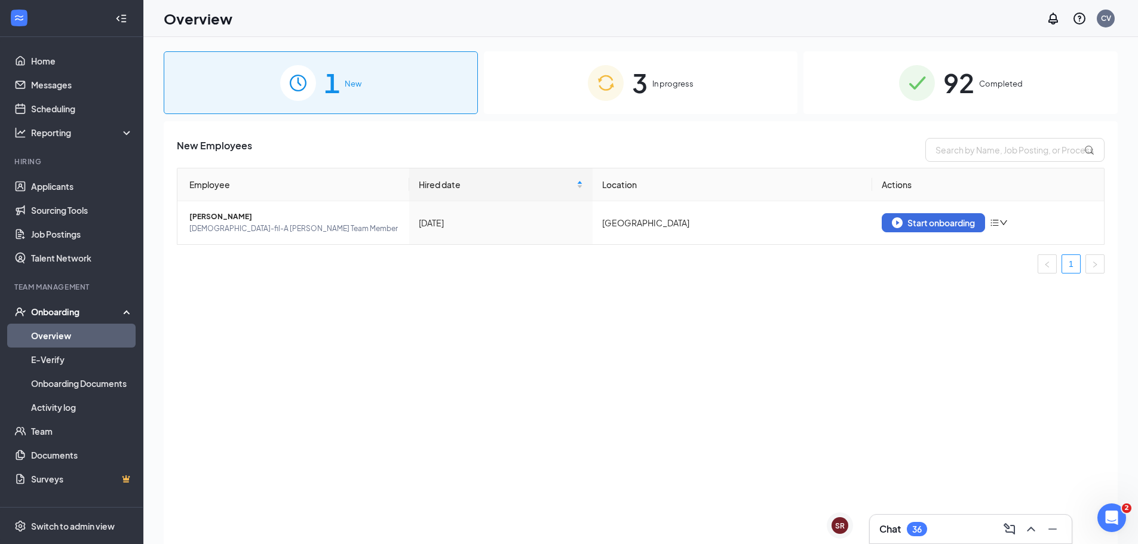
click at [570, 82] on div "3 In progress" at bounding box center [641, 82] width 314 height 63
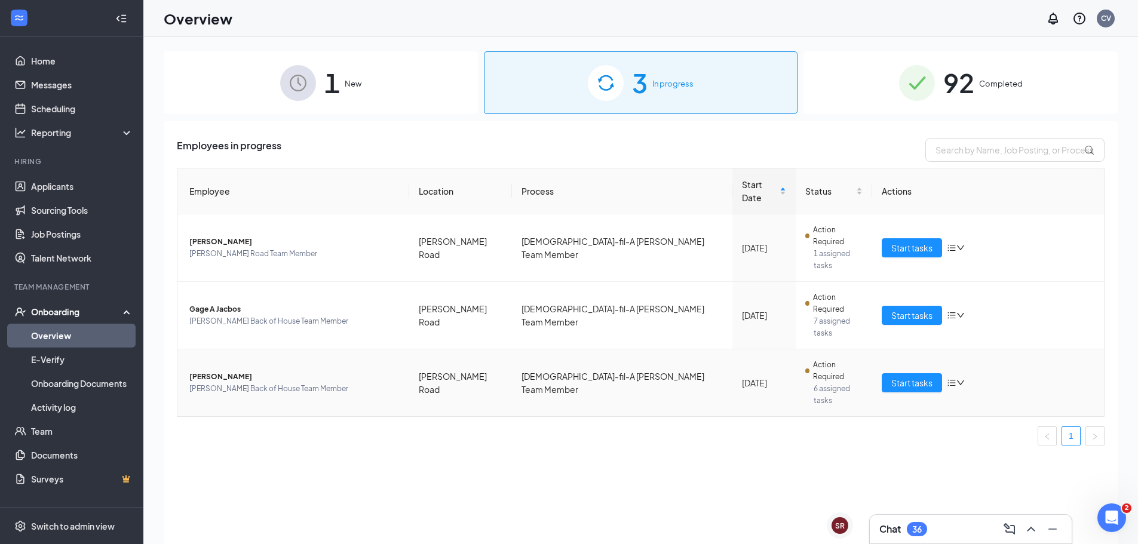
click at [261, 371] on span "[PERSON_NAME]" at bounding box center [294, 377] width 210 height 12
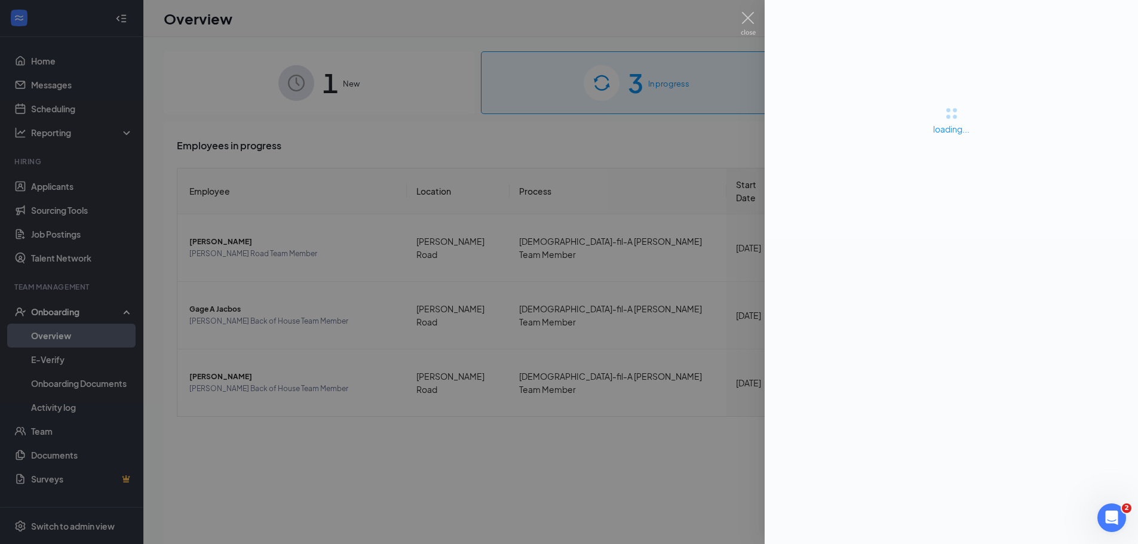
click at [667, 305] on div at bounding box center [569, 272] width 1138 height 544
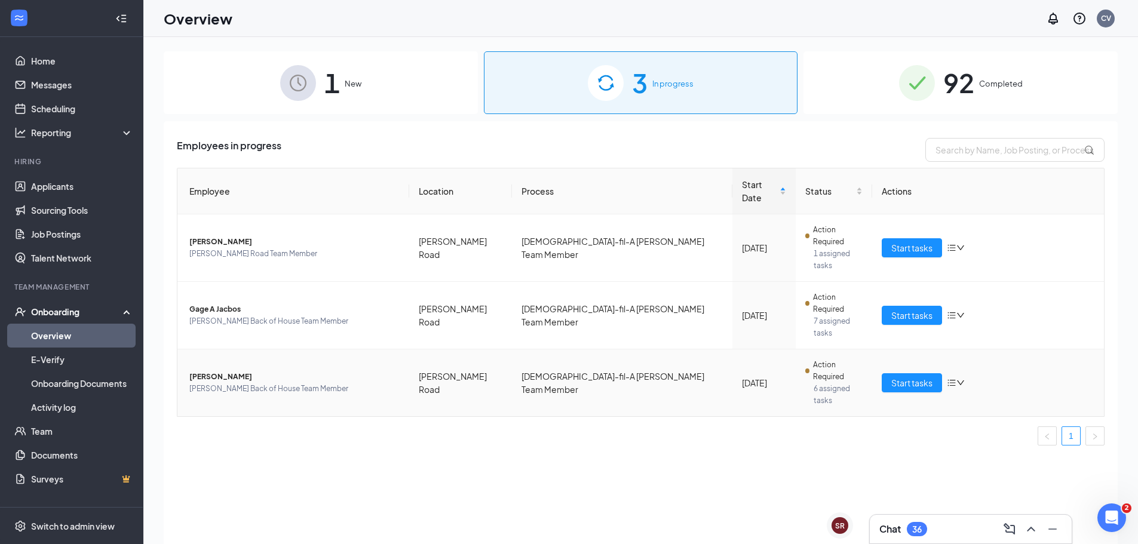
click at [565, 349] on td "[DEMOGRAPHIC_DATA]-fil-A [PERSON_NAME] Team Member" at bounding box center [622, 382] width 220 height 67
drag, startPoint x: 297, startPoint y: 314, endPoint x: 256, endPoint y: 302, distance: 42.2
click at [262, 349] on tr "Cynthia C DeHoyos Stacy Rd Back of House Team Member Stacy Road Chick-fil-A All…" at bounding box center [640, 382] width 926 height 67
click at [243, 371] on span "[PERSON_NAME]" at bounding box center [294, 377] width 210 height 12
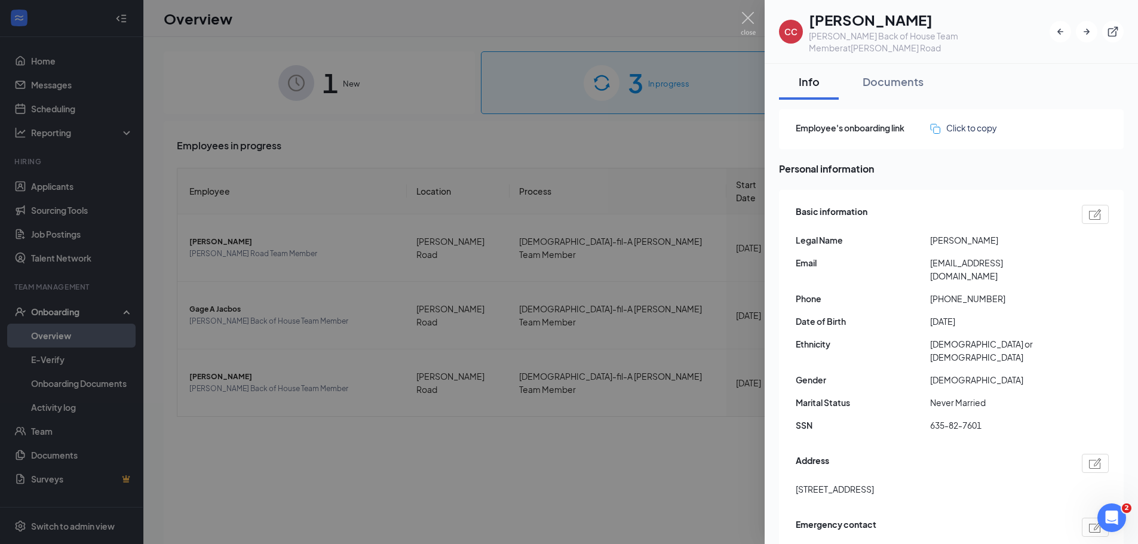
click at [483, 419] on div at bounding box center [569, 272] width 1138 height 544
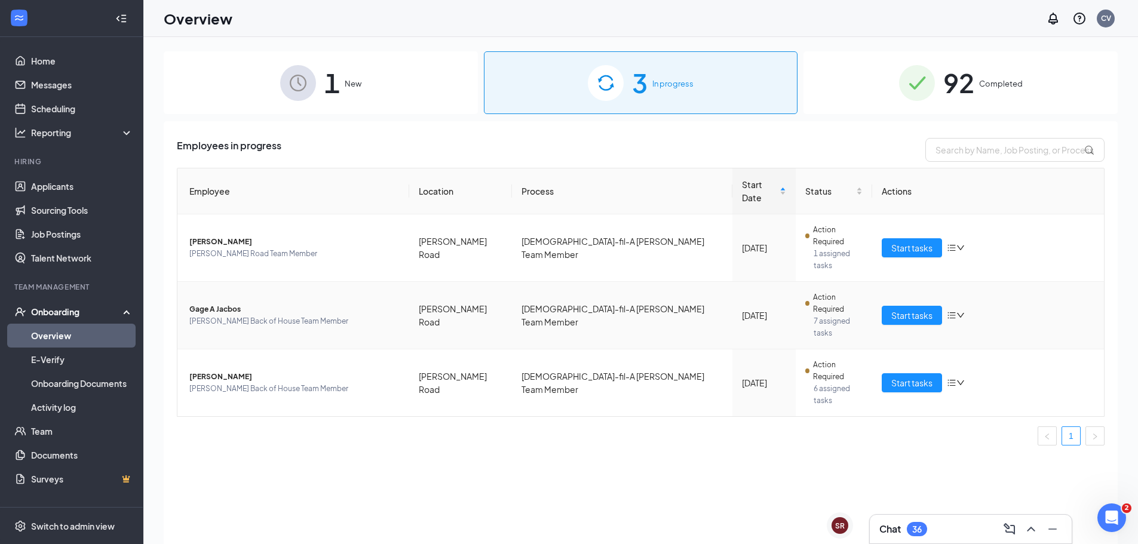
click at [813, 291] on span "Action Required" at bounding box center [838, 303] width 50 height 24
click at [968, 306] on div "Start tasks" at bounding box center [988, 315] width 213 height 19
click at [967, 306] on div "Start tasks" at bounding box center [988, 315] width 213 height 19
click at [953, 311] on icon "bars" at bounding box center [952, 316] width 10 height 10
click at [814, 315] on span "7 assigned tasks" at bounding box center [838, 327] width 49 height 24
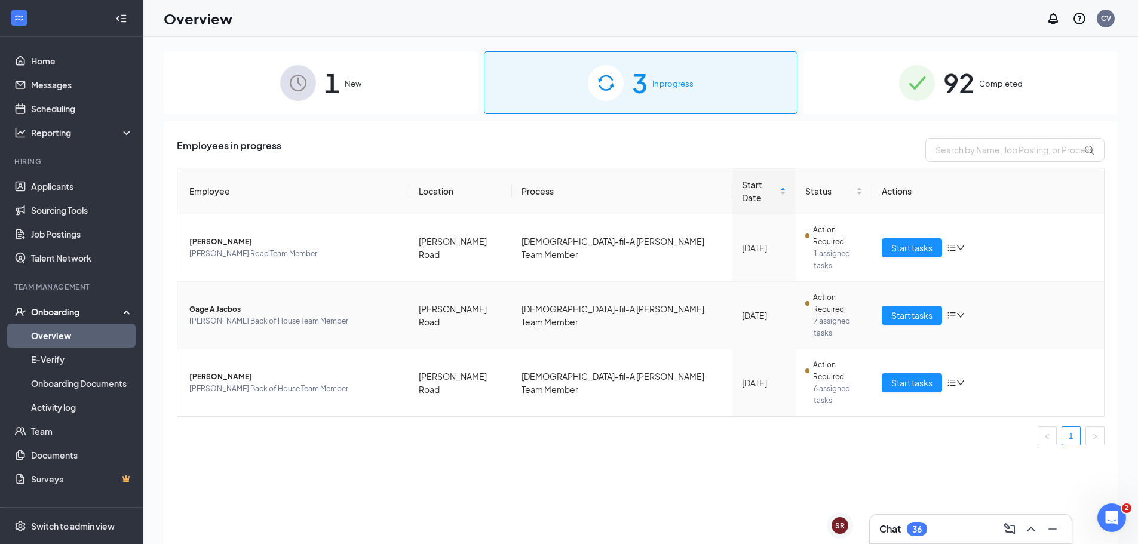
drag, startPoint x: 630, startPoint y: 271, endPoint x: 604, endPoint y: 271, distance: 26.3
click at [630, 282] on td "[DEMOGRAPHIC_DATA]-fil-A [PERSON_NAME] Team Member" at bounding box center [622, 315] width 220 height 67
click at [814, 315] on span "7 assigned tasks" at bounding box center [838, 327] width 49 height 24
click at [805, 291] on div "Action Required" at bounding box center [833, 303] width 57 height 24
click at [814, 315] on span "7 assigned tasks" at bounding box center [838, 327] width 49 height 24
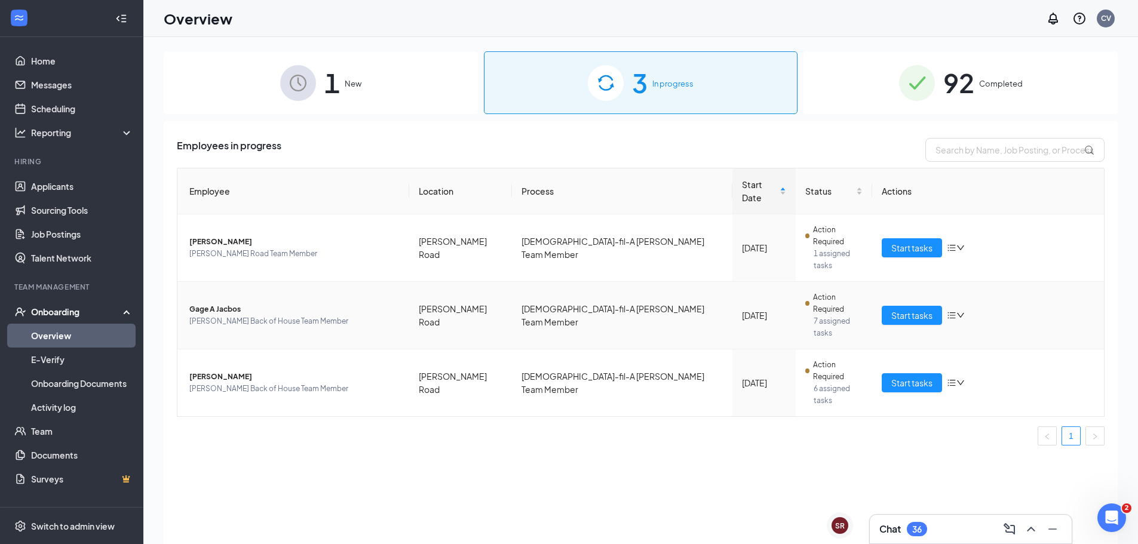
click at [796, 282] on td "Action Required 7 assigned tasks" at bounding box center [834, 315] width 76 height 67
click at [906, 309] on span "Start tasks" at bounding box center [911, 315] width 41 height 13
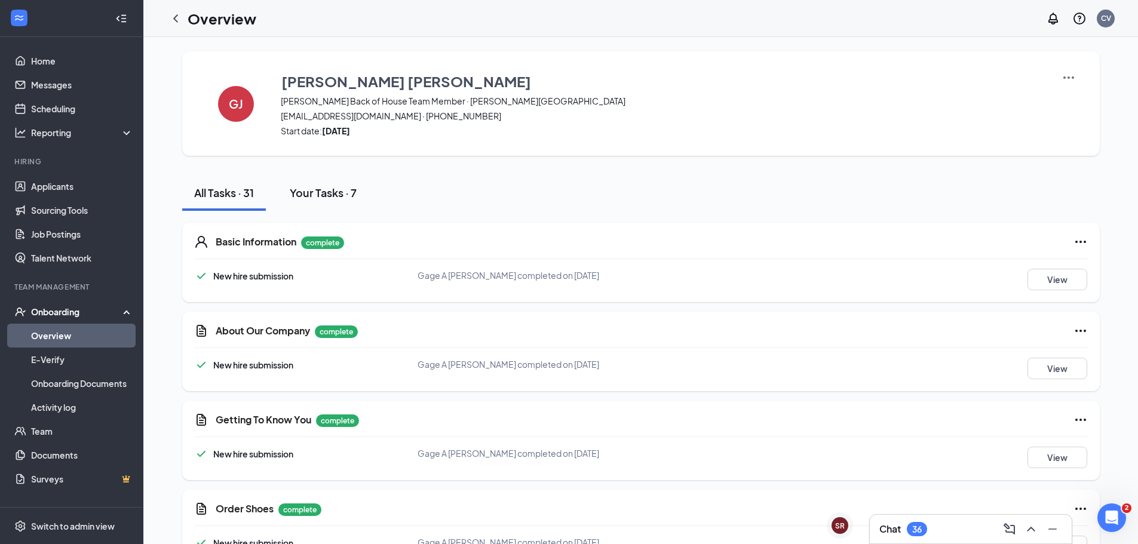
click at [340, 191] on div "Your Tasks · 7" at bounding box center [323, 192] width 67 height 15
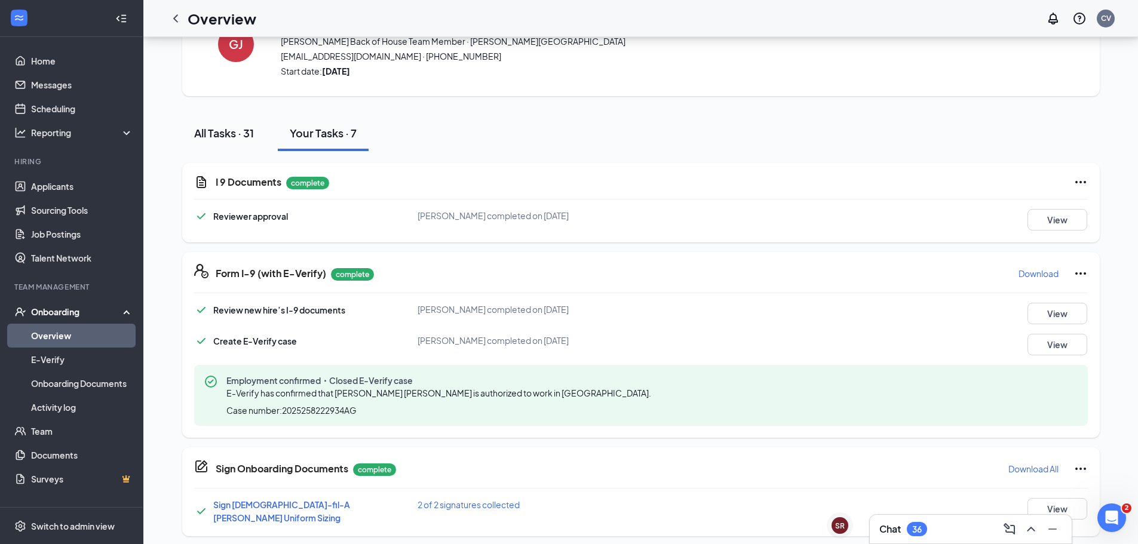
click at [197, 120] on button "All Tasks · 31" at bounding box center [224, 133] width 84 height 36
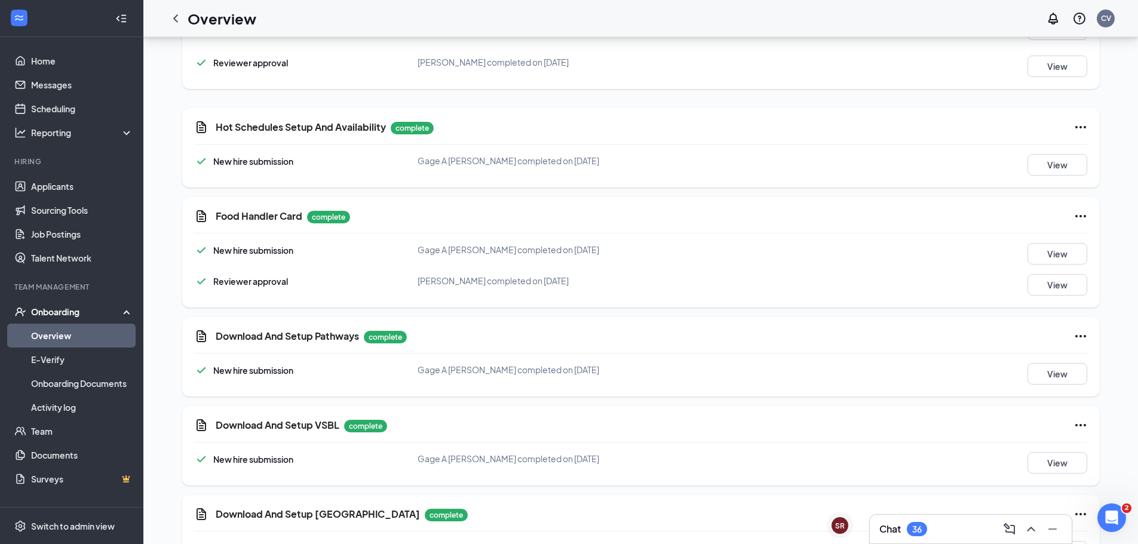
scroll to position [1519, 0]
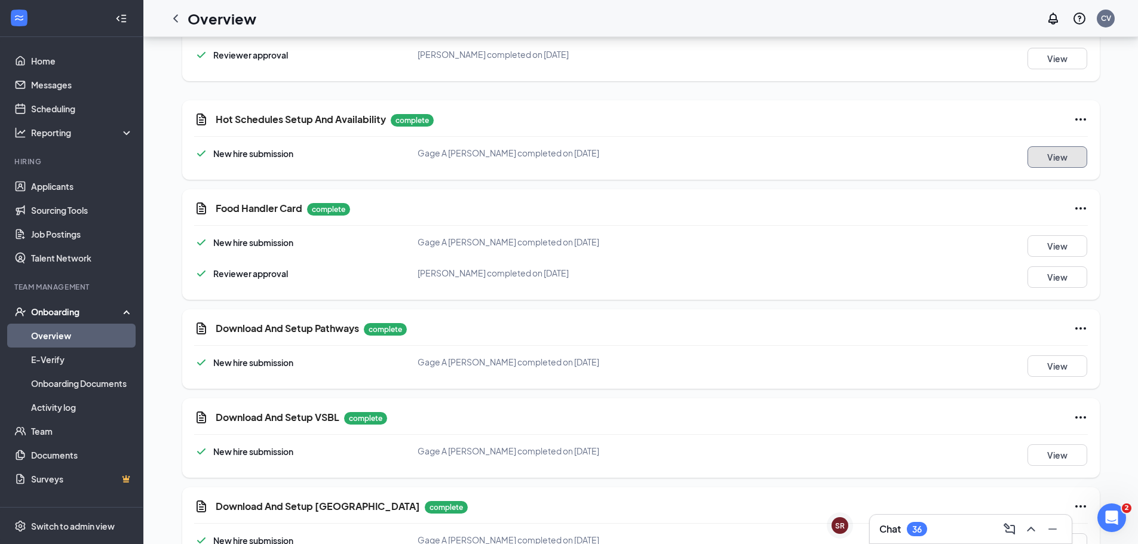
click at [1069, 146] on button "View" at bounding box center [1057, 157] width 60 height 22
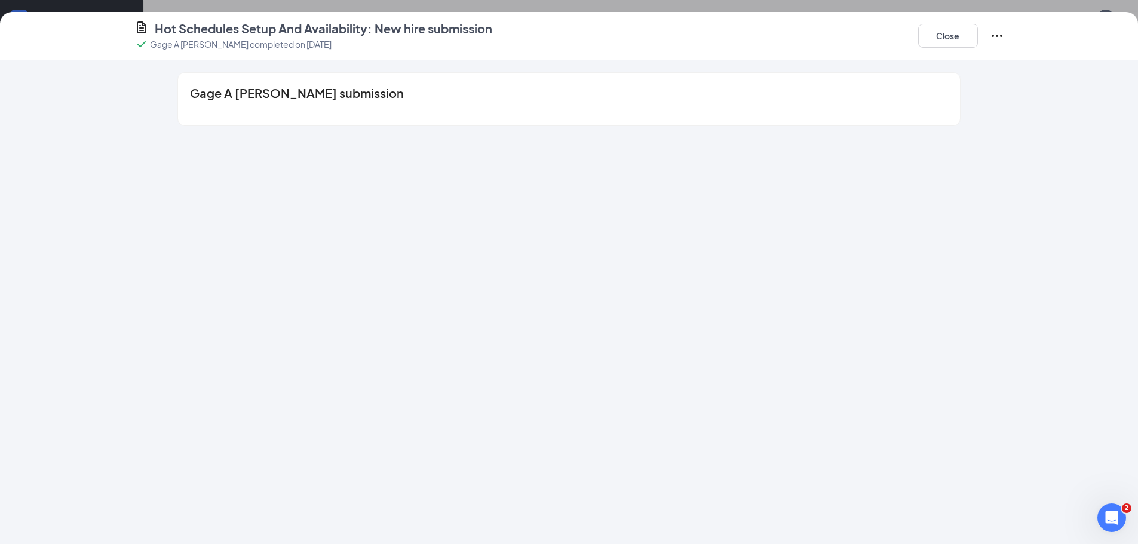
scroll to position [1511, 0]
click at [990, 32] on icon "Ellipses" at bounding box center [997, 36] width 14 height 14
click at [855, 82] on div "Gage A [PERSON_NAME] submission" at bounding box center [568, 99] width 781 height 53
click at [295, 96] on span "Gage A [PERSON_NAME] submission" at bounding box center [297, 93] width 214 height 12
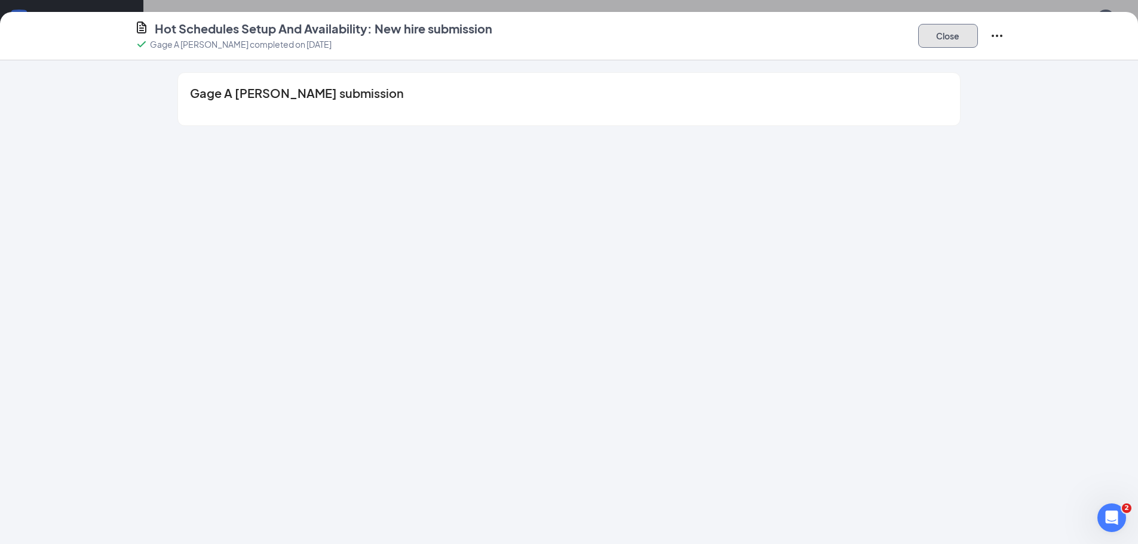
click at [947, 34] on button "Close" at bounding box center [948, 36] width 60 height 24
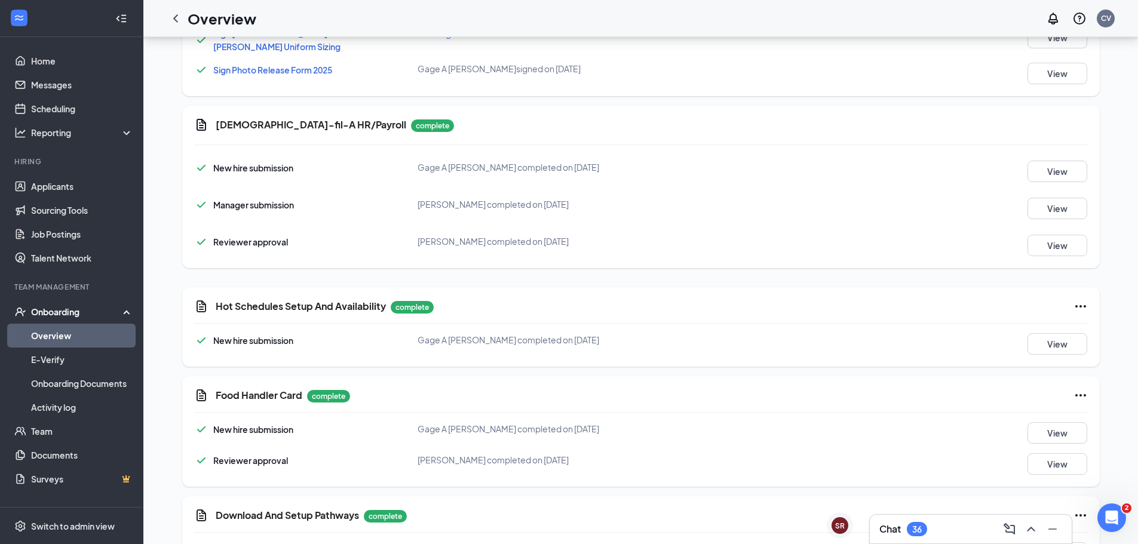
click at [297, 300] on h5 "Hot Schedules Setup And Availability" at bounding box center [301, 306] width 170 height 13
click at [272, 335] on span "New hire submission" at bounding box center [253, 340] width 80 height 11
drag, startPoint x: 1084, startPoint y: 317, endPoint x: 1074, endPoint y: 320, distance: 10.6
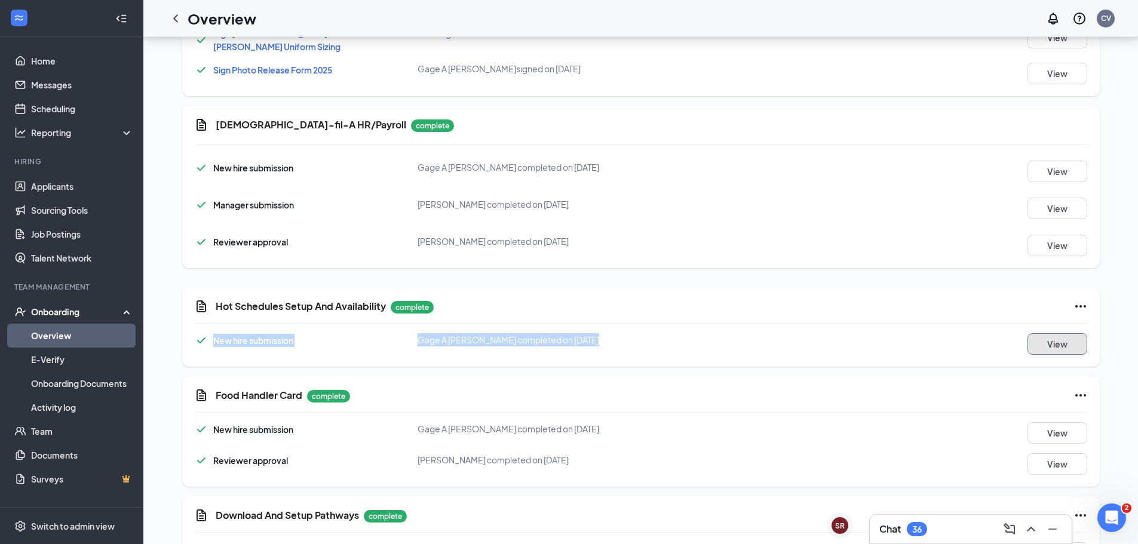
click at [1061, 333] on button "View" at bounding box center [1057, 344] width 60 height 22
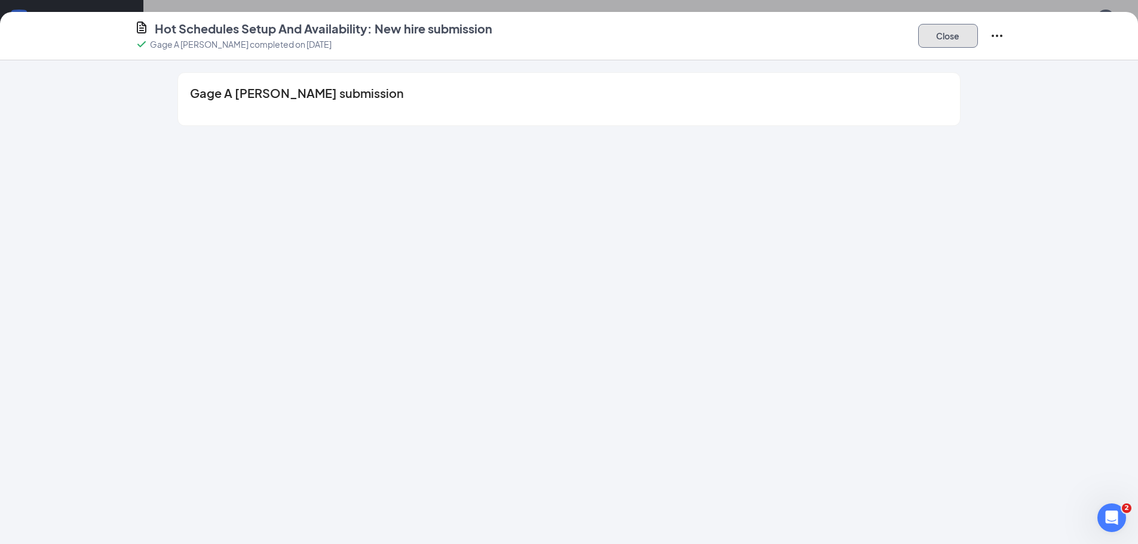
click at [940, 33] on button "Close" at bounding box center [948, 36] width 60 height 24
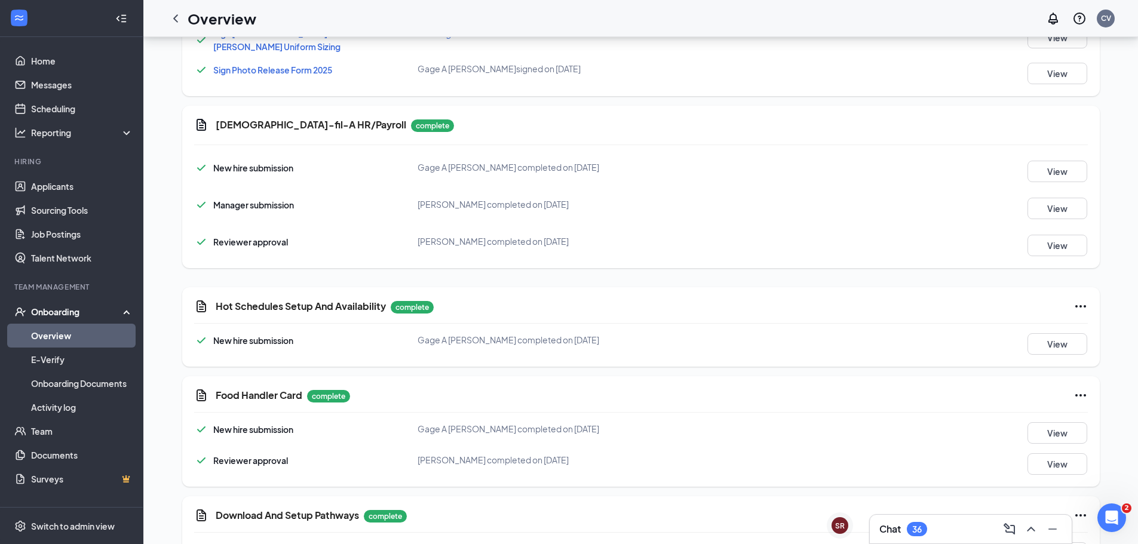
click at [1085, 299] on icon "Ellipses" at bounding box center [1080, 306] width 14 height 14
click at [951, 299] on div "Hot Schedules Setup And Availability complete" at bounding box center [652, 306] width 872 height 14
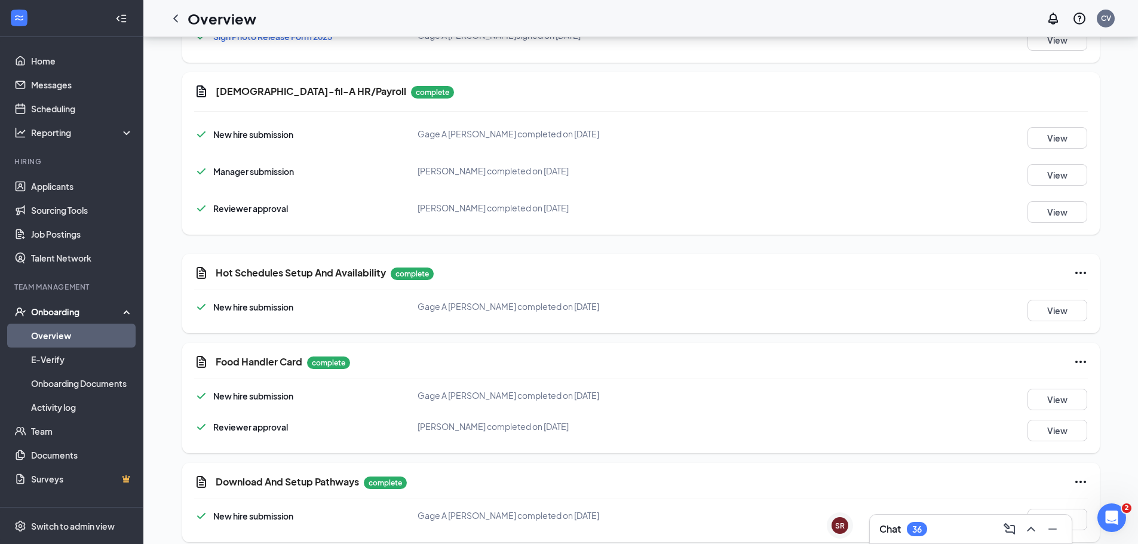
scroll to position [1392, 0]
